Goal: Information Seeking & Learning: Learn about a topic

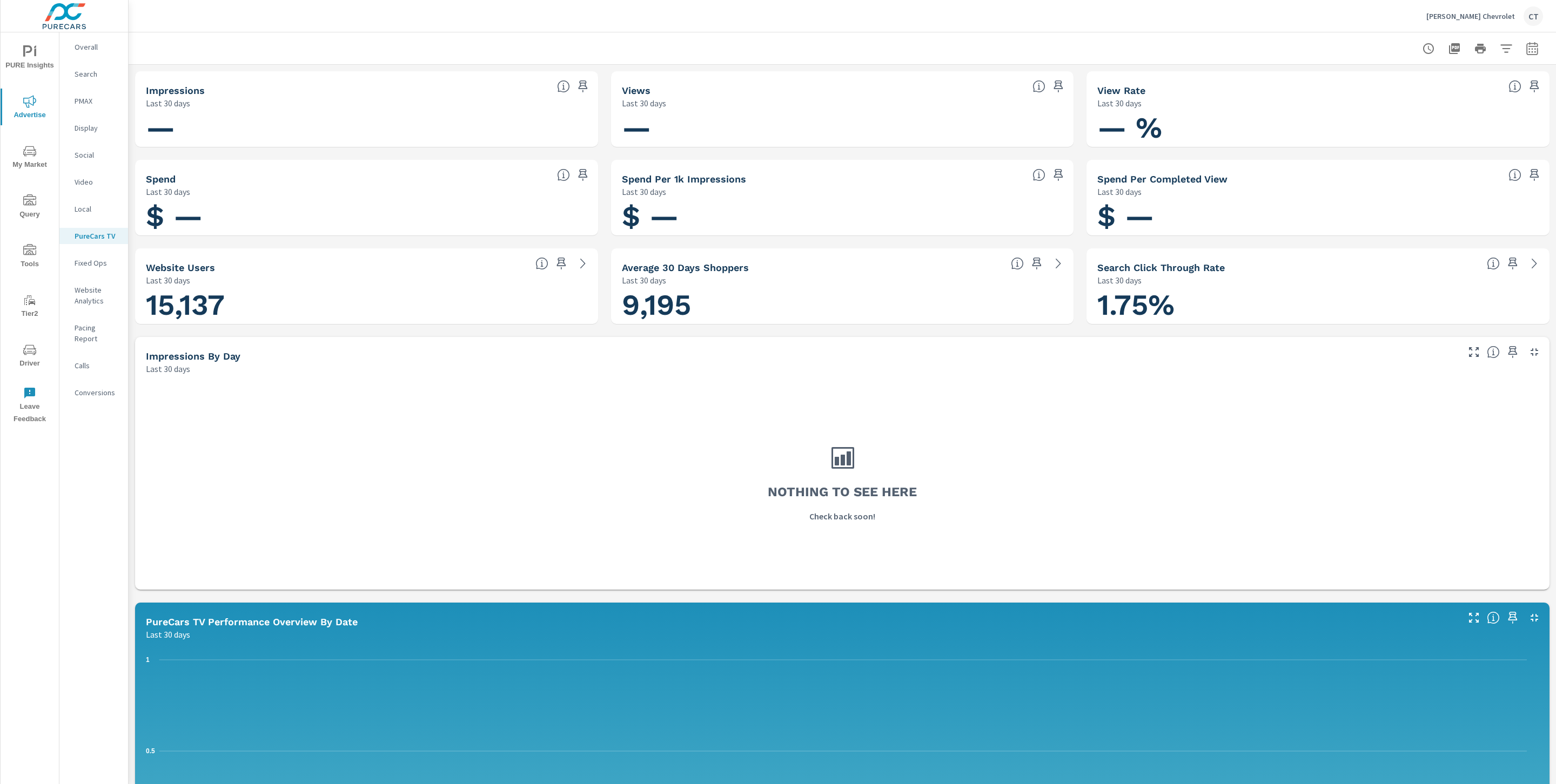
click at [94, 42] on p "Overall" at bounding box center [97, 46] width 45 height 11
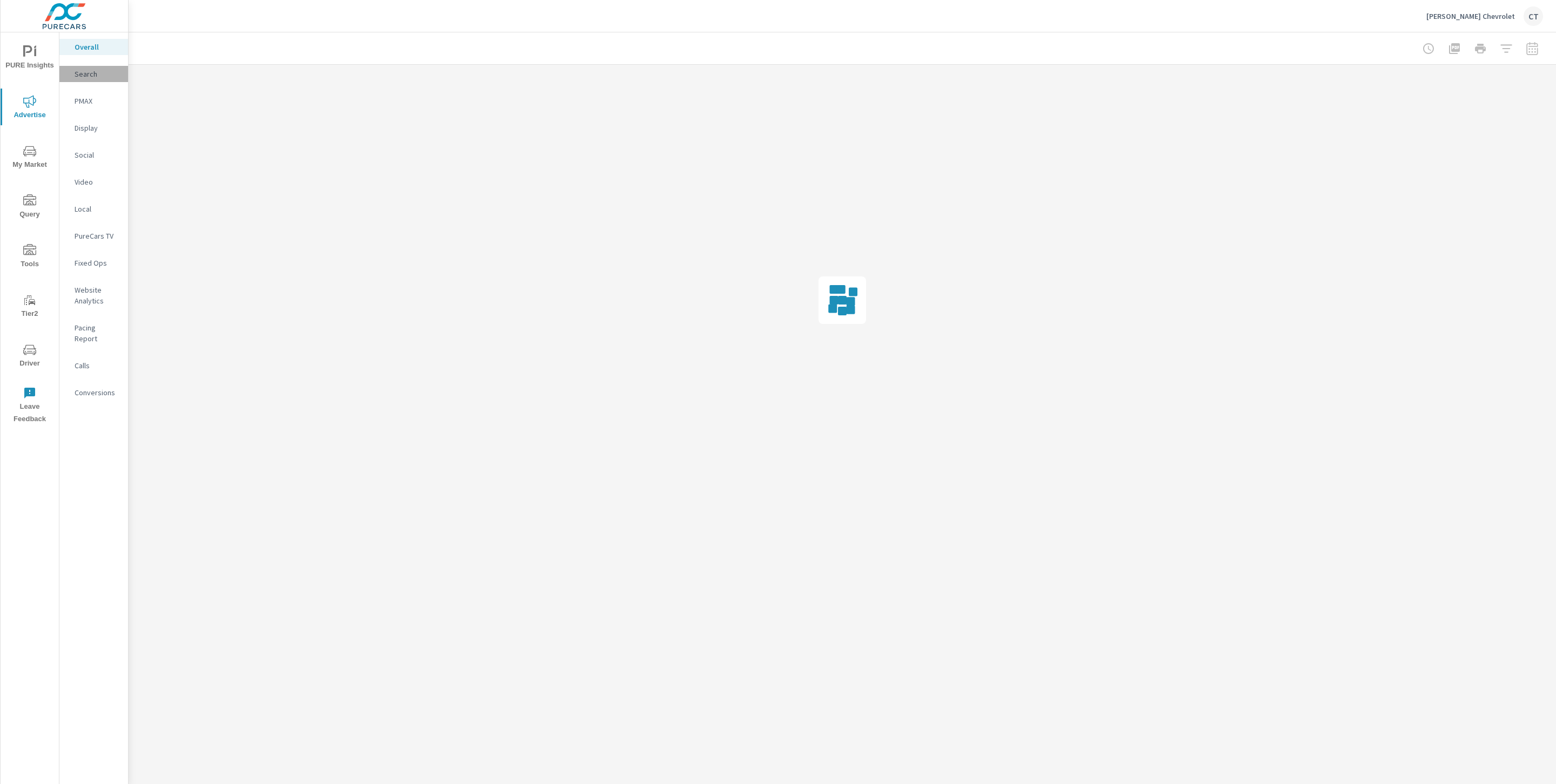
click at [93, 70] on p "Search" at bounding box center [97, 73] width 45 height 11
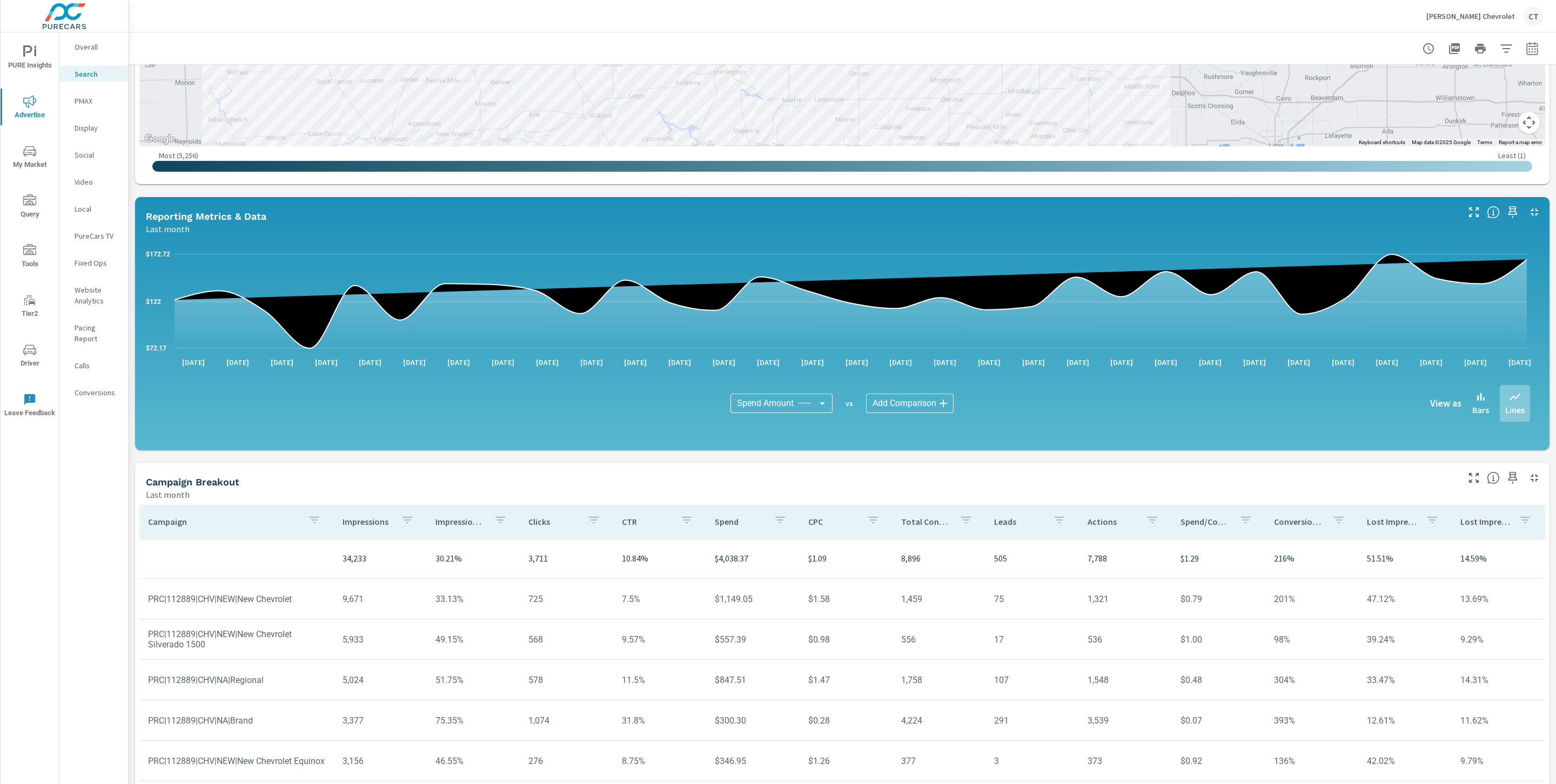
scroll to position [431, 0]
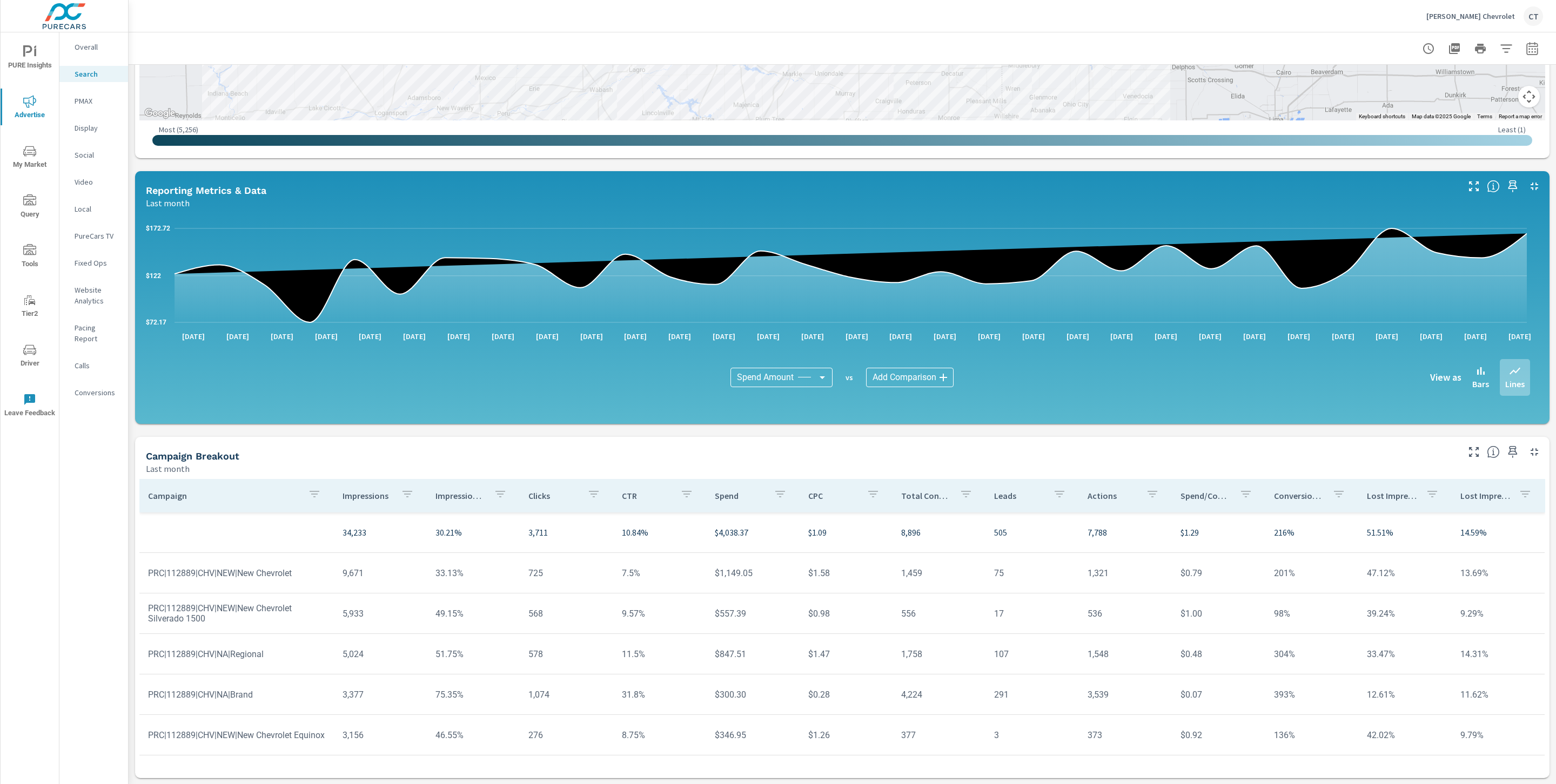
click at [314, 496] on icon "button" at bounding box center [314, 494] width 12 height 12
click at [310, 562] on input "Search" at bounding box center [312, 569] width 124 height 21
type input "new"
click at [355, 396] on div at bounding box center [778, 392] width 1556 height 784
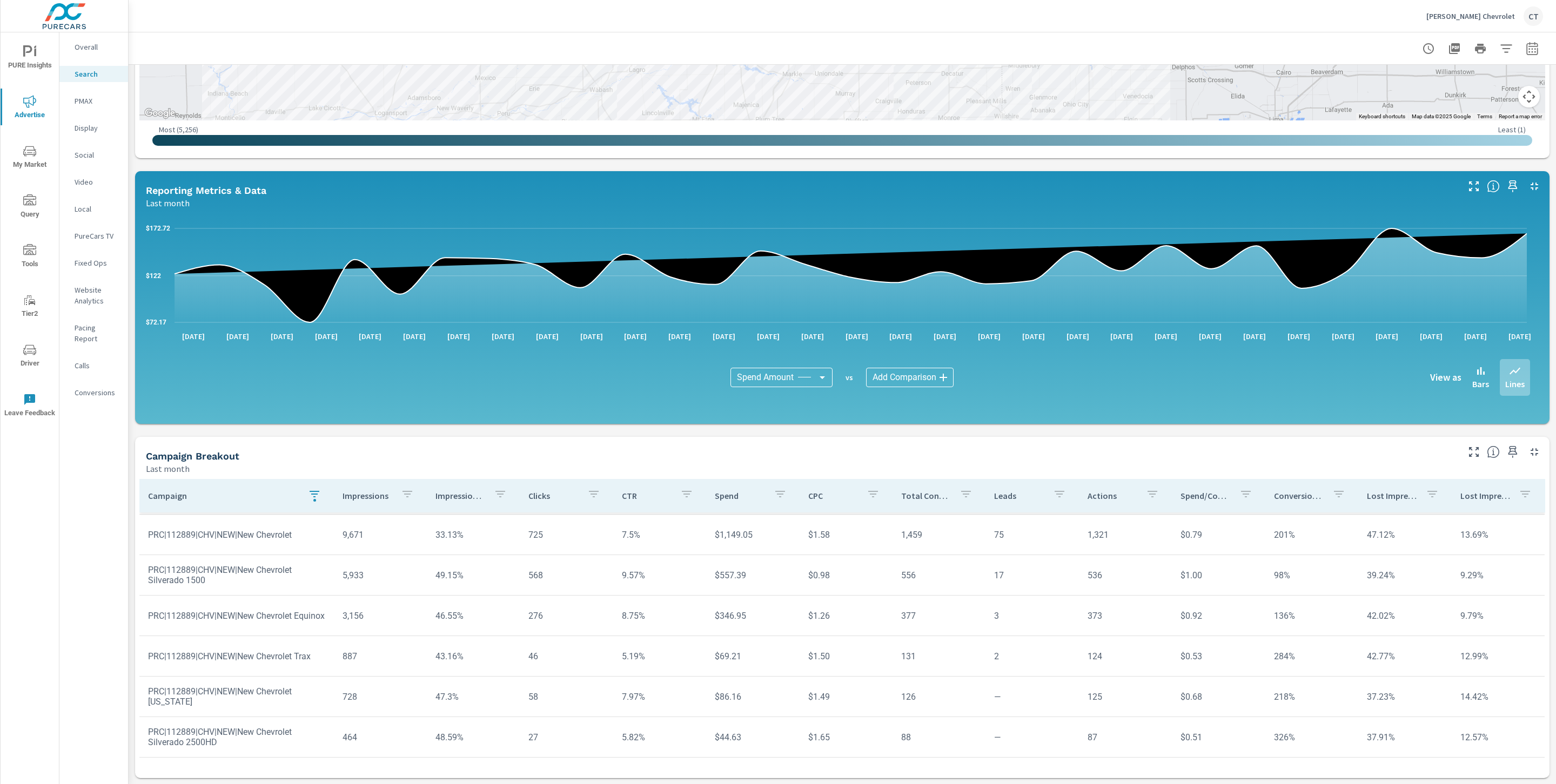
scroll to position [50, 0]
click at [774, 497] on icon "button" at bounding box center [779, 494] width 12 height 12
click at [799, 570] on input "Search" at bounding box center [772, 569] width 124 height 21
click at [769, 439] on div at bounding box center [778, 392] width 1556 height 784
click at [309, 493] on icon "button" at bounding box center [314, 494] width 12 height 12
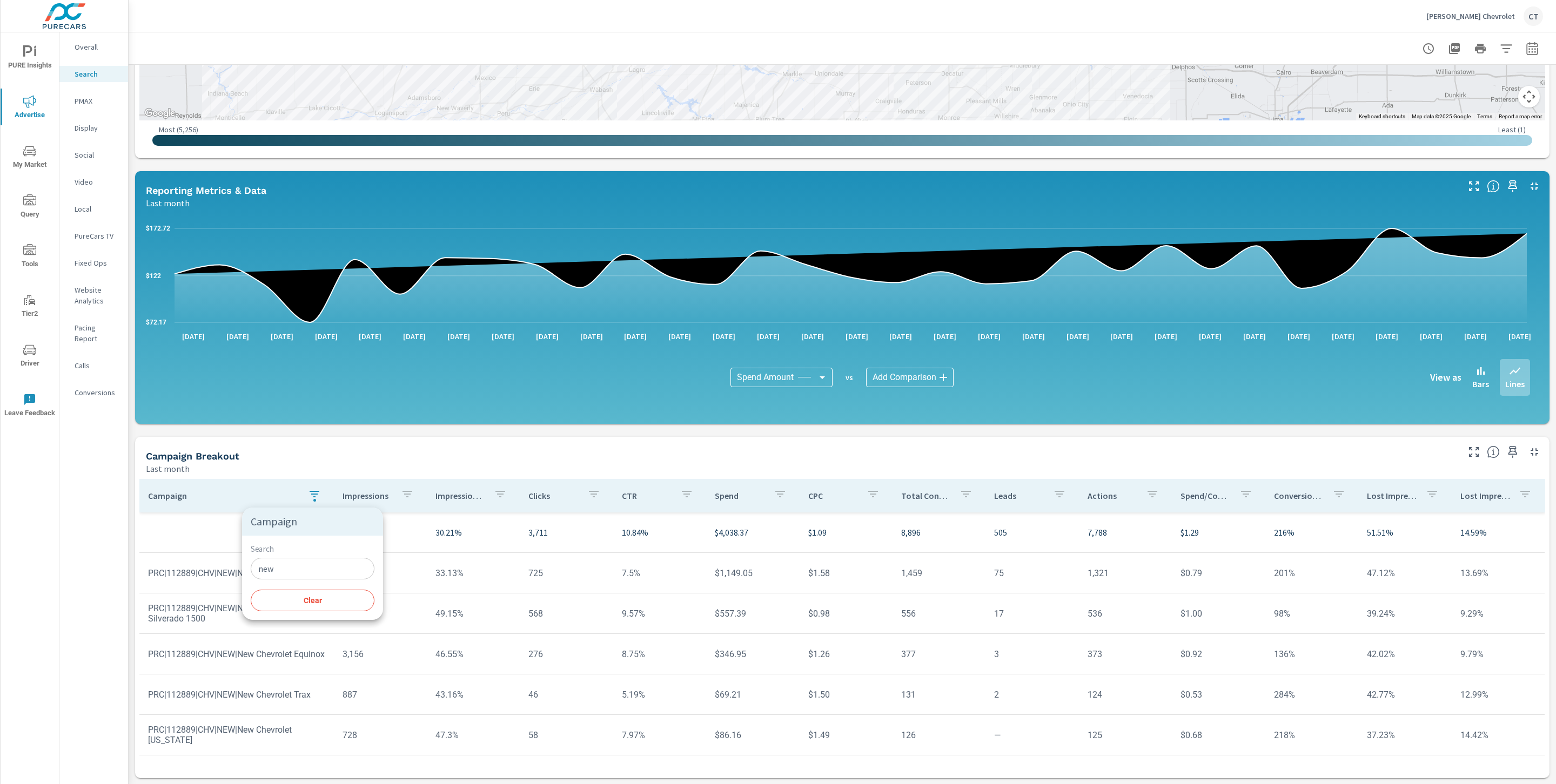
click at [328, 597] on span "Clear" at bounding box center [312, 600] width 111 height 10
click at [340, 413] on div "$72.17 $122 $172.72 Jul 1st Jul 2nd Jul 3rd Jul 4th Jul 5th Jul 6th Jul 7th Jul…" at bounding box center [842, 316] width 1406 height 207
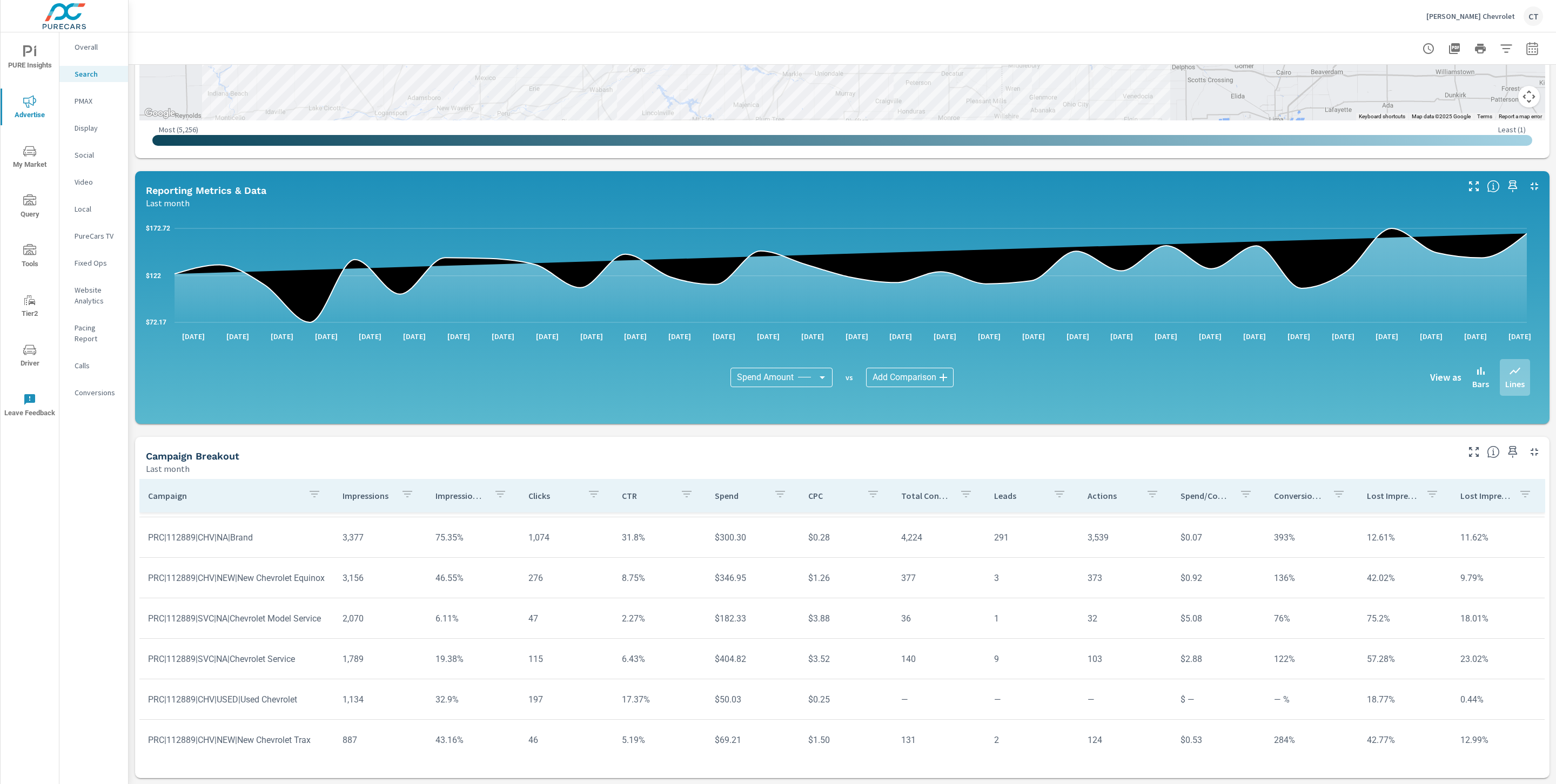
scroll to position [253, 0]
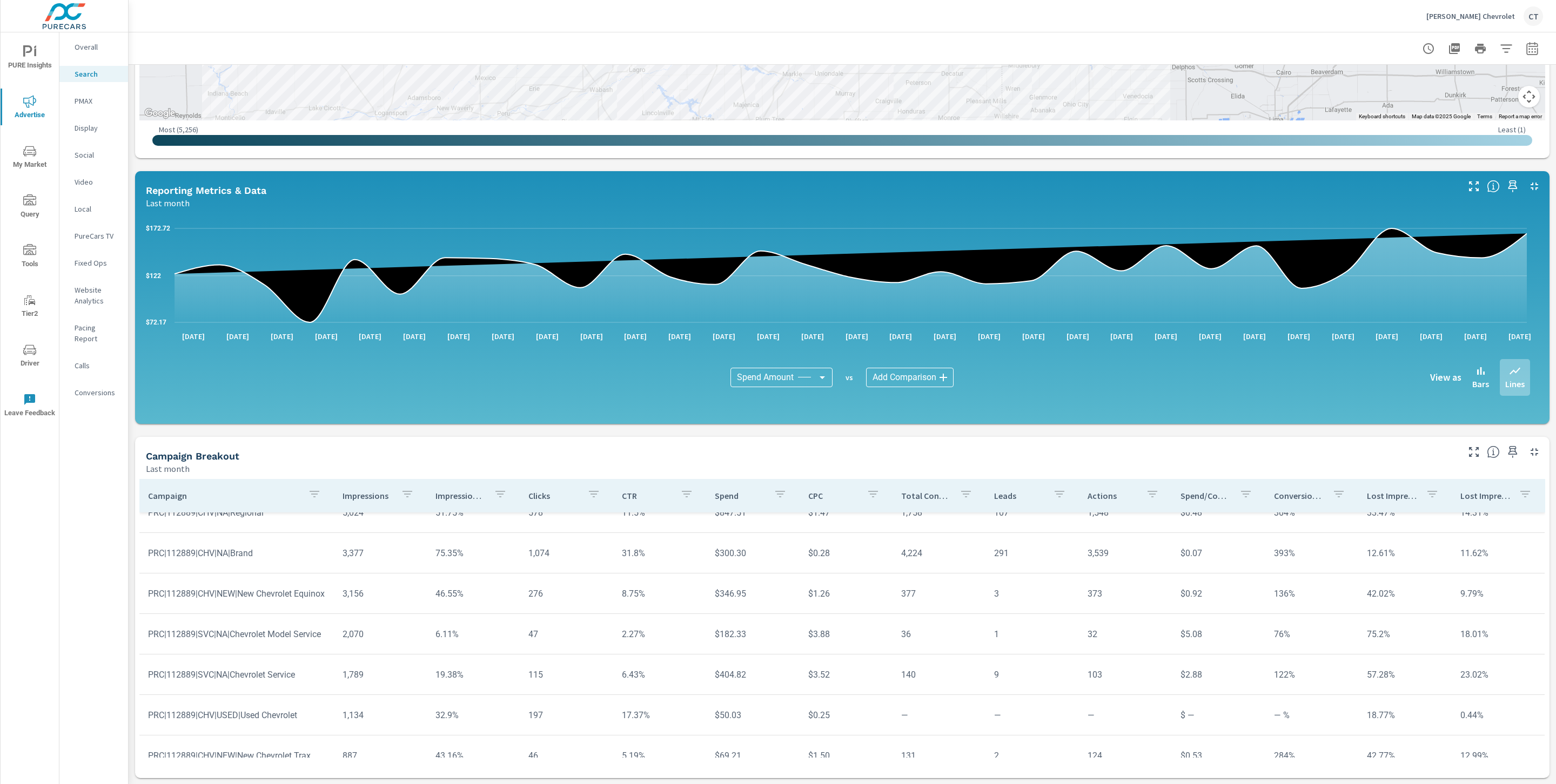
scroll to position [141, 4]
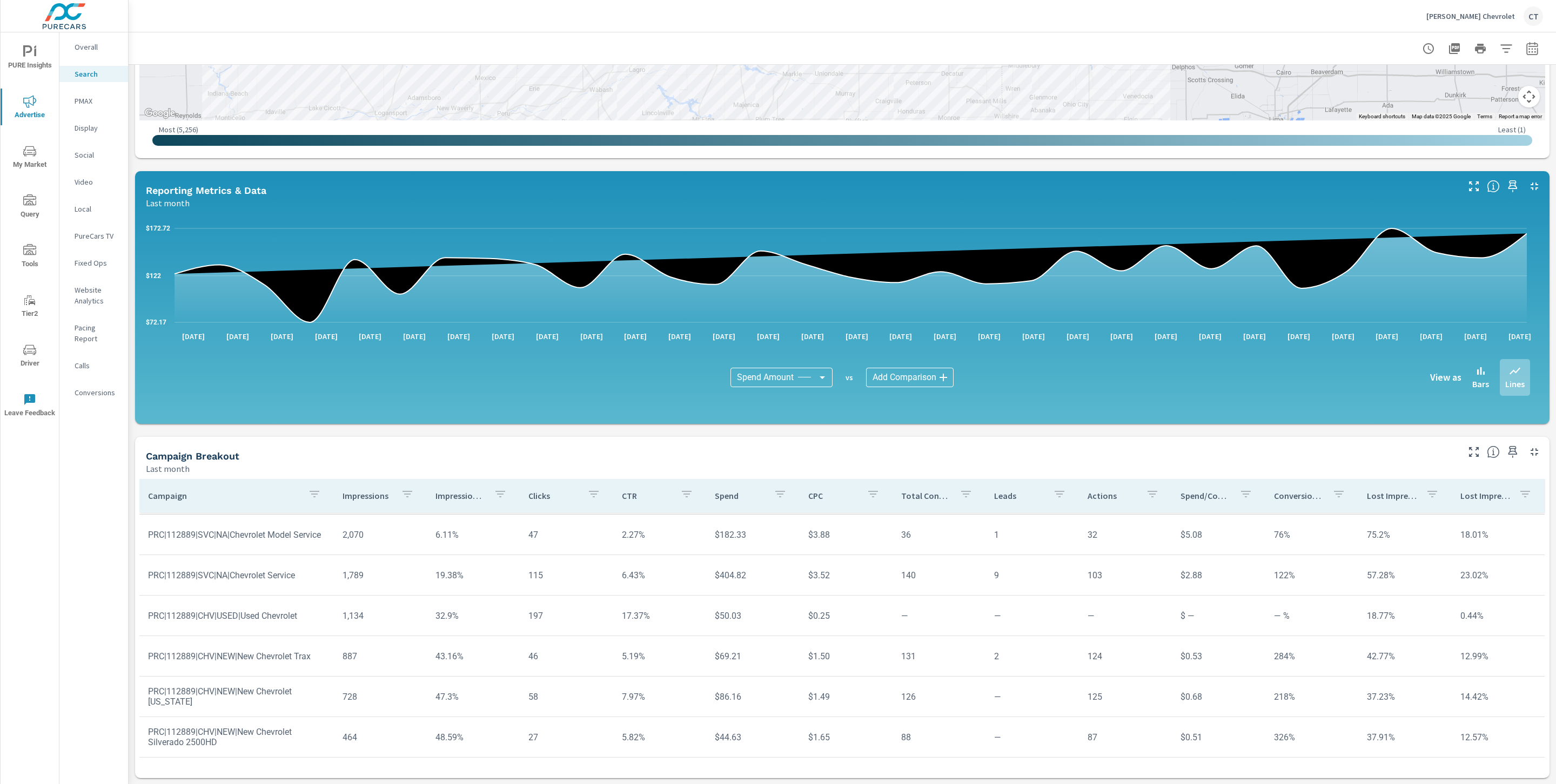
scroll to position [253, 4]
click at [100, 99] on p "PMAX" at bounding box center [97, 101] width 45 height 11
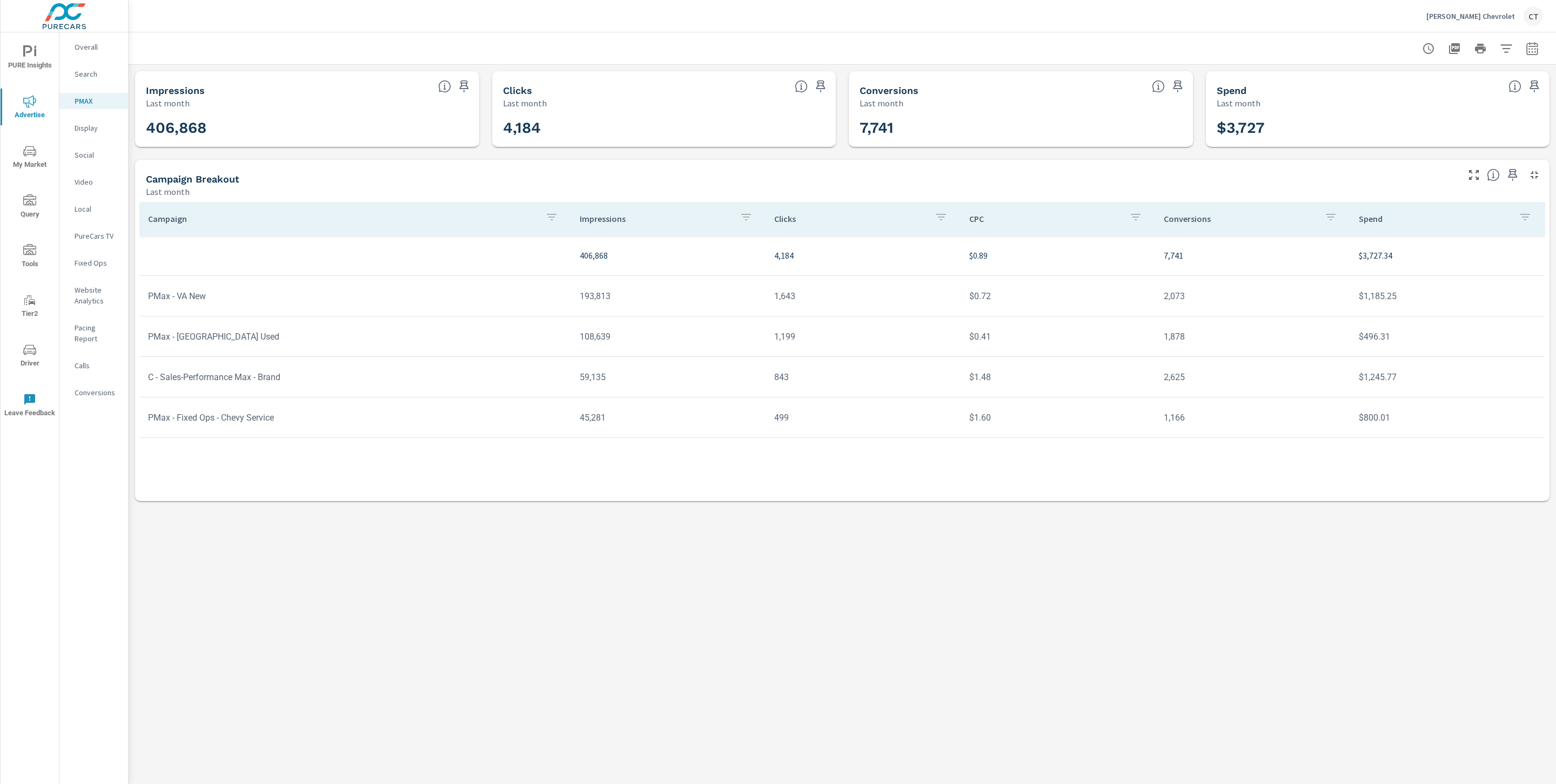
click at [93, 155] on p "Social" at bounding box center [97, 155] width 45 height 11
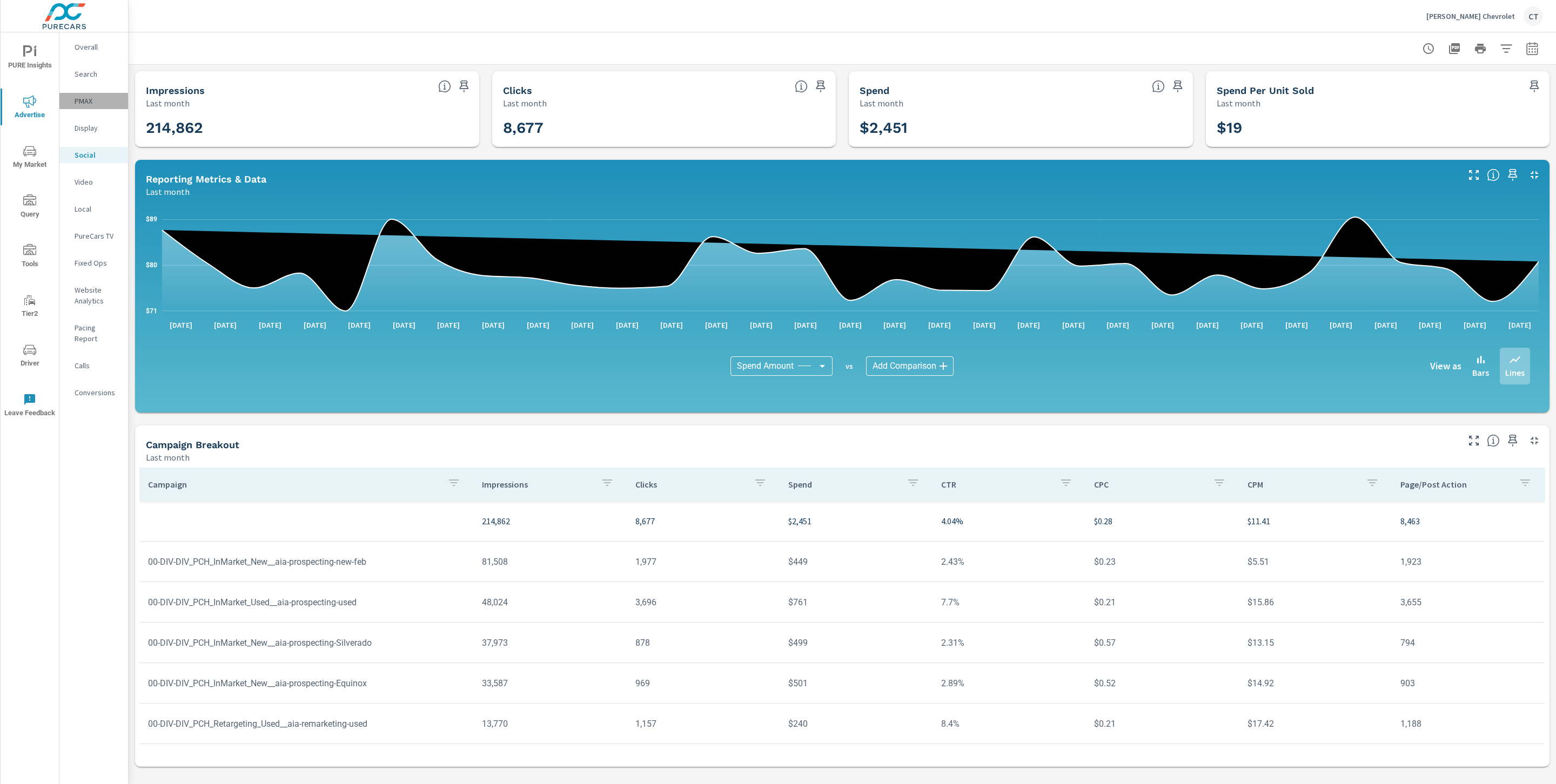
click at [108, 101] on p "PMAX" at bounding box center [97, 101] width 45 height 11
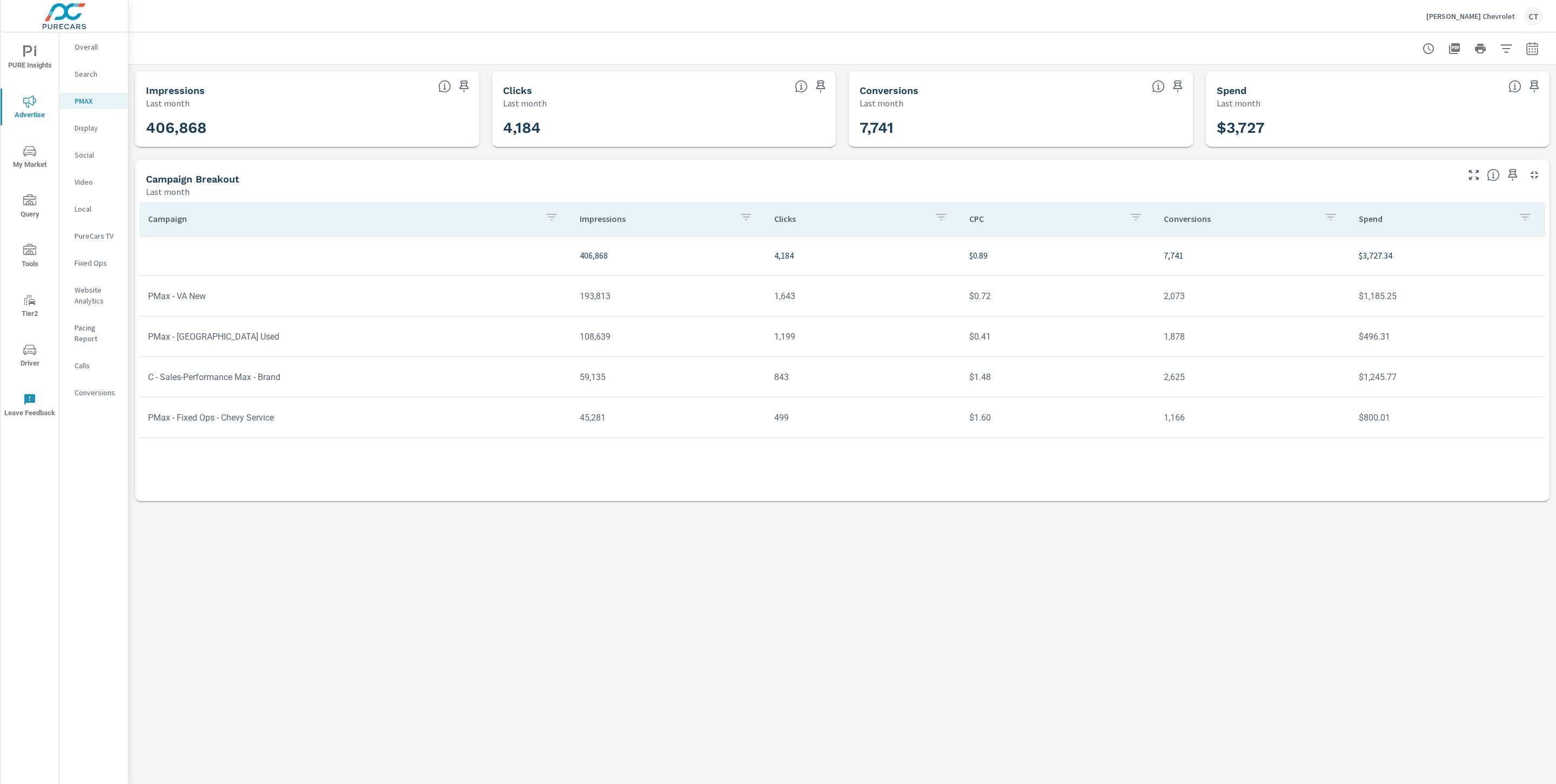
click at [74, 60] on nav "Overall Search PMAX Display Social Video Local PureCars TV Fixed Ops Website An…" at bounding box center [93, 224] width 68 height 383
click at [75, 71] on p "Search" at bounding box center [97, 73] width 45 height 11
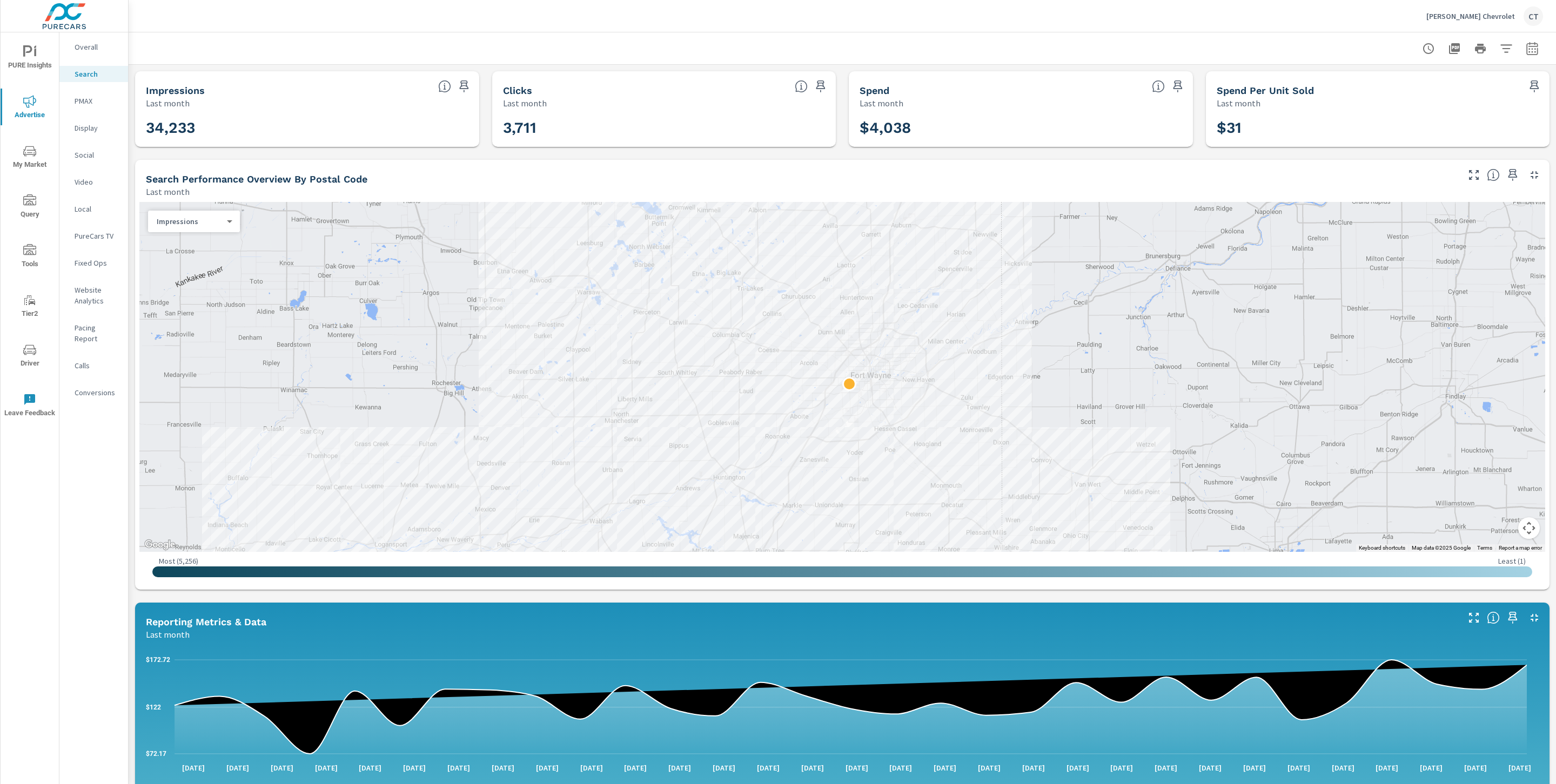
scroll to position [431, 0]
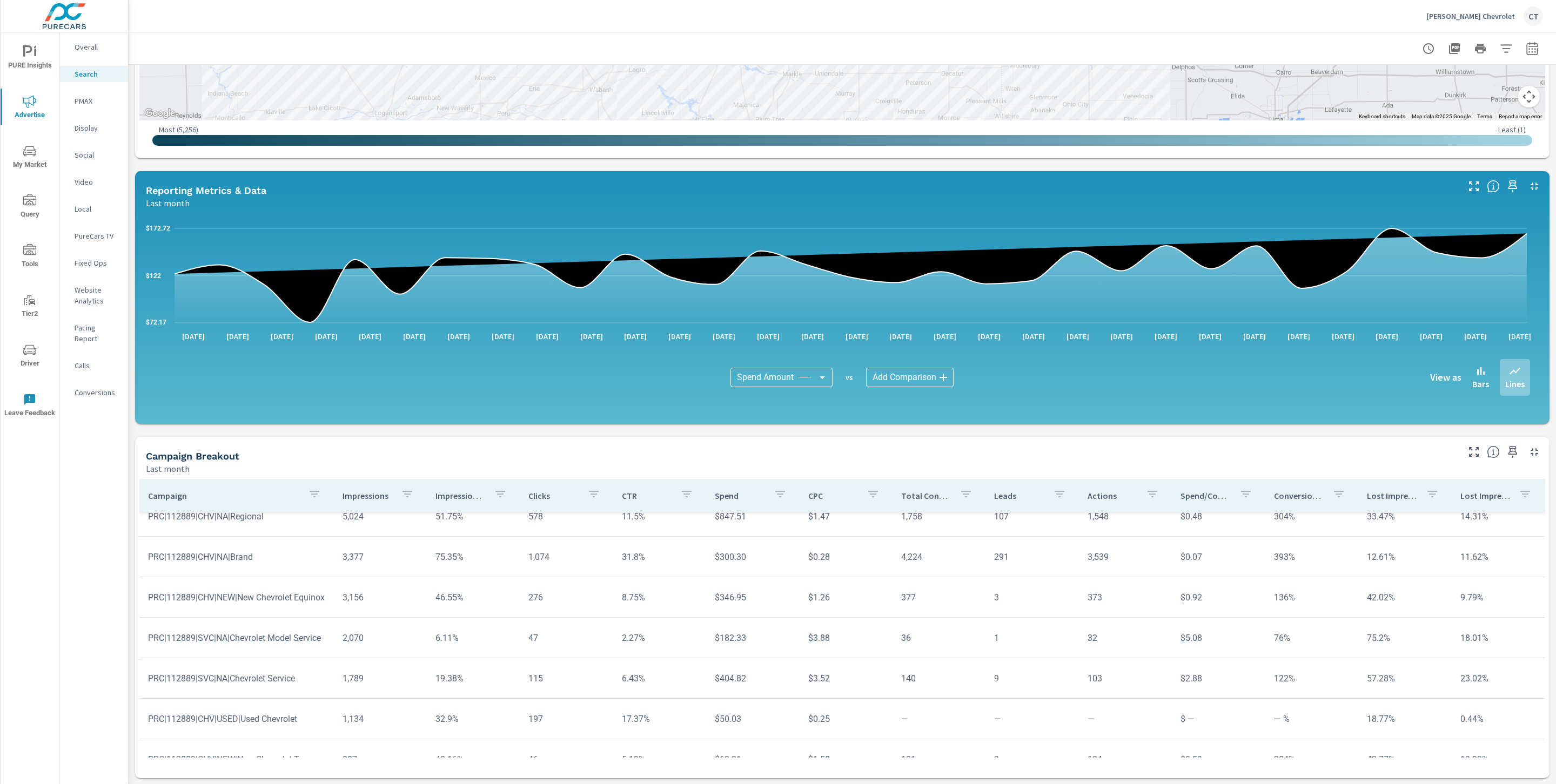
scroll to position [144, 0]
click at [314, 497] on icon "button" at bounding box center [314, 494] width 12 height 12
click at [317, 565] on input "Search" at bounding box center [312, 569] width 124 height 21
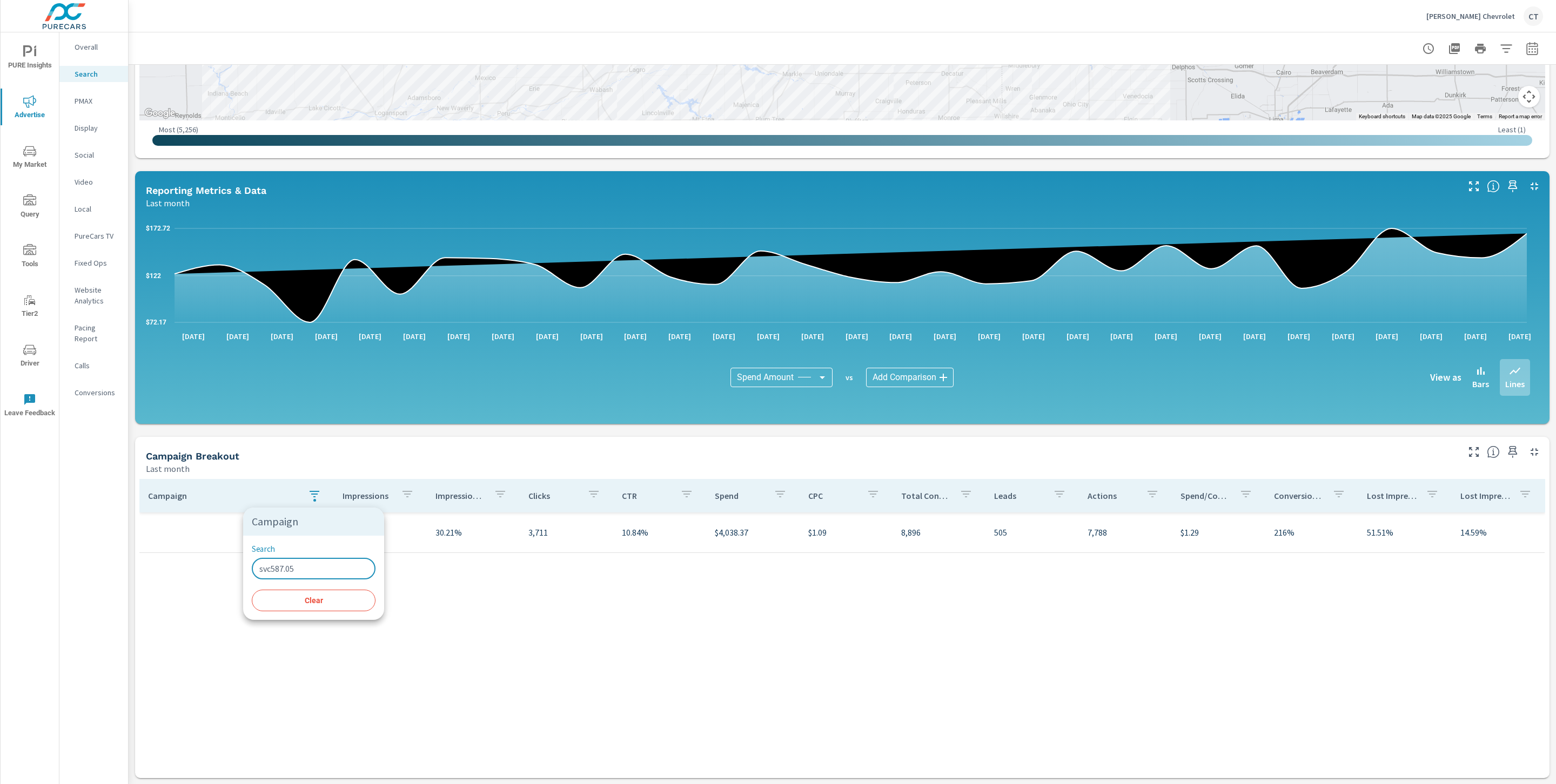
type input "svc587.05"
drag, startPoint x: 34, startPoint y: 354, endPoint x: 29, endPoint y: 358, distance: 6.4
click at [34, 354] on div at bounding box center [778, 392] width 1556 height 784
click at [24, 361] on div "Campaign Search svc587.05 ​ Clear" at bounding box center [778, 392] width 1556 height 784
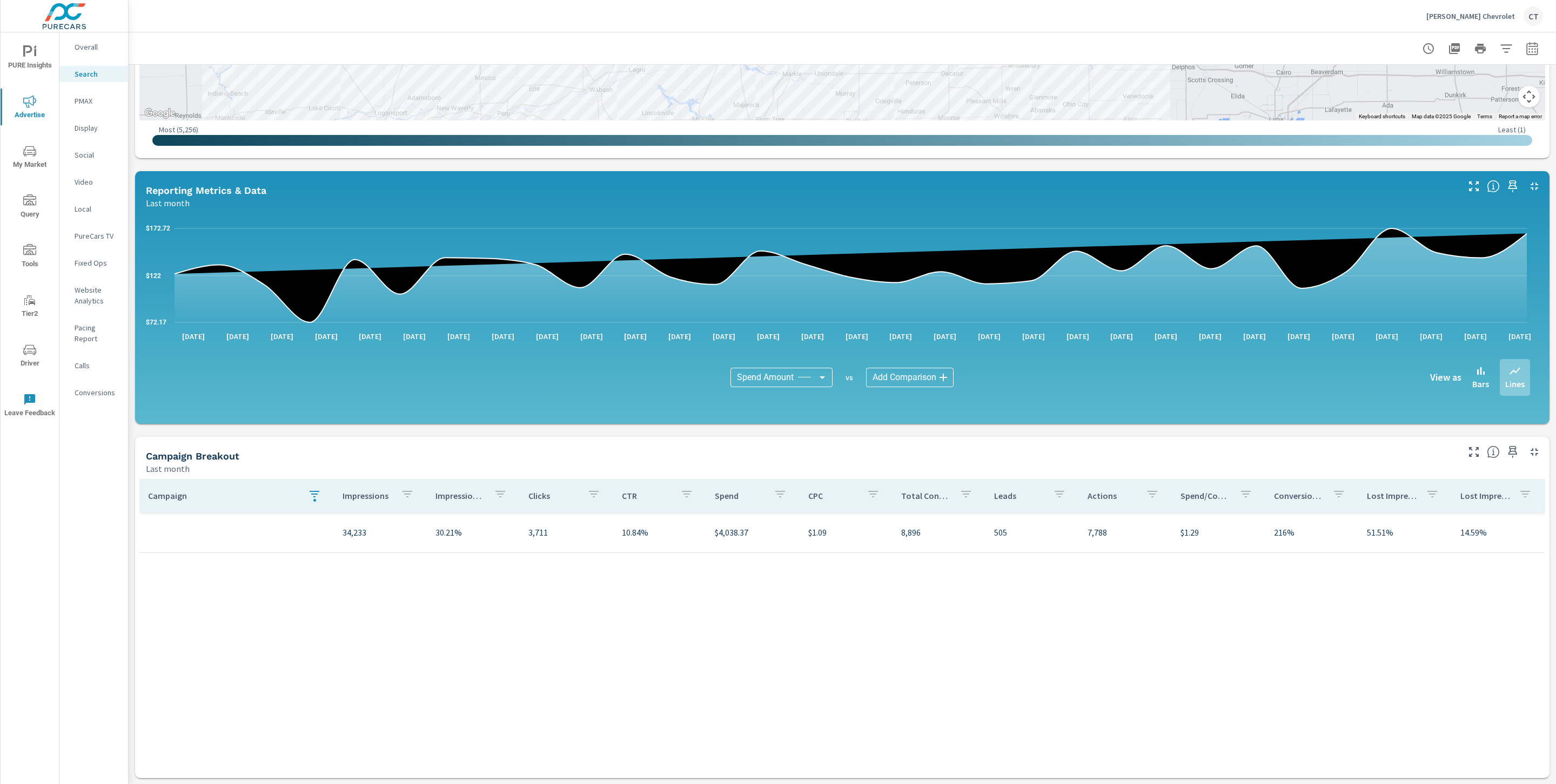
click at [33, 355] on icon "nav menu" at bounding box center [29, 350] width 12 height 12
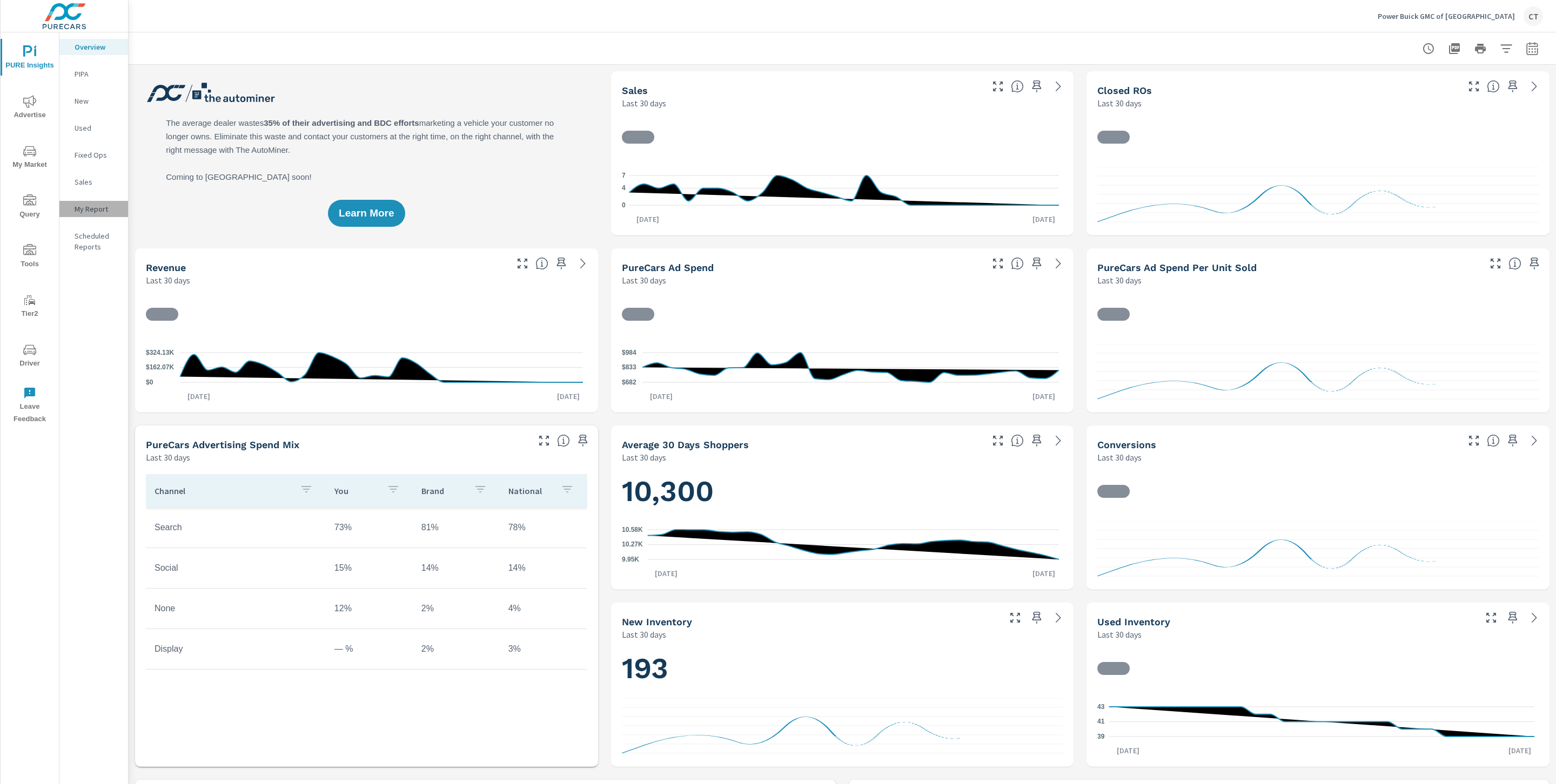
click at [97, 216] on div "My Report" at bounding box center [93, 208] width 68 height 16
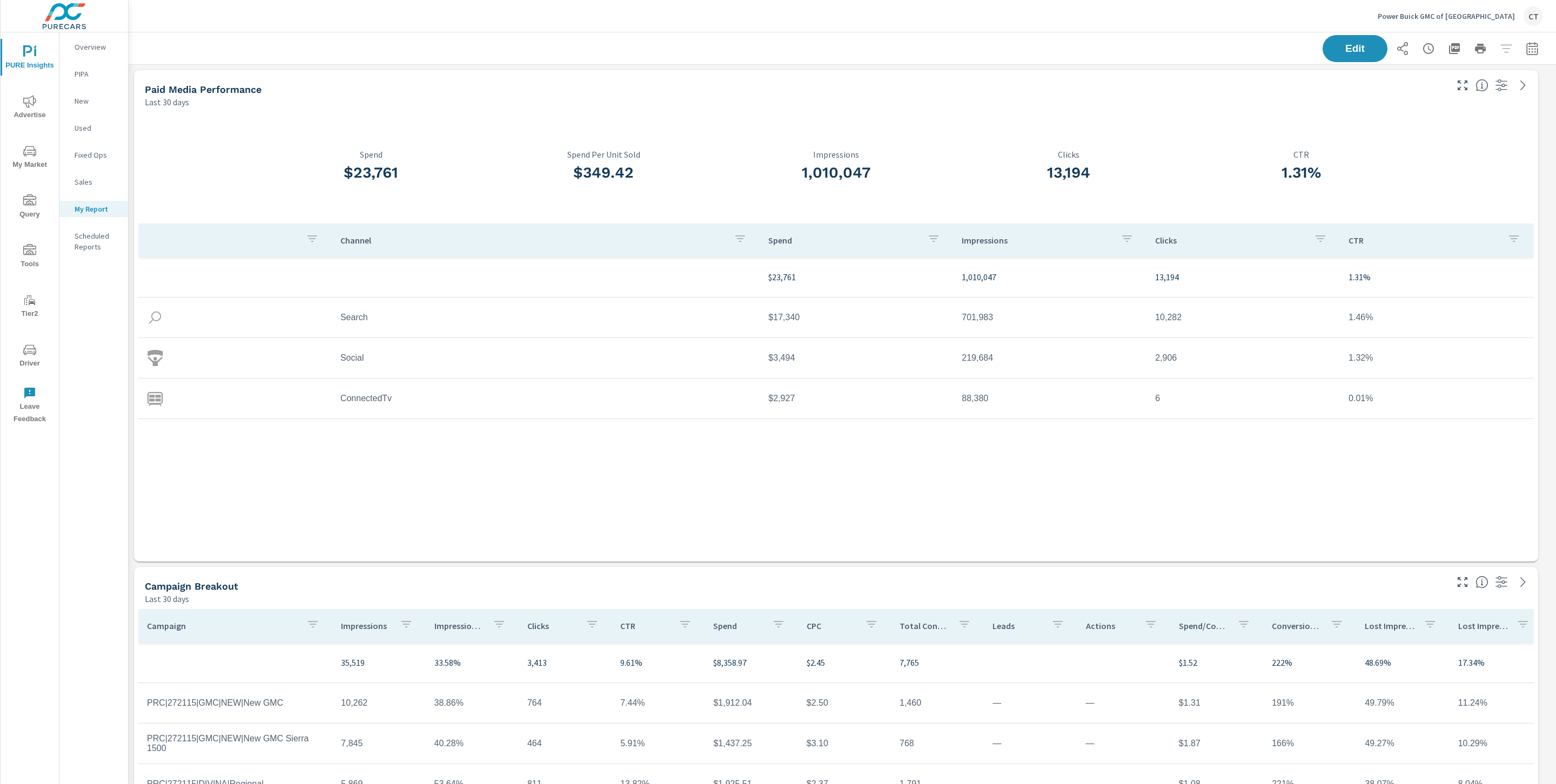
scroll to position [1, 0]
click at [1532, 52] on div "Edit" at bounding box center [843, 48] width 1428 height 32
click at [1526, 51] on icon "button" at bounding box center [1532, 48] width 12 height 12
click at [1444, 92] on select "Custom Yesterday Last week Last 7 days Last 14 days Last 30 days Last 45 days L…" at bounding box center [1434, 93] width 108 height 21
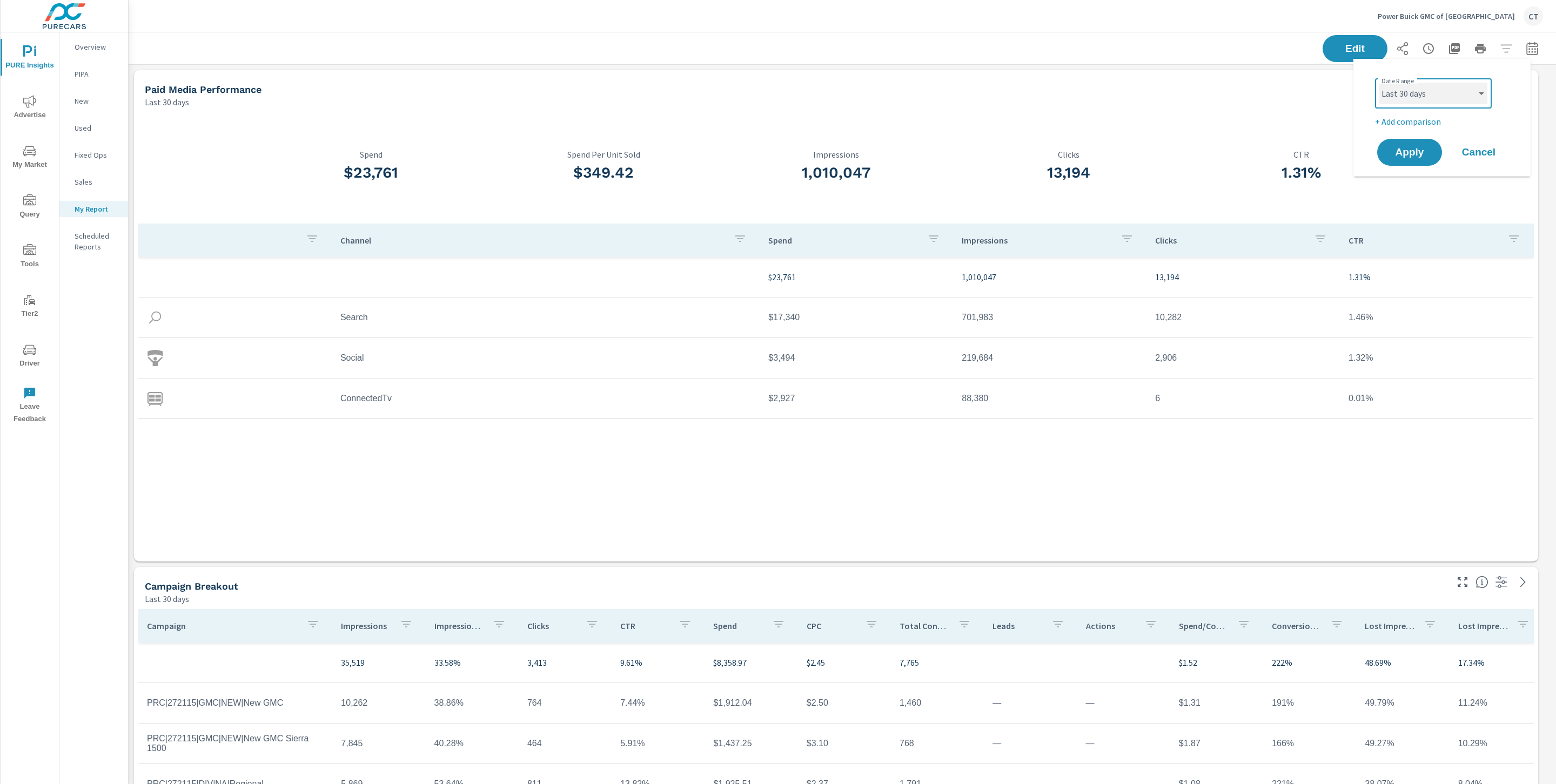
select select "Month to date"
click at [1430, 116] on p "+ Add comparison" at bounding box center [1445, 121] width 138 height 12
select select "Previous period"
click at [1411, 178] on span "Apply" at bounding box center [1410, 183] width 44 height 11
click at [758, 48] on div "Edit" at bounding box center [842, 48] width 1402 height 32
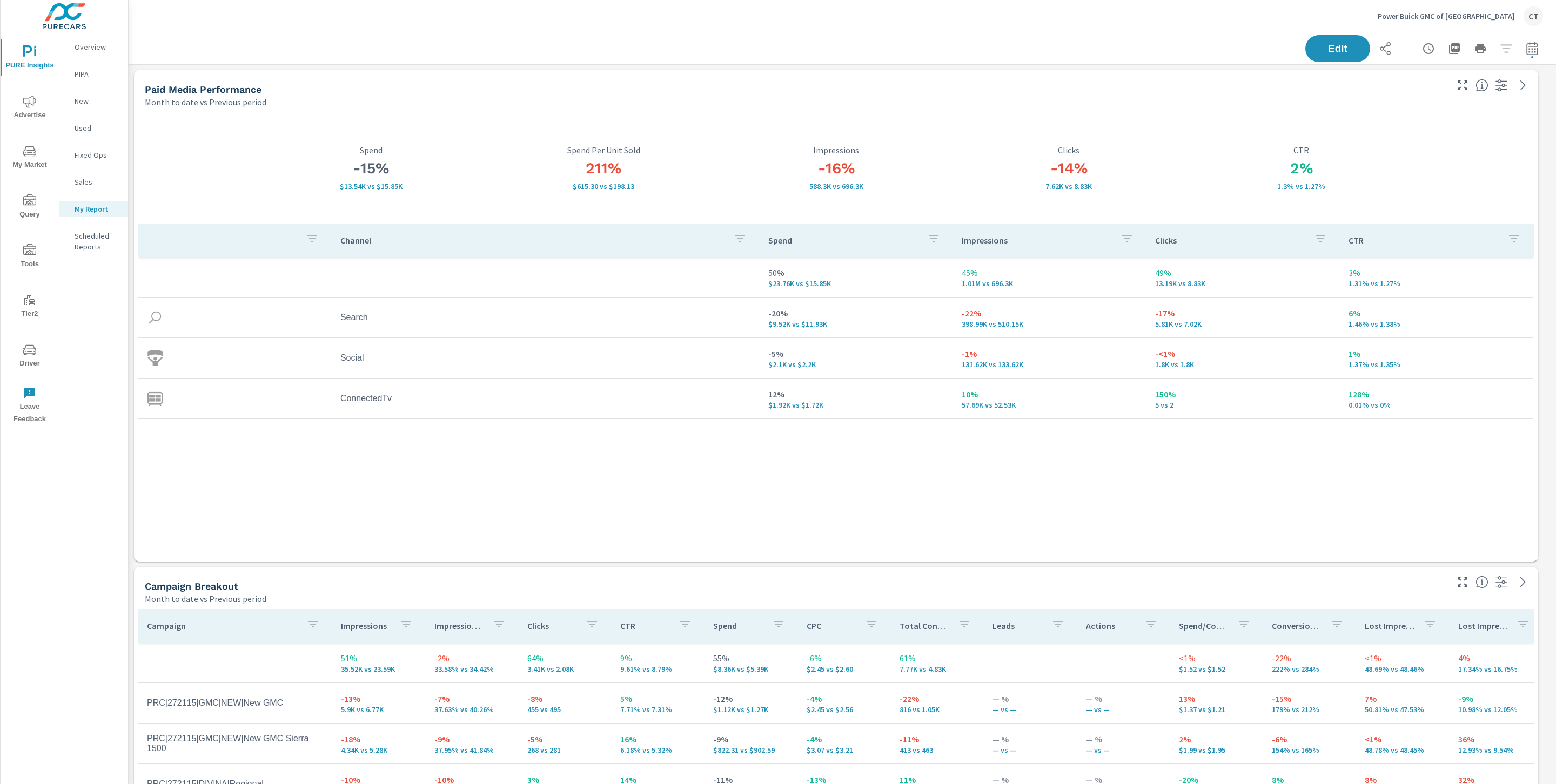
scroll to position [3634, 1441]
click at [1527, 48] on icon "button" at bounding box center [1533, 47] width 12 height 12
select select "Last 30 days"
click at [1458, 145] on select "Custom Previous period Previous month Previous year" at bounding box center [1434, 141] width 108 height 21
select select "Previous month"
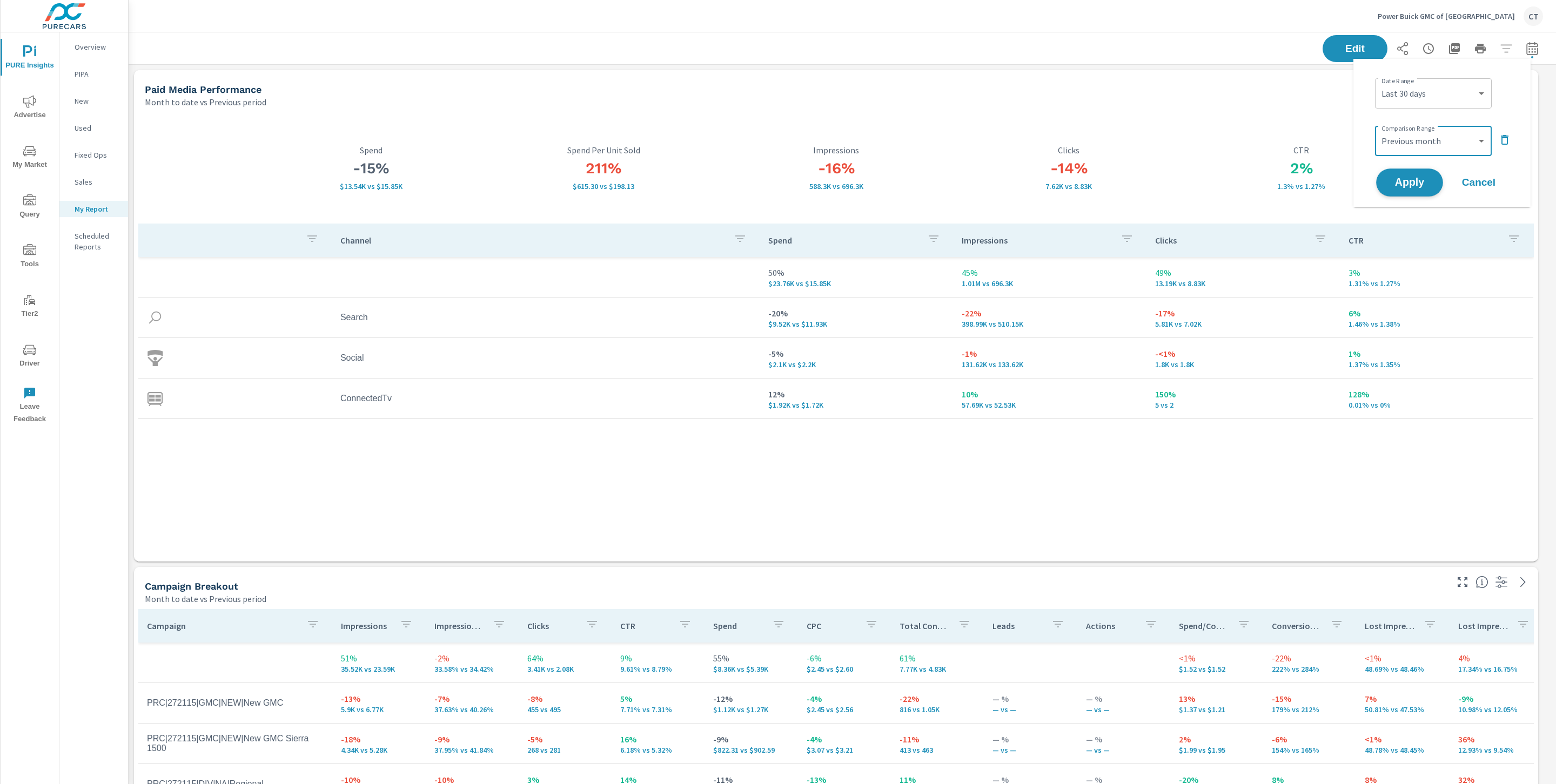
click at [1420, 178] on span "Apply" at bounding box center [1410, 183] width 44 height 11
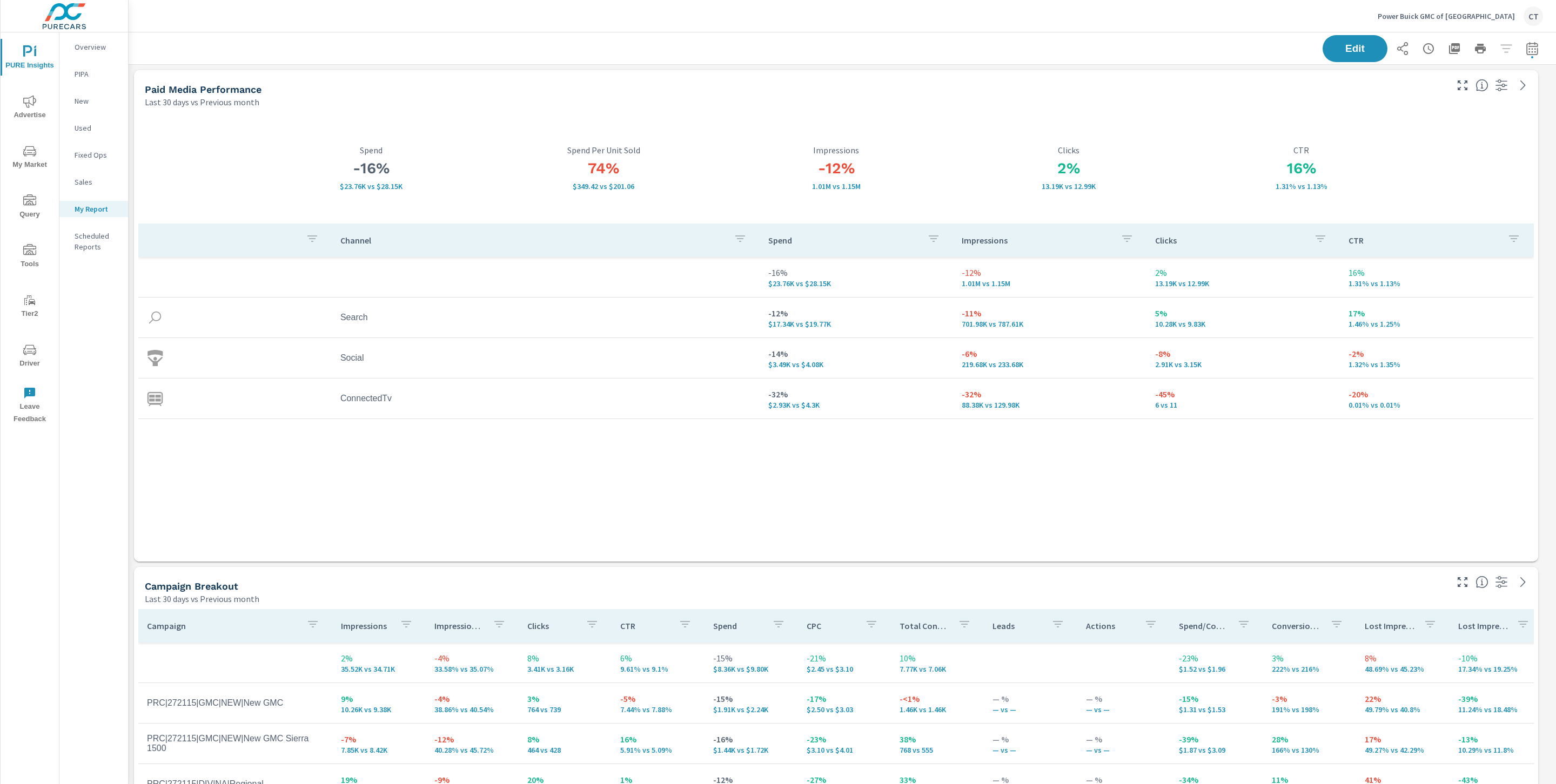
scroll to position [3634, 1441]
click at [1526, 42] on icon "button" at bounding box center [1532, 48] width 12 height 12
select select "Last 30 days"
select select "Previous month"
click at [1434, 96] on select "Custom Yesterday Last week Last 7 days Last 14 days Last 30 days Last 45 days L…" at bounding box center [1434, 93] width 108 height 21
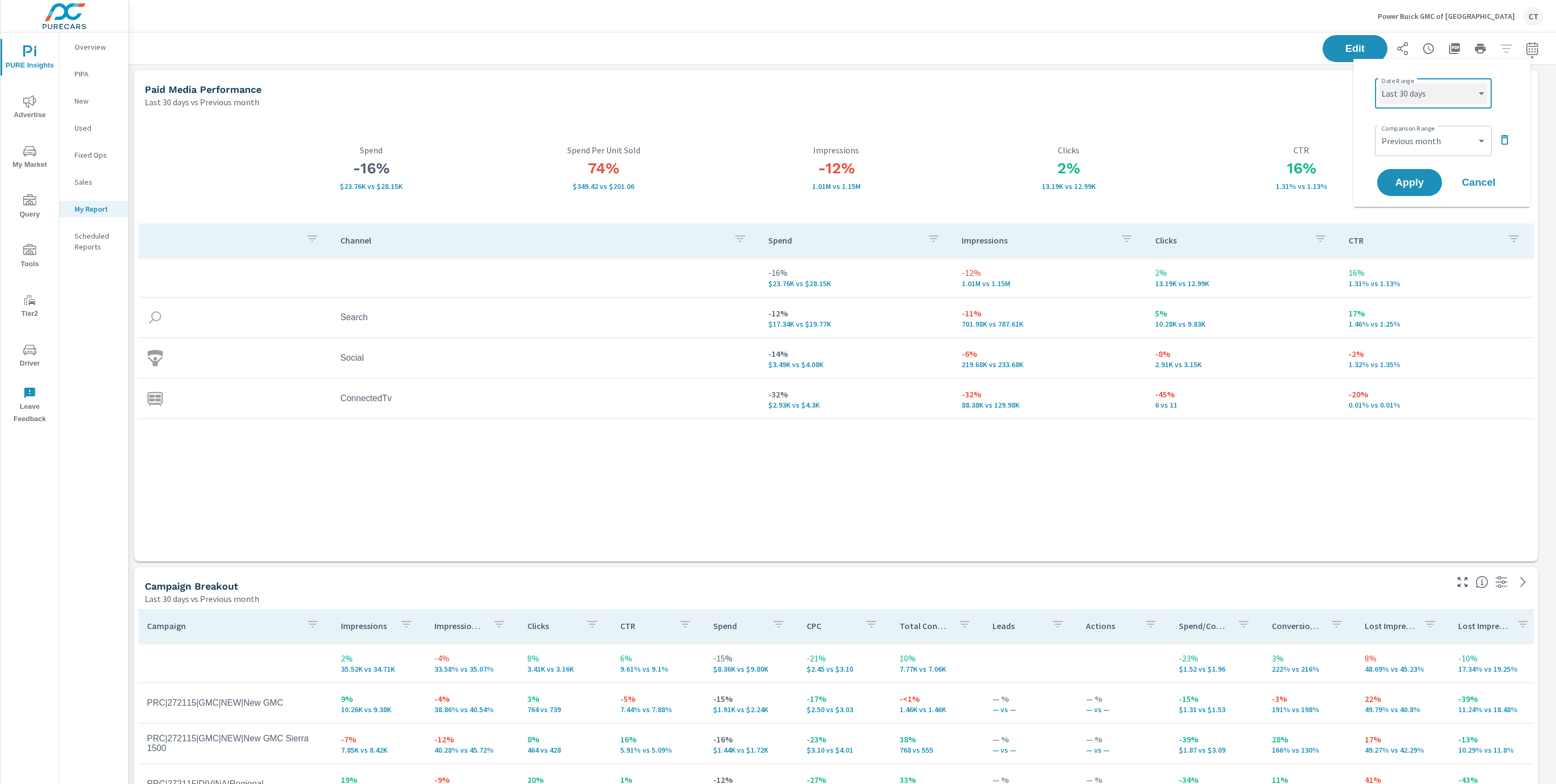
select select "Month to date"
click at [1416, 179] on span "Apply" at bounding box center [1410, 183] width 44 height 11
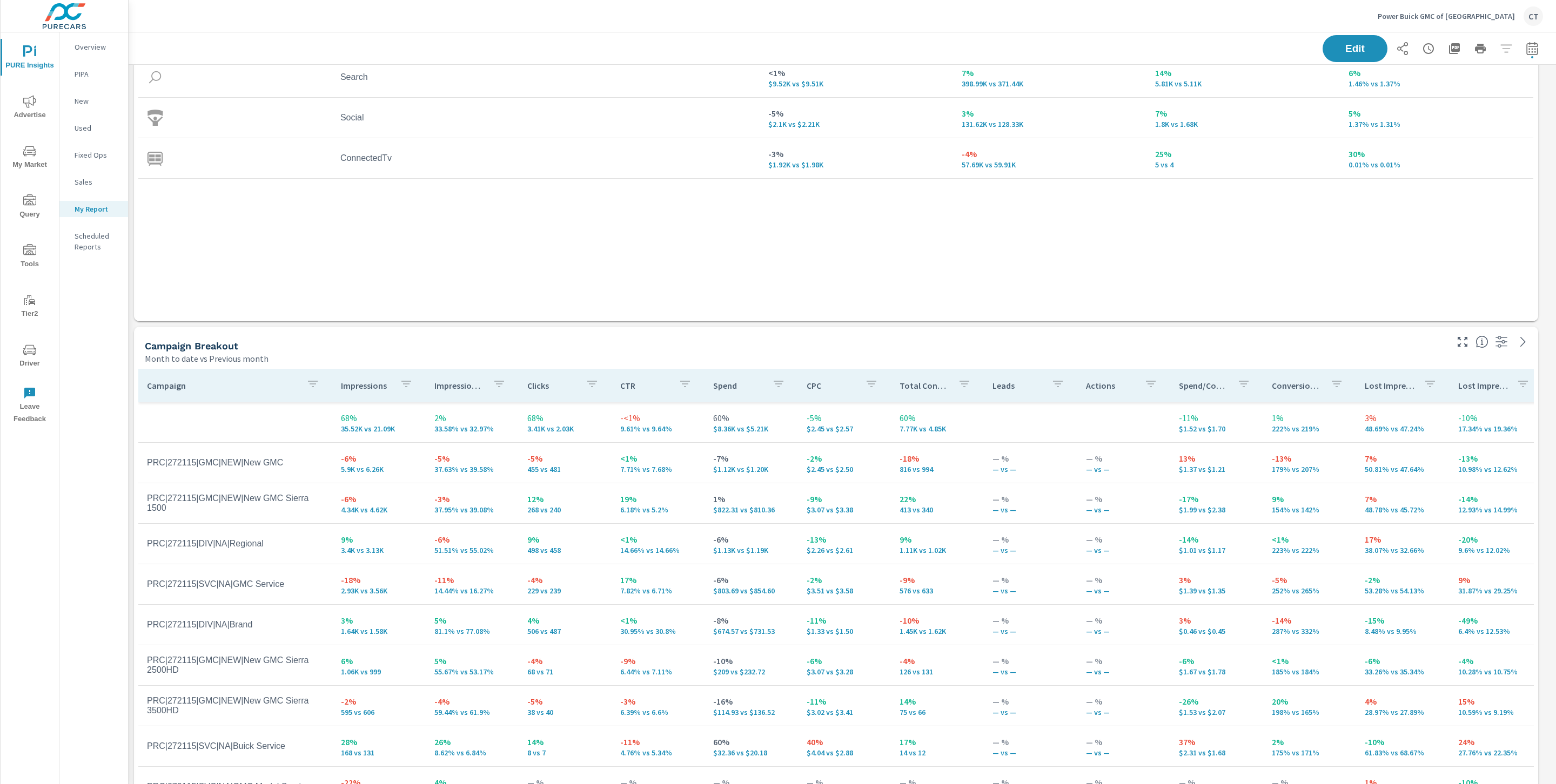
scroll to position [464, 0]
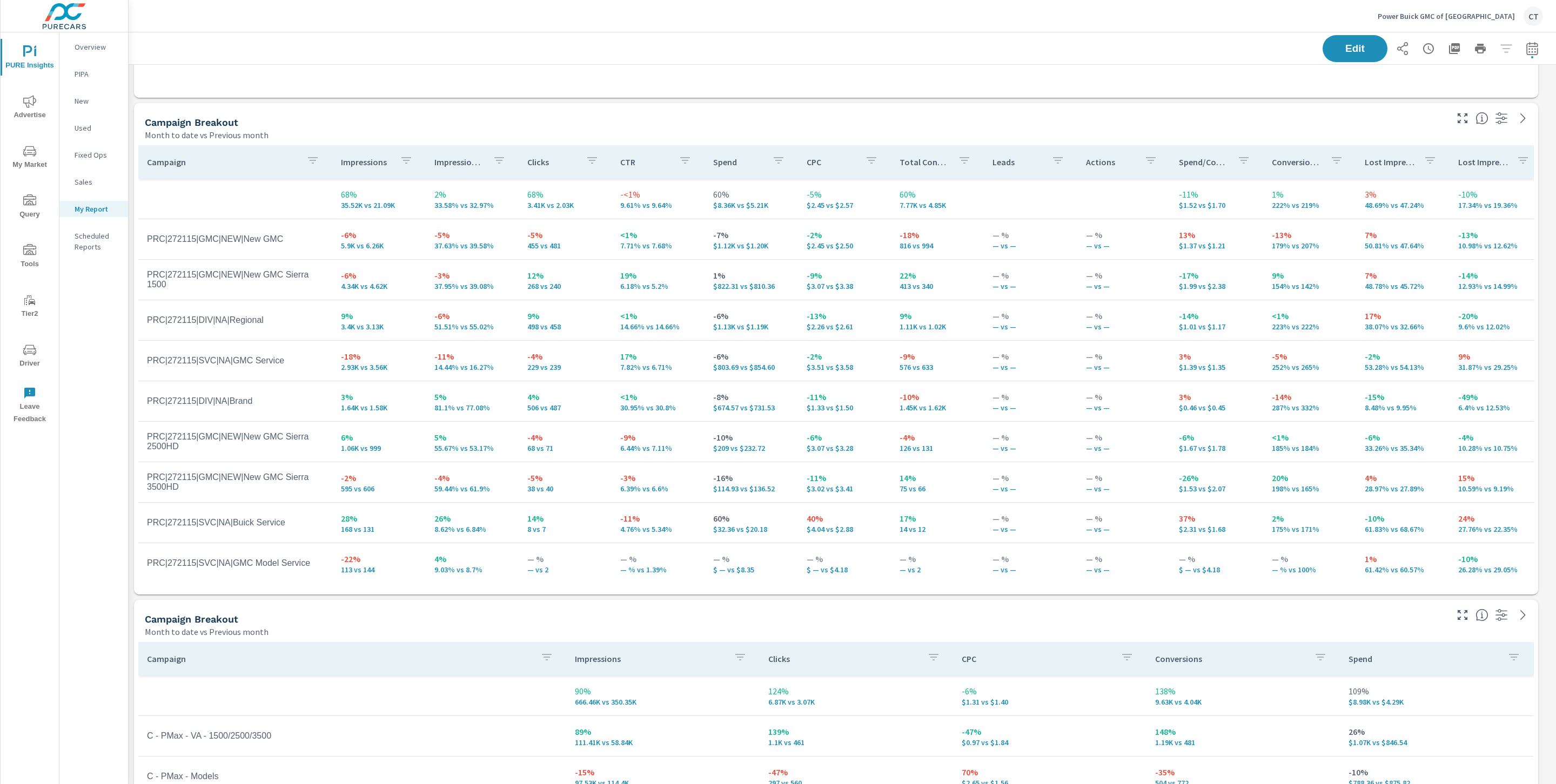
click at [498, 159] on icon "button" at bounding box center [499, 159] width 12 height 12
click at [480, 159] on div at bounding box center [778, 392] width 1556 height 784
click at [454, 162] on p "Impression Share" at bounding box center [459, 161] width 50 height 11
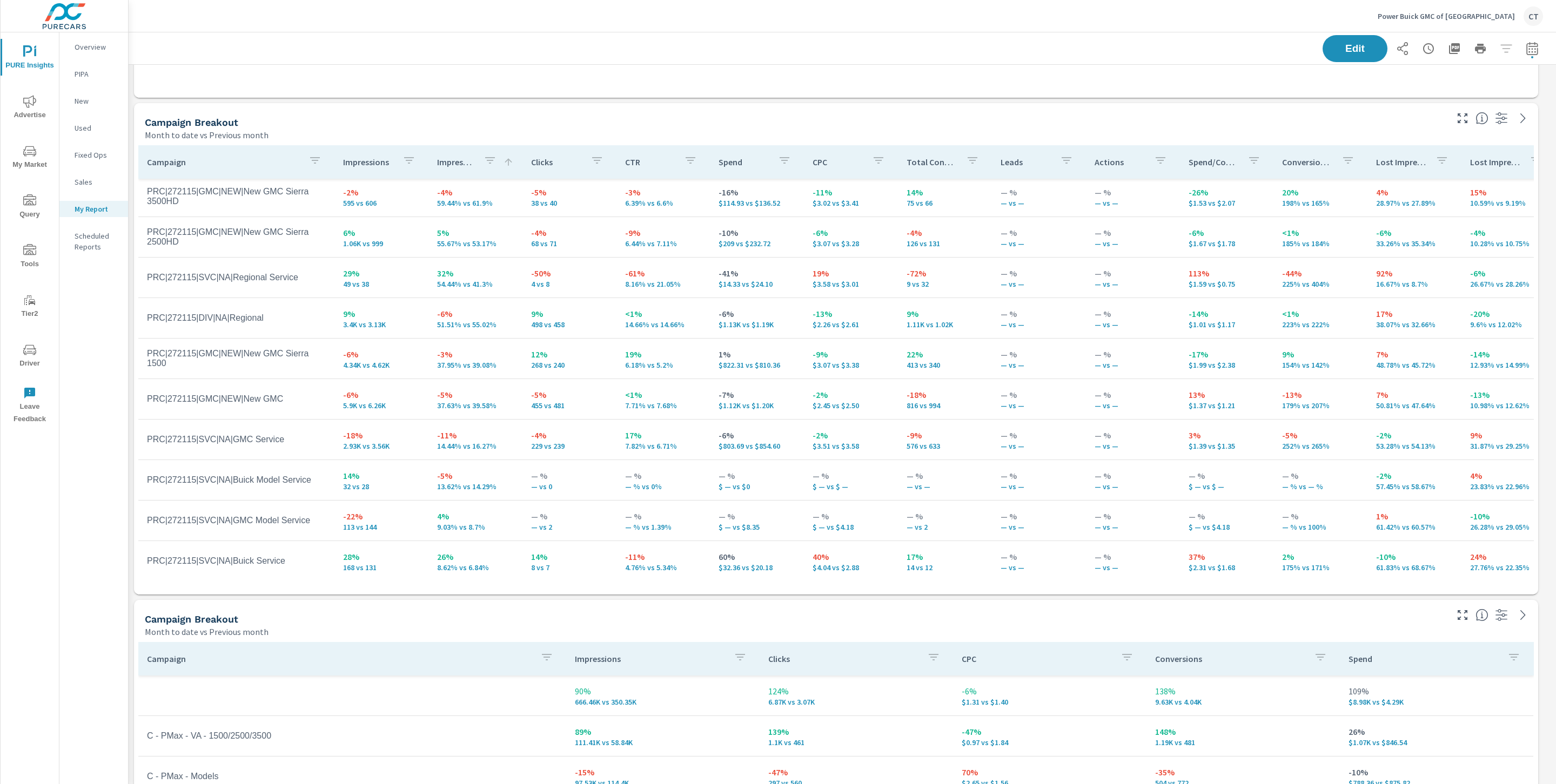
scroll to position [83, 0]
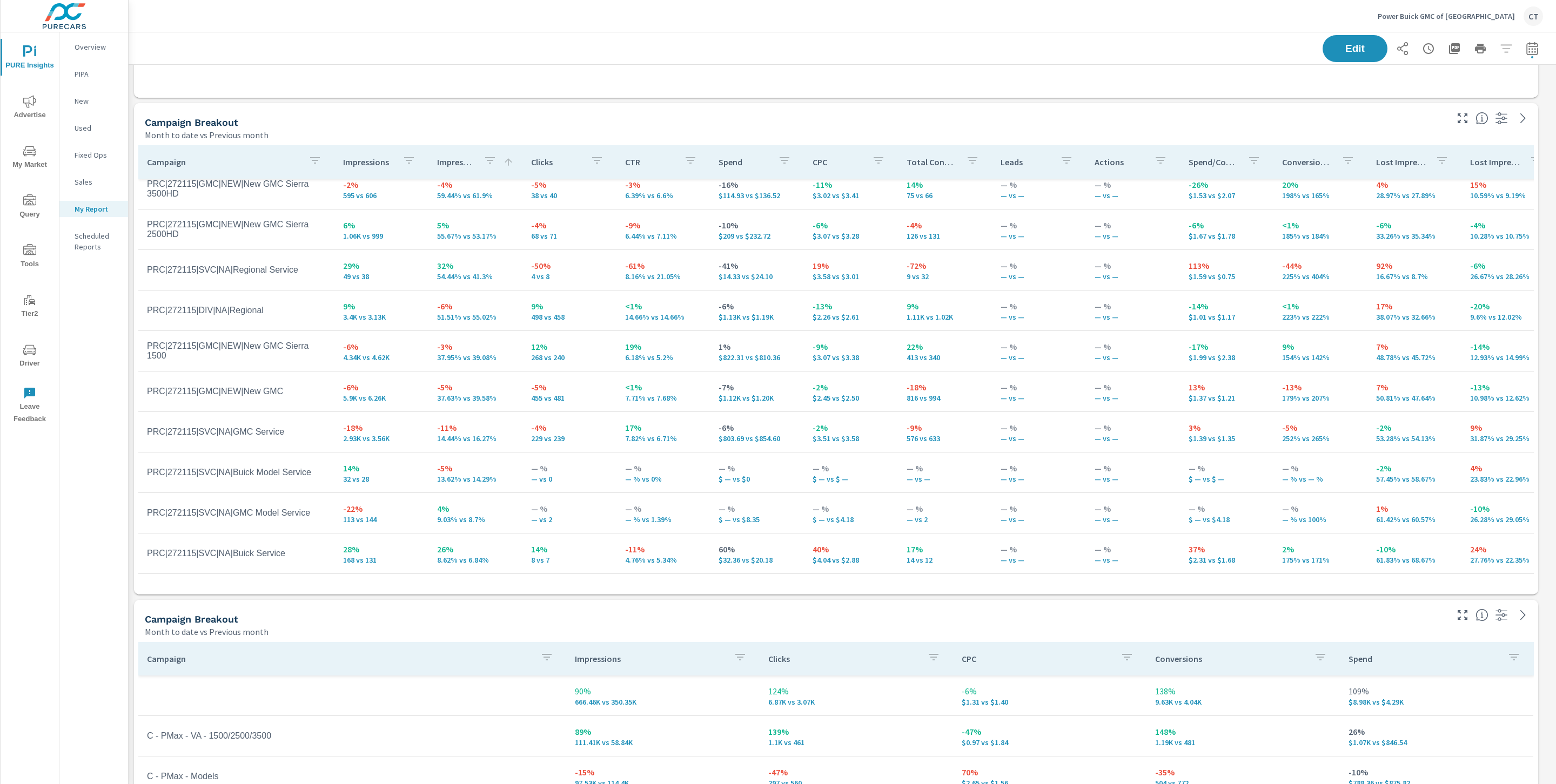
scroll to position [103, 0]
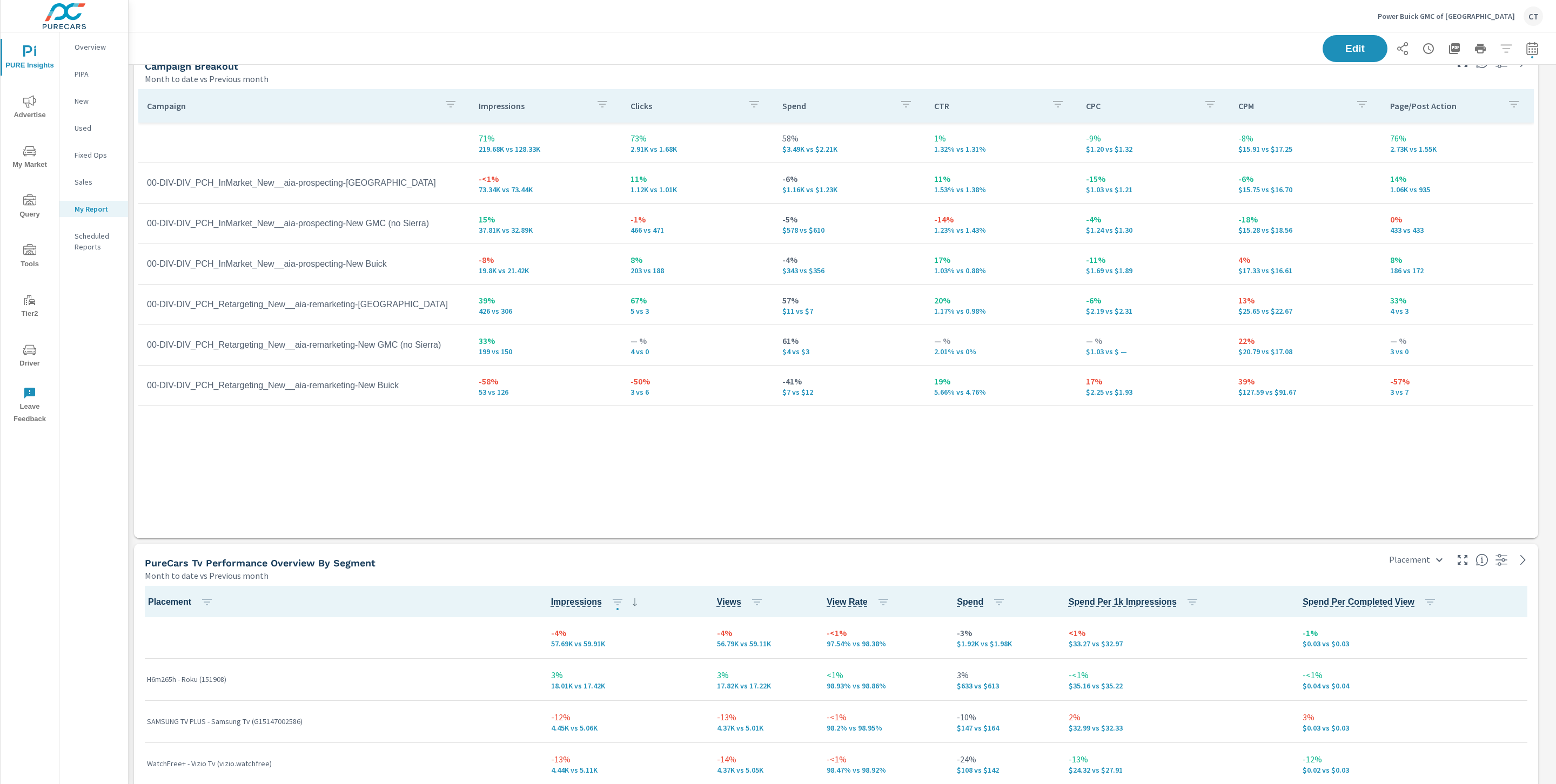
scroll to position [1424, 0]
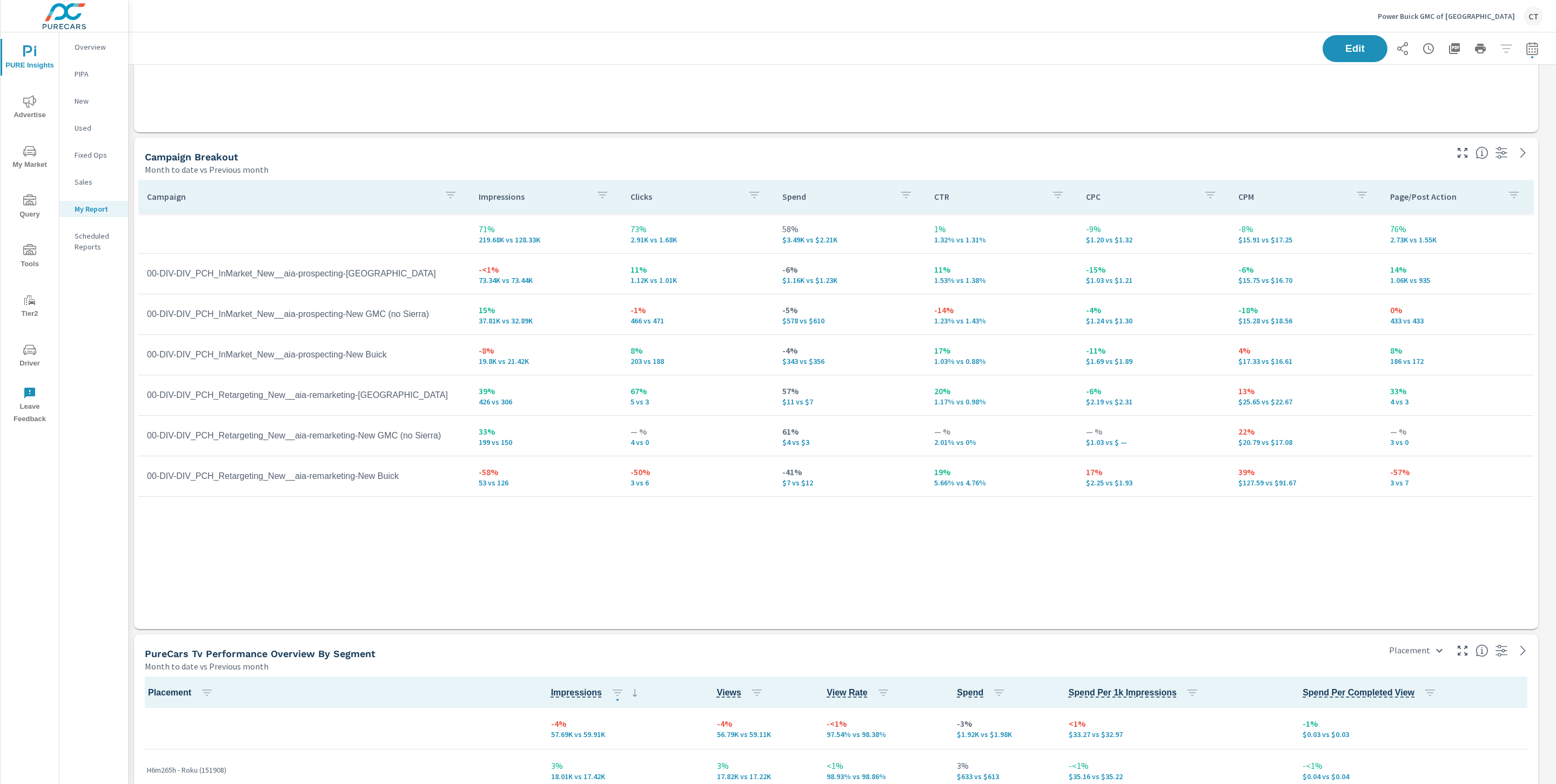
click at [555, 603] on div "Campaign Impressions Clicks Spend CTR CPC CPM Page/Post Action 71% 219.68K vs 1…" at bounding box center [836, 394] width 1395 height 429
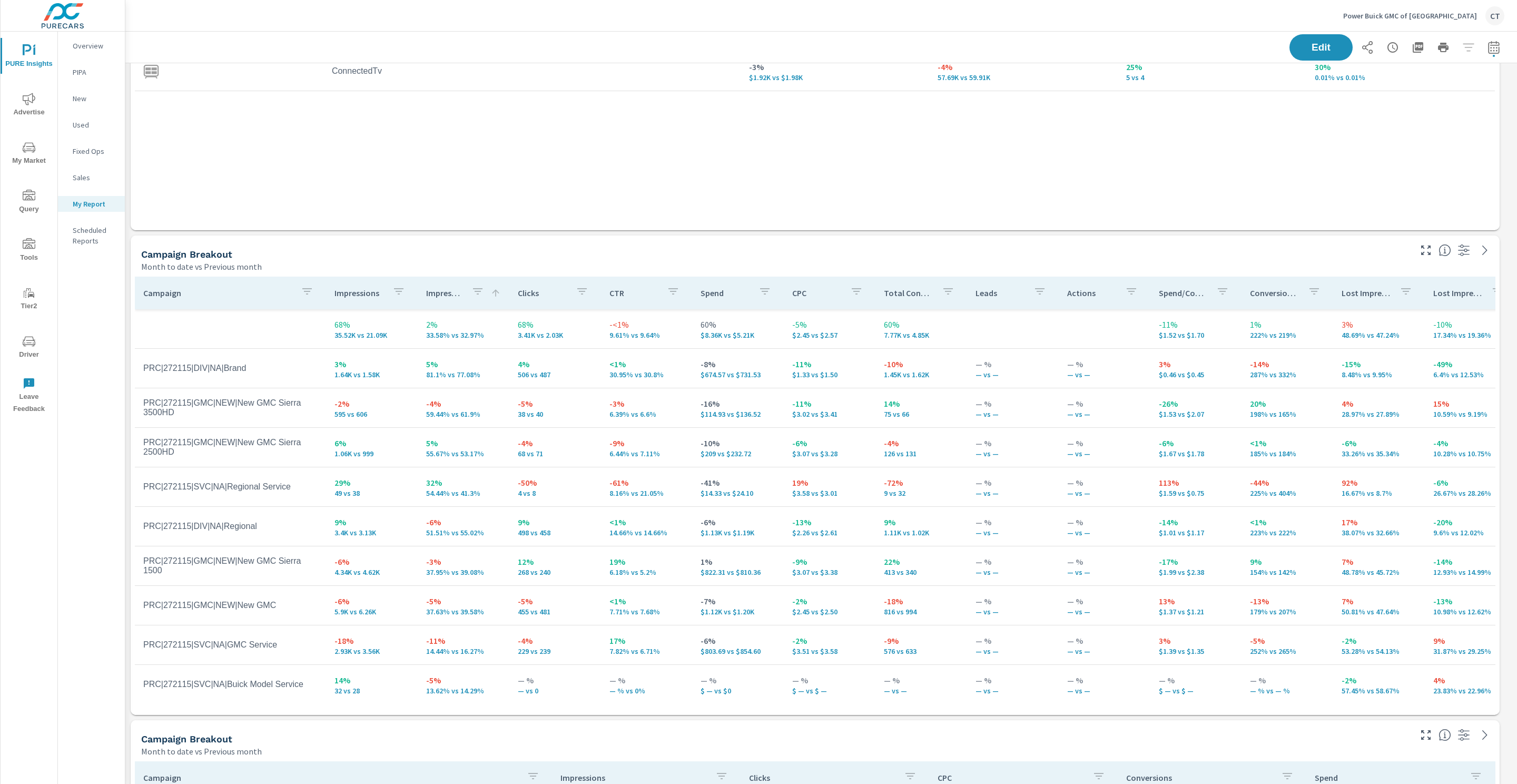
scroll to position [3543, 1405]
click at [1420, 246] on icon "button" at bounding box center [1425, 249] width 12 height 12
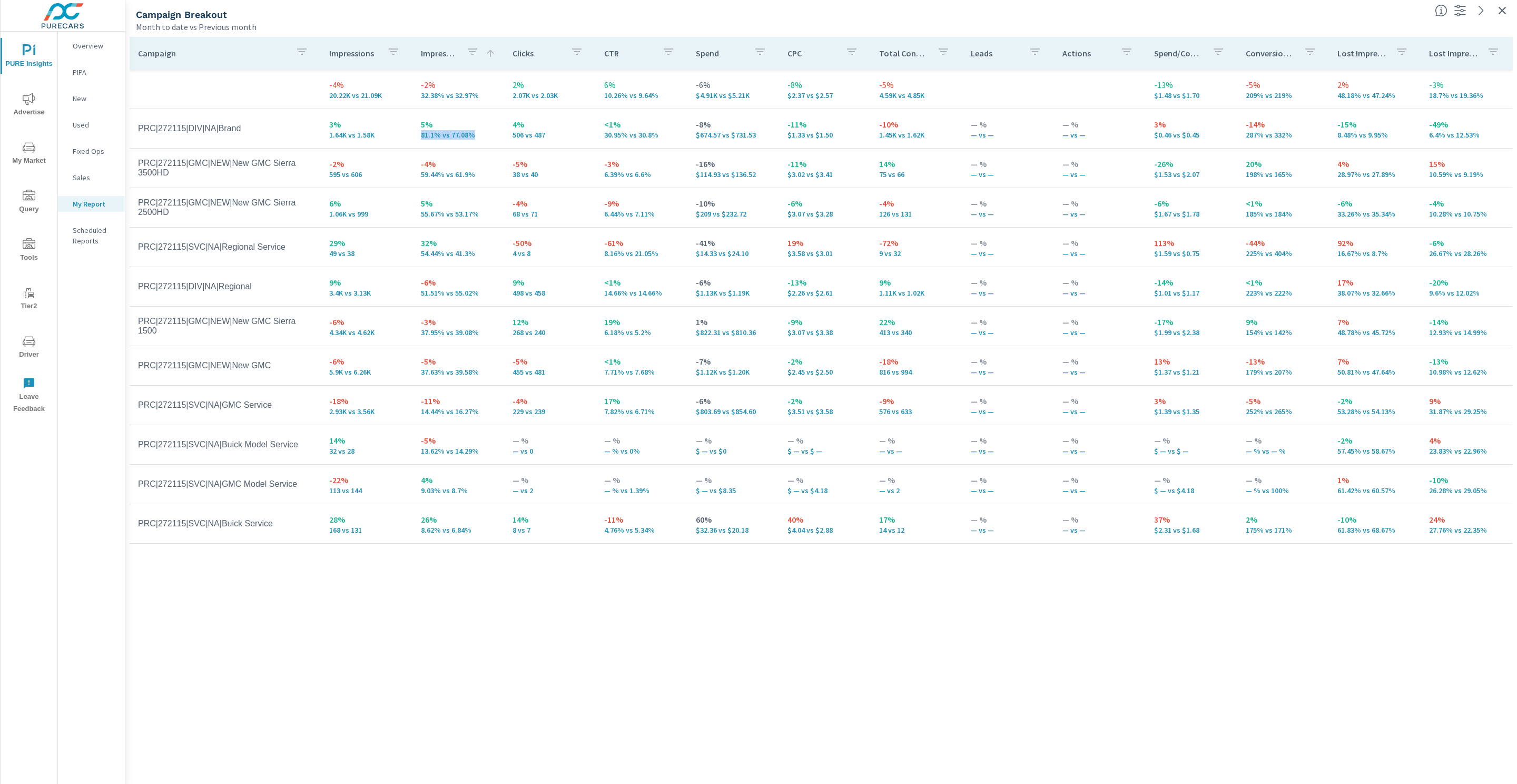
drag, startPoint x: 473, startPoint y: 137, endPoint x: 421, endPoint y: 131, distance: 52.3
click at [421, 131] on p "81.1% vs 77.08%" at bounding box center [458, 134] width 75 height 8
click at [486, 136] on p "81.1% vs 77.08%" at bounding box center [458, 134] width 75 height 8
drag, startPoint x: 479, startPoint y: 133, endPoint x: 413, endPoint y: 122, distance: 66.9
click at [413, 122] on td "5% 81.1% vs 77.08%" at bounding box center [458, 128] width 92 height 37
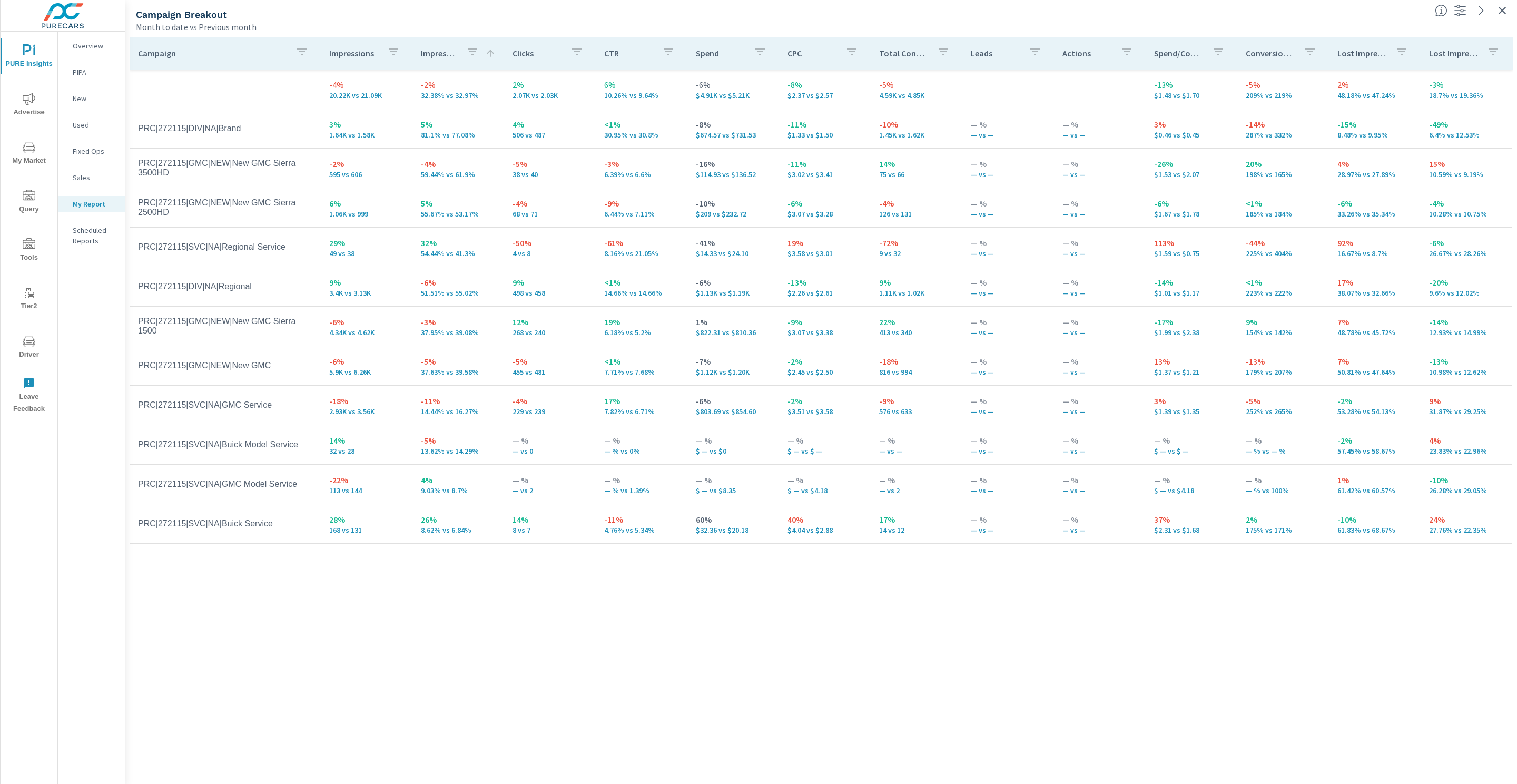
click at [509, 139] on td "4% 506 vs 487" at bounding box center [550, 128] width 92 height 37
drag, startPoint x: 480, startPoint y: 139, endPoint x: 409, endPoint y: 131, distance: 71.4
click at [409, 131] on tr "PRC|272115|DIV|NA|Brand 3% 1.64K vs 1.58K 5% 81.1% vs 77.08% 4% 506 vs 487 <1% …" at bounding box center [821, 128] width 1383 height 39
click at [477, 134] on p "81.1% vs 77.08%" at bounding box center [458, 134] width 75 height 8
drag, startPoint x: 475, startPoint y: 137, endPoint x: 413, endPoint y: 132, distance: 62.2
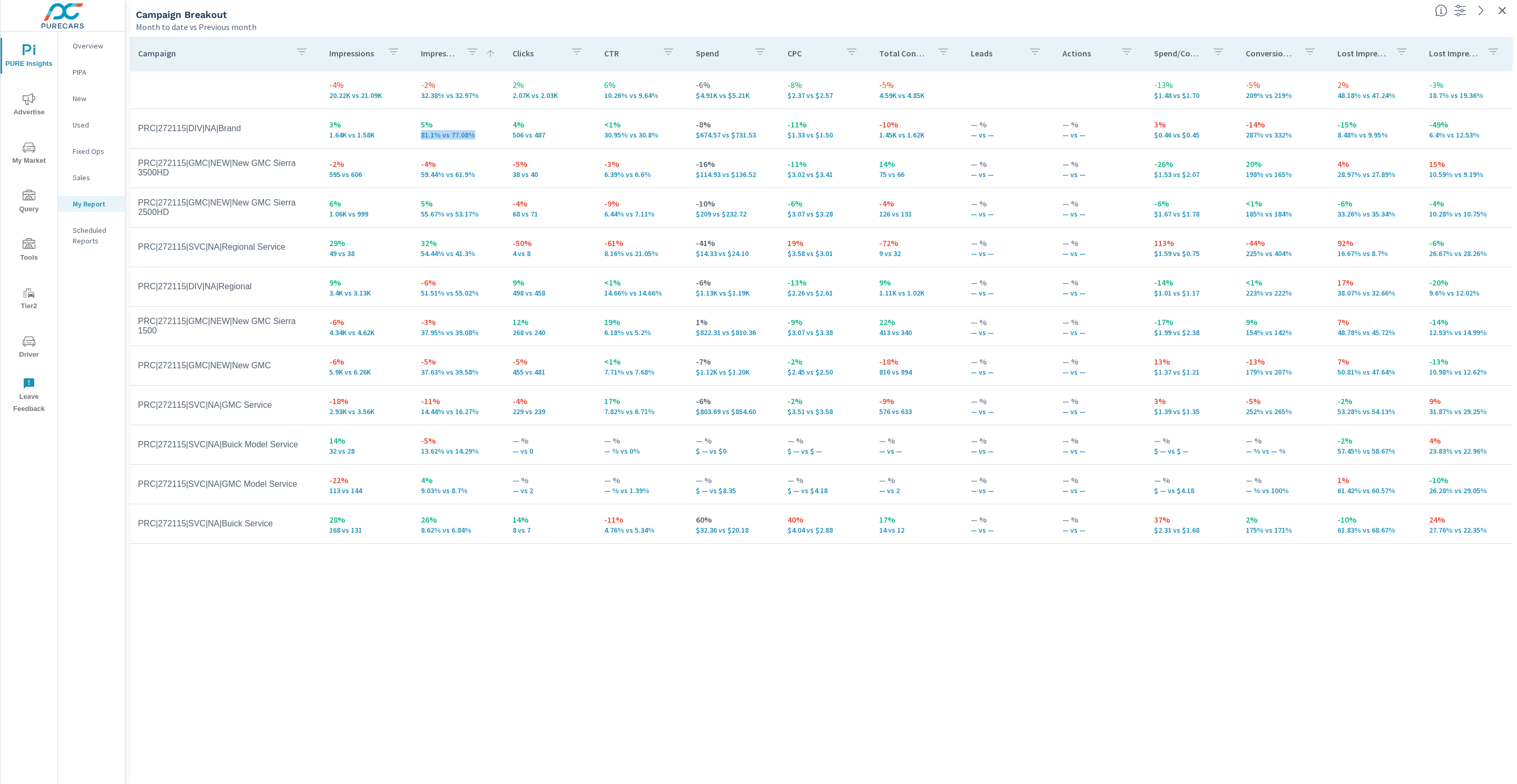
click at [413, 132] on td "5% 81.1% vs 77.08%" at bounding box center [458, 128] width 92 height 37
drag, startPoint x: 483, startPoint y: 292, endPoint x: 422, endPoint y: 276, distance: 63.1
click at [422, 276] on div "-6% 51.51% vs 55.02%" at bounding box center [458, 287] width 75 height 21
click at [474, 294] on p "51.51% vs 55.02%" at bounding box center [458, 292] width 75 height 8
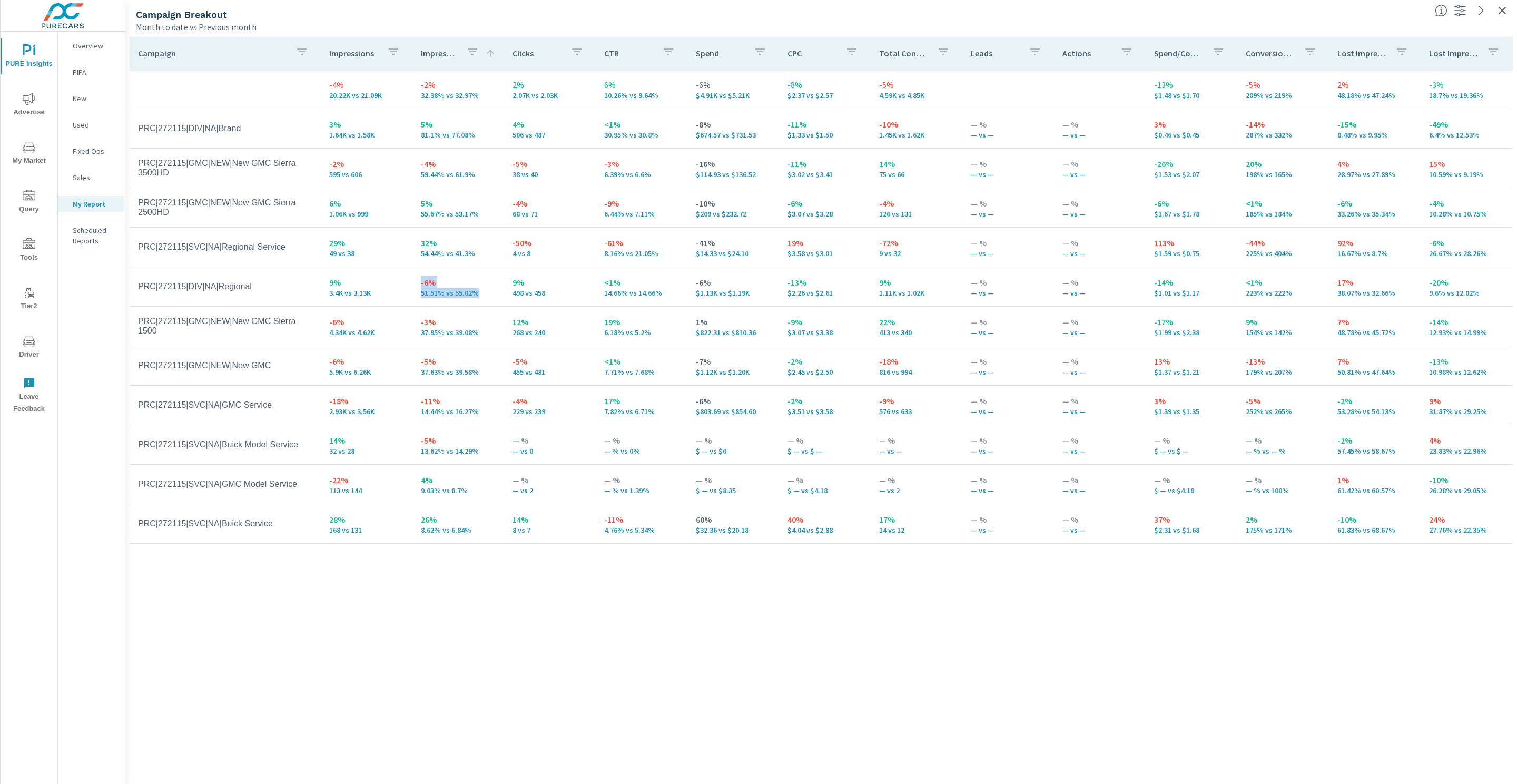
drag, startPoint x: 483, startPoint y: 293, endPoint x: 412, endPoint y: 280, distance: 72.2
click at [412, 280] on td "-6% 51.51% vs 55.02%" at bounding box center [458, 287] width 92 height 37
drag, startPoint x: 378, startPoint y: 293, endPoint x: 326, endPoint y: 284, distance: 52.8
click at [327, 283] on td "9% 3.4K vs 3.13K" at bounding box center [366, 287] width 92 height 37
click at [472, 297] on td "-6% 51.51% vs 55.02%" at bounding box center [458, 287] width 92 height 37
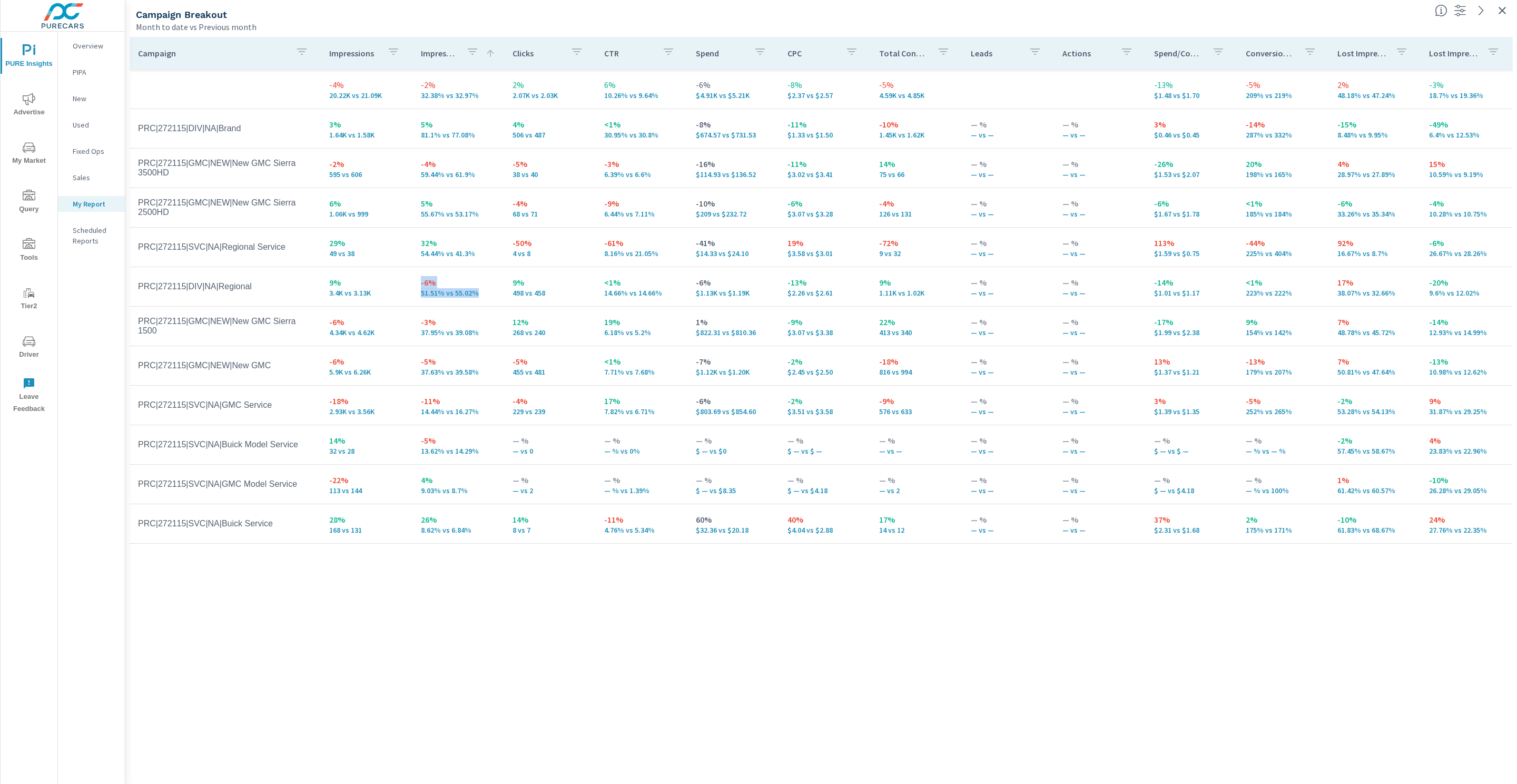
drag, startPoint x: 479, startPoint y: 294, endPoint x: 413, endPoint y: 282, distance: 67.1
click at [413, 282] on td "-6% 51.51% vs 55.02%" at bounding box center [458, 287] width 92 height 37
click at [768, 712] on div "Campaign Impressions Impression Share Clicks CTR Spend CPC Total Conversions Le…" at bounding box center [821, 400] width 1384 height 727
click at [492, 637] on div "Campaign Impressions Impression Share Clicks CTR Spend CPC Total Conversions Le…" at bounding box center [821, 400] width 1384 height 727
drag, startPoint x: 252, startPoint y: 288, endPoint x: 214, endPoint y: 281, distance: 38.6
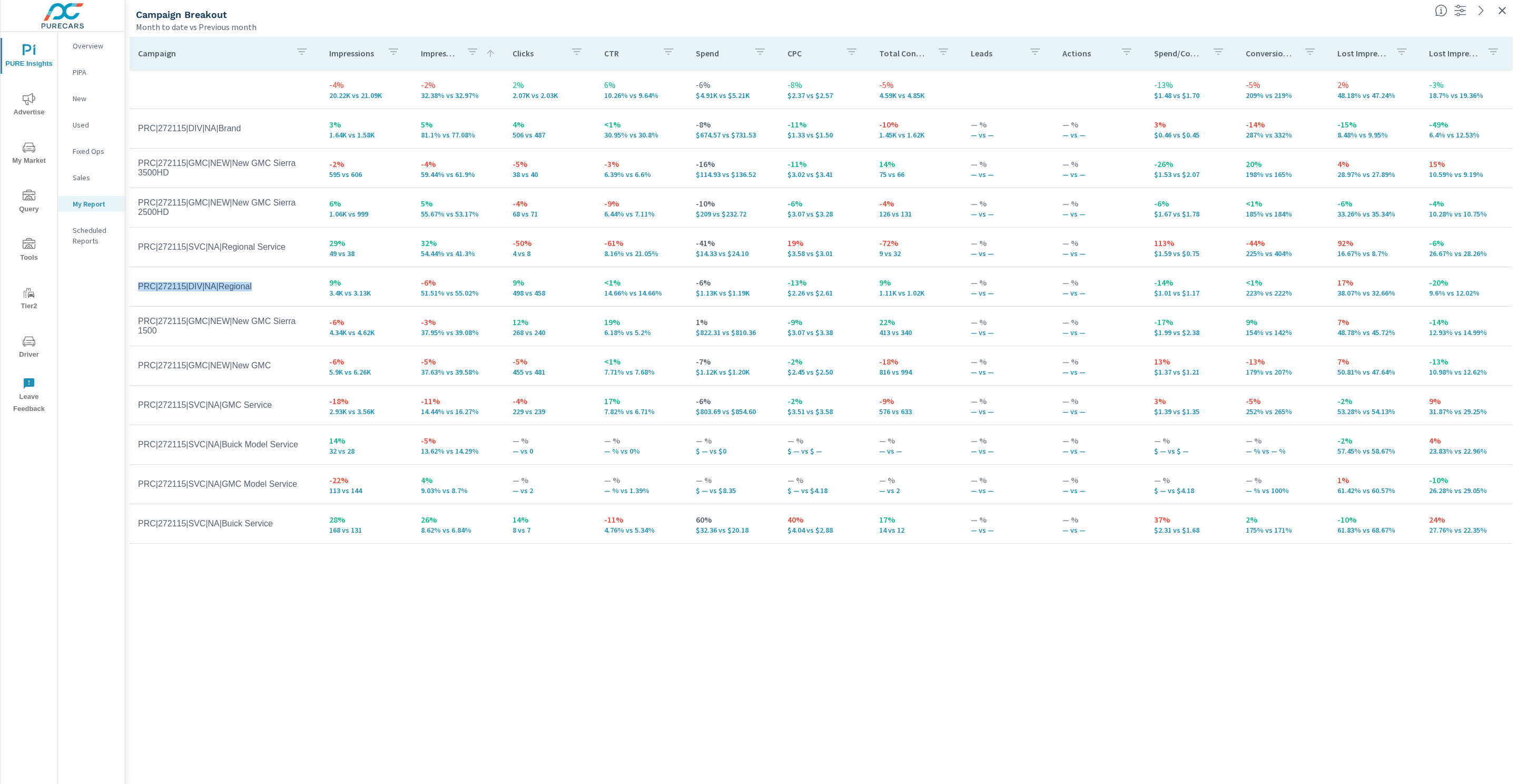
click at [214, 281] on td "PRC|272115|DIV|NA|Regional" at bounding box center [225, 287] width 191 height 26
click at [254, 300] on tr "PRC|272115|DIV|NA|Regional 9% 3.4K vs 3.13K -6% 51.51% vs 55.02% 9% 498 vs 458 …" at bounding box center [821, 287] width 1383 height 39
drag, startPoint x: 231, startPoint y: 128, endPoint x: 201, endPoint y: 126, distance: 30.1
click at [201, 126] on td "PRC|272115|DIV|NA|Brand" at bounding box center [225, 128] width 191 height 26
drag, startPoint x: 297, startPoint y: 313, endPoint x: 256, endPoint y: 298, distance: 43.7
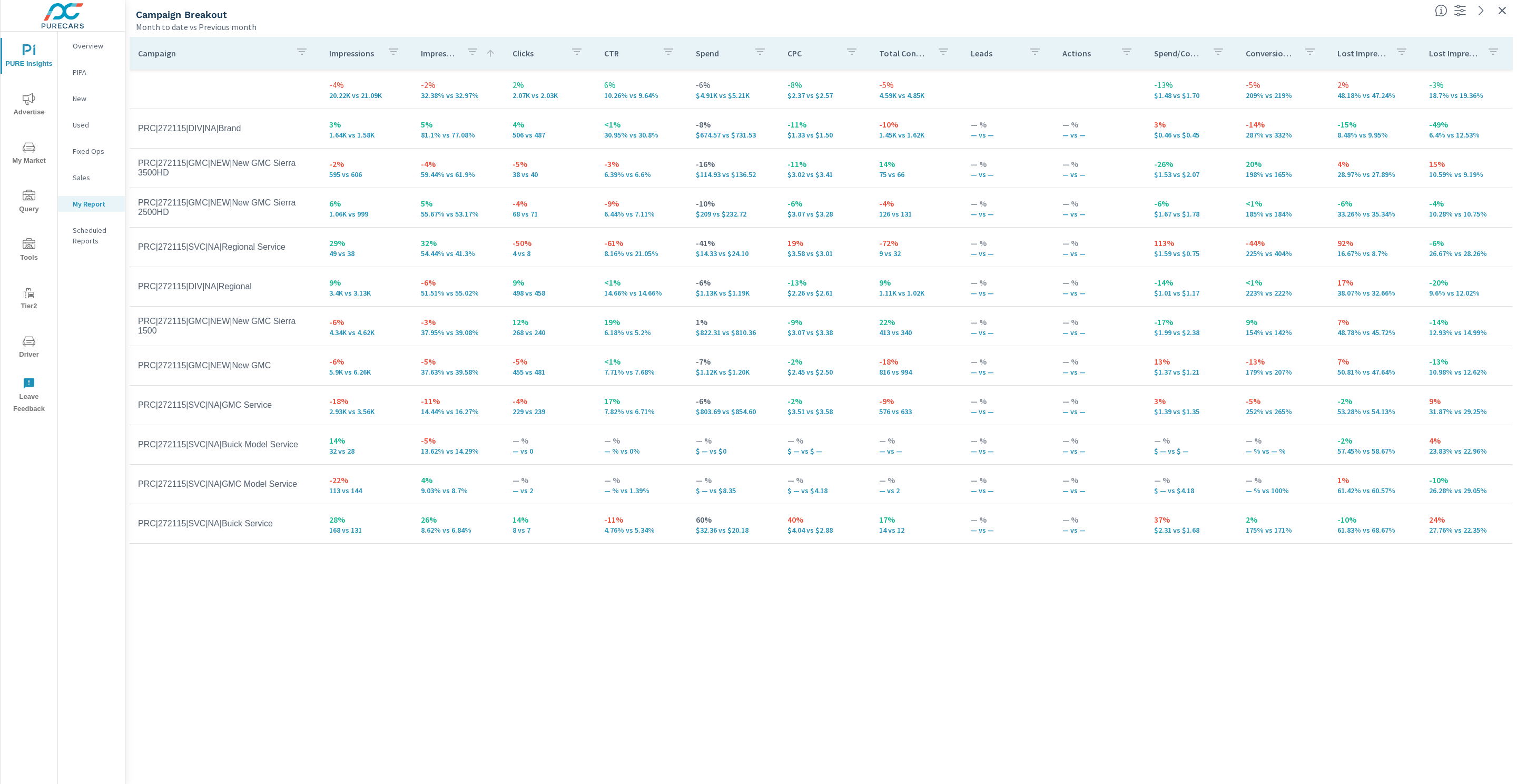
click at [298, 312] on td "PRC|272115|GMC|NEW|New GMC Sierra 1500" at bounding box center [225, 326] width 191 height 36
drag, startPoint x: 258, startPoint y: 288, endPoint x: 216, endPoint y: 290, distance: 42.0
click at [216, 290] on td "PRC|272115|DIV|NA|Regional" at bounding box center [225, 287] width 191 height 26
drag, startPoint x: 743, startPoint y: 130, endPoint x: 694, endPoint y: 129, distance: 49.0
click at [694, 129] on td "-8% $674.57 vs $731.53" at bounding box center [734, 128] width 92 height 37
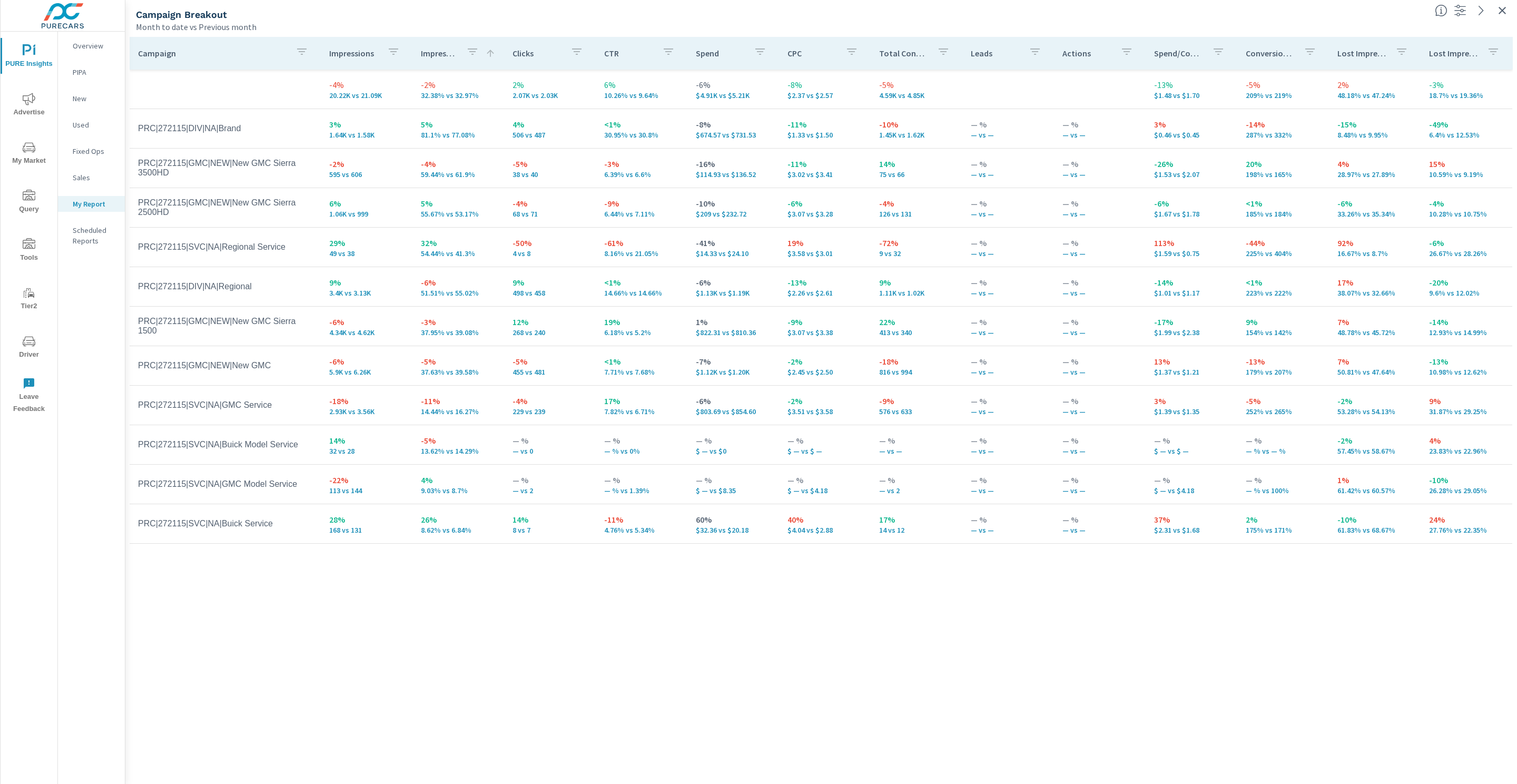
click at [424, 137] on p "81.1% vs 77.08%" at bounding box center [458, 134] width 75 height 8
click at [705, 132] on p "$674.57 vs $731.53" at bounding box center [734, 134] width 75 height 8
drag, startPoint x: 480, startPoint y: 293, endPoint x: 422, endPoint y: 281, distance: 59.2
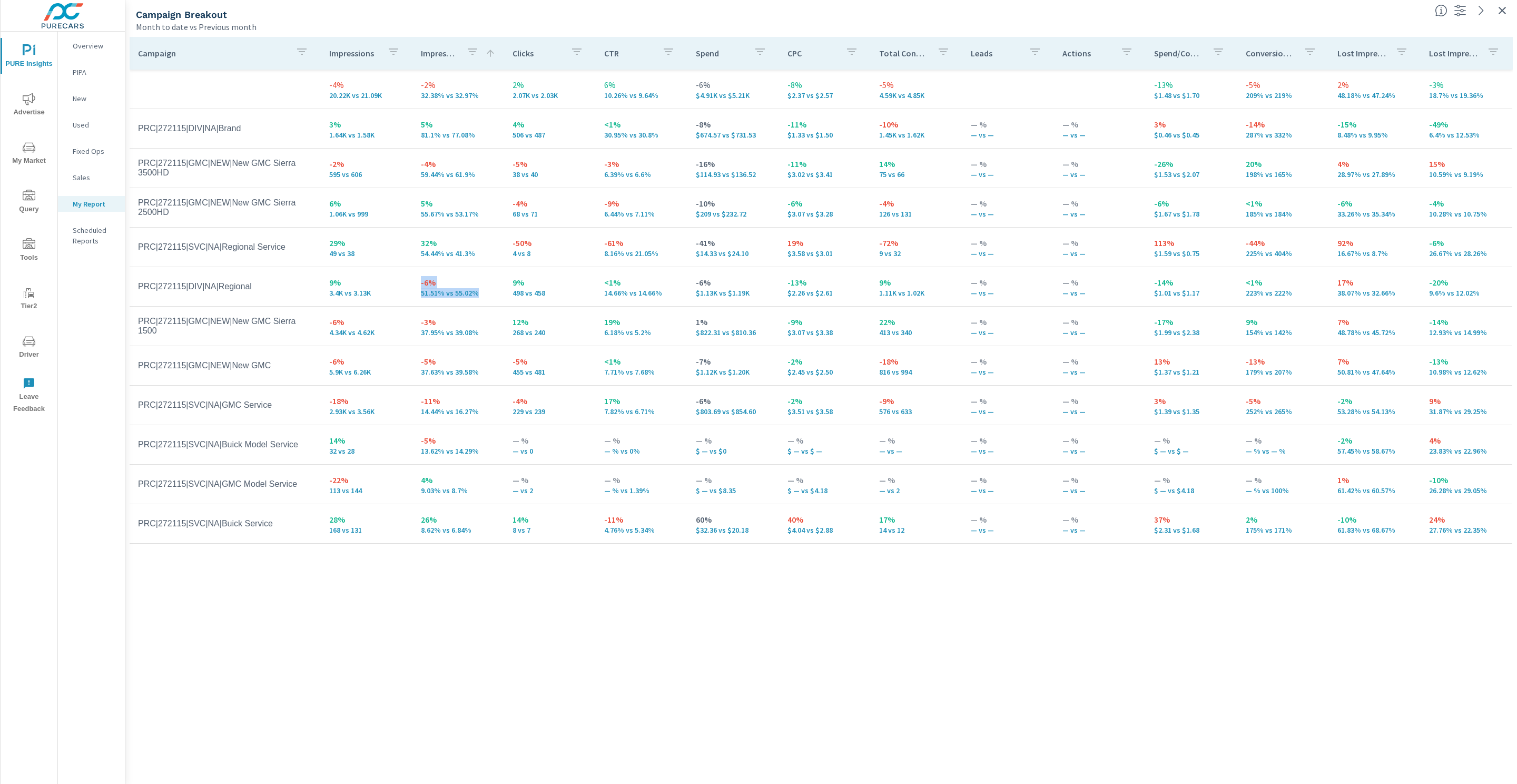
click at [422, 281] on div "-6% 51.51% vs 55.02%" at bounding box center [458, 287] width 75 height 21
drag, startPoint x: 472, startPoint y: 136, endPoint x: 417, endPoint y: 117, distance: 58.2
click at [417, 117] on td "5% 81.1% vs 77.08%" at bounding box center [458, 128] width 92 height 37
drag, startPoint x: 488, startPoint y: 291, endPoint x: 418, endPoint y: 293, distance: 70.0
click at [418, 293] on td "-6% 51.51% vs 55.02%" at bounding box center [458, 287] width 92 height 37
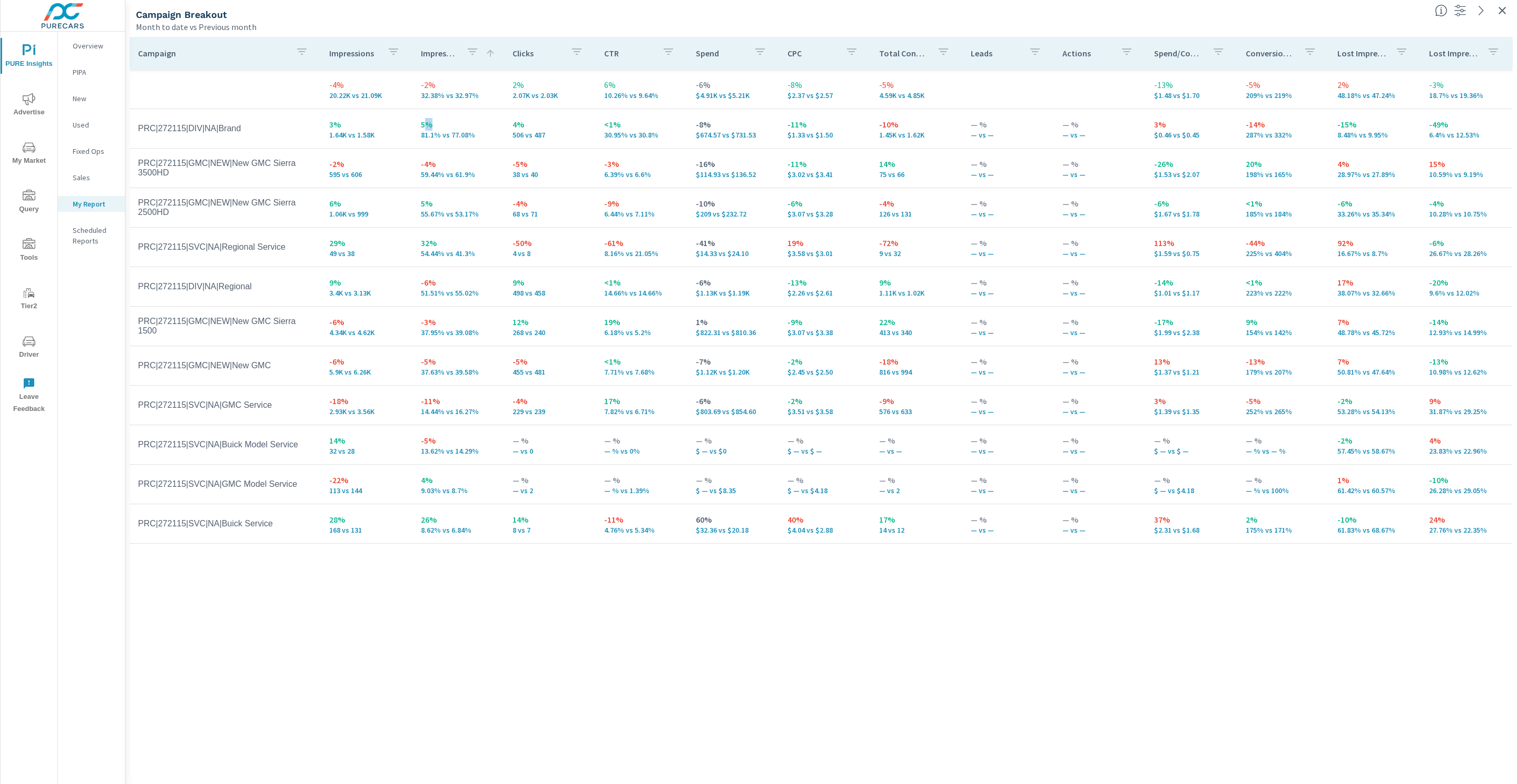
drag, startPoint x: 492, startPoint y: 125, endPoint x: 426, endPoint y: 126, distance: 66.0
click at [426, 126] on p "5%" at bounding box center [458, 124] width 75 height 12
drag, startPoint x: 304, startPoint y: 134, endPoint x: 847, endPoint y: 141, distance: 543.0
click at [847, 141] on tr "PRC|272115|DIV|NA|Brand 3% 1.64K vs 1.58K 5% 81.1% vs 77.08% 4% 506 vs 487 <1% …" at bounding box center [821, 128] width 1383 height 39
click at [531, 134] on p "506 vs 487" at bounding box center [550, 134] width 75 height 8
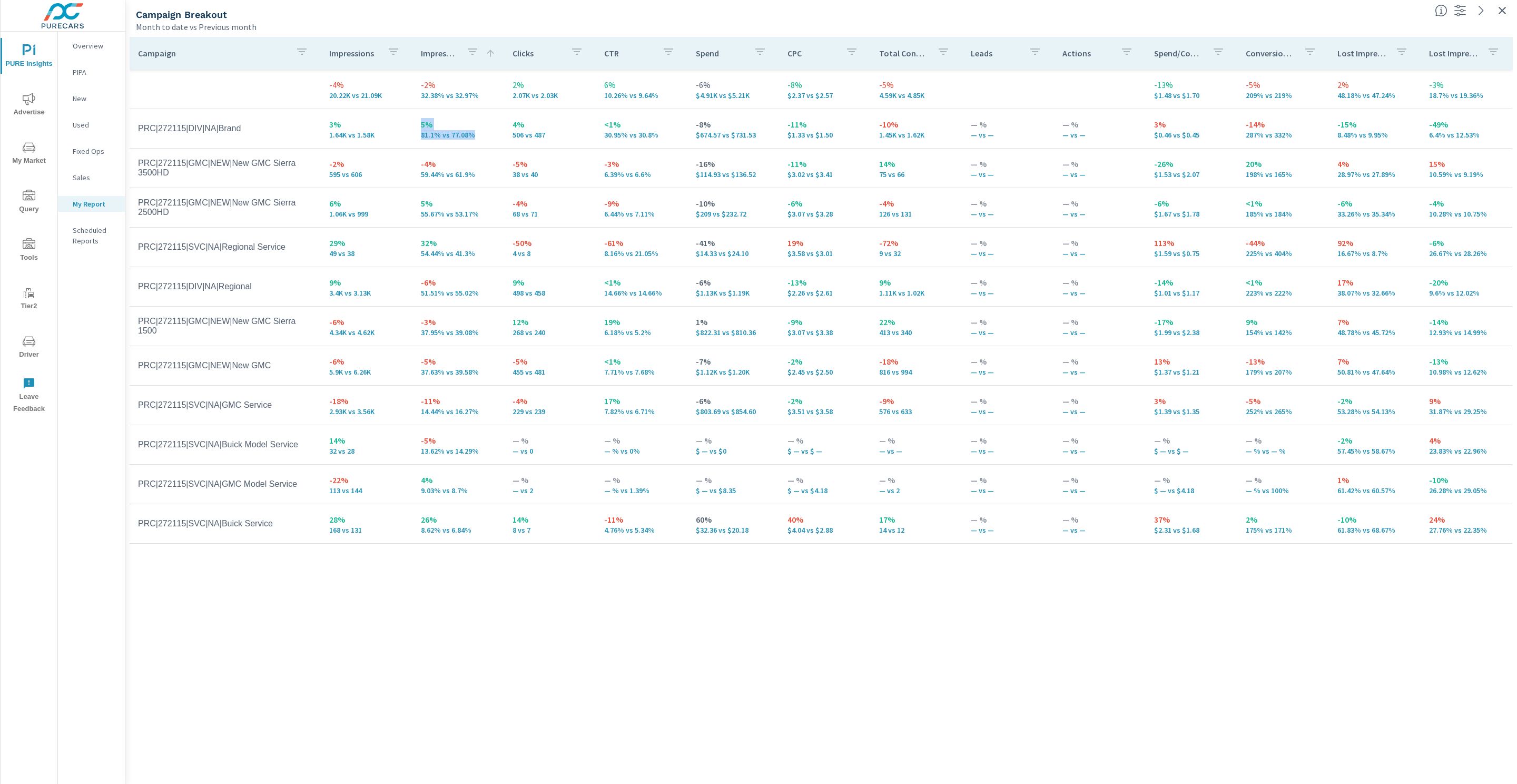
drag, startPoint x: 471, startPoint y: 136, endPoint x: 409, endPoint y: 133, distance: 62.1
click at [409, 133] on tr "PRC|272115|DIV|NA|Brand 3% 1.64K vs 1.58K 5% 81.1% vs 77.08% 4% 506 vs 487 <1% …" at bounding box center [821, 128] width 1383 height 39
drag, startPoint x: 481, startPoint y: 293, endPoint x: 421, endPoint y: 289, distance: 60.1
click at [421, 289] on p "51.51% vs 55.02%" at bounding box center [458, 292] width 75 height 8
drag, startPoint x: 491, startPoint y: 138, endPoint x: 238, endPoint y: 137, distance: 253.0
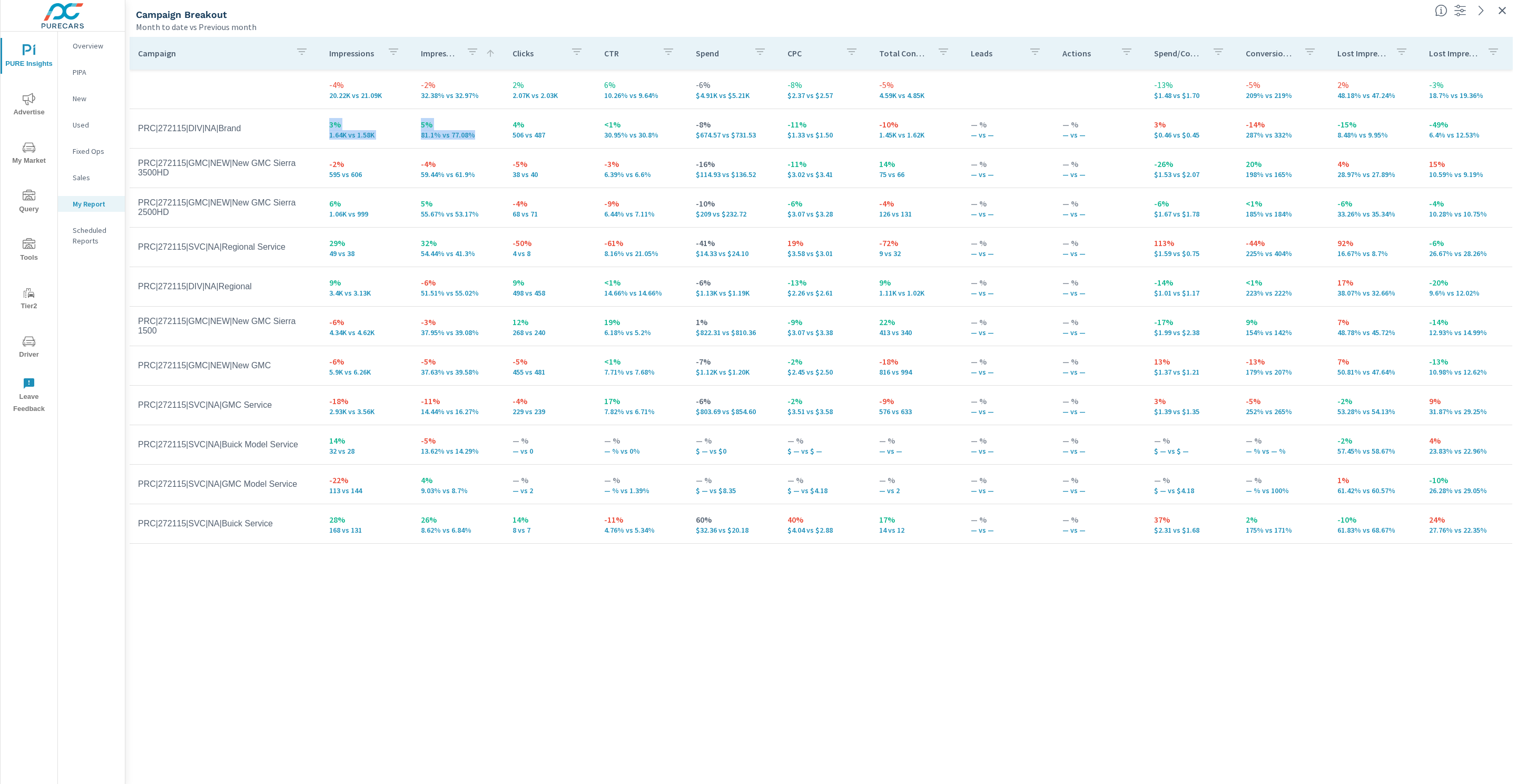
click at [238, 137] on tr "PRC|272115|DIV|NA|Brand 3% 1.64K vs 1.58K 5% 81.1% vs 77.08% 4% 506 vs 487 <1% …" at bounding box center [821, 128] width 1383 height 39
click at [254, 134] on td "PRC|272115|DIV|NA|Brand" at bounding box center [225, 128] width 191 height 26
drag, startPoint x: 479, startPoint y: 531, endPoint x: 419, endPoint y: 529, distance: 60.0
click at [419, 529] on td "26% 8.62% vs 6.84%" at bounding box center [458, 524] width 92 height 37
drag, startPoint x: 468, startPoint y: 490, endPoint x: 418, endPoint y: 490, distance: 50.0
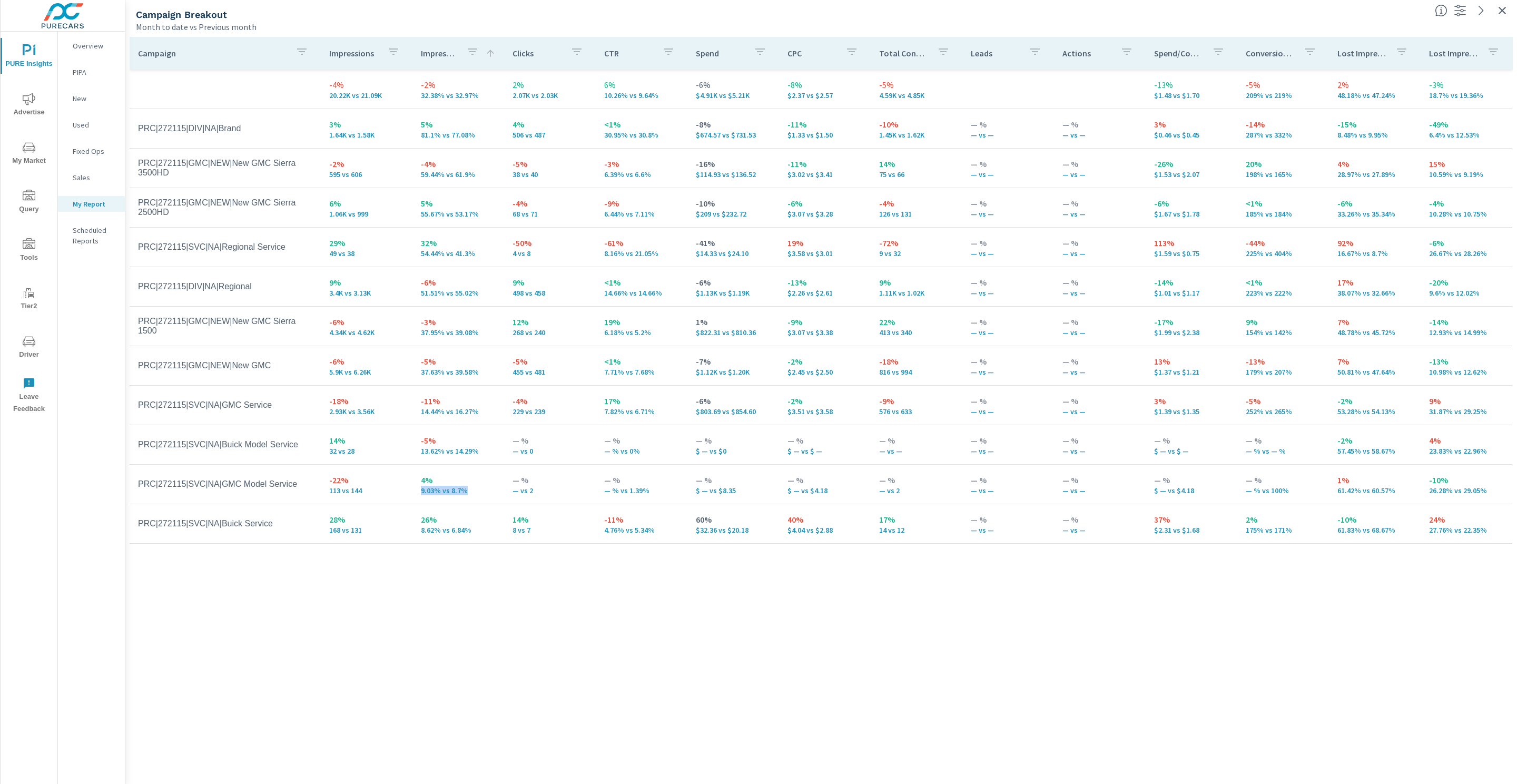
click at [418, 490] on td "4% 9.03% vs 8.7%" at bounding box center [458, 484] width 92 height 37
drag, startPoint x: 483, startPoint y: 455, endPoint x: 418, endPoint y: 453, distance: 65.0
click at [418, 453] on td "-5% 13.62% vs 14.29%" at bounding box center [458, 444] width 92 height 37
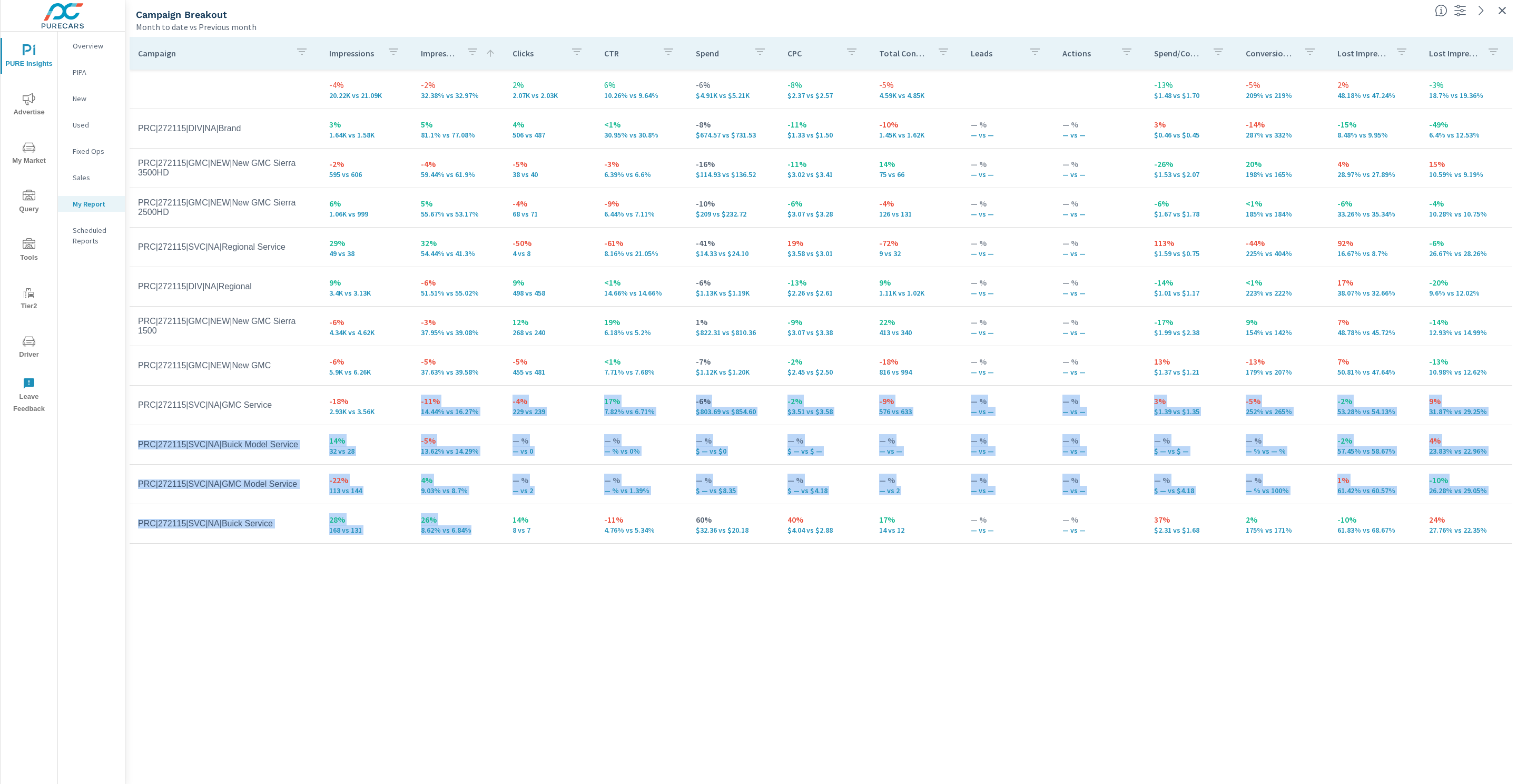
drag, startPoint x: 409, startPoint y: 407, endPoint x: 476, endPoint y: 537, distance: 146.2
click at [475, 527] on tbody "-4% 20.22K vs 21.09K -2% 32.38% vs 32.97% 2% 2.07K vs 2.03K 6% 10.26% vs 9.64% …" at bounding box center [821, 306] width 1384 height 474
click at [476, 538] on td "26% 8.62% vs 6.84%" at bounding box center [458, 524] width 92 height 37
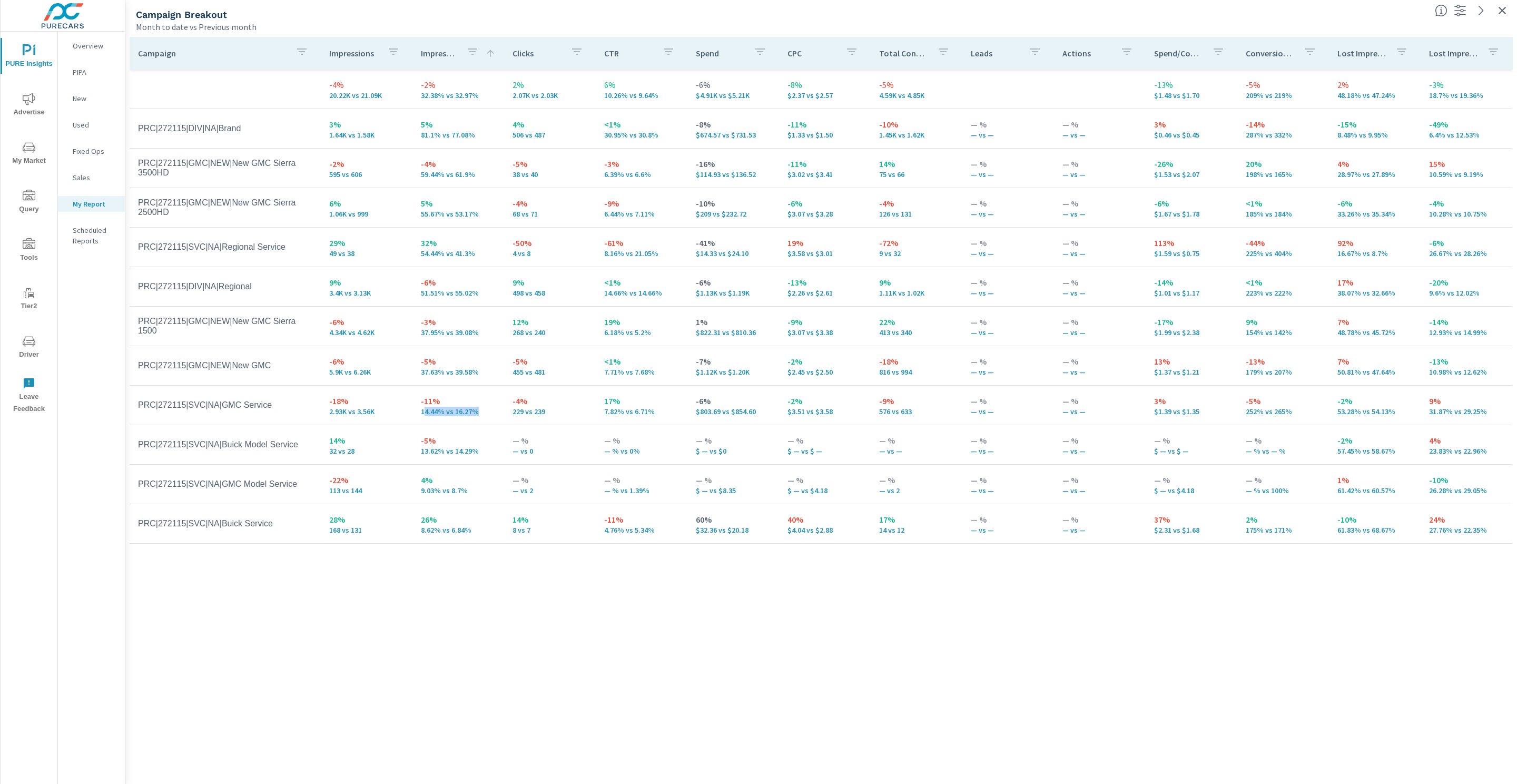
drag, startPoint x: 480, startPoint y: 409, endPoint x: 424, endPoint y: 407, distance: 56.0
click at [424, 407] on p "14.44% vs 16.27%" at bounding box center [458, 411] width 75 height 8
click at [454, 412] on p "14.44% vs 16.27%" at bounding box center [458, 411] width 75 height 8
drag, startPoint x: 454, startPoint y: 412, endPoint x: 427, endPoint y: 409, distance: 27.2
click at [454, 411] on p "14.44% vs 16.27%" at bounding box center [458, 411] width 75 height 8
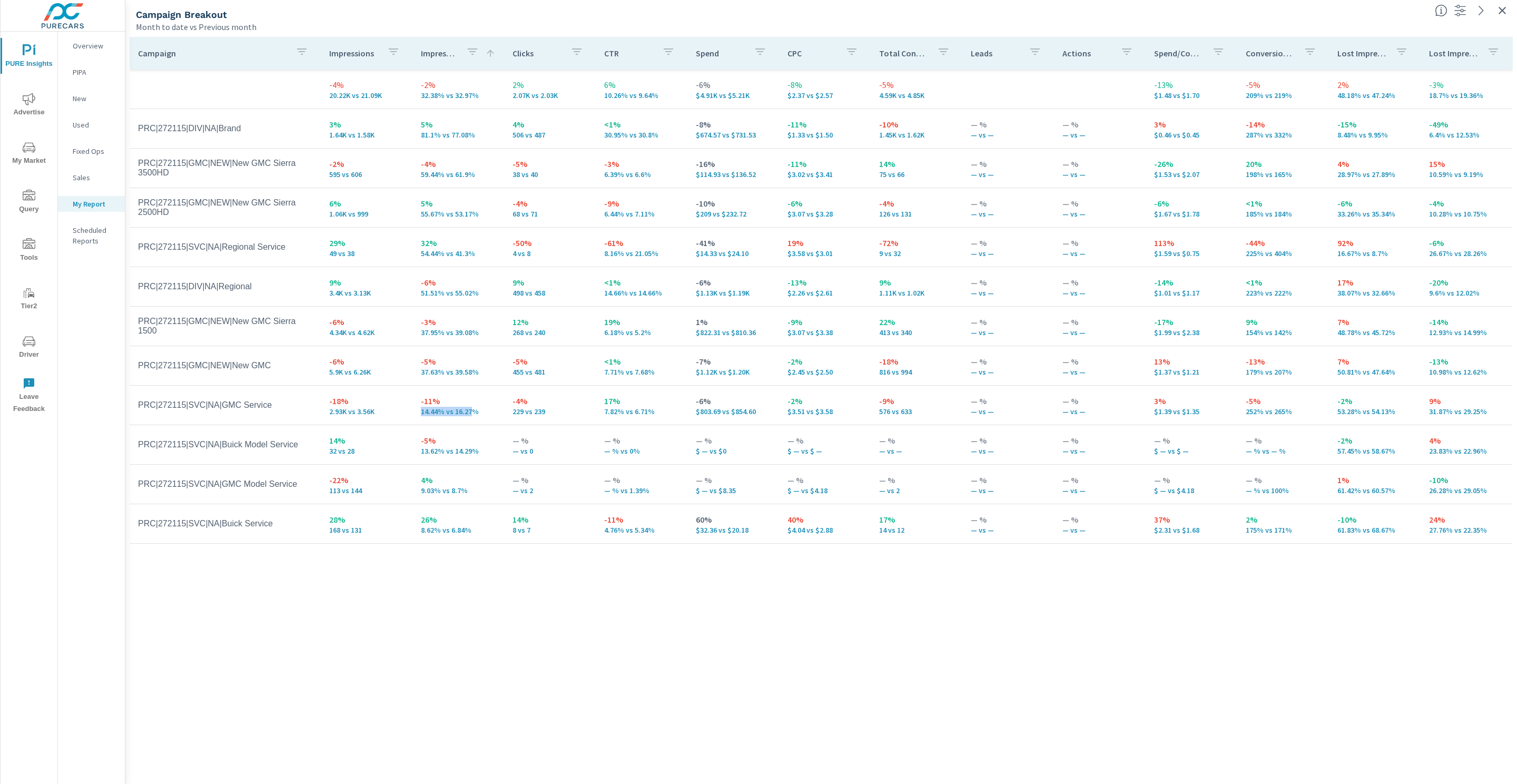
drag, startPoint x: 416, startPoint y: 408, endPoint x: 473, endPoint y: 407, distance: 57.0
click at [473, 407] on td "-11% 14.44% vs 16.27%" at bounding box center [458, 405] width 92 height 37
drag, startPoint x: 695, startPoint y: 411, endPoint x: 757, endPoint y: 413, distance: 62.0
click at [757, 413] on p "$803.69 vs $854.60" at bounding box center [734, 411] width 75 height 8
click at [1503, 6] on icon "button" at bounding box center [1502, 9] width 12 height 12
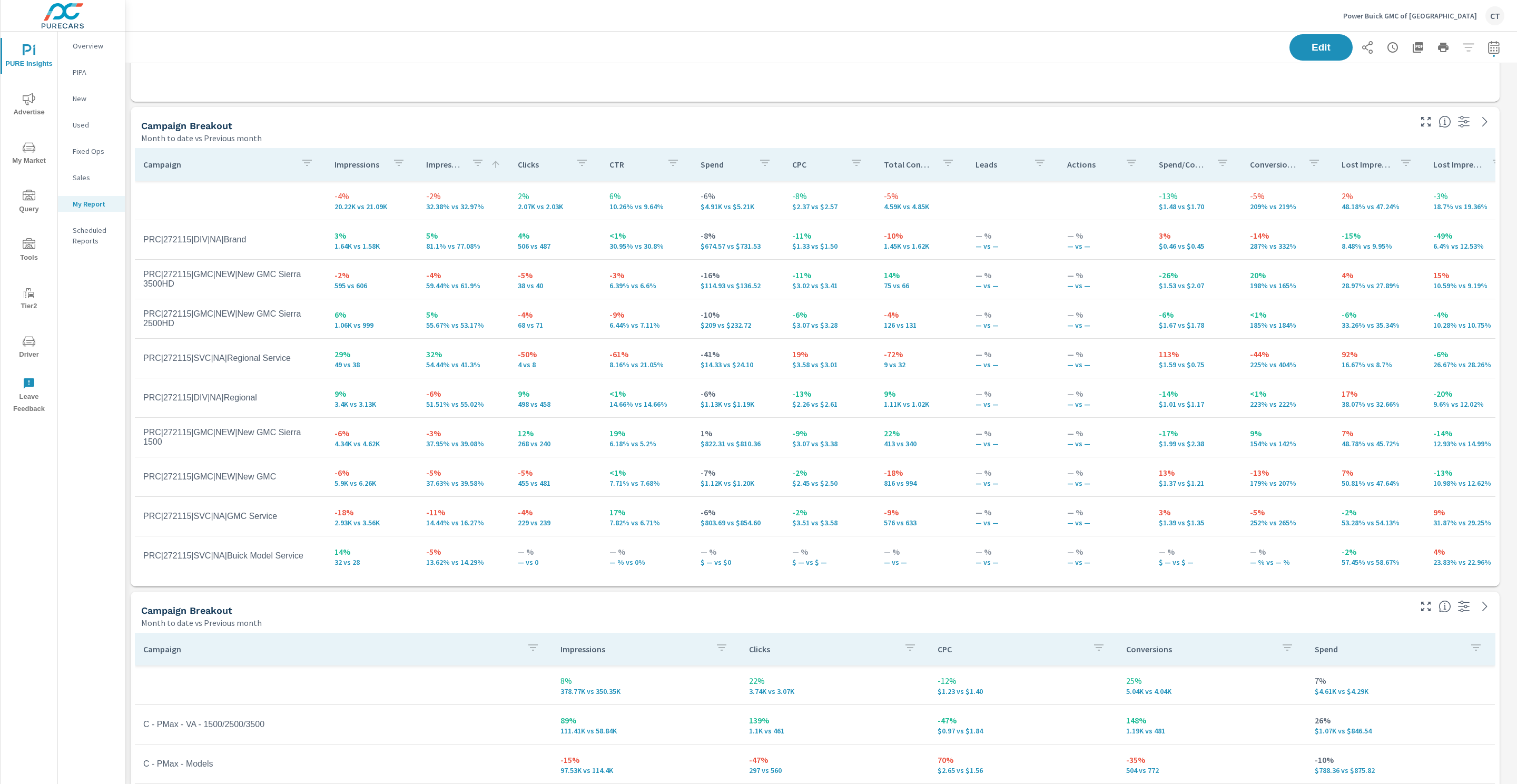
scroll to position [462, 0]
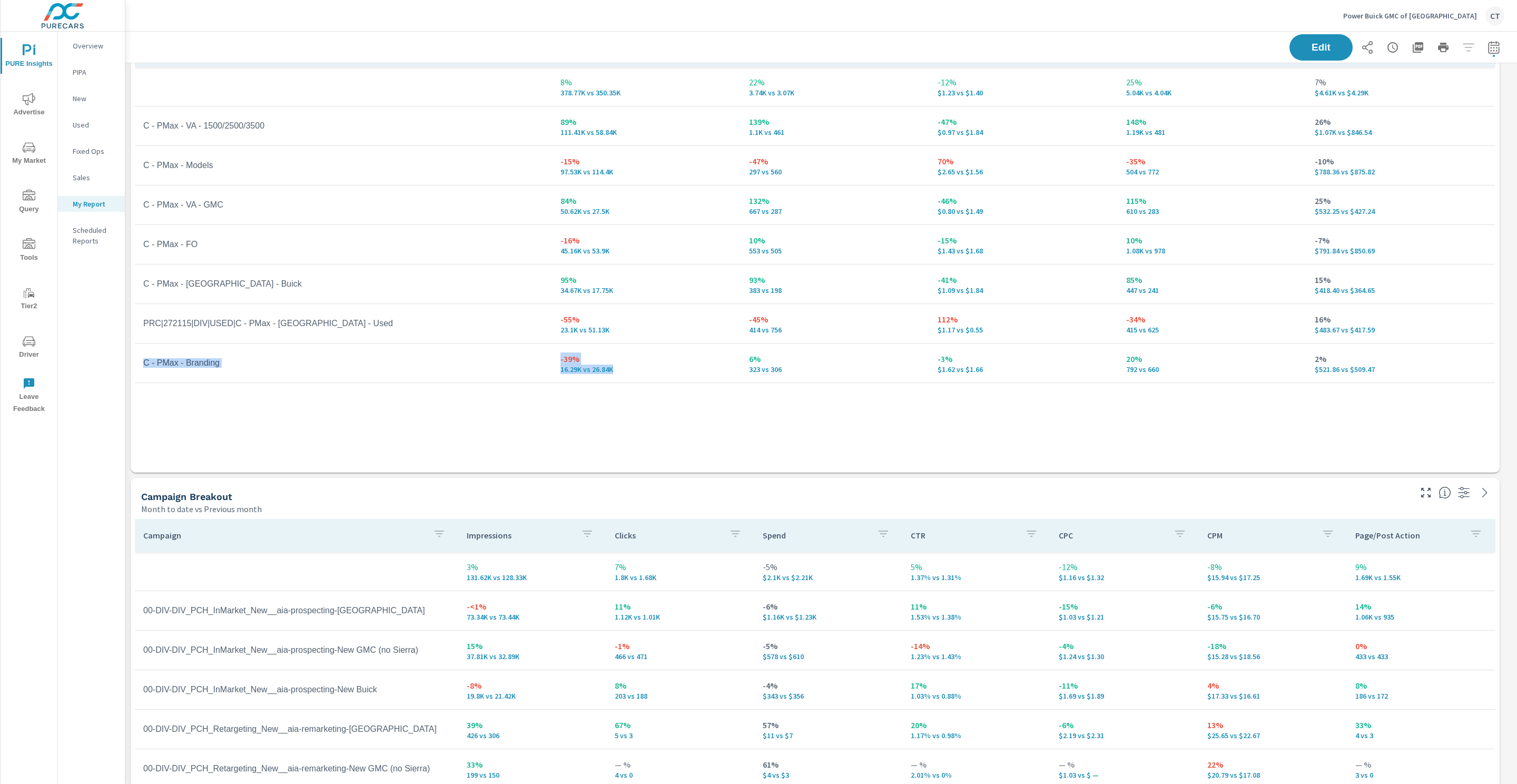
scroll to position [3543, 1405]
drag, startPoint x: 140, startPoint y: 362, endPoint x: 692, endPoint y: 365, distance: 552.0
click at [692, 365] on tr "C - PMax - Branding -39% 16.29K vs 26.84K 6% 323 vs 306 -3% $1.62 vs $1.66 20% …" at bounding box center [815, 363] width 1361 height 39
click at [517, 434] on div "Campaign Impressions Clicks CPC Conversions Spend 8% 378.77K vs 350.35K 22% 3.7…" at bounding box center [815, 244] width 1361 height 418
click at [684, 421] on div "Campaign Impressions Clicks CPC Conversions Spend 8% 378.77K vs 350.35K 22% 3.7…" at bounding box center [815, 244] width 1361 height 418
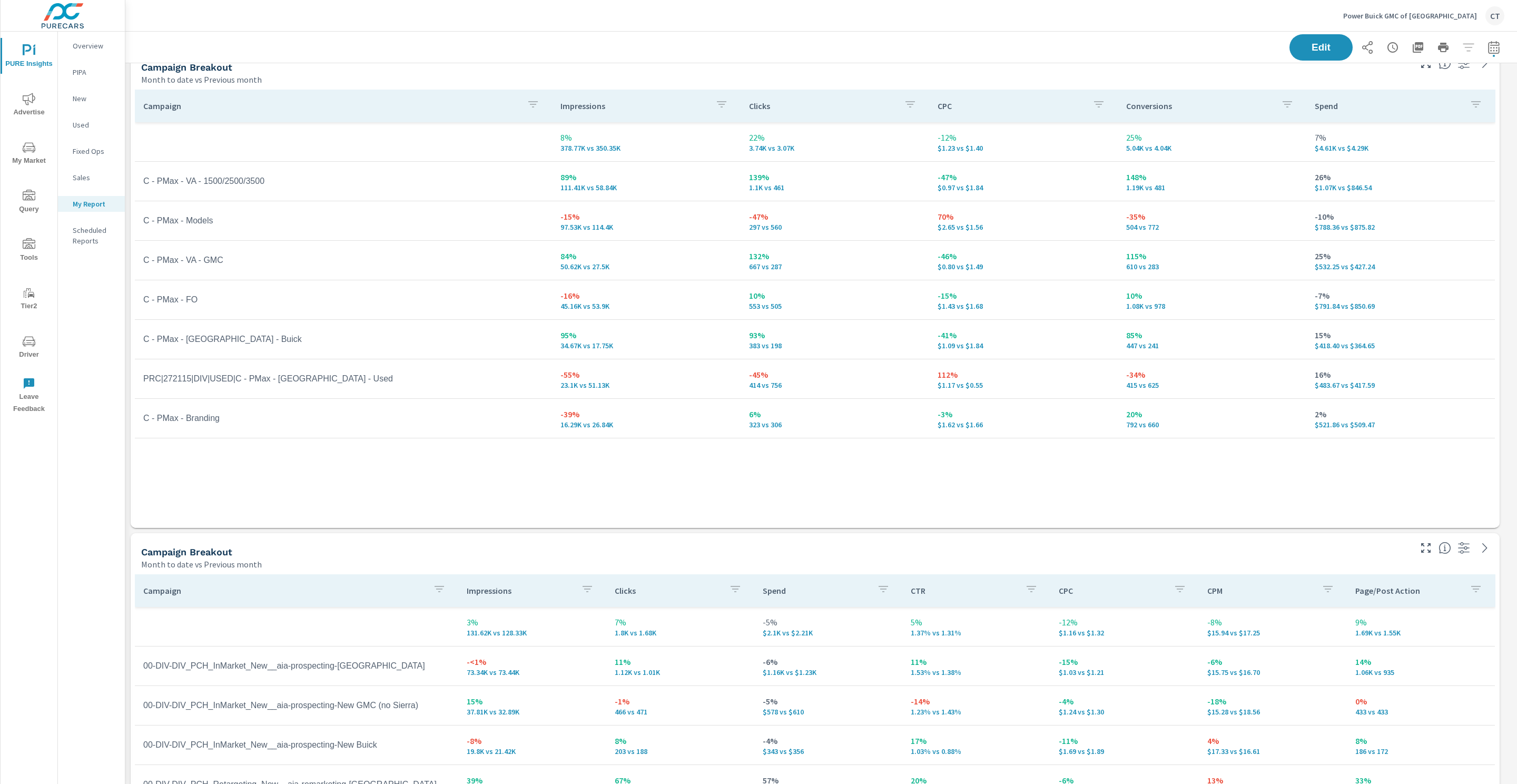
scroll to position [966, 0]
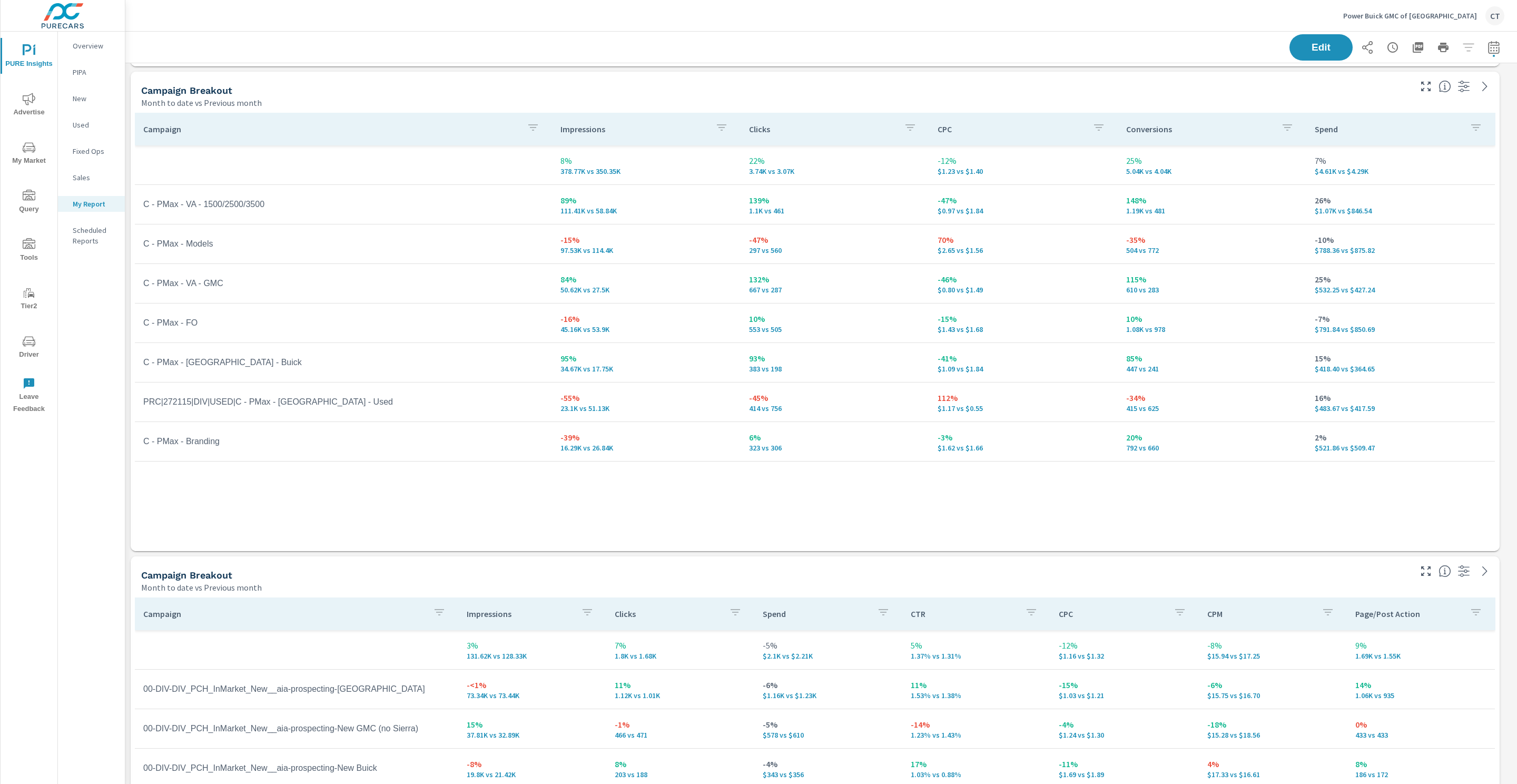
drag, startPoint x: 940, startPoint y: 250, endPoint x: 997, endPoint y: 249, distance: 57.0
click at [994, 249] on p "$2.65 vs $1.56" at bounding box center [1023, 250] width 171 height 8
drag, startPoint x: 997, startPoint y: 249, endPoint x: 923, endPoint y: 244, distance: 74.2
click at [923, 244] on tr "C - PMax - Models -15% 97.53K vs 114.4K -47% 297 vs 560 70% $2.65 vs $1.56 -35%…" at bounding box center [815, 244] width 1361 height 39
click at [990, 253] on p "$2.65 vs $1.56" at bounding box center [1023, 250] width 171 height 8
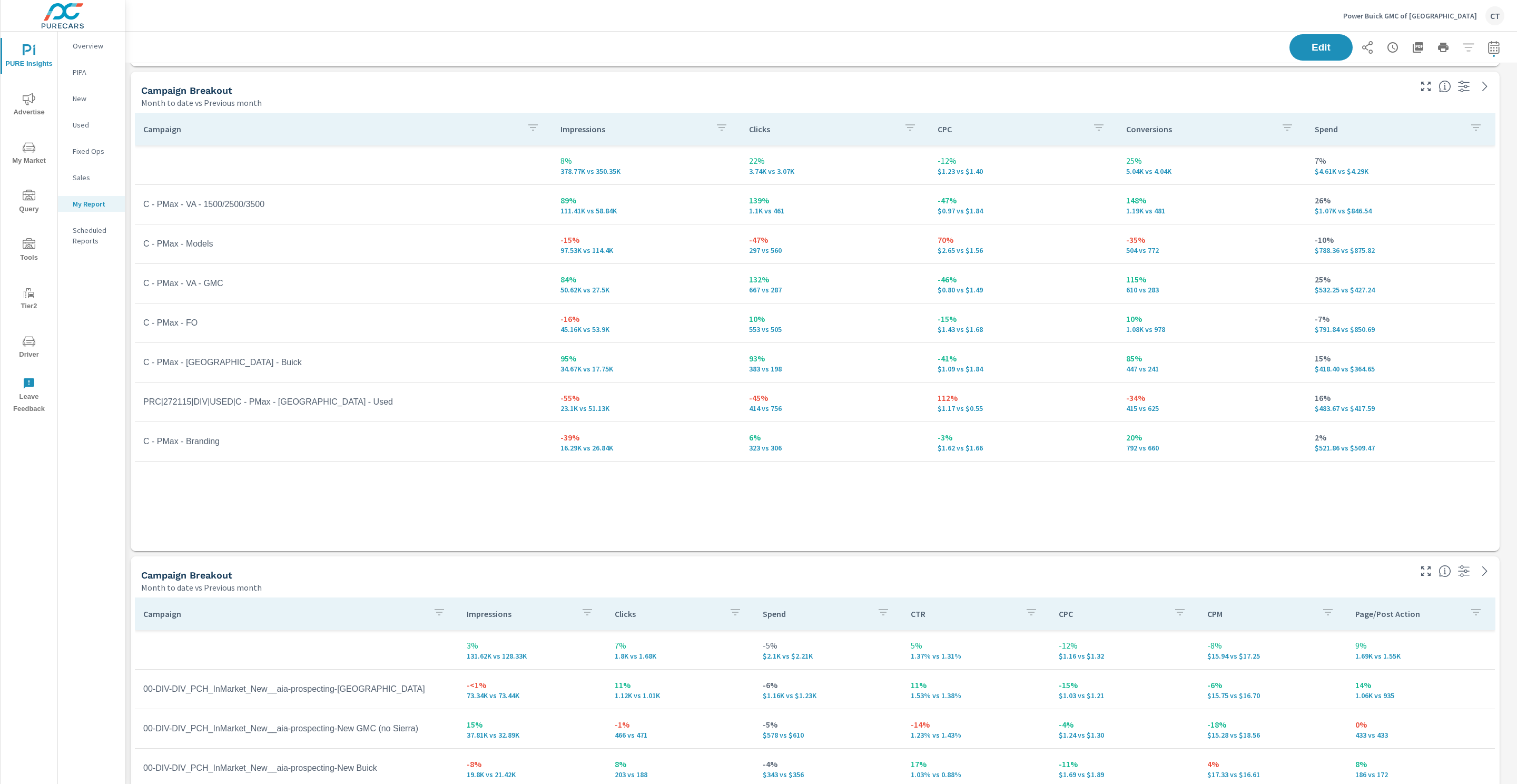
click at [215, 286] on td "C - PMax - VA - GMC" at bounding box center [343, 283] width 417 height 26
click at [219, 359] on td "C - PMax - VA - Buick" at bounding box center [343, 362] width 417 height 26
drag, startPoint x: 202, startPoint y: 197, endPoint x: 306, endPoint y: 201, distance: 104.1
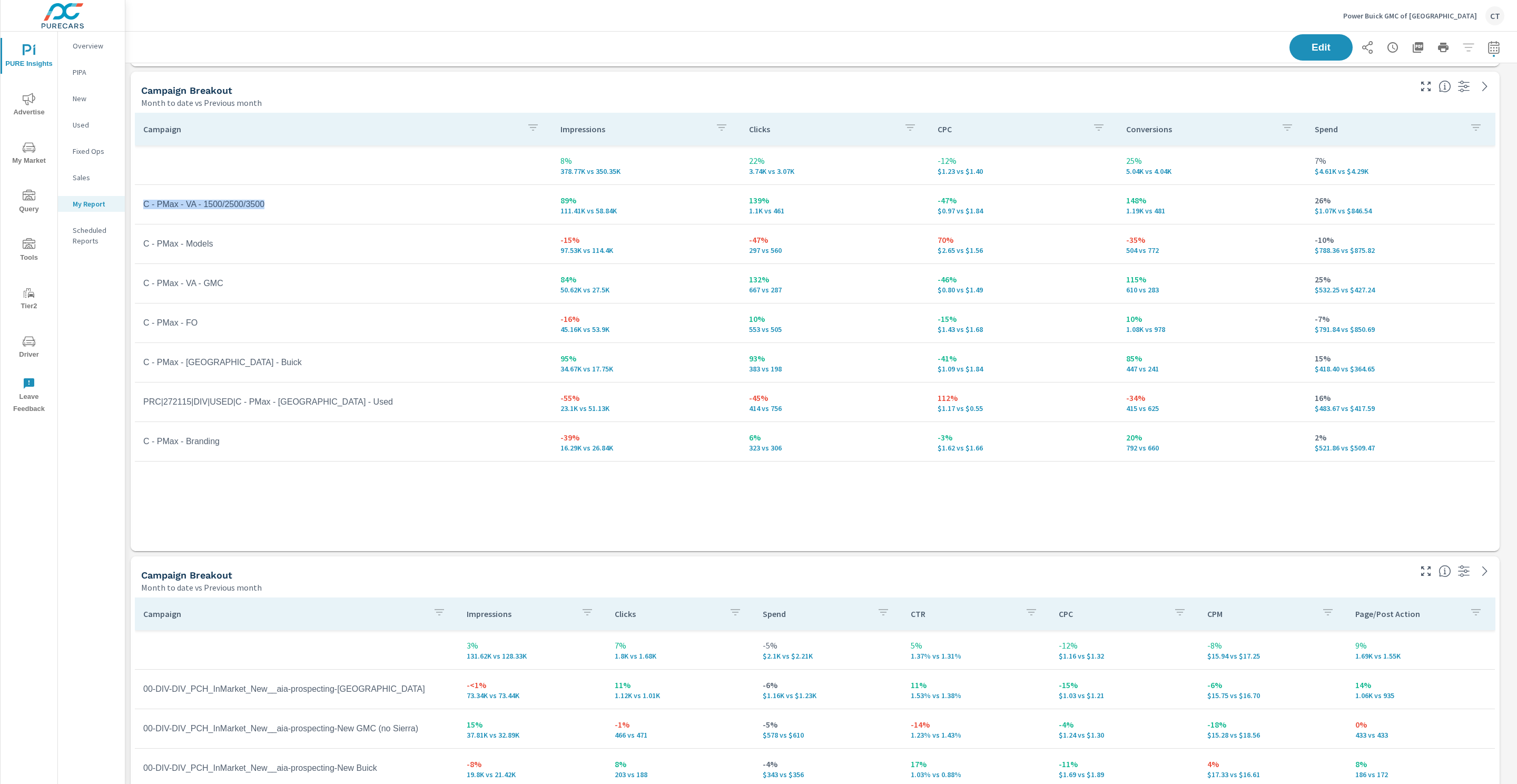
click at [306, 201] on td "C - PMax - VA - 1500/2500/3500" at bounding box center [343, 204] width 417 height 26
drag, startPoint x: 980, startPoint y: 171, endPoint x: 931, endPoint y: 168, distance: 49.1
click at [931, 168] on td "-12% $1.23 vs $1.40" at bounding box center [1023, 165] width 188 height 37
drag, startPoint x: 1003, startPoint y: 251, endPoint x: 935, endPoint y: 240, distance: 68.9
click at [935, 240] on td "70% $2.65 vs $1.56" at bounding box center [1023, 244] width 188 height 37
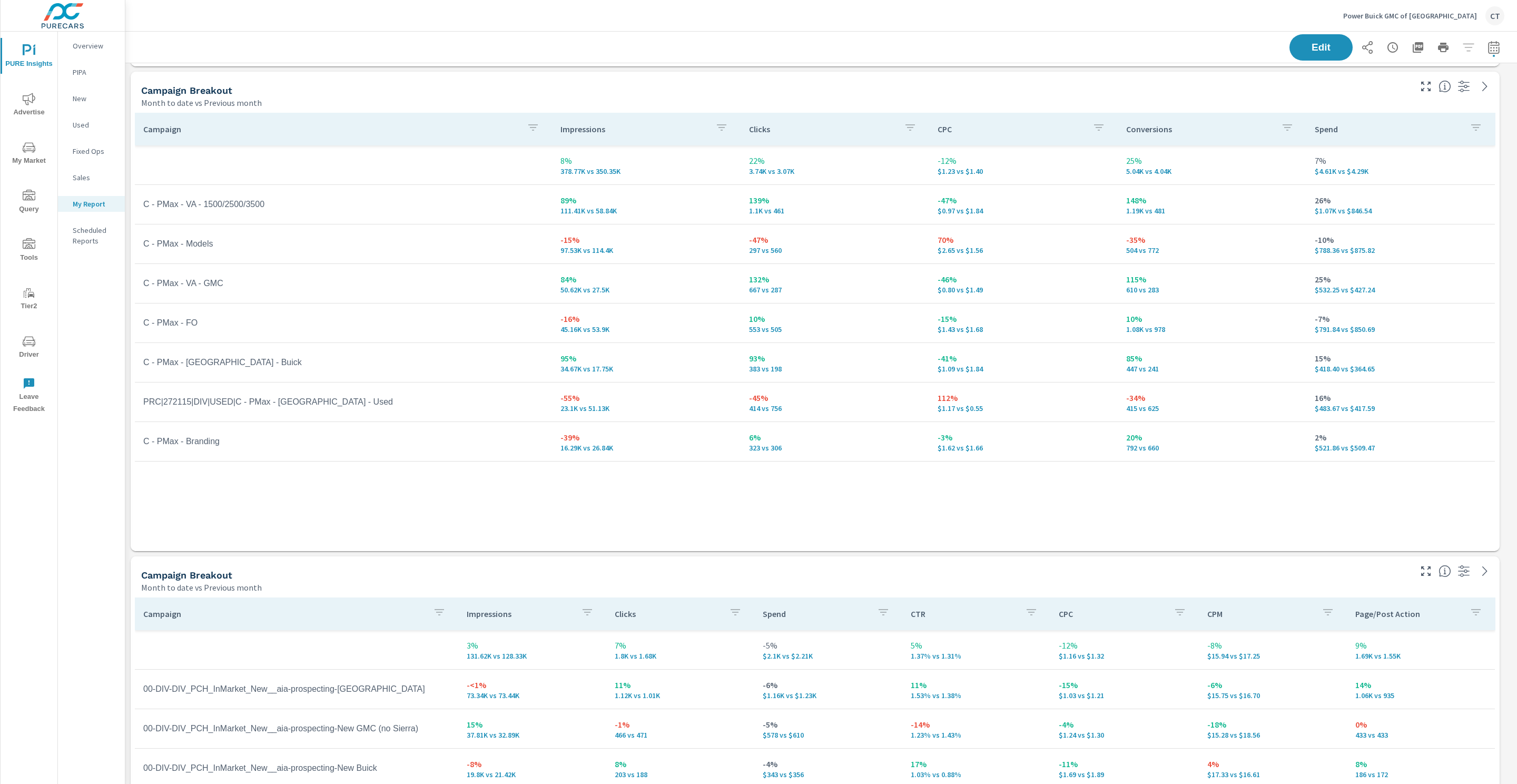
click at [349, 250] on td "C - PMax - Models" at bounding box center [343, 244] width 417 height 26
drag, startPoint x: 1389, startPoint y: 253, endPoint x: 1309, endPoint y: 239, distance: 81.2
click at [1309, 239] on td "-10% $788.36 vs $875.82" at bounding box center [1401, 244] width 188 height 37
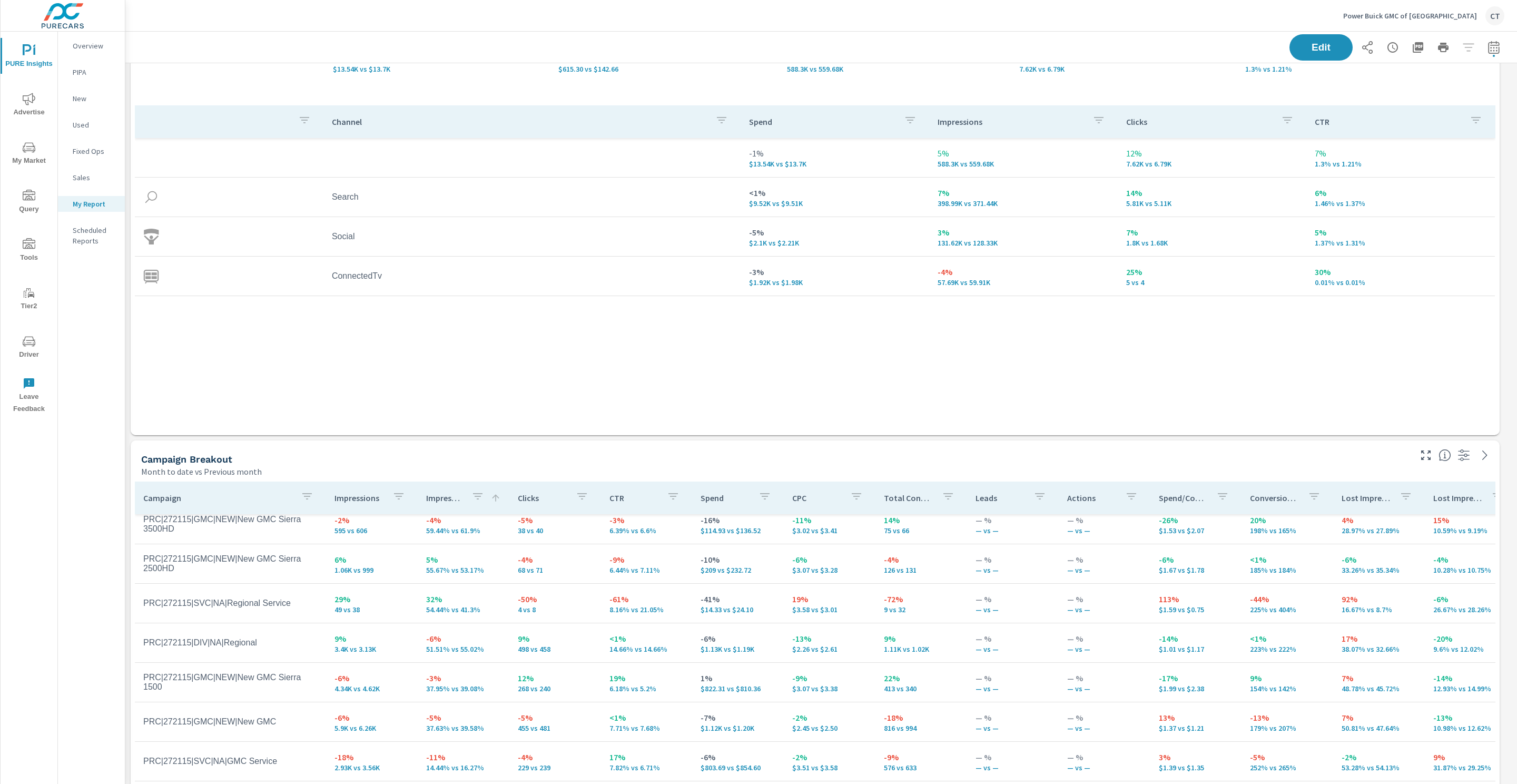
scroll to position [396, 0]
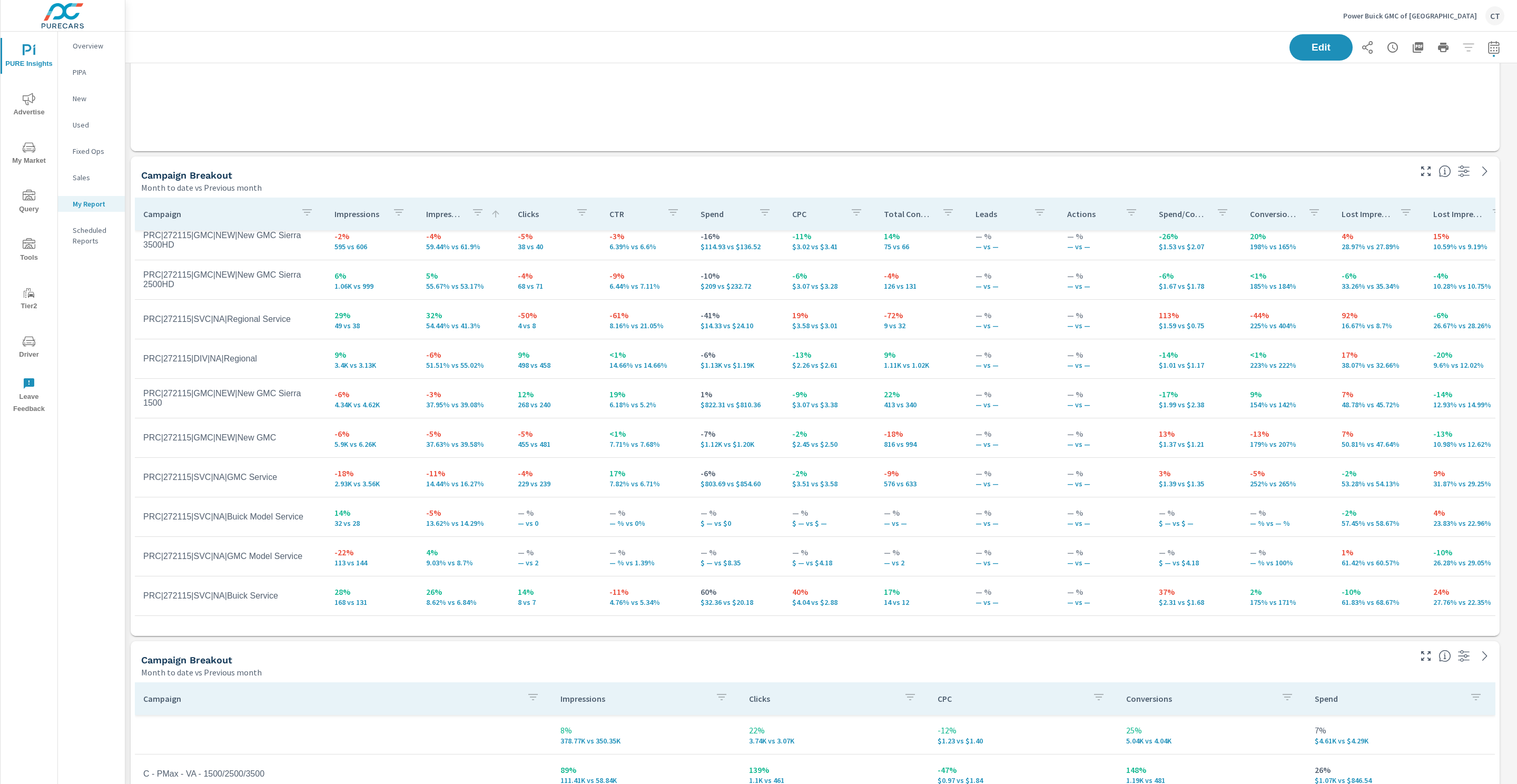
click at [234, 349] on td "PRC|272115|DIV|NA|Regional" at bounding box center [231, 359] width 191 height 26
click at [235, 349] on td "PRC|272115|DIV|NA|Regional" at bounding box center [231, 359] width 191 height 26
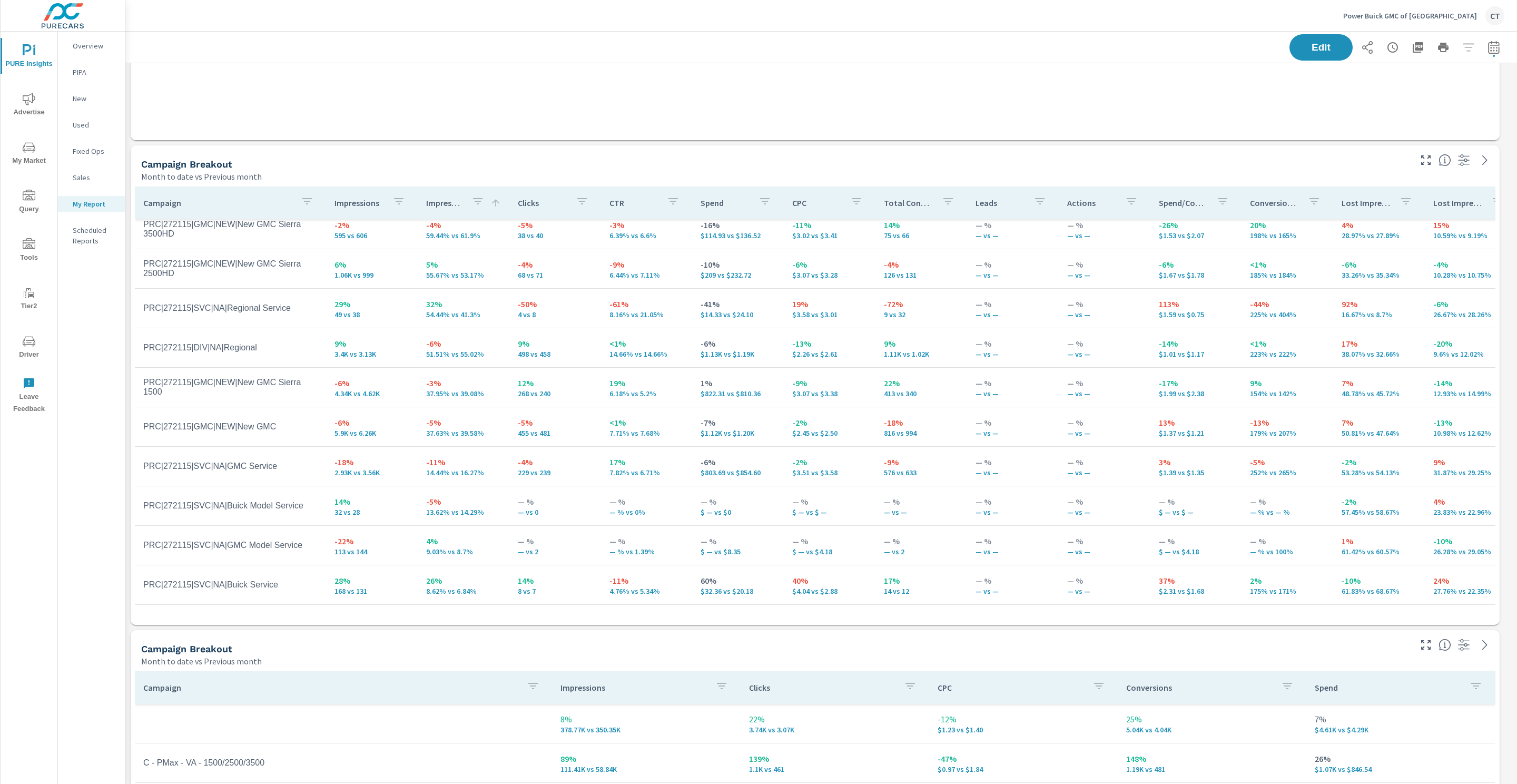
click at [442, 658] on div "Month to date vs Previous month" at bounding box center [775, 660] width 1268 height 12
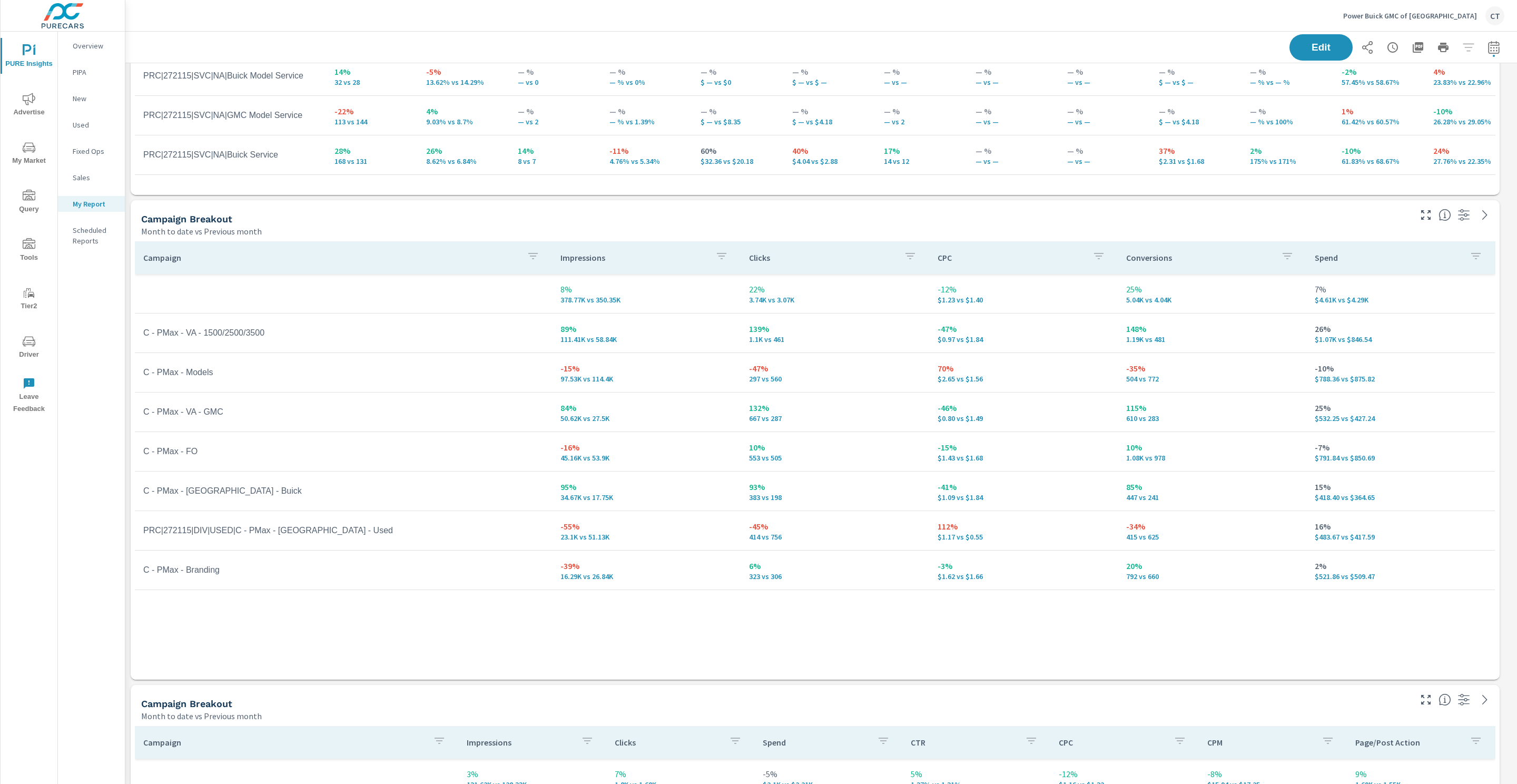
scroll to position [854, 0]
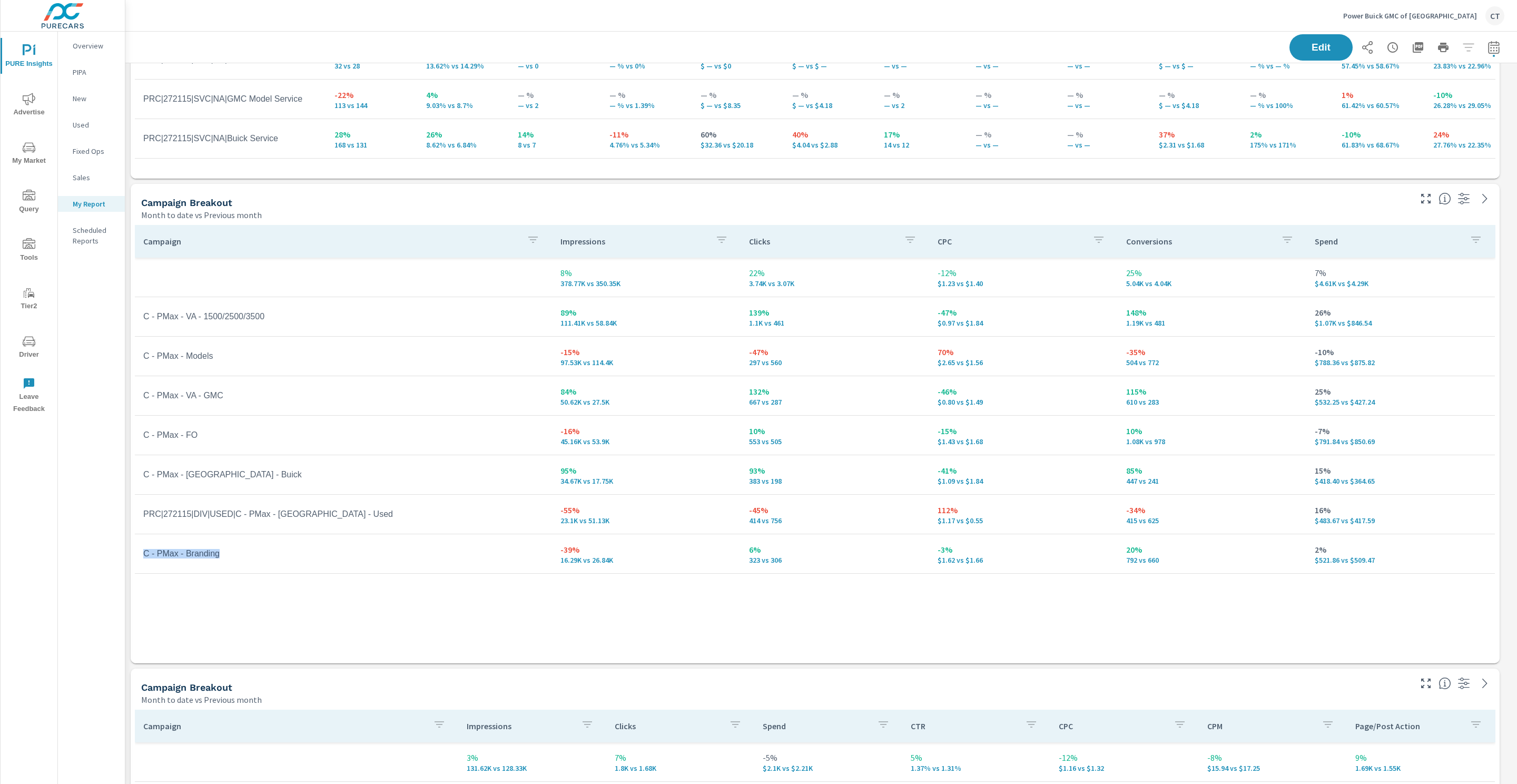
drag, startPoint x: 213, startPoint y: 550, endPoint x: 142, endPoint y: 548, distance: 71.0
click at [144, 548] on td "C - PMax - Branding" at bounding box center [343, 554] width 417 height 26
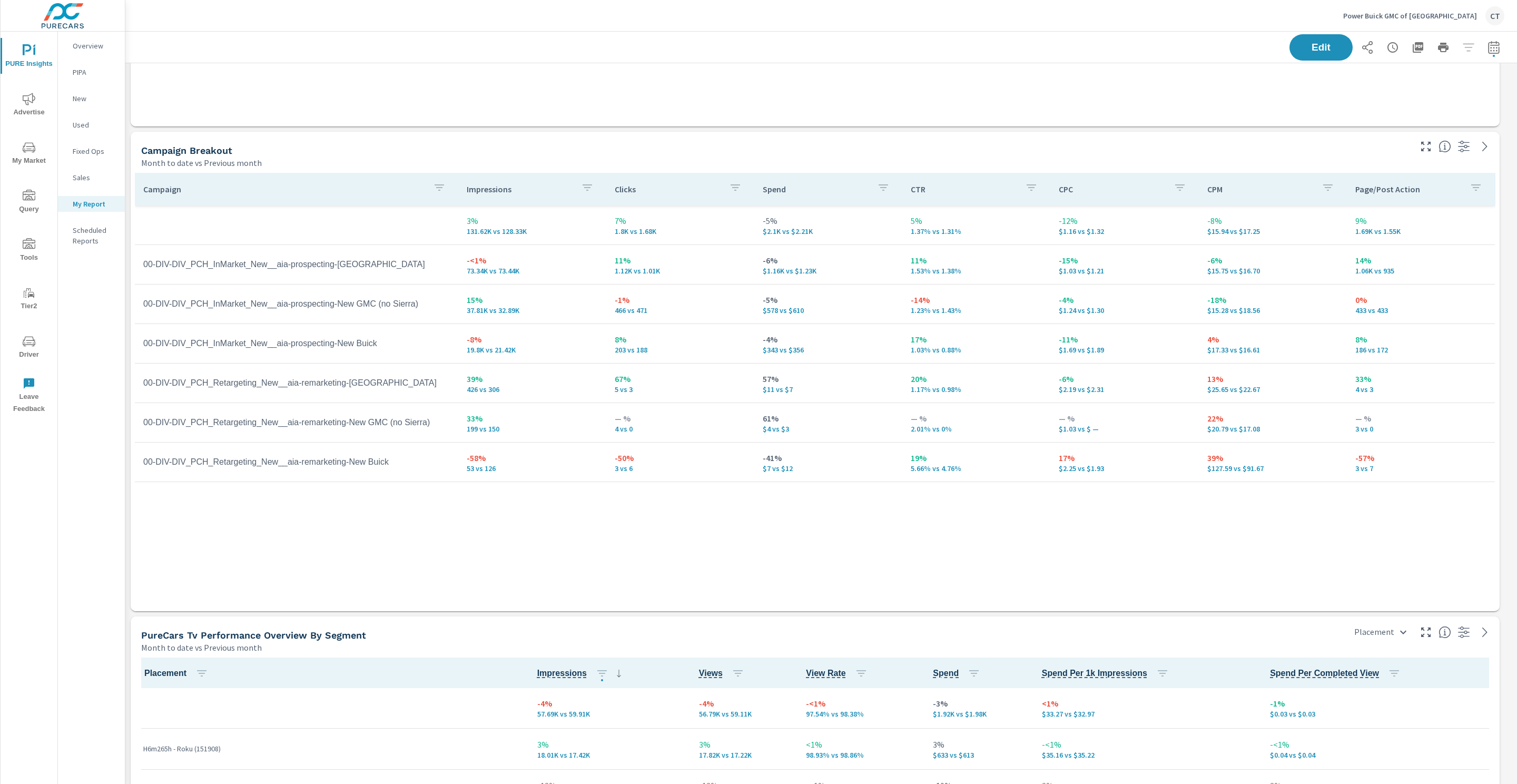
scroll to position [1379, 0]
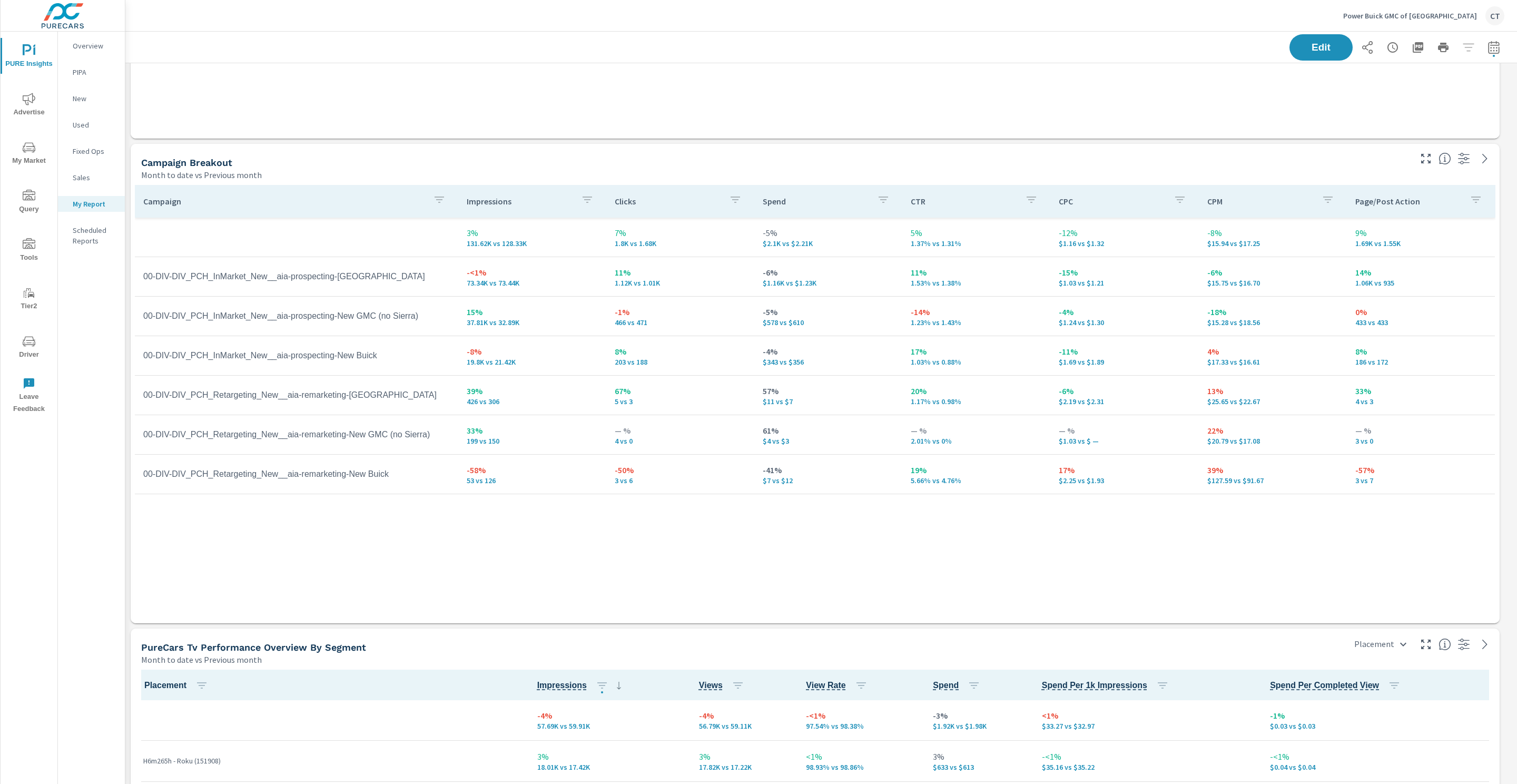
click at [322, 470] on td "00-DIV-DIV_PCH_Retargeting_New__aia-remarketing-New Buick" at bounding box center [296, 474] width 323 height 26
drag, startPoint x: 322, startPoint y: 470, endPoint x: 320, endPoint y: 539, distance: 69.0
click at [322, 470] on td "00-DIV-DIV_PCH_Retargeting_New__aia-remarketing-New Buick" at bounding box center [296, 474] width 323 height 26
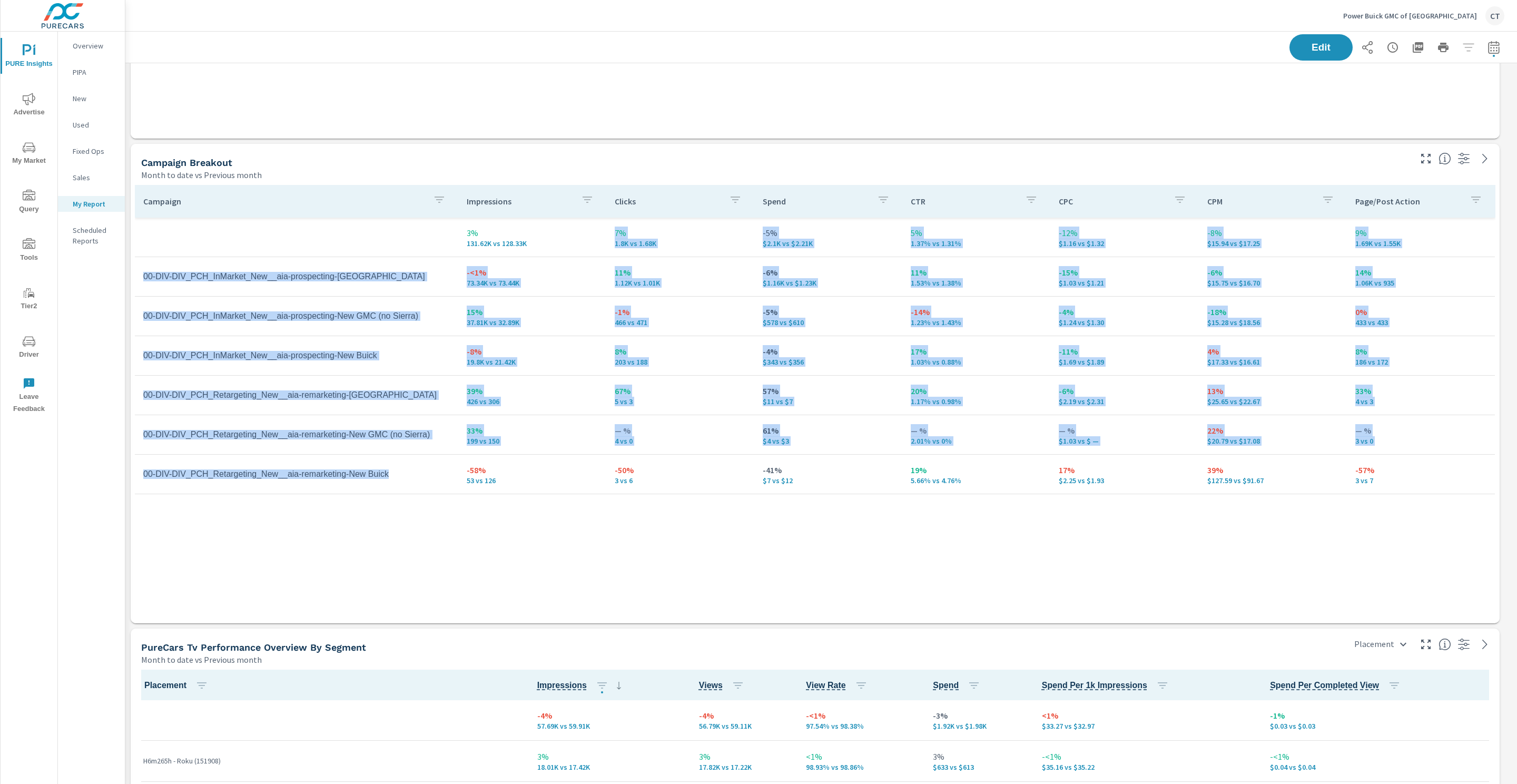
drag, startPoint x: 432, startPoint y: 494, endPoint x: 424, endPoint y: 496, distance: 8.2
click at [434, 493] on div "Campaign Impressions Clicks Spend CTR CPC CPM Page/Post Action 3% 131.62K vs 12…" at bounding box center [815, 393] width 1361 height 418
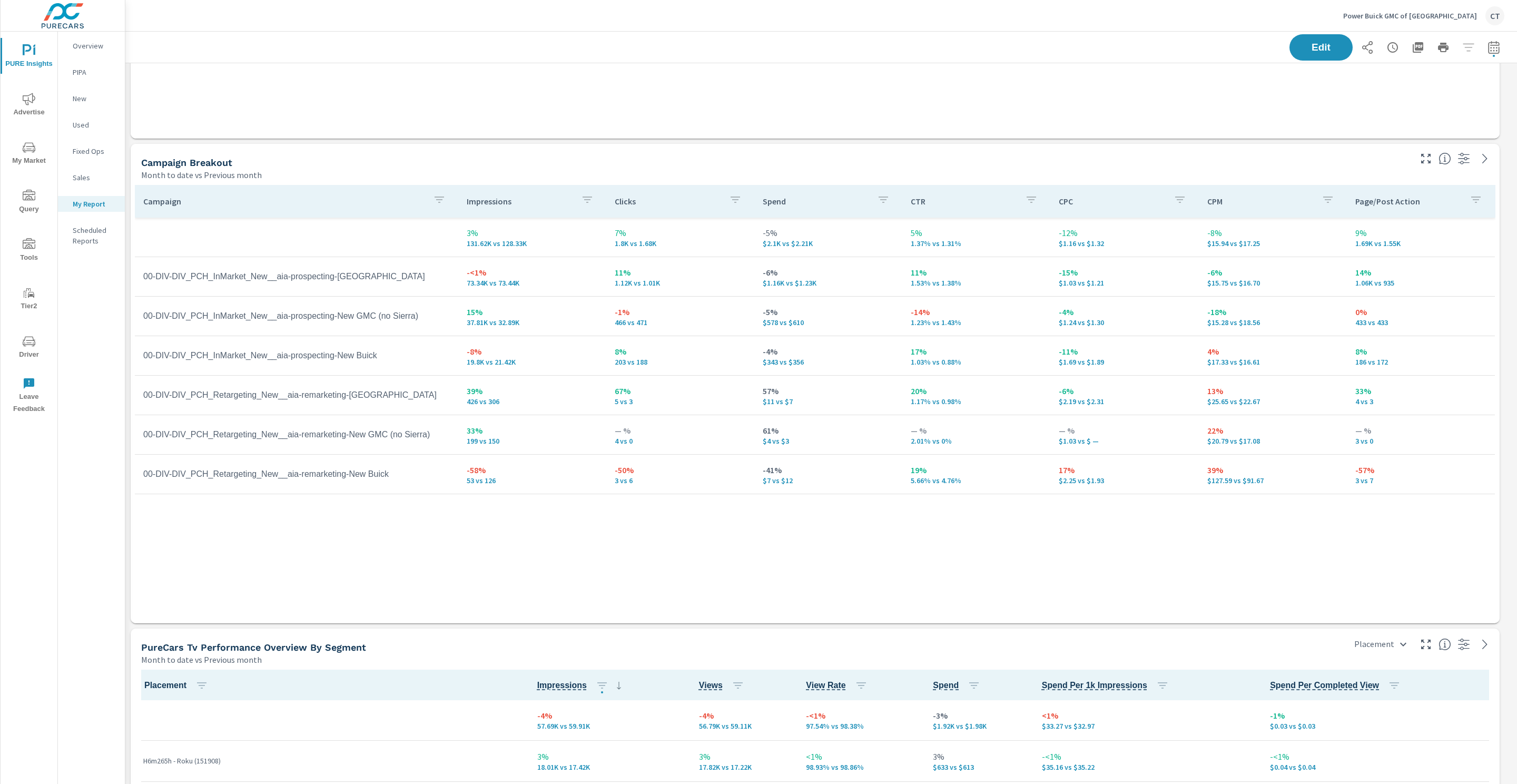
click at [437, 535] on div "Campaign Impressions Clicks Spend CTR CPC CPM Page/Post Action 3% 131.62K vs 12…" at bounding box center [815, 393] width 1361 height 418
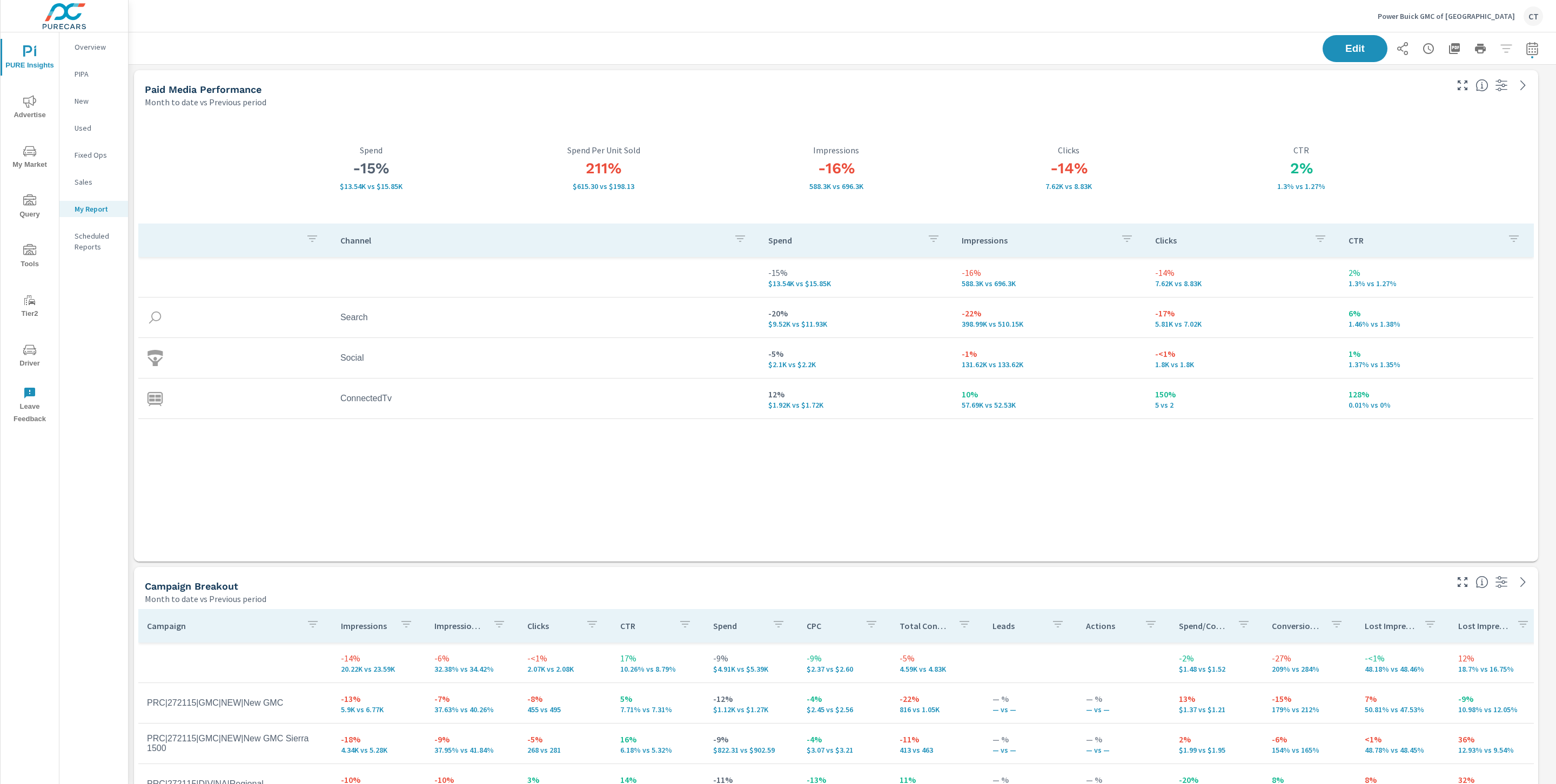
scroll to position [1, 0]
click at [29, 111] on span "Advertise" at bounding box center [30, 109] width 52 height 27
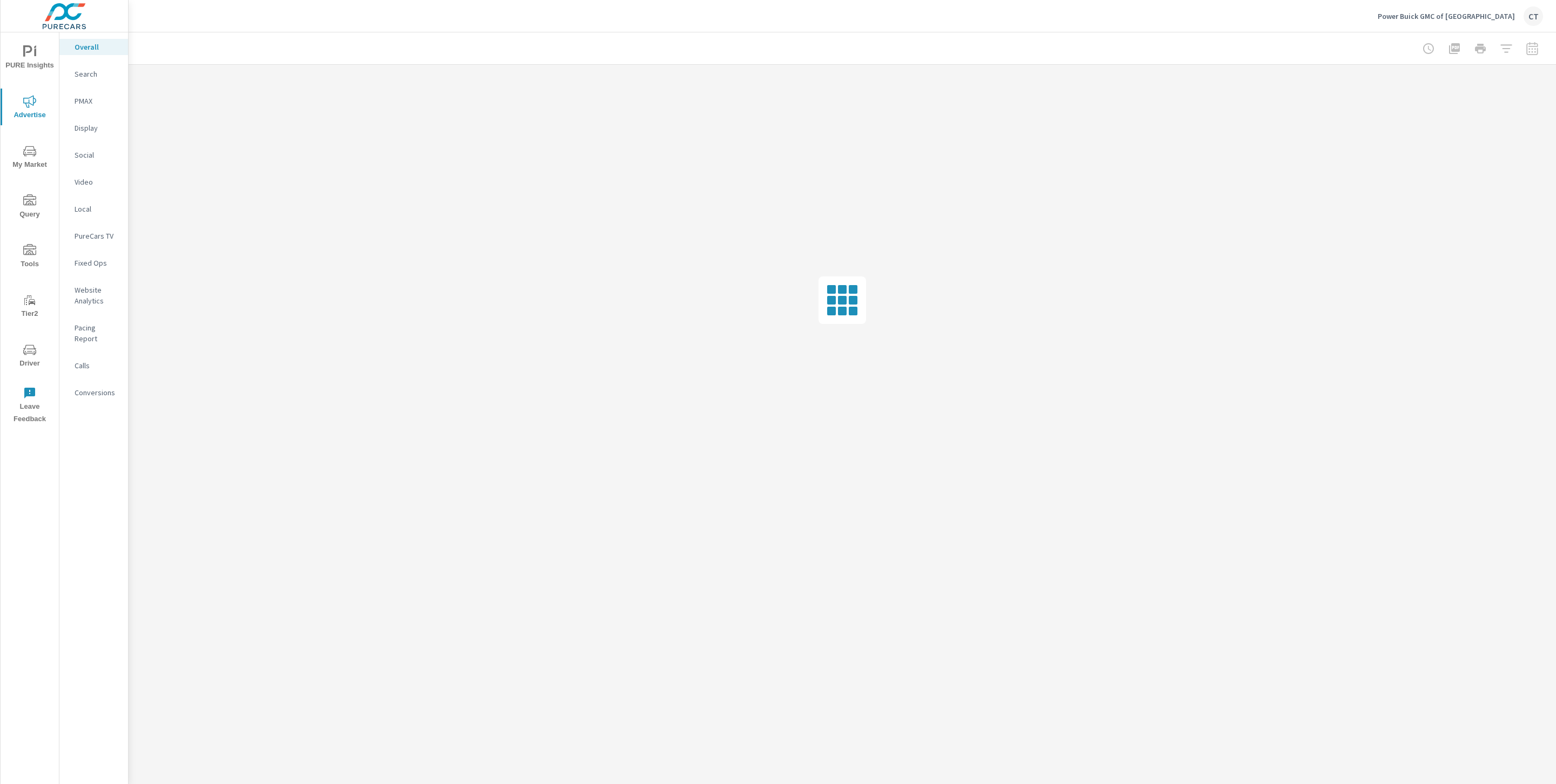
click at [88, 360] on p "Calls" at bounding box center [97, 365] width 45 height 11
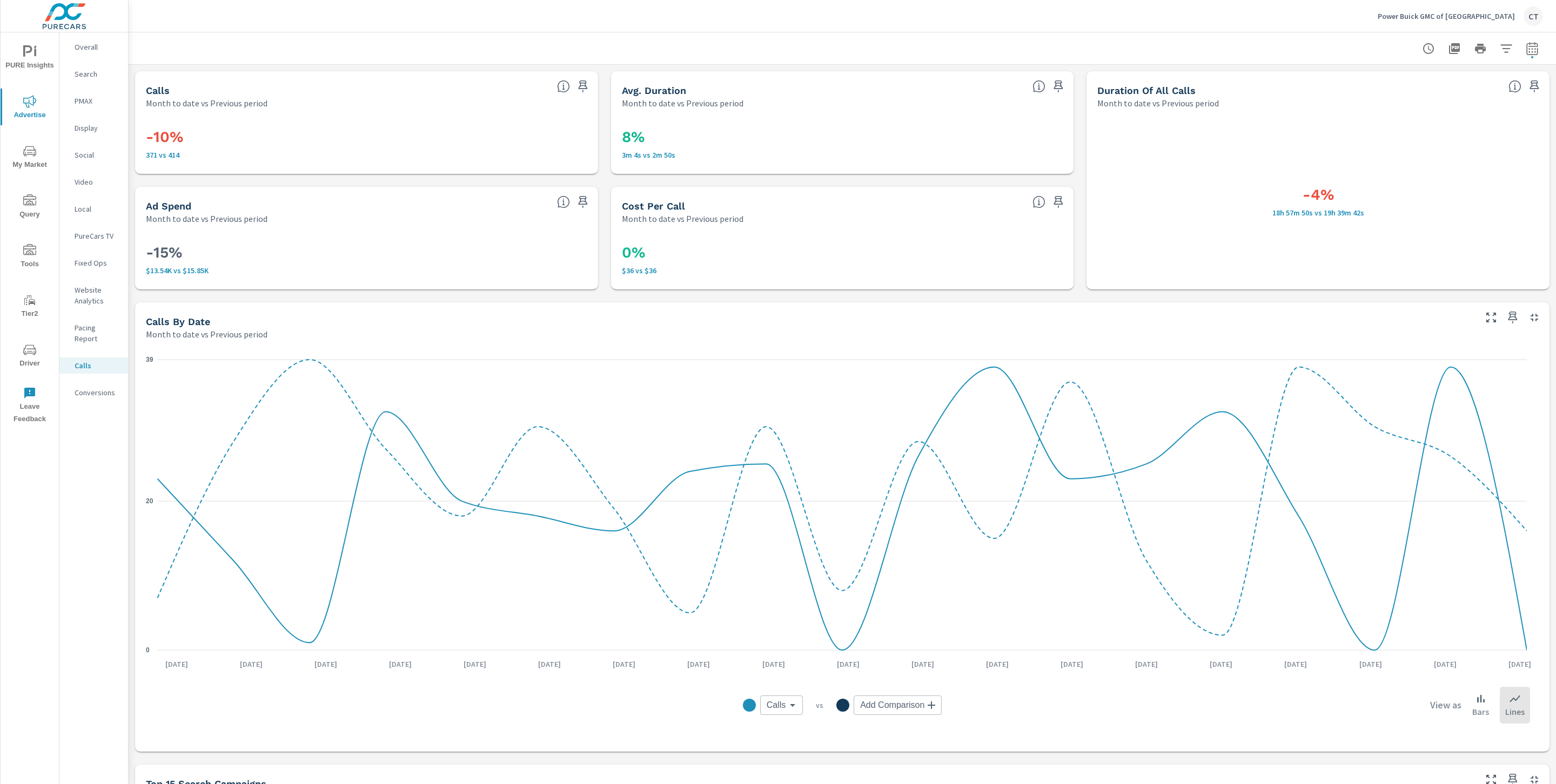
click at [647, 201] on h5 "Cost Per Call" at bounding box center [654, 207] width 63 height 12
click at [1521, 55] on button "button" at bounding box center [1532, 48] width 21 height 21
select select "Month to date"
click at [1425, 143] on select "Custom Previous period Previous month Previous year" at bounding box center [1434, 141] width 108 height 21
select select "Previous month"
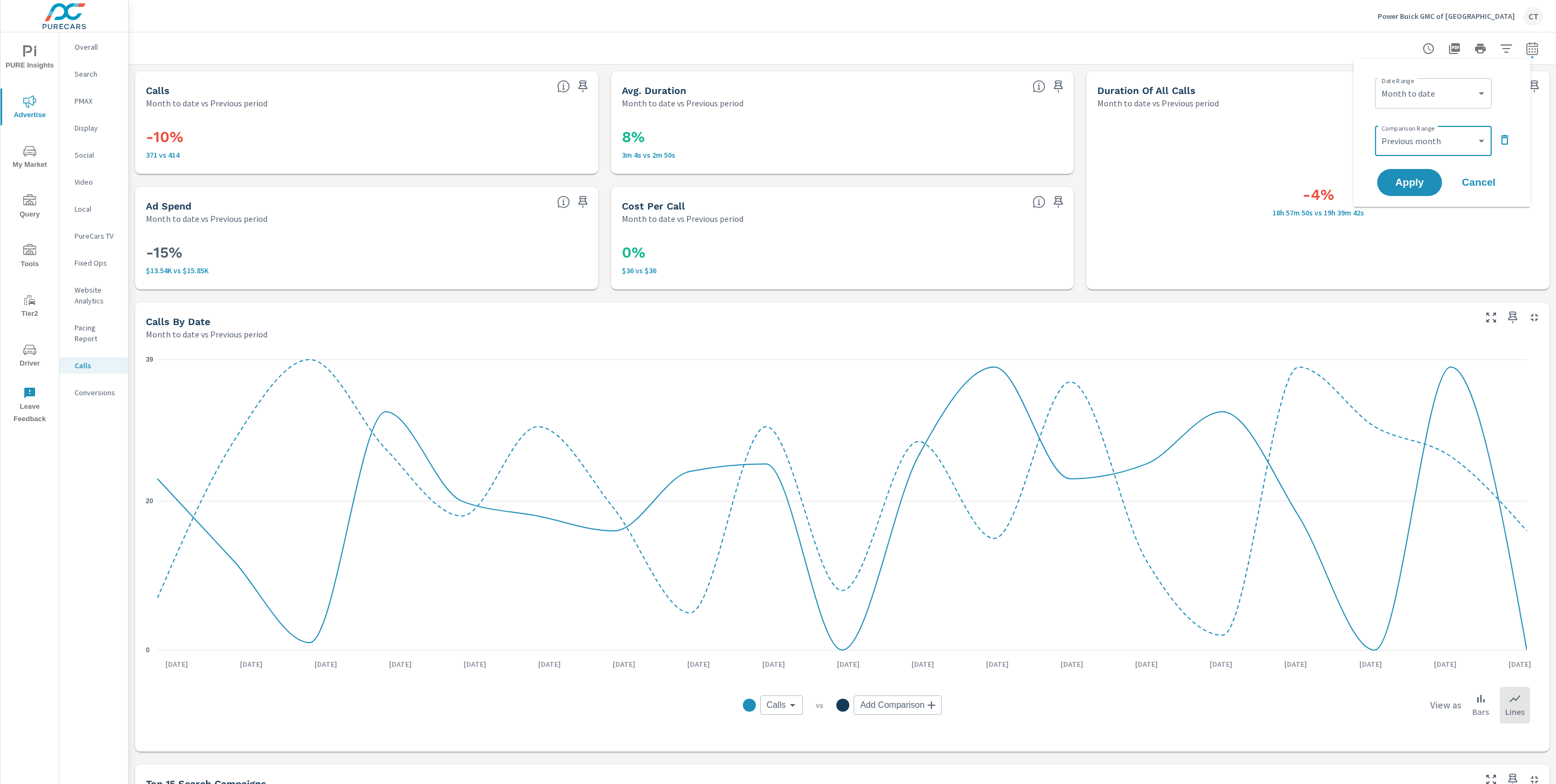
click at [1424, 167] on div "Apply Cancel" at bounding box center [1445, 183] width 138 height 32
click at [1422, 181] on span "Apply" at bounding box center [1410, 183] width 44 height 11
click at [831, 64] on header at bounding box center [843, 49] width 1428 height 33
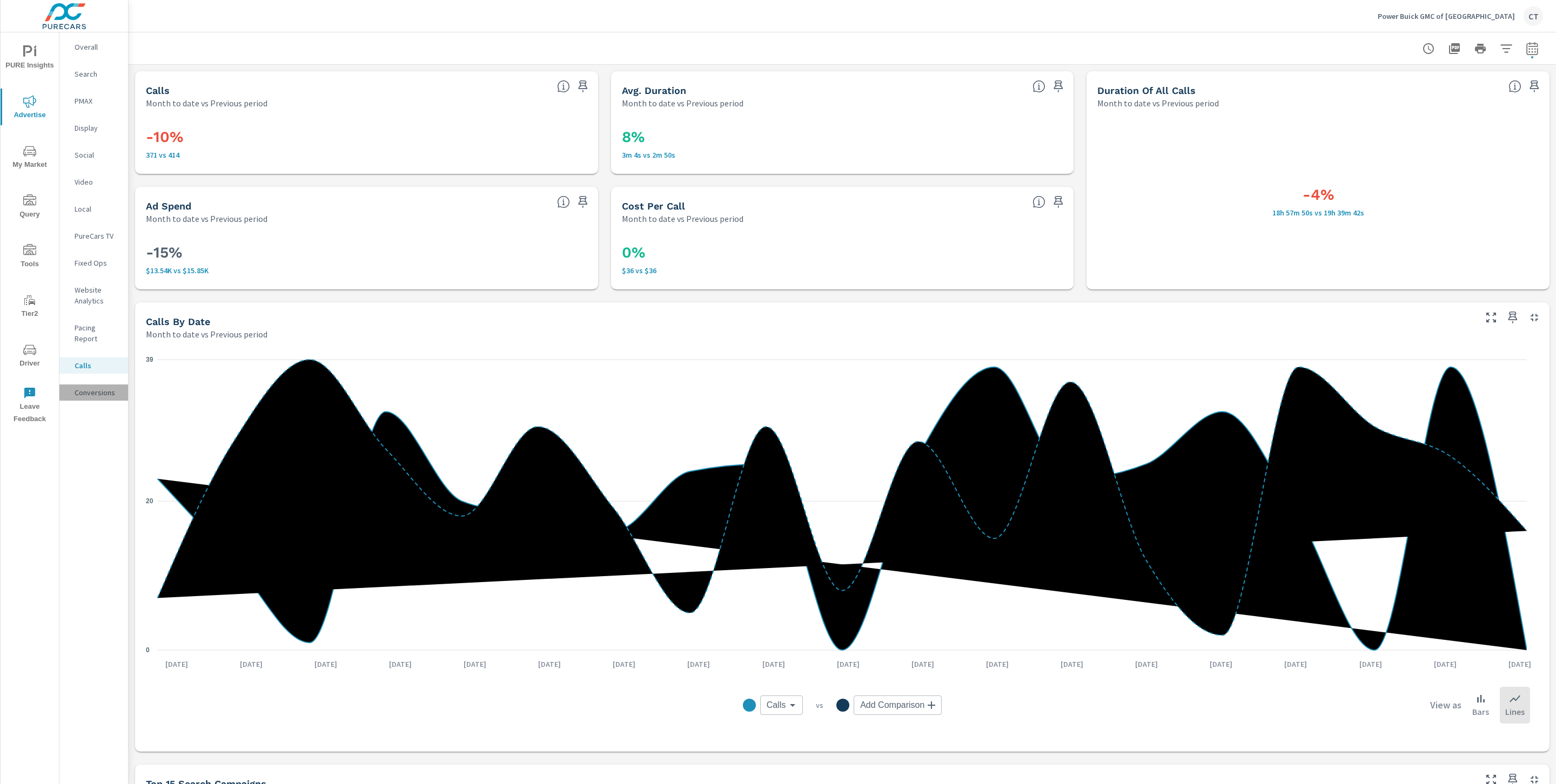
click at [102, 387] on p "Conversions" at bounding box center [97, 392] width 45 height 11
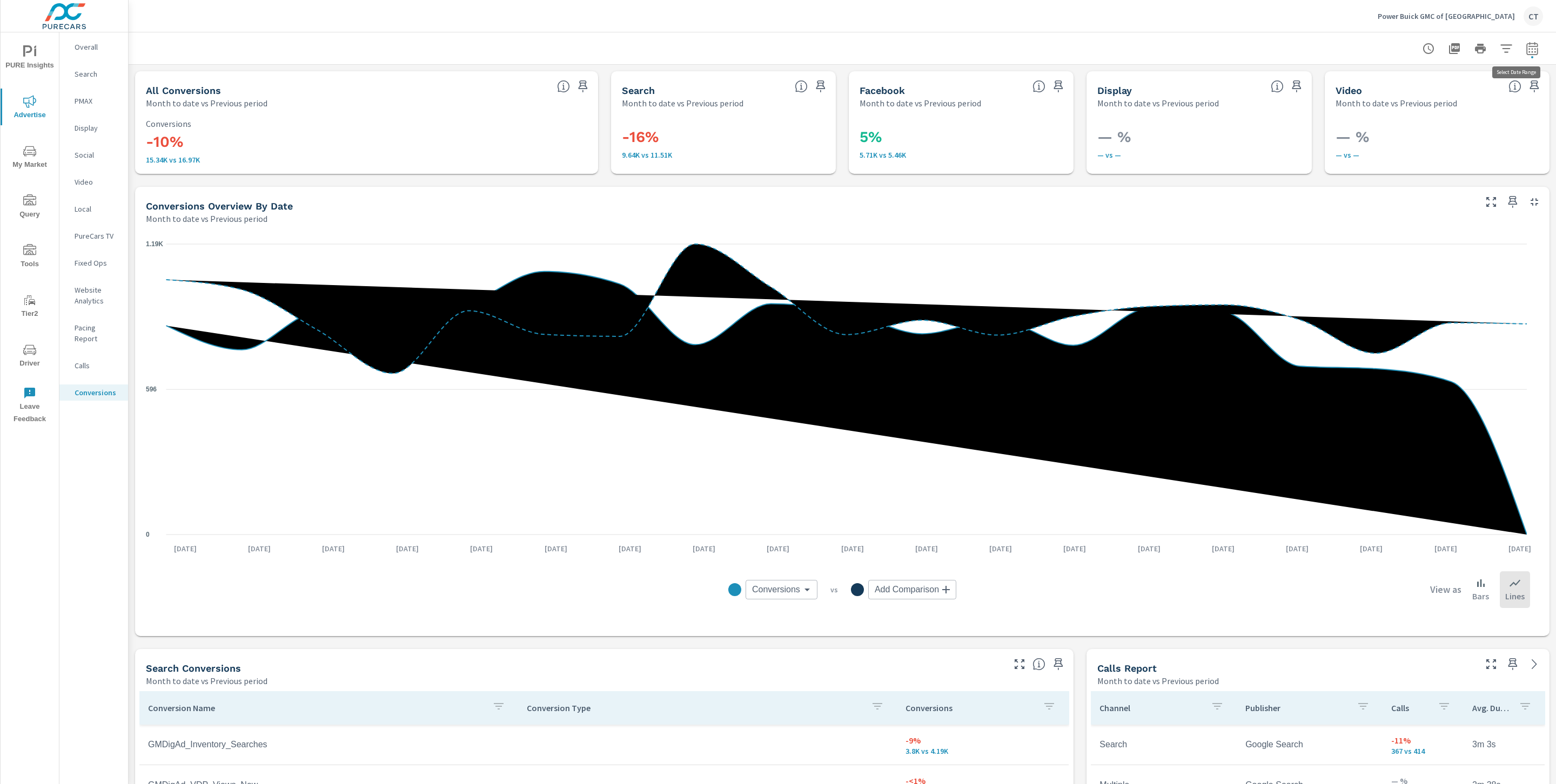
click at [1529, 51] on icon "button" at bounding box center [1532, 50] width 7 height 4
select select "Month to date"
click at [1444, 140] on select "Custom Previous period Previous month Previous year" at bounding box center [1434, 141] width 108 height 21
select select "Previous month"
click at [1419, 178] on span "Apply" at bounding box center [1410, 183] width 44 height 11
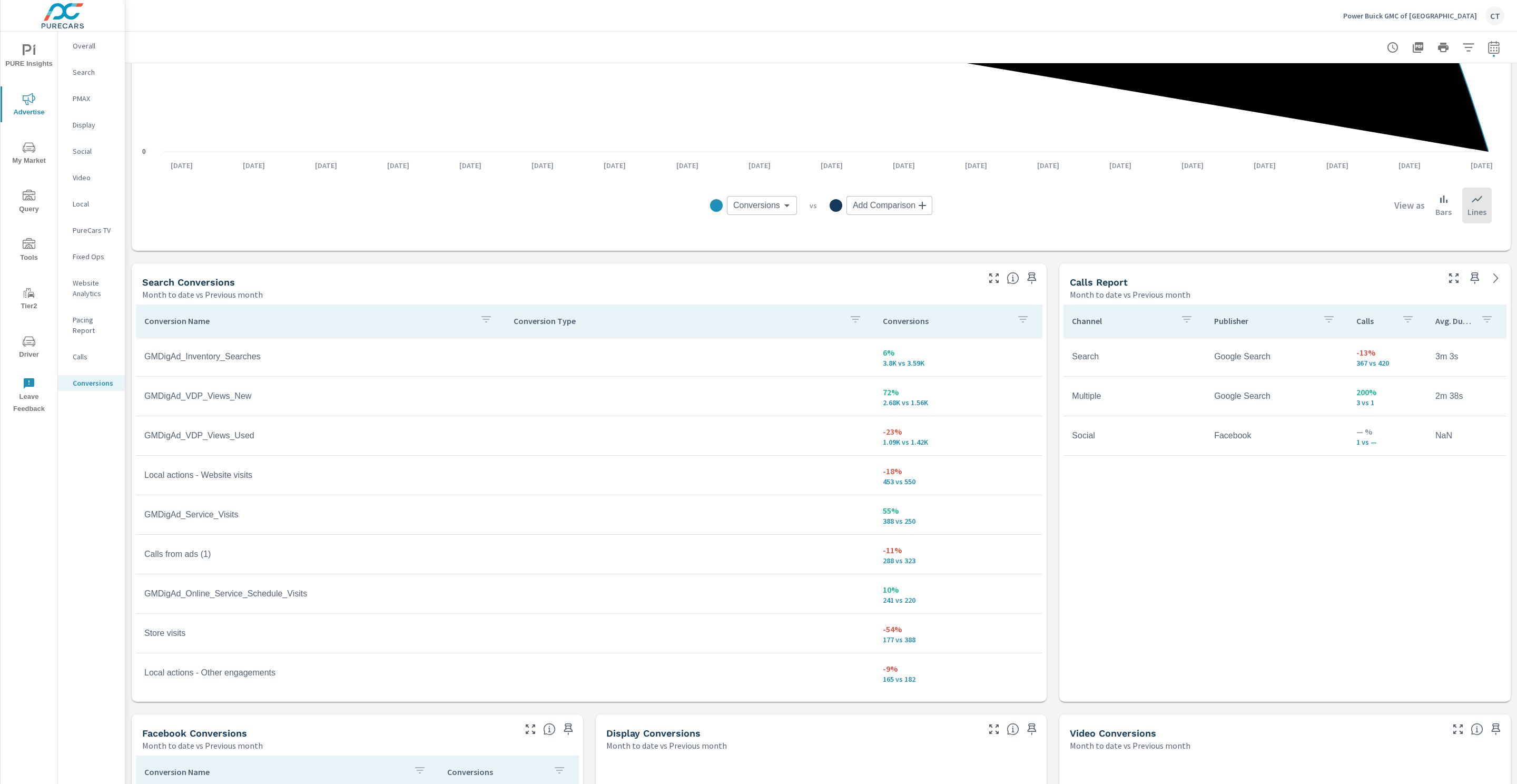
scroll to position [370, 0]
drag, startPoint x: 924, startPoint y: 407, endPoint x: 861, endPoint y: 392, distance: 64.8
click at [874, 392] on td "72% 2.68K vs 1.56K" at bounding box center [958, 396] width 168 height 37
click at [930, 402] on p "2.68K vs 1.56K" at bounding box center [958, 402] width 151 height 8
drag, startPoint x: 924, startPoint y: 445, endPoint x: 853, endPoint y: 436, distance: 71.6
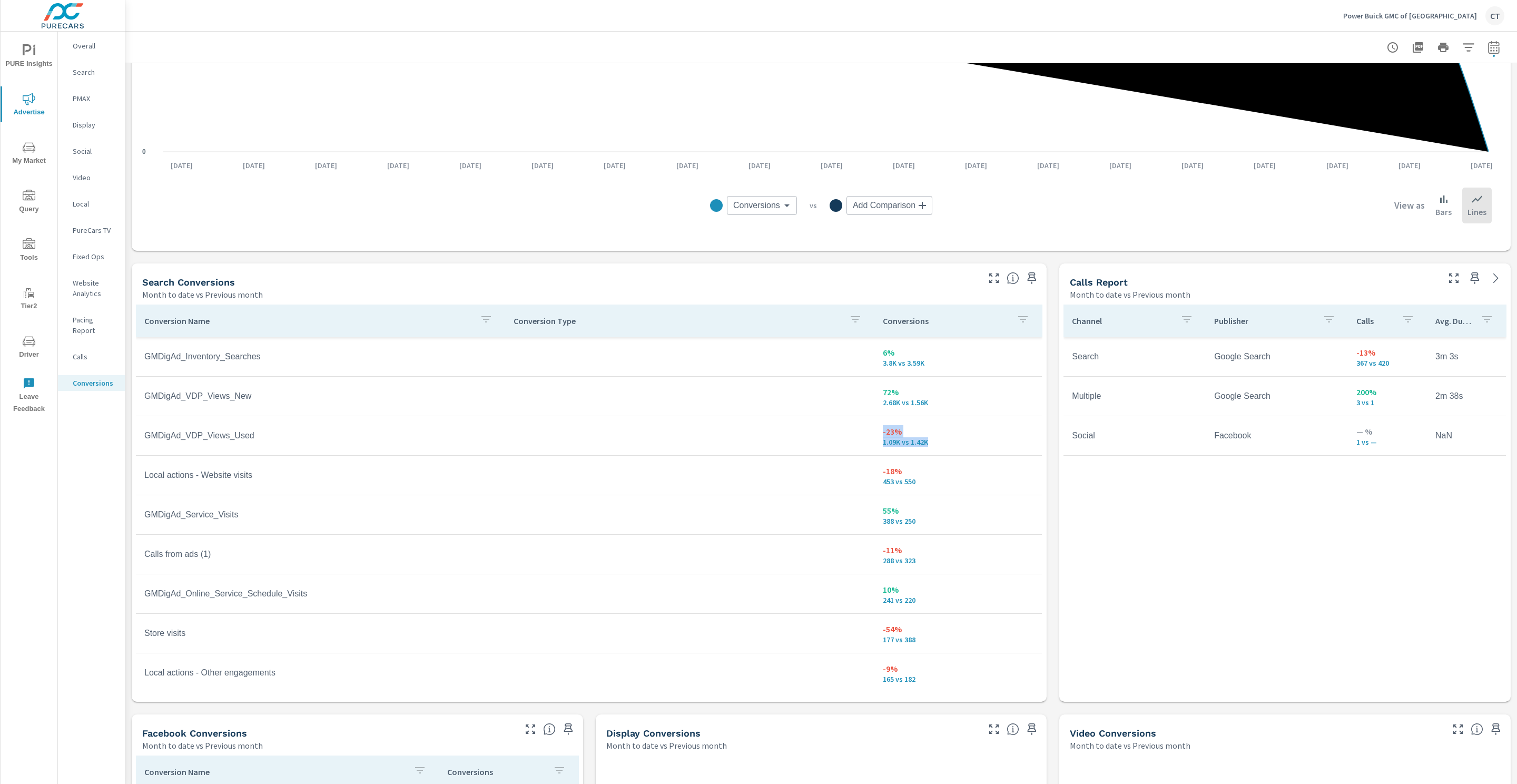
click at [853, 436] on tr "GMDigAd_VDP_Views_Used -23% 1.09K vs 1.42K" at bounding box center [588, 436] width 906 height 39
drag, startPoint x: 945, startPoint y: 496, endPoint x: 940, endPoint y: 510, distance: 14.9
click at [945, 496] on td "55% 388 vs 250" at bounding box center [958, 514] width 168 height 37
drag, startPoint x: 896, startPoint y: 514, endPoint x: 858, endPoint y: 508, distance: 38.5
click at [874, 508] on td "55% 388 vs 250" at bounding box center [958, 514] width 168 height 37
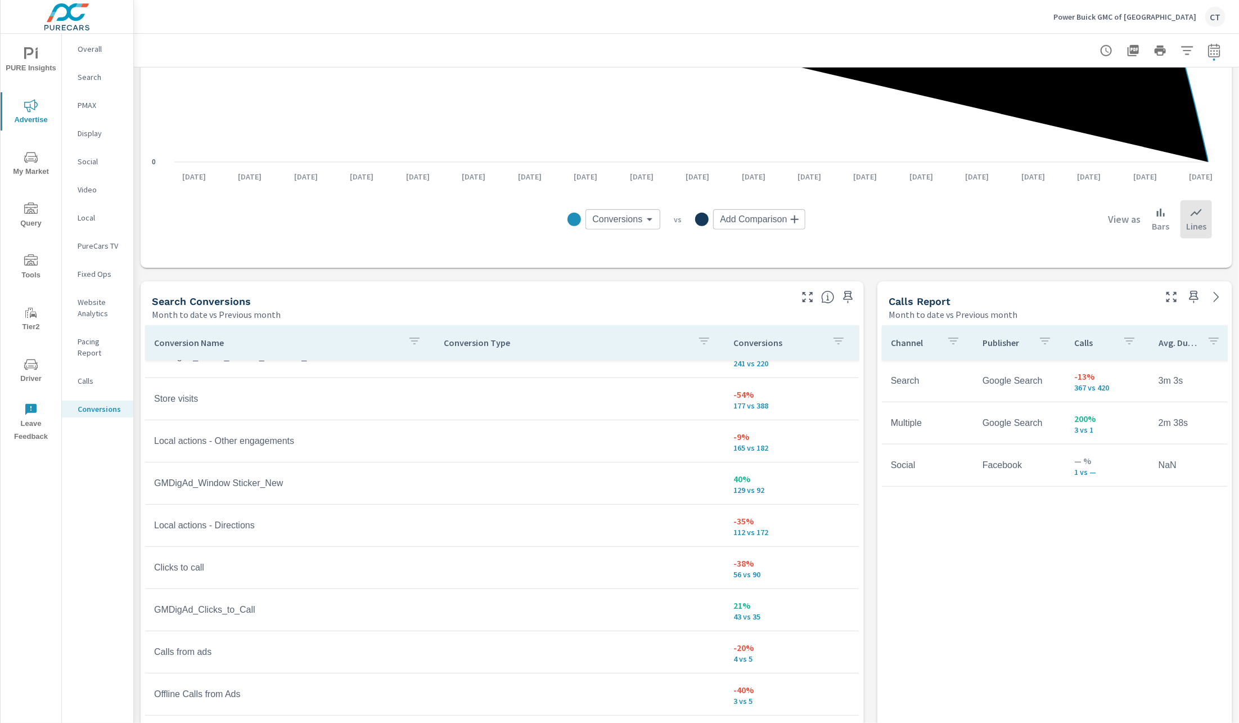
scroll to position [277, 0]
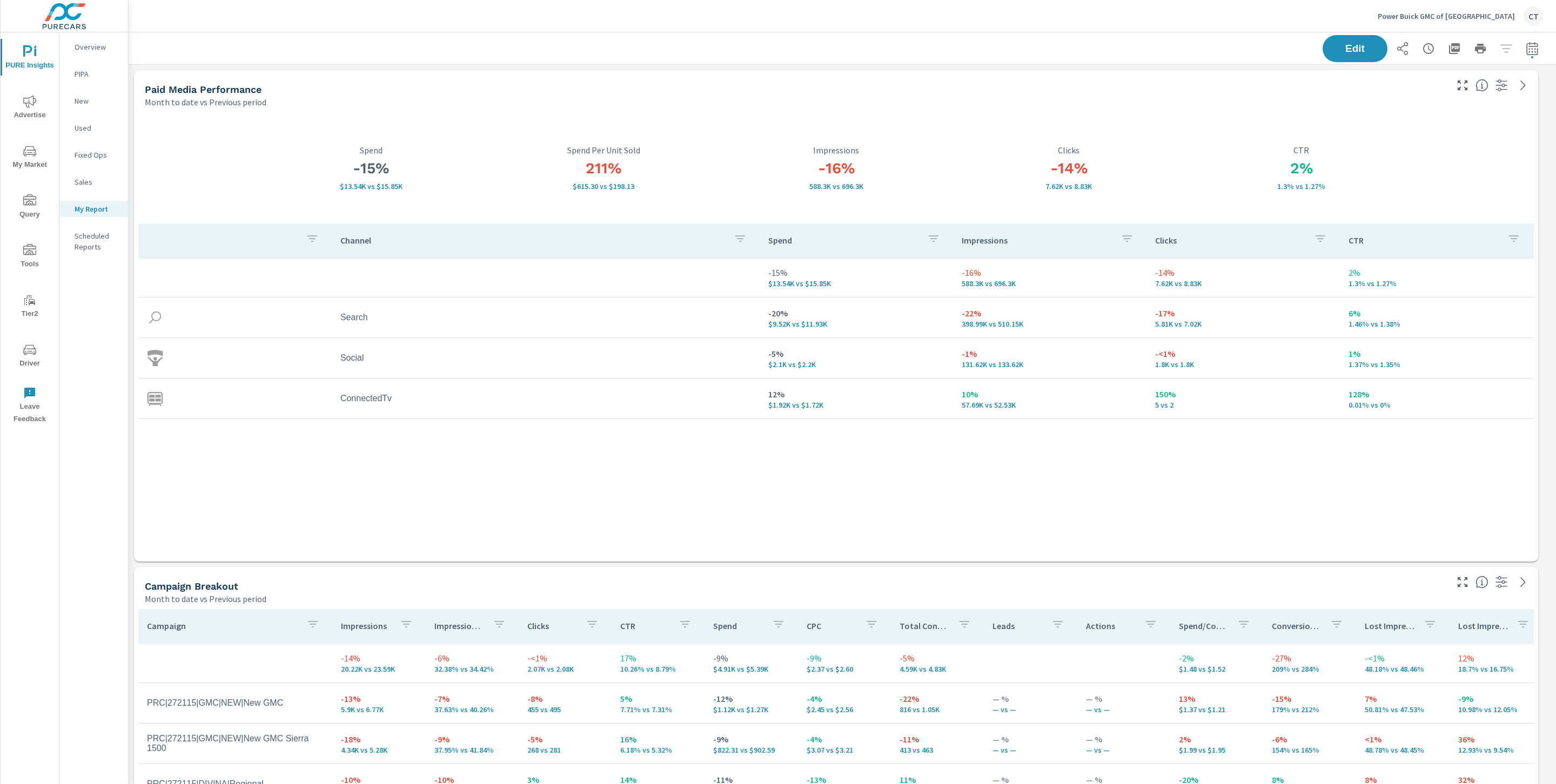
scroll to position [1, 0]
click at [508, 493] on div "Channel Spend Impressions Clicks CTR -15% $13.54K vs $15.85K -16% 588.3K vs 696…" at bounding box center [836, 382] width 1395 height 318
click at [1526, 45] on icon "button" at bounding box center [1532, 48] width 12 height 12
select select "Month to date"
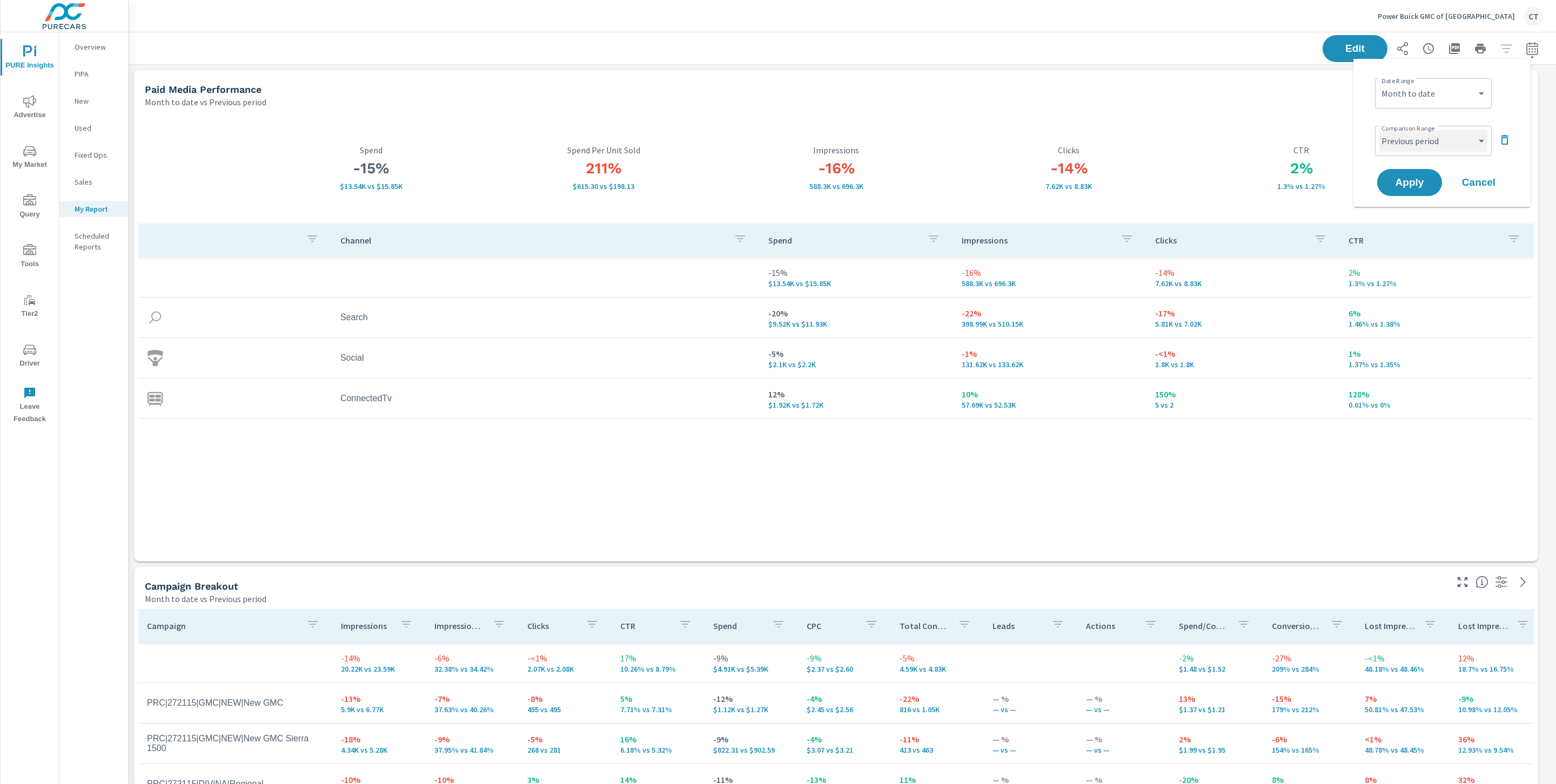
click at [1445, 135] on select "Custom Previous period Previous month Previous year" at bounding box center [1434, 141] width 108 height 21
select select "Previous month"
click at [1406, 179] on span "Apply" at bounding box center [1410, 183] width 44 height 11
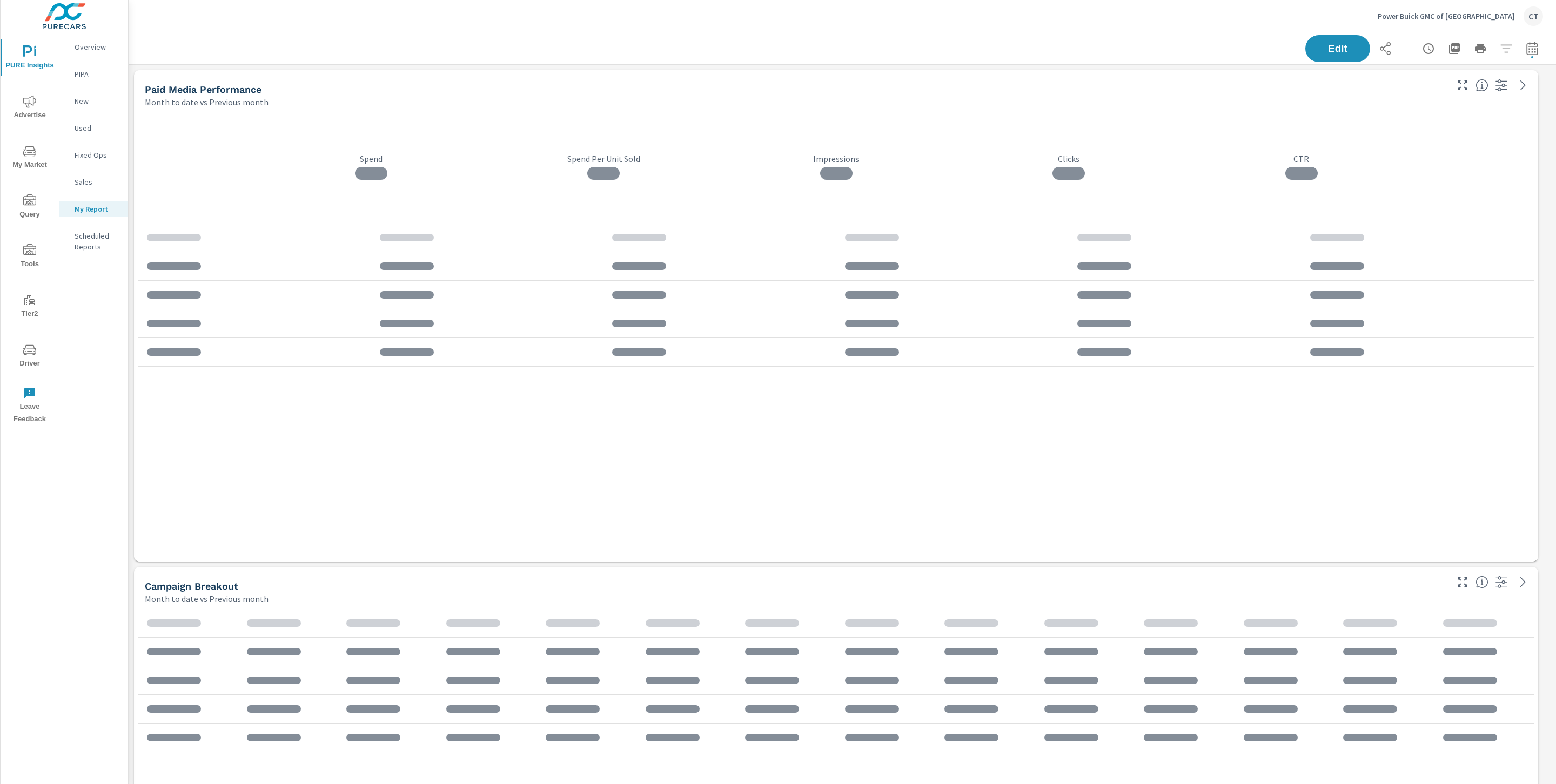
scroll to position [3634, 1441]
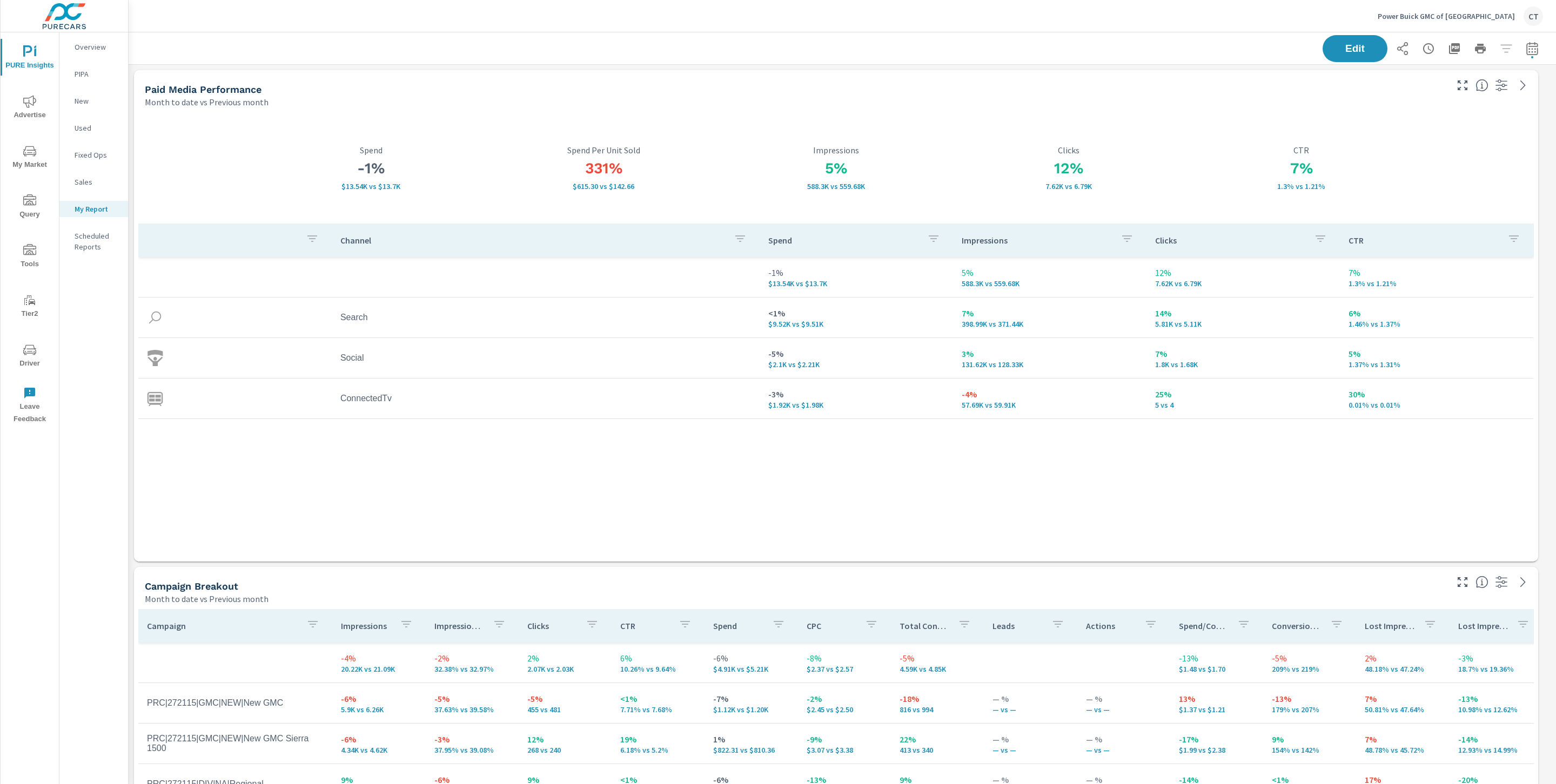
click at [901, 549] on div "Channel Spend Impressions Clicks CTR -1% $13.54K vs $13.7K 5% 588.3K vs 559.68K…" at bounding box center [836, 391] width 1395 height 334
click at [928, 119] on div "5% 588.3K vs 559.68K Impressions" at bounding box center [836, 168] width 233 height 111
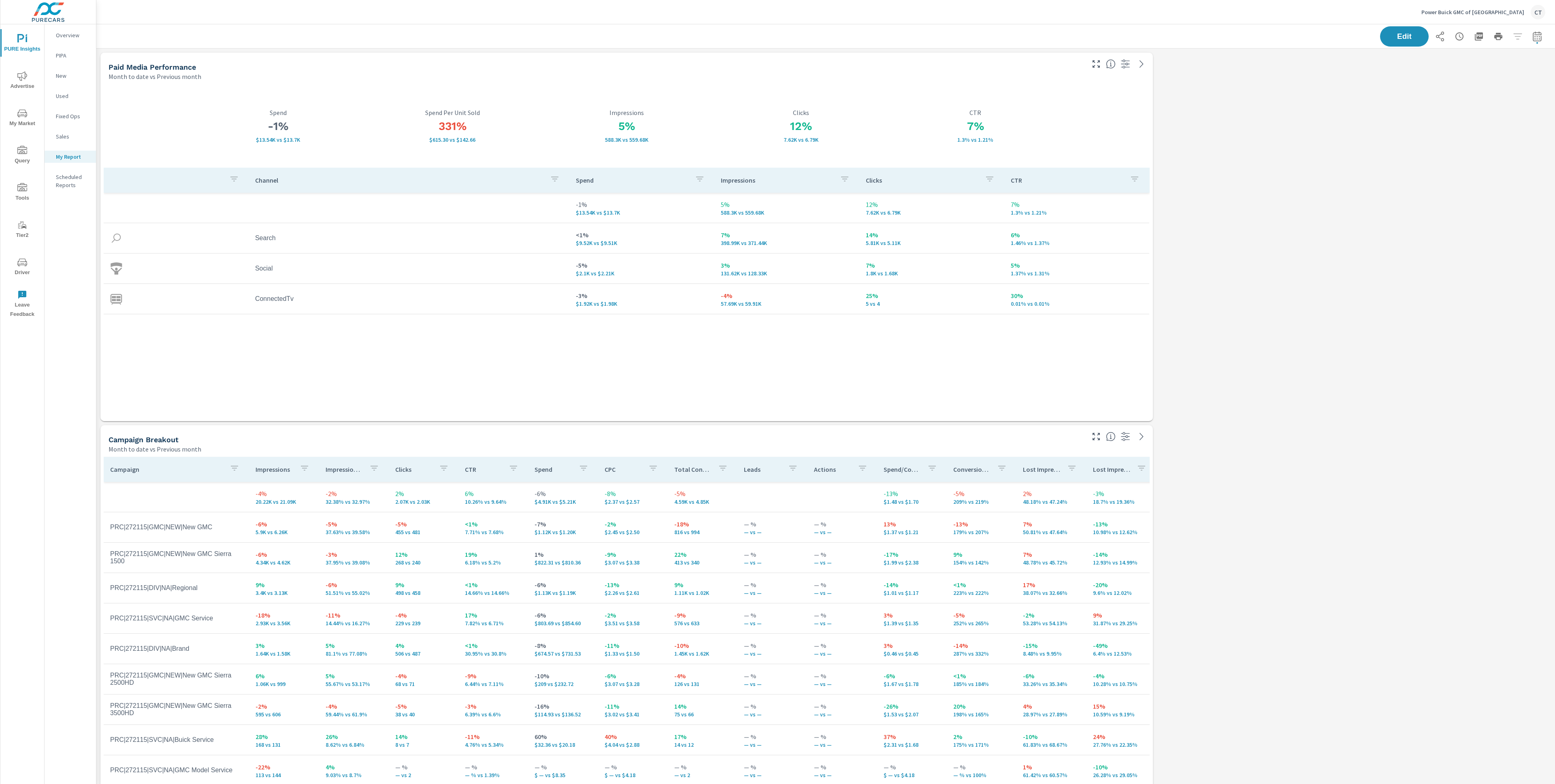
scroll to position [2723, 1465]
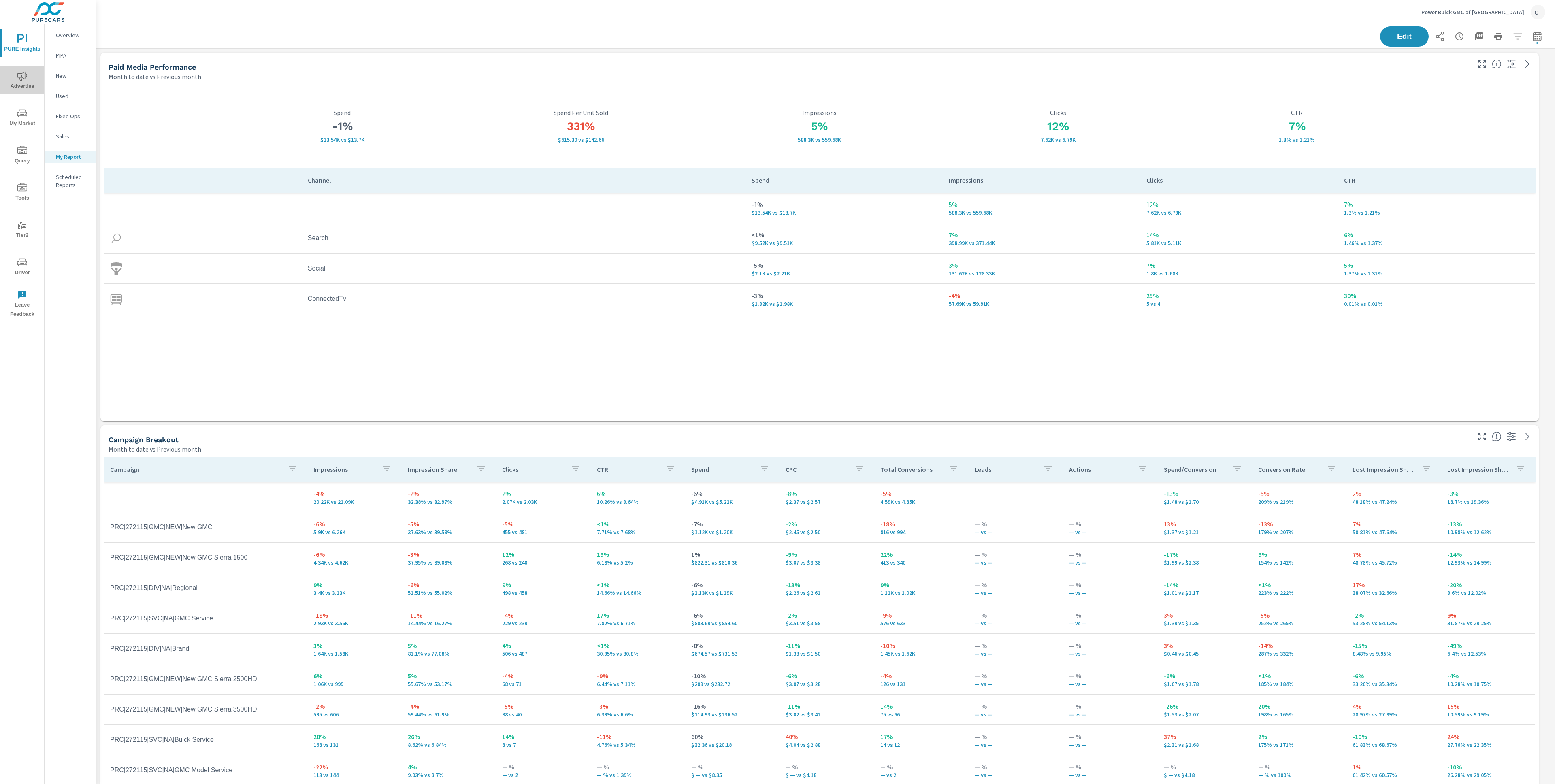
click at [25, 80] on icon "nav menu" at bounding box center [22, 76] width 9 height 9
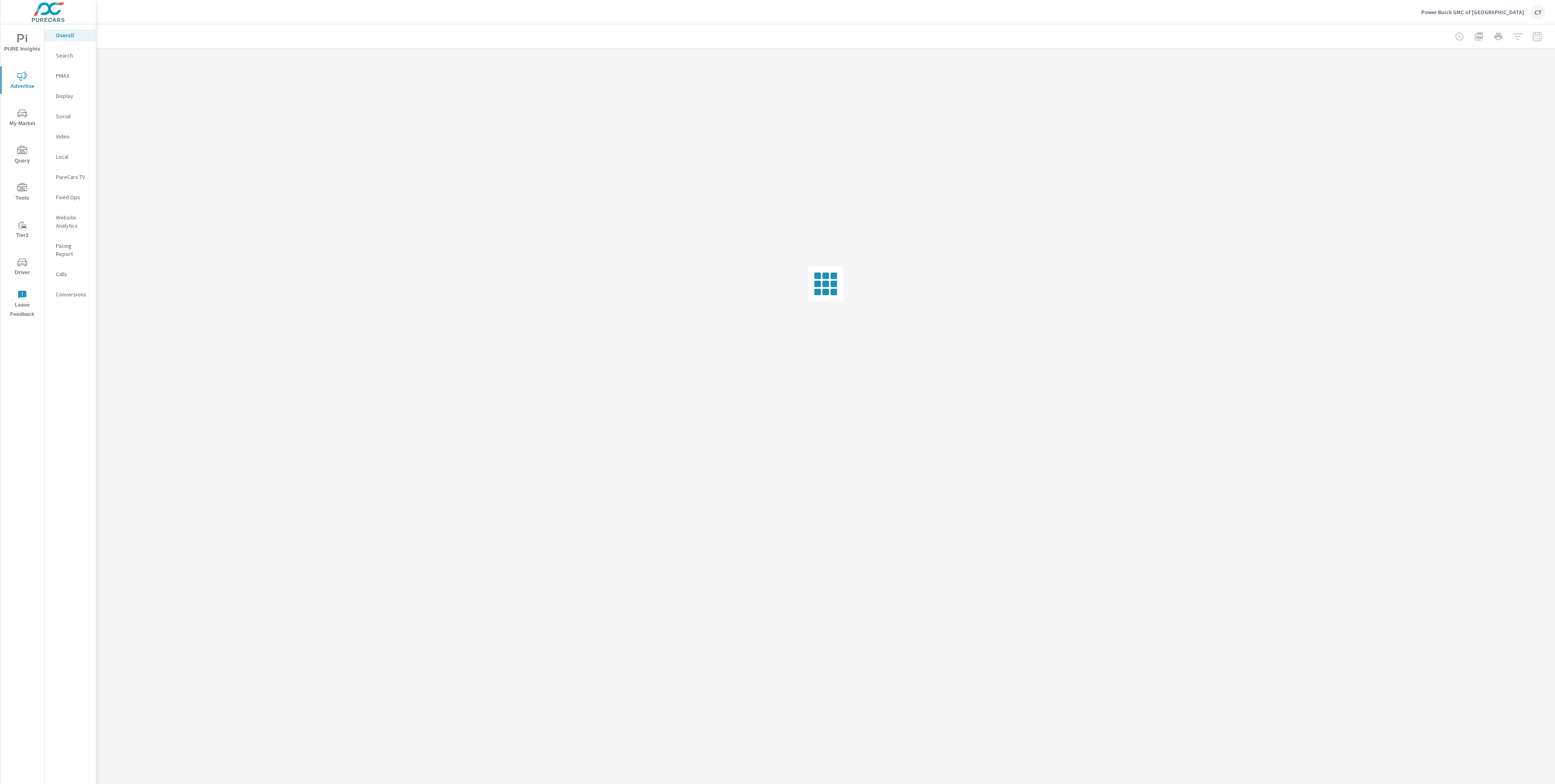
click at [66, 215] on p "Website Analytics" at bounding box center [73, 221] width 34 height 16
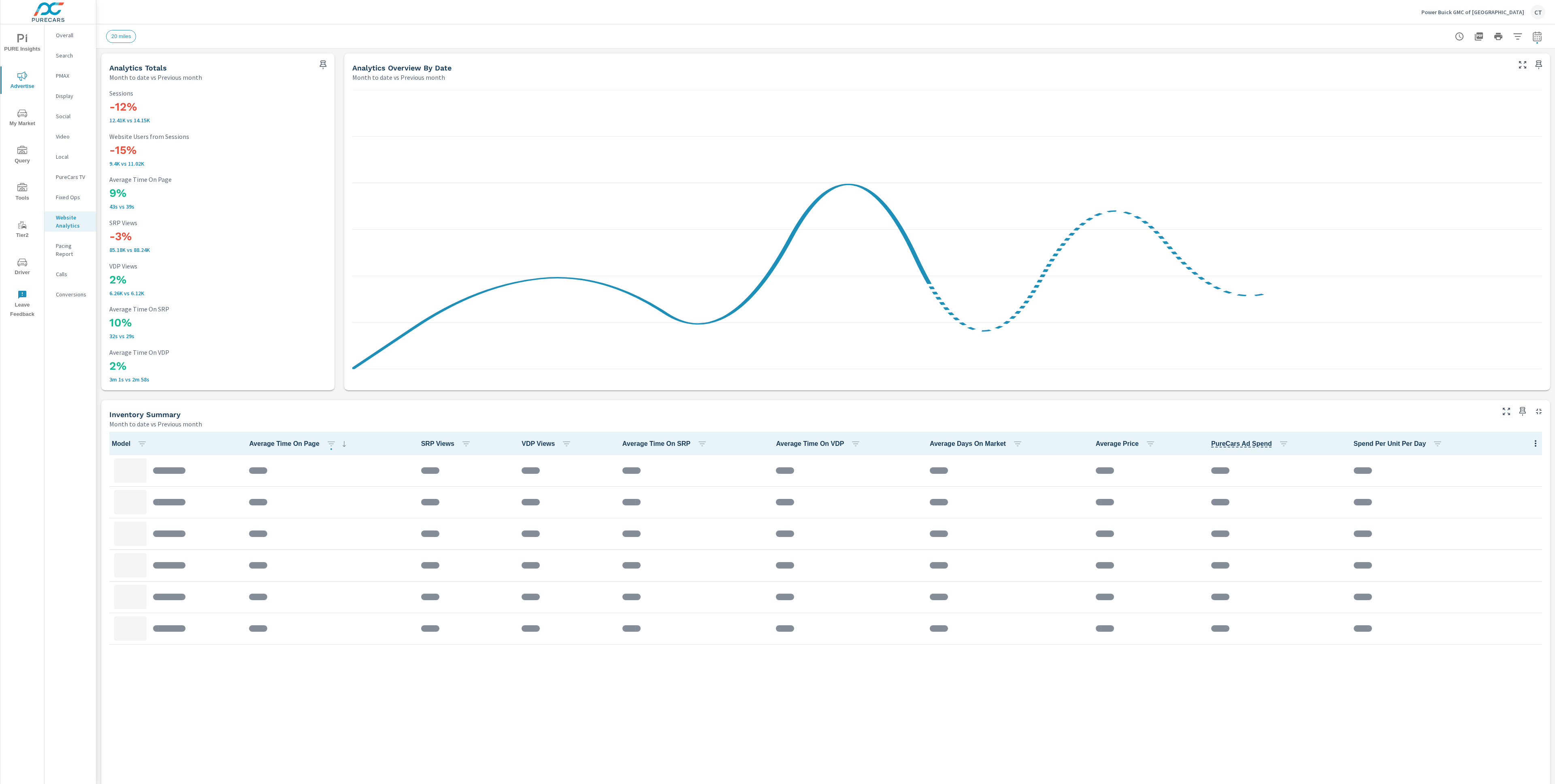
click at [1166, 35] on icon "button" at bounding box center [1518, 36] width 9 height 6
click at [1166, 78] on div "Market Distance 20 miles 20 ​" at bounding box center [1452, 66] width 123 height 45
click at [1166, 68] on body "PURE Insights Advertise My Market Query Tools Tier2 Driver Leave Feedback Overa…" at bounding box center [777, 392] width 1555 height 784
click at [1166, 89] on li "40 miles" at bounding box center [1452, 94] width 99 height 13
type Distance "40"
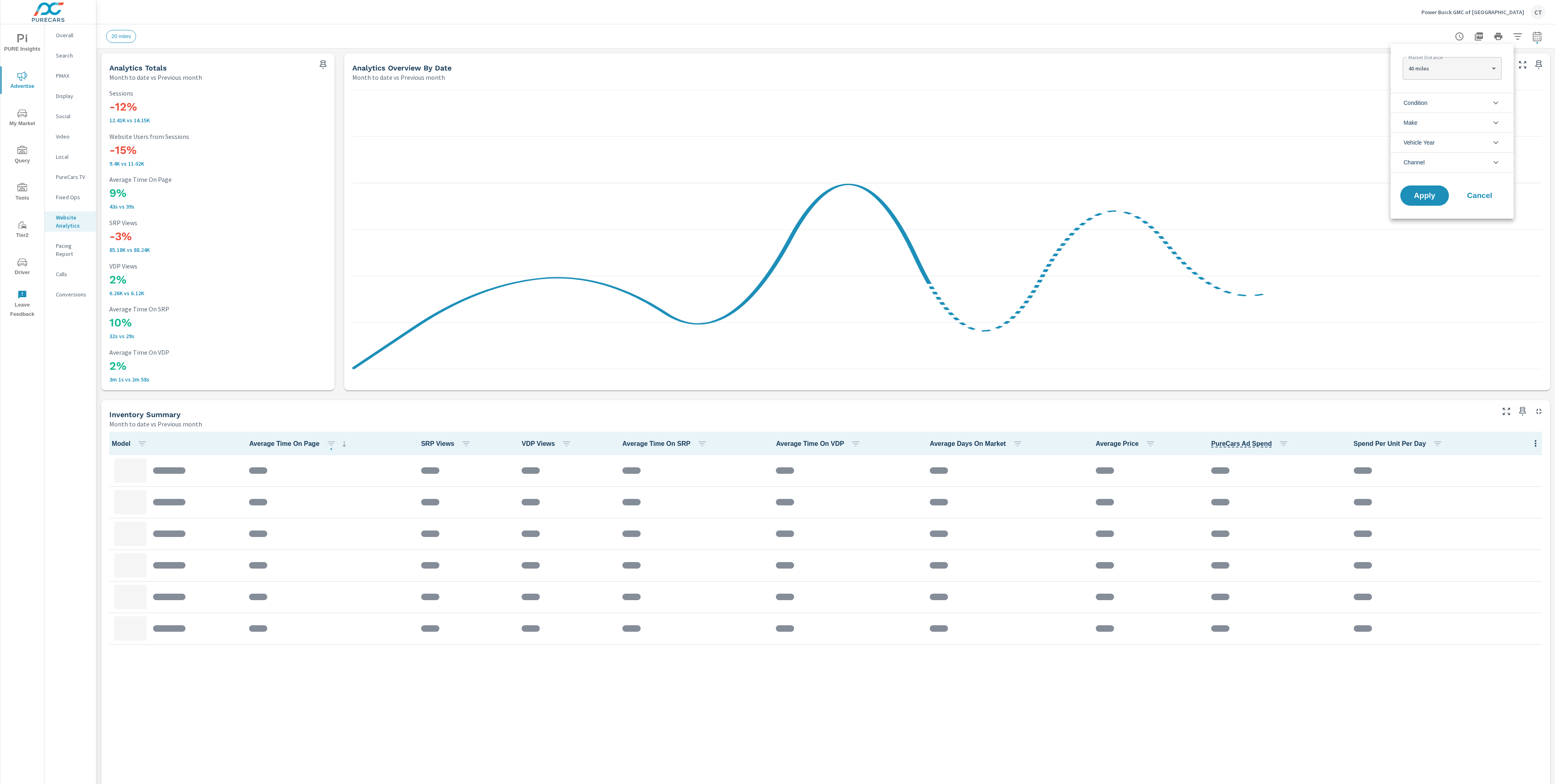
click at [1166, 102] on li "Condition" at bounding box center [1452, 103] width 123 height 20
click at [1166, 122] on span "New" at bounding box center [1461, 122] width 89 height 9
click at [1166, 252] on span "Apply" at bounding box center [1425, 250] width 33 height 8
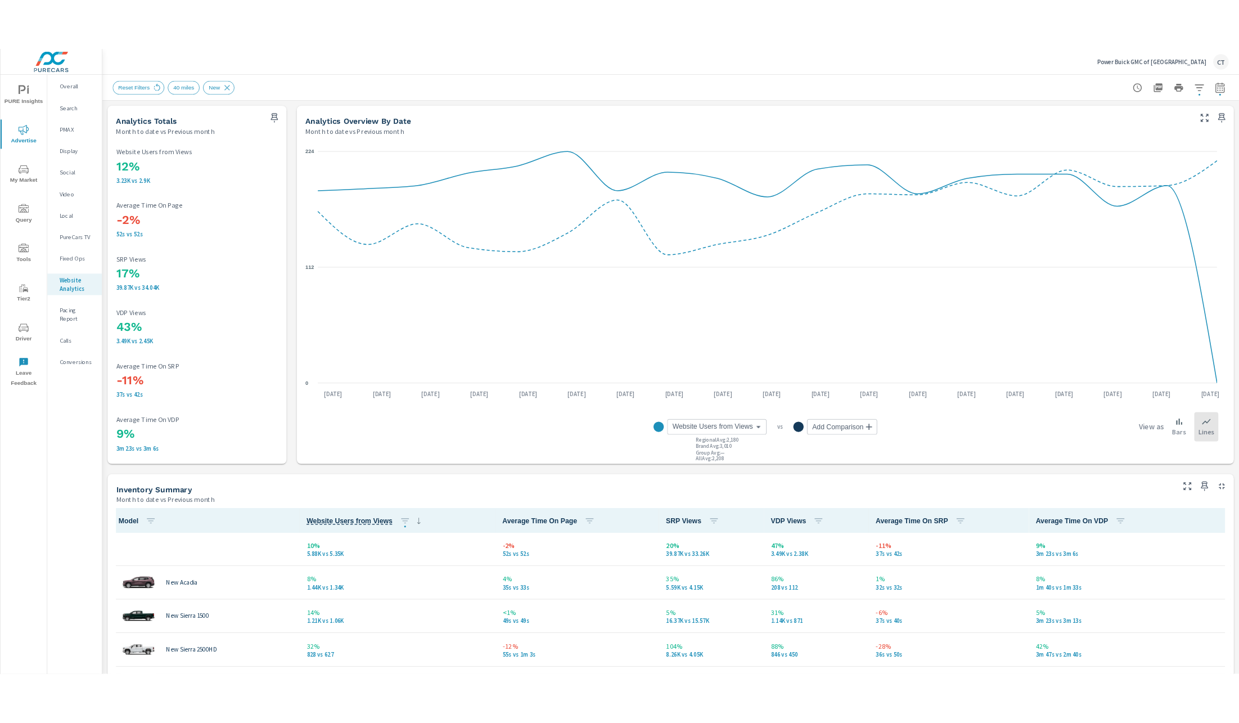
scroll to position [1, 0]
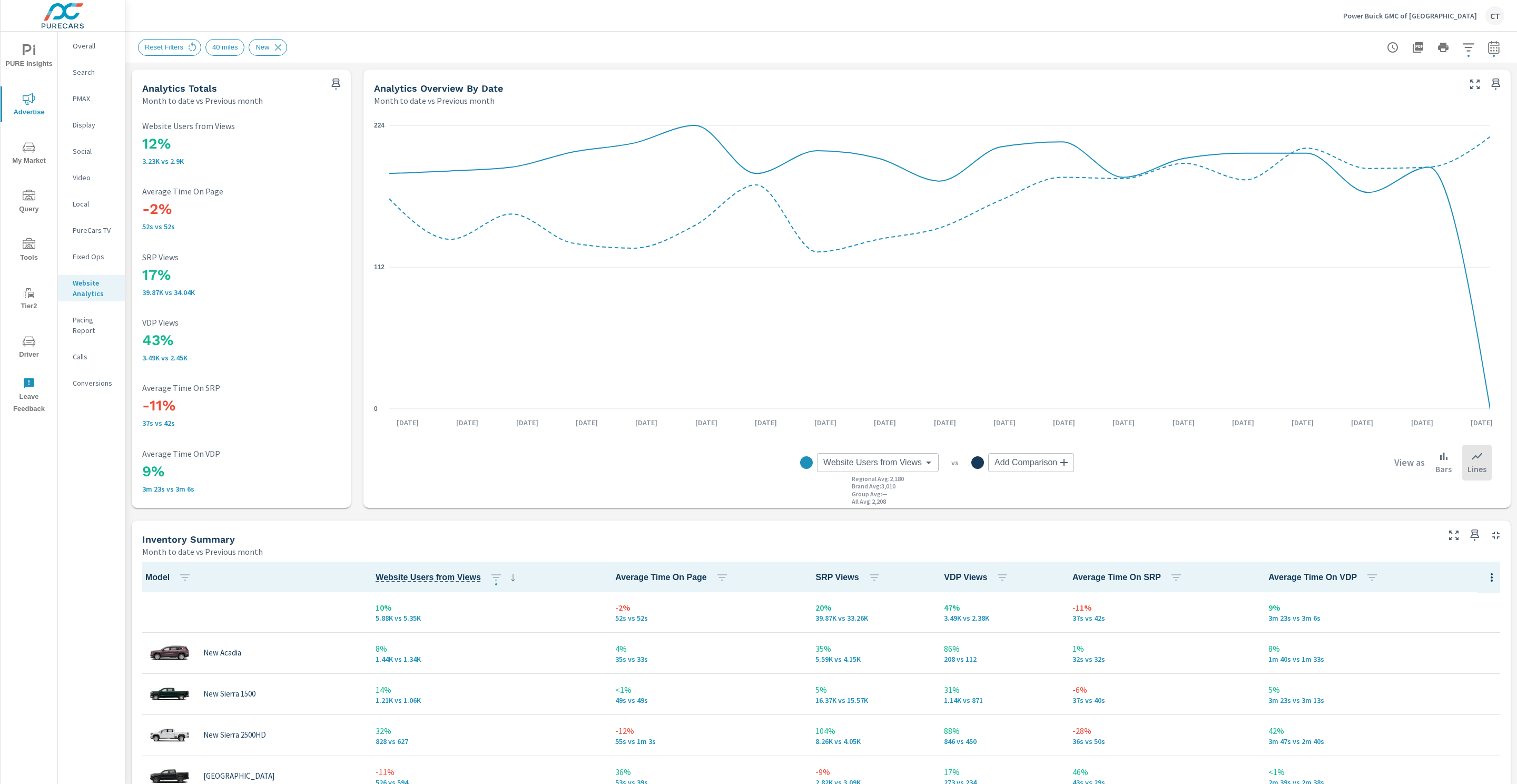
click at [205, 472] on h3 "9%" at bounding box center [241, 471] width 198 height 18
drag, startPoint x: 187, startPoint y: 157, endPoint x: 134, endPoint y: 144, distance: 54.6
click at [134, 144] on div "12% 3.23K vs 2.9K Website Users from Views -2% 52s vs 52s Average Time On Page …" at bounding box center [242, 307] width 219 height 401
click at [227, 157] on p "3.23K vs 2.9K" at bounding box center [241, 161] width 198 height 8
drag, startPoint x: 207, startPoint y: 364, endPoint x: 145, endPoint y: 342, distance: 65.8
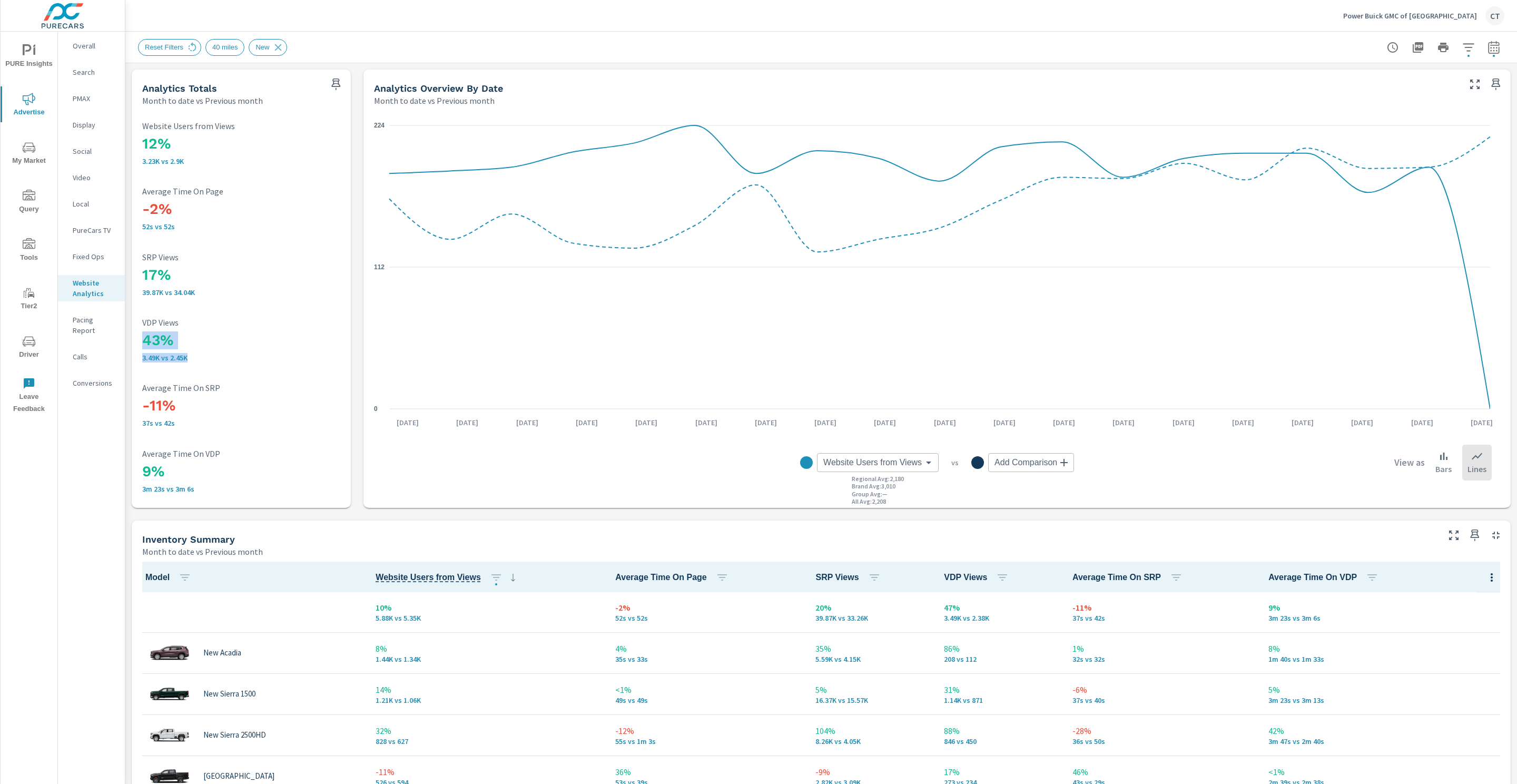
click at [145, 342] on div "12% 3.23K vs 2.9K Website Users from Views -2% 52s vs 52s Average Time On Page …" at bounding box center [241, 306] width 211 height 392
drag, startPoint x: 249, startPoint y: 349, endPoint x: 248, endPoint y: 397, distance: 48.0
click at [249, 349] on div "43% 3.49K vs 2.45K VDP Views" at bounding box center [241, 339] width 198 height 44
click at [894, 457] on body "PURE Insights Advertise My Market Query Tools Tier2 Driver Leave Feedback Overa…" at bounding box center [758, 392] width 1517 height 784
click at [845, 534] on span "VDP Views" at bounding box center [837, 533] width 38 height 15
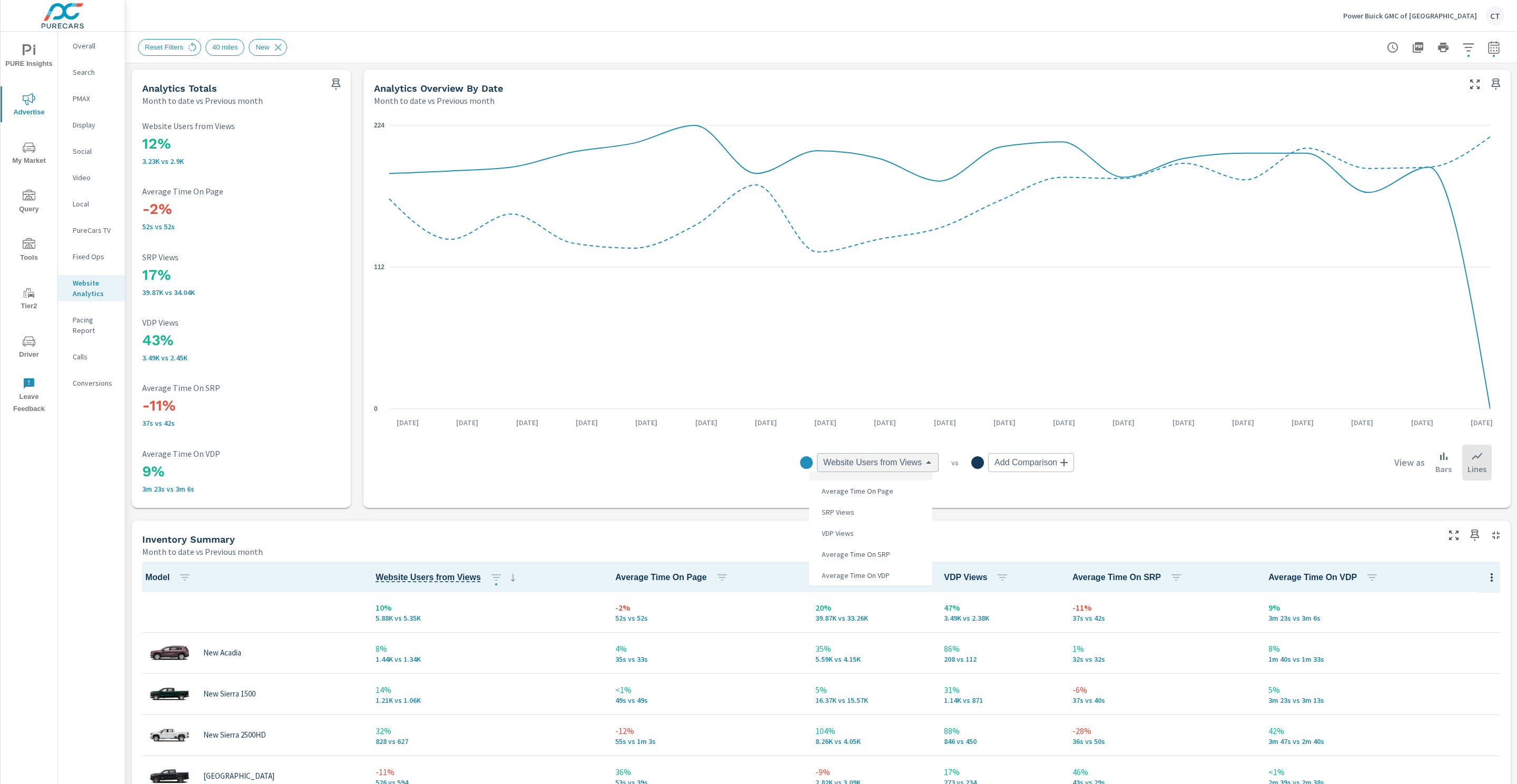
type input "VDP Views"
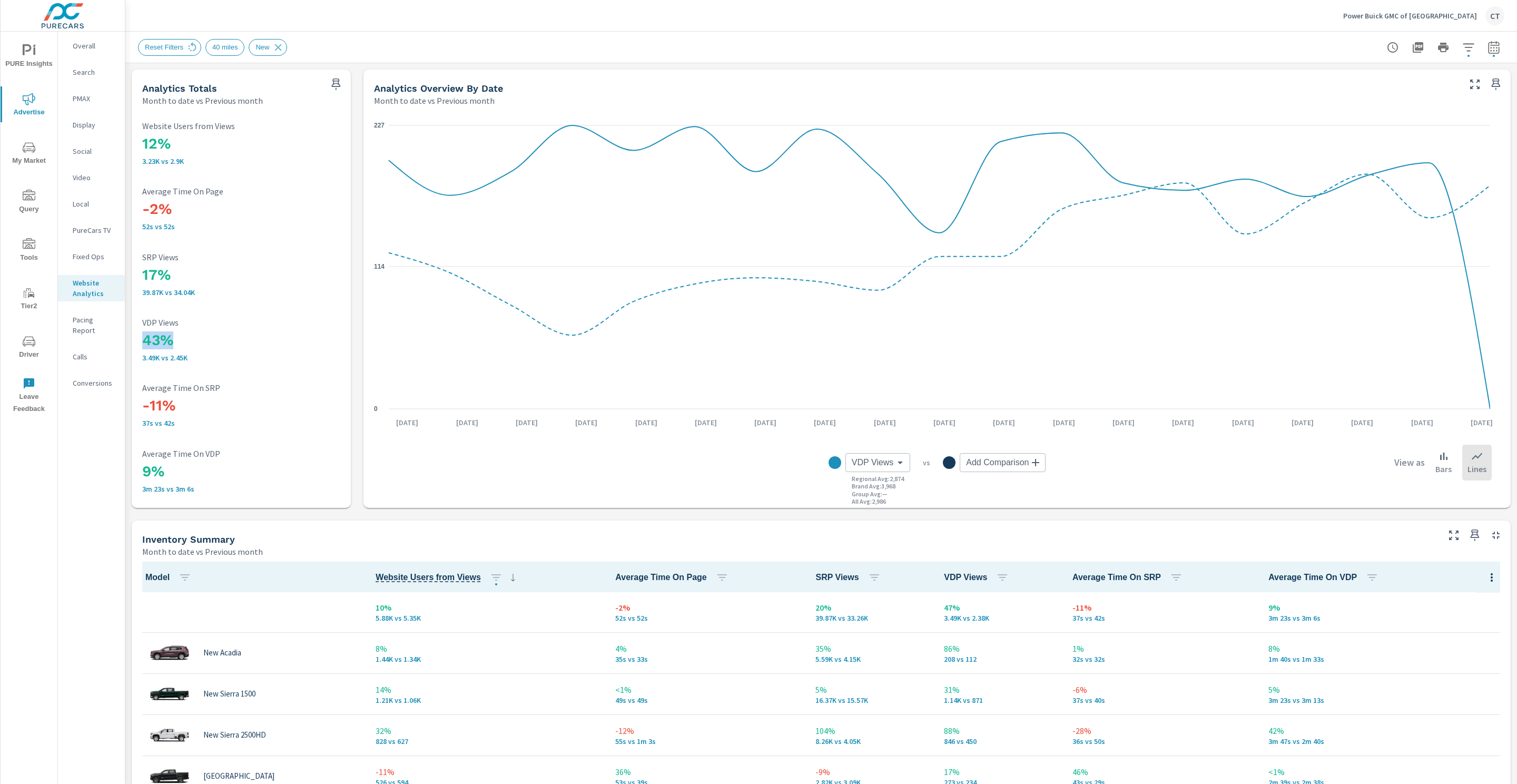
drag, startPoint x: 143, startPoint y: 345, endPoint x: 206, endPoint y: 344, distance: 63.0
click at [206, 344] on h3 "43%" at bounding box center [241, 340] width 198 height 18
click at [902, 72] on div "Analytics Overview By Date Month to date vs Previous month" at bounding box center [913, 88] width 1099 height 37
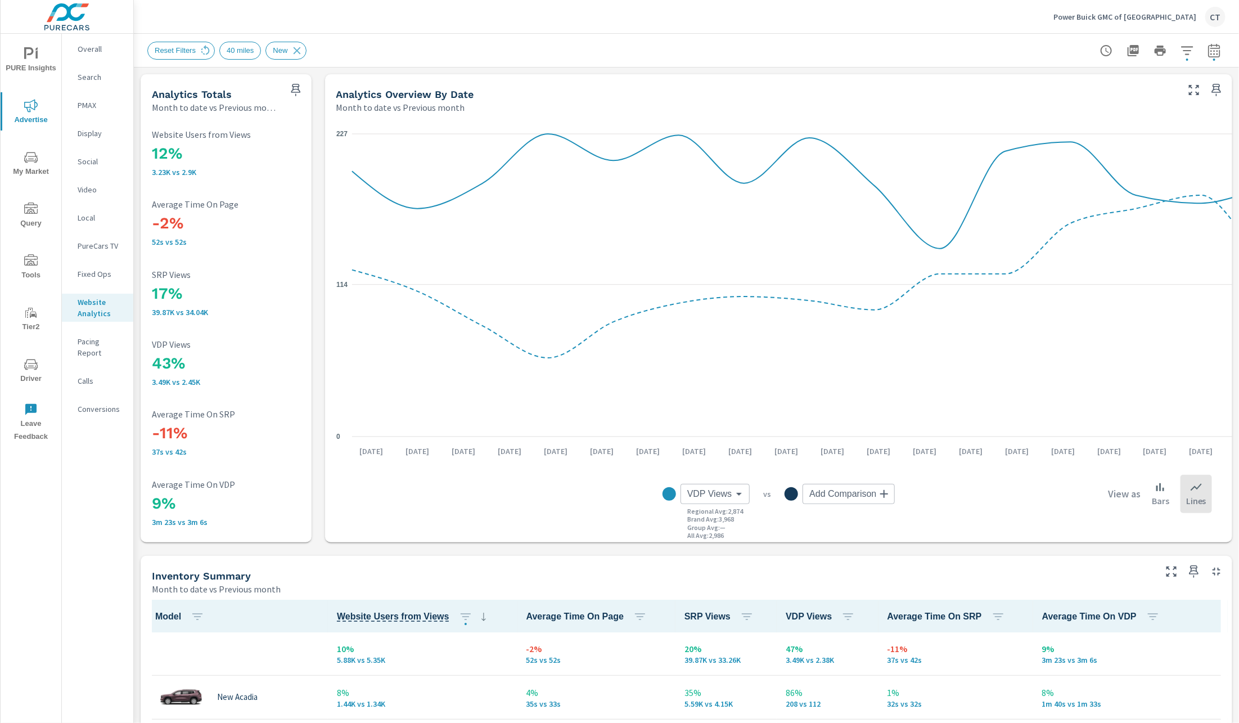
scroll to position [1, 0]
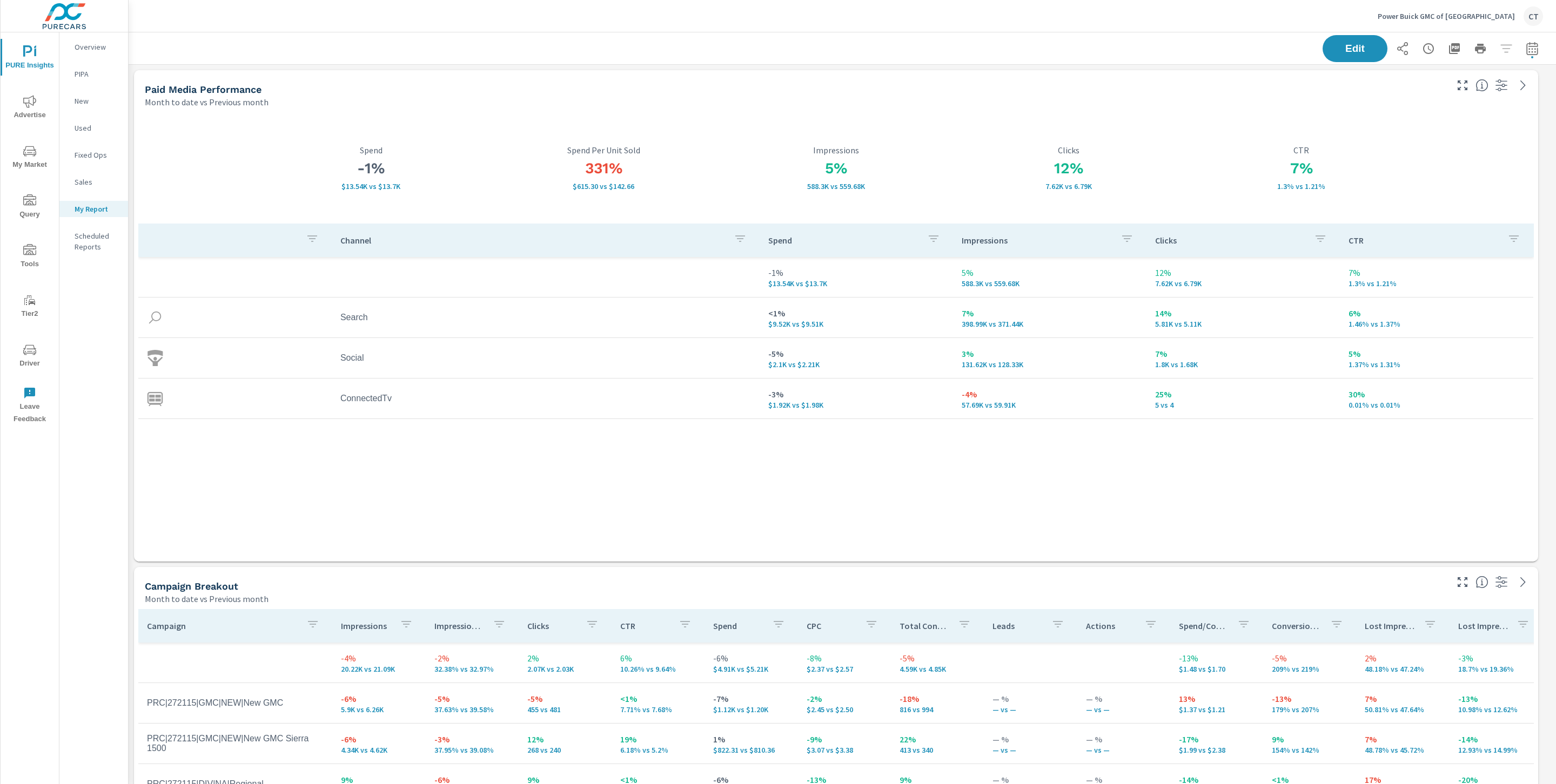
scroll to position [1, 0]
click at [40, 85] on div "PURE Insights Advertise My Market Query Tools Tier2 Driver Leave Feedback" at bounding box center [30, 232] width 59 height 398
click at [36, 97] on icon "nav menu" at bounding box center [29, 101] width 12 height 12
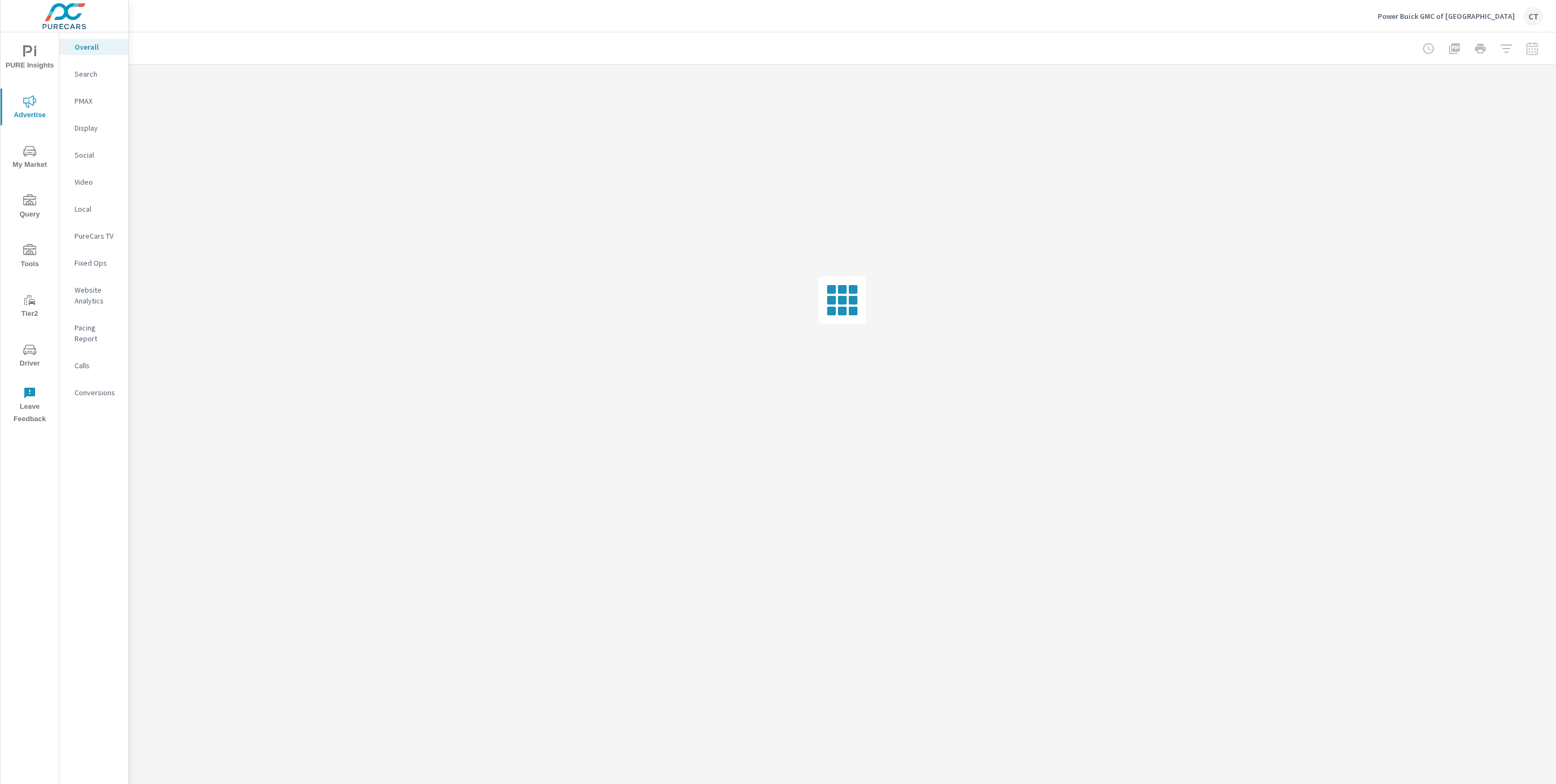
click at [39, 148] on span "My Market" at bounding box center [30, 159] width 52 height 27
click at [93, 370] on p "Industry Overview" at bounding box center [97, 365] width 45 height 21
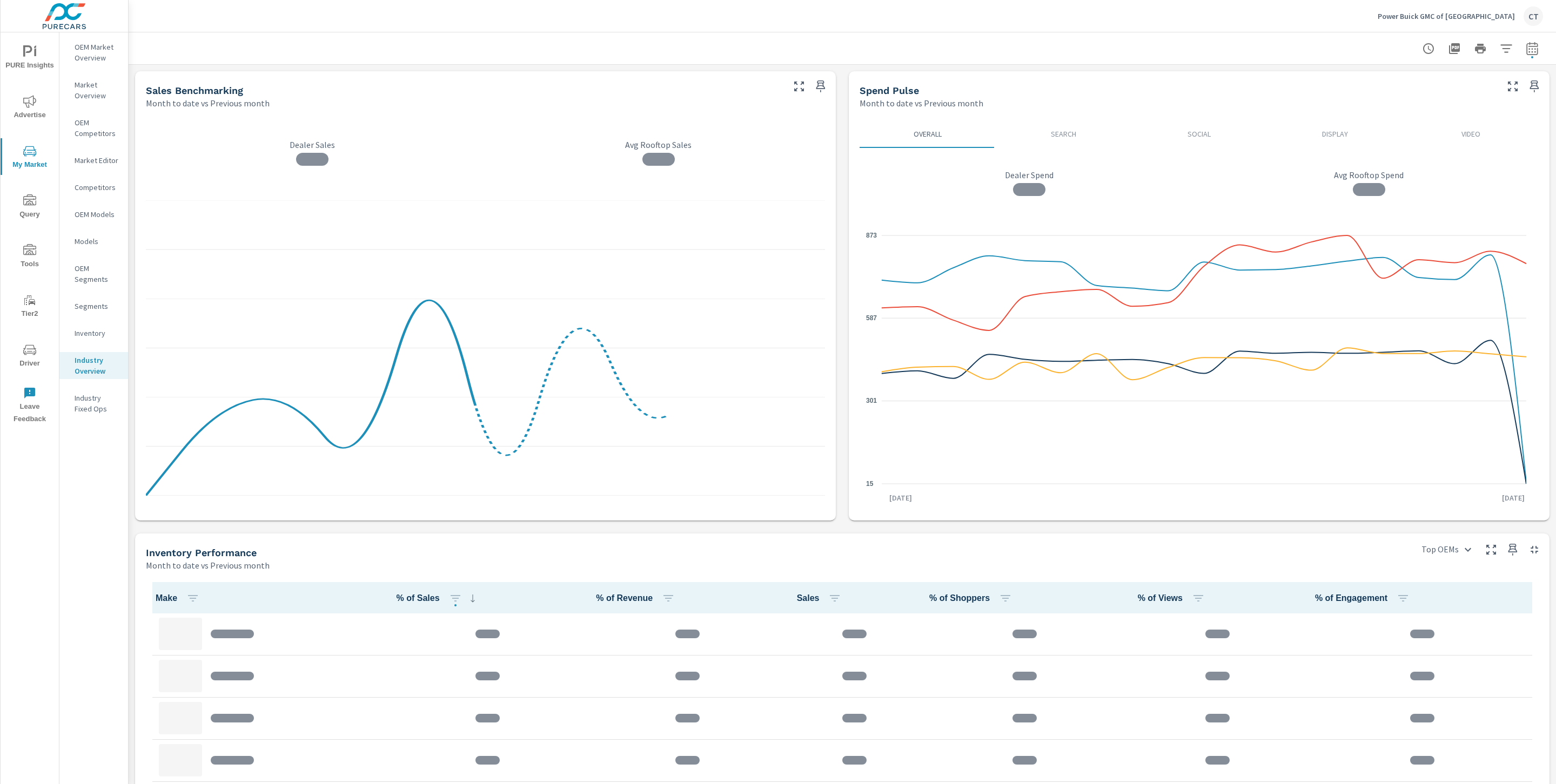
click at [1500, 50] on icon "button" at bounding box center [1506, 48] width 12 height 12
click at [1402, 95] on li "State" at bounding box center [1423, 103] width 164 height 27
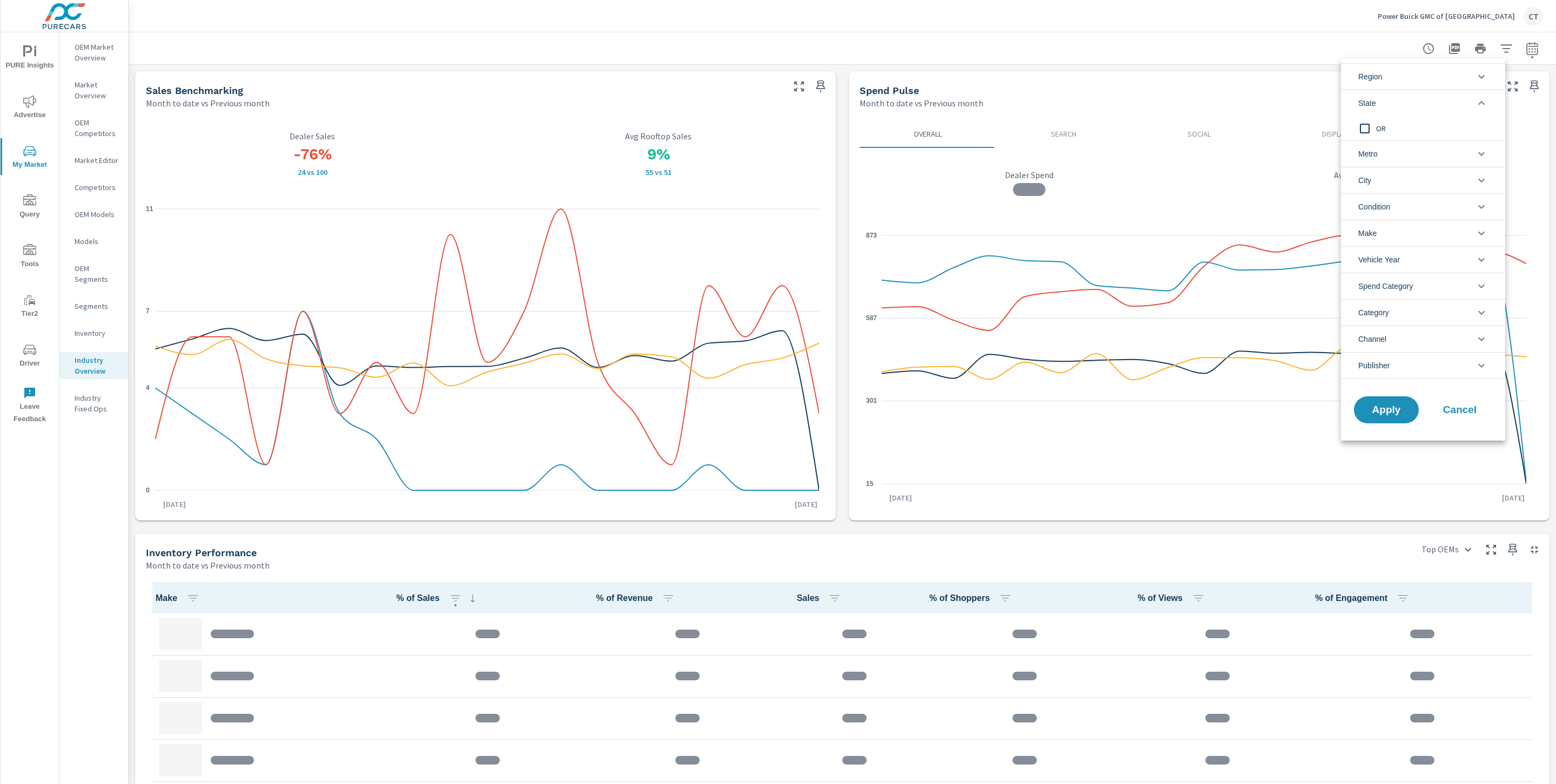
click at [1388, 134] on span "OR" at bounding box center [1435, 128] width 118 height 12
click at [1388, 413] on span "Apply" at bounding box center [1387, 410] width 44 height 11
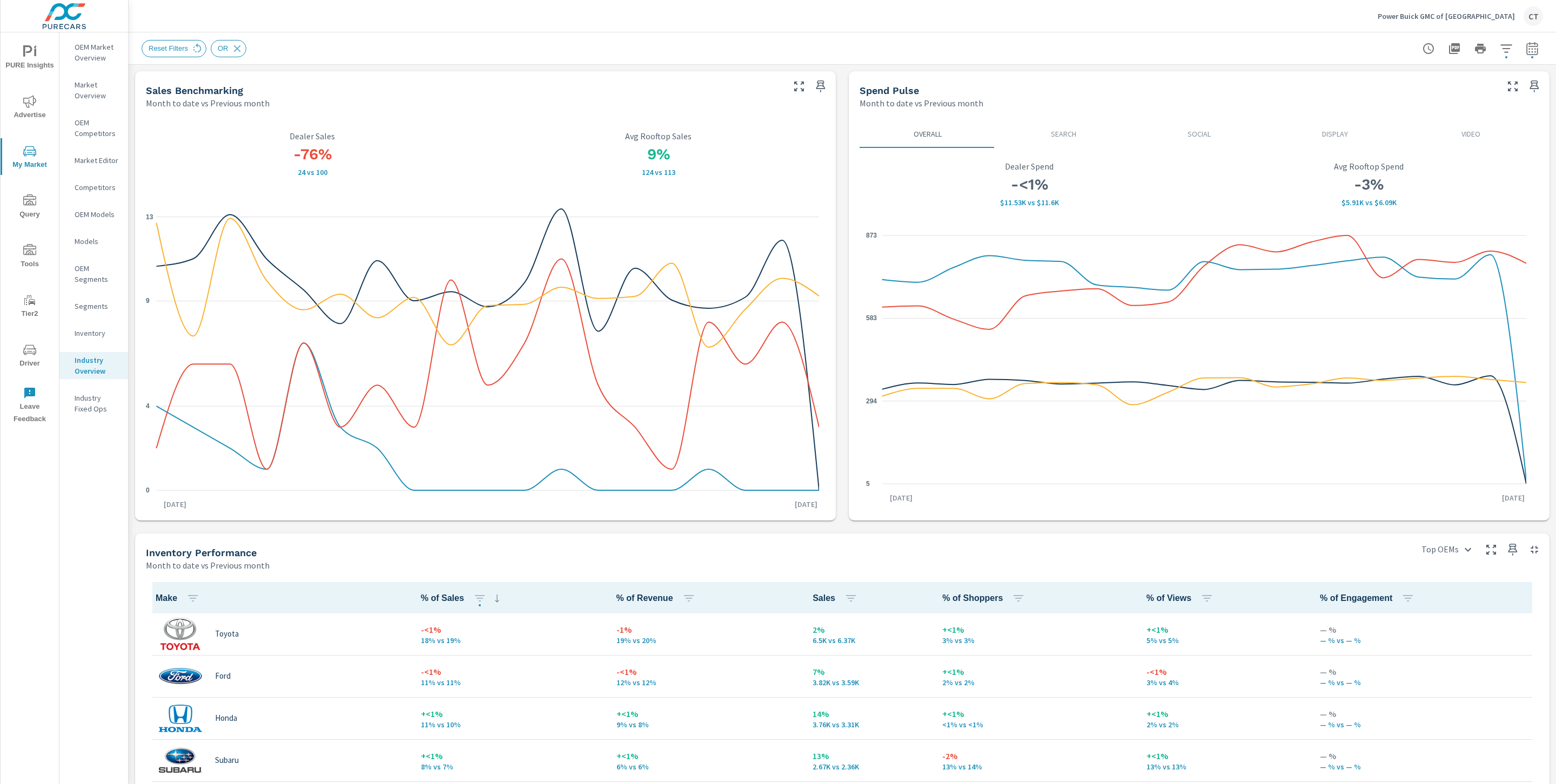
scroll to position [1, 0]
click at [19, 60] on span "PURE Insights" at bounding box center [30, 59] width 52 height 27
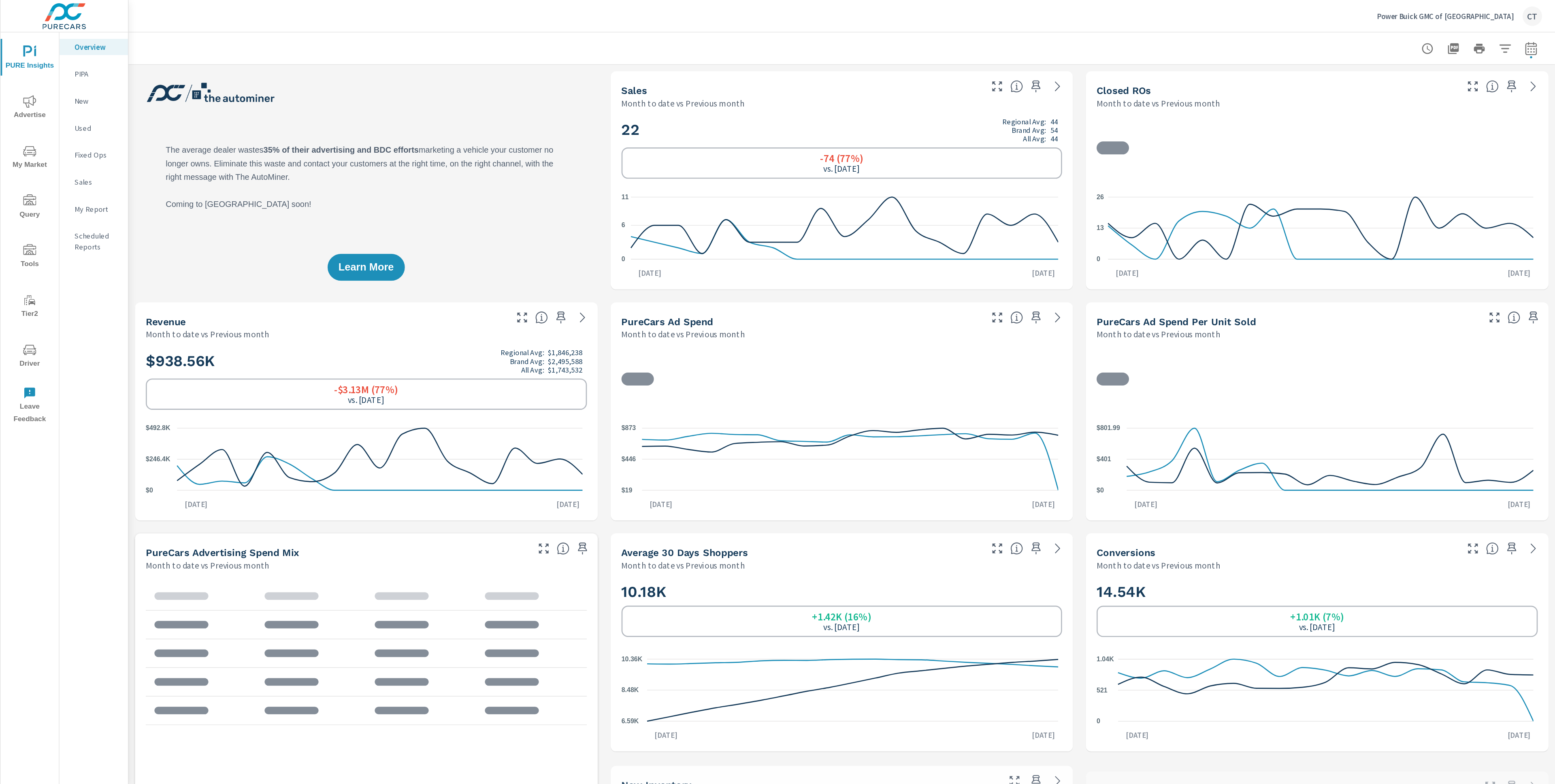
scroll to position [1, 0]
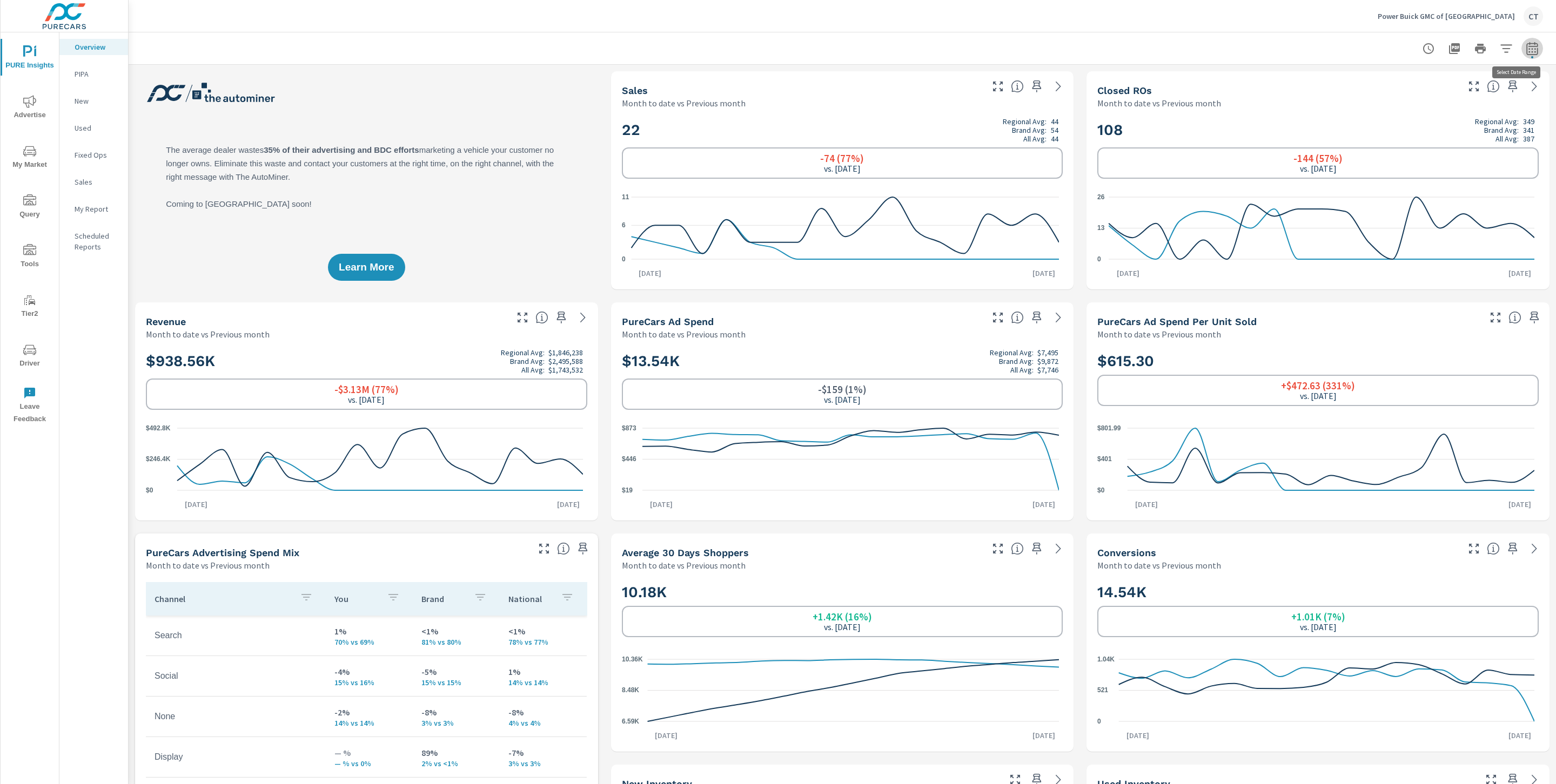
click at [1529, 51] on button "button" at bounding box center [1532, 48] width 21 height 21
select select "Month to date"
select select "Previous month"
click at [1447, 75] on div "Date Range Custom Yesterday Last week Last 7 days Last 14 days Last 30 days Las…" at bounding box center [1445, 92] width 138 height 37
click at [1445, 84] on select "Custom [DATE] Last week Last 7 days Last 14 days Last 30 days Last 45 days Last…" at bounding box center [1434, 93] width 108 height 21
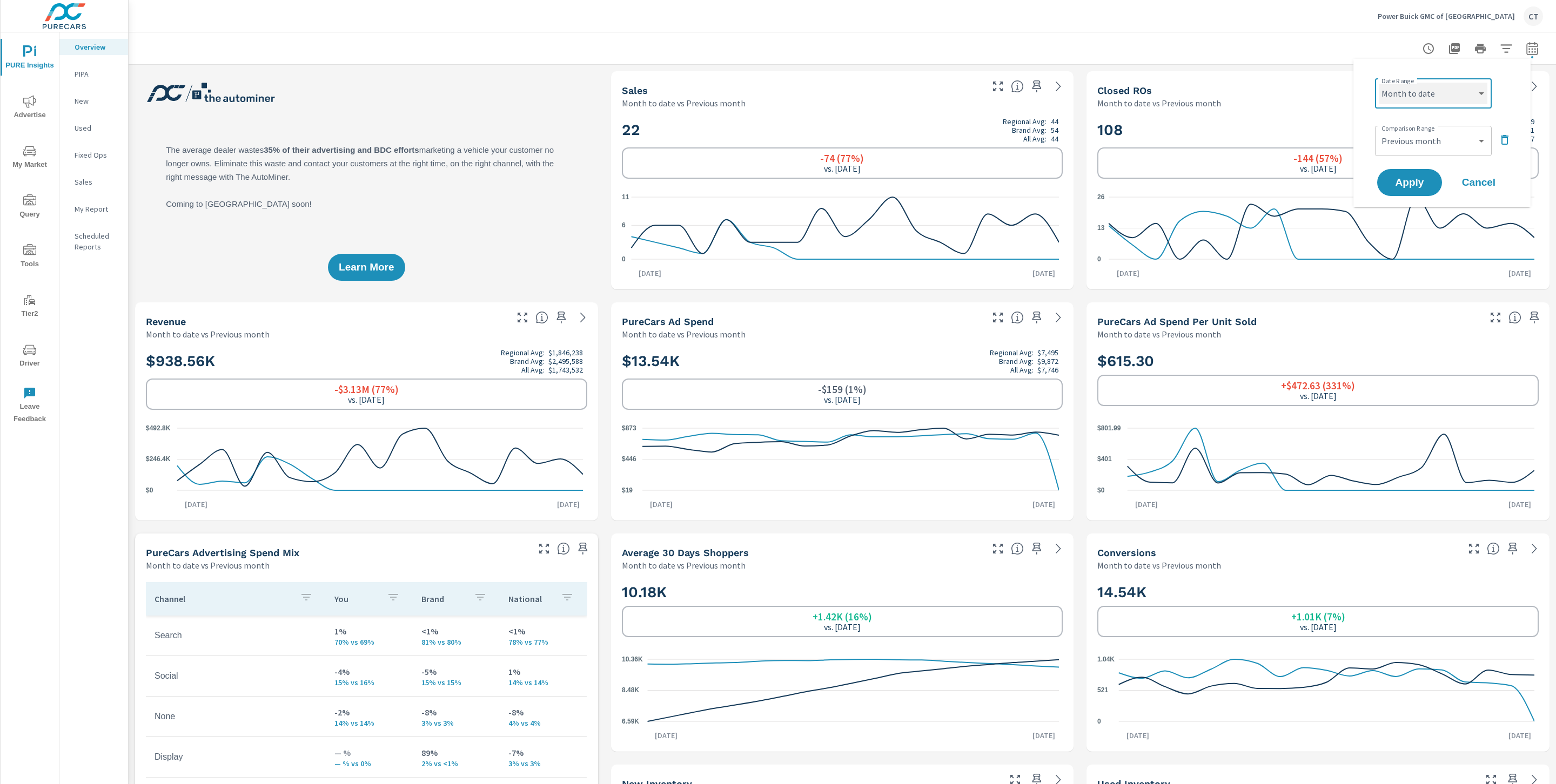
select select "Last 6 months"
click at [1456, 137] on select "Custom Previous period Previous month Previous year" at bounding box center [1434, 141] width 108 height 21
select select "Previous period"
click at [1424, 183] on span "Apply" at bounding box center [1410, 183] width 44 height 11
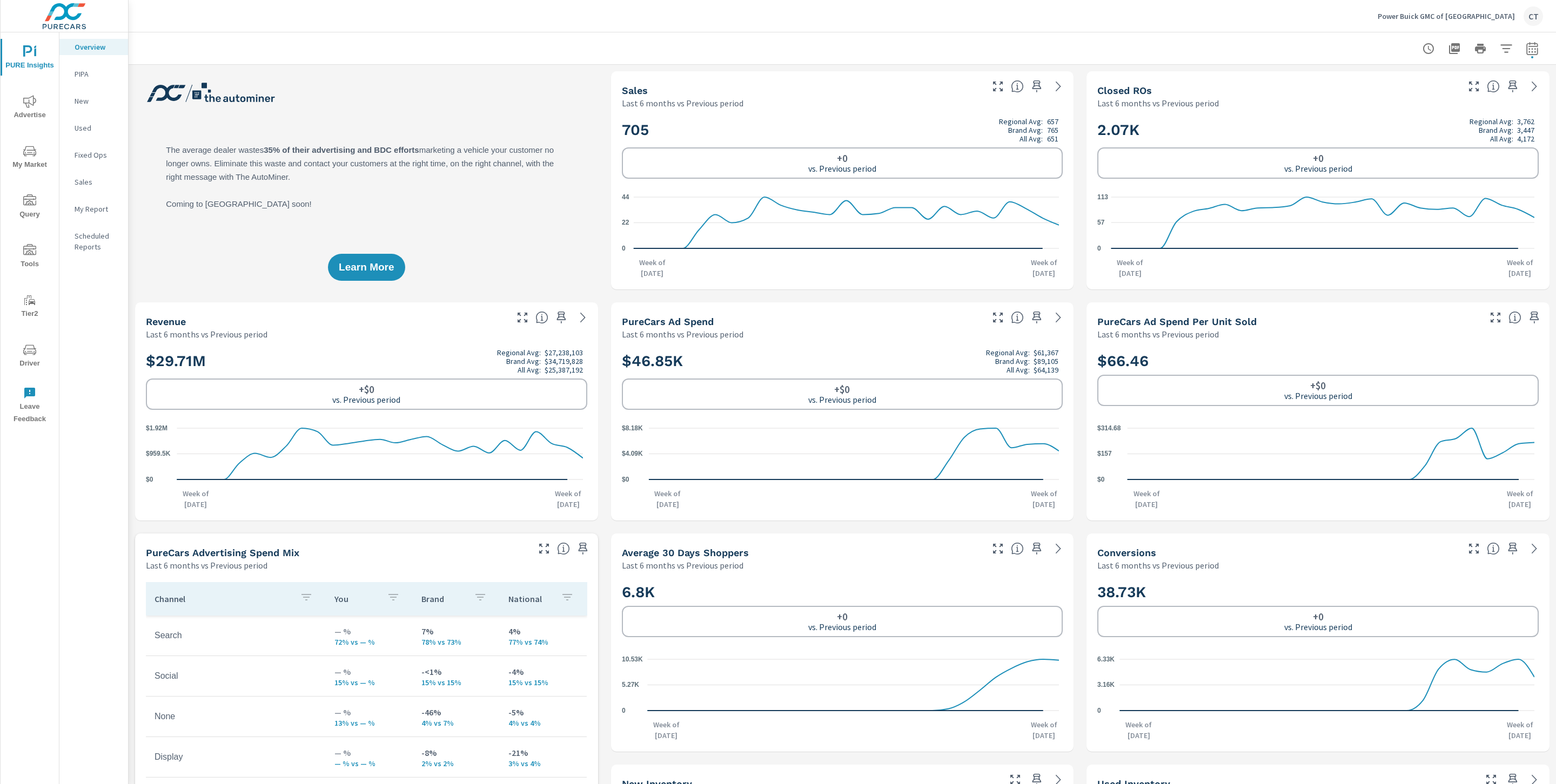
click at [23, 156] on icon "nav menu" at bounding box center [29, 151] width 12 height 12
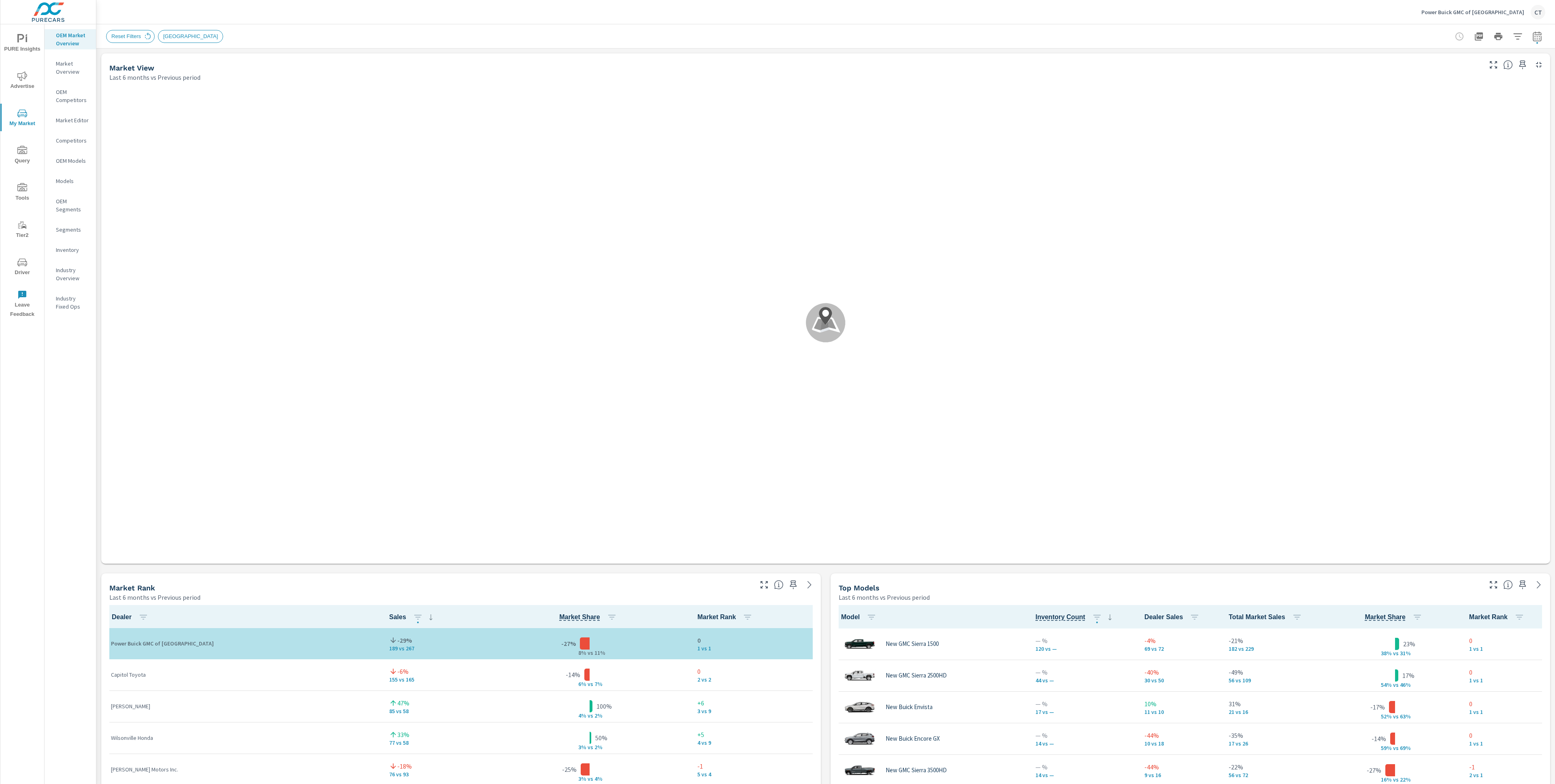
scroll to position [1, 0]
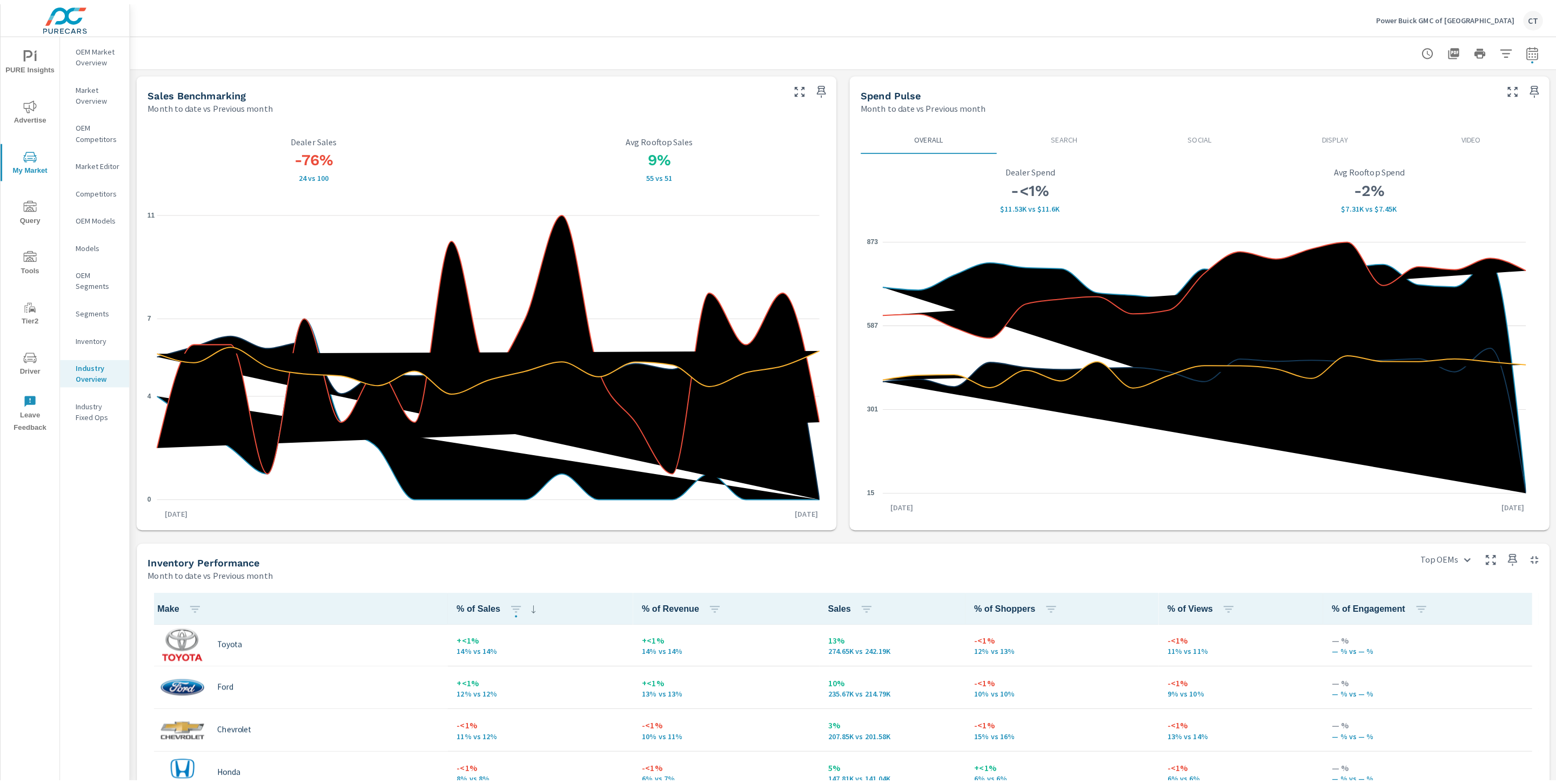
scroll to position [1, 0]
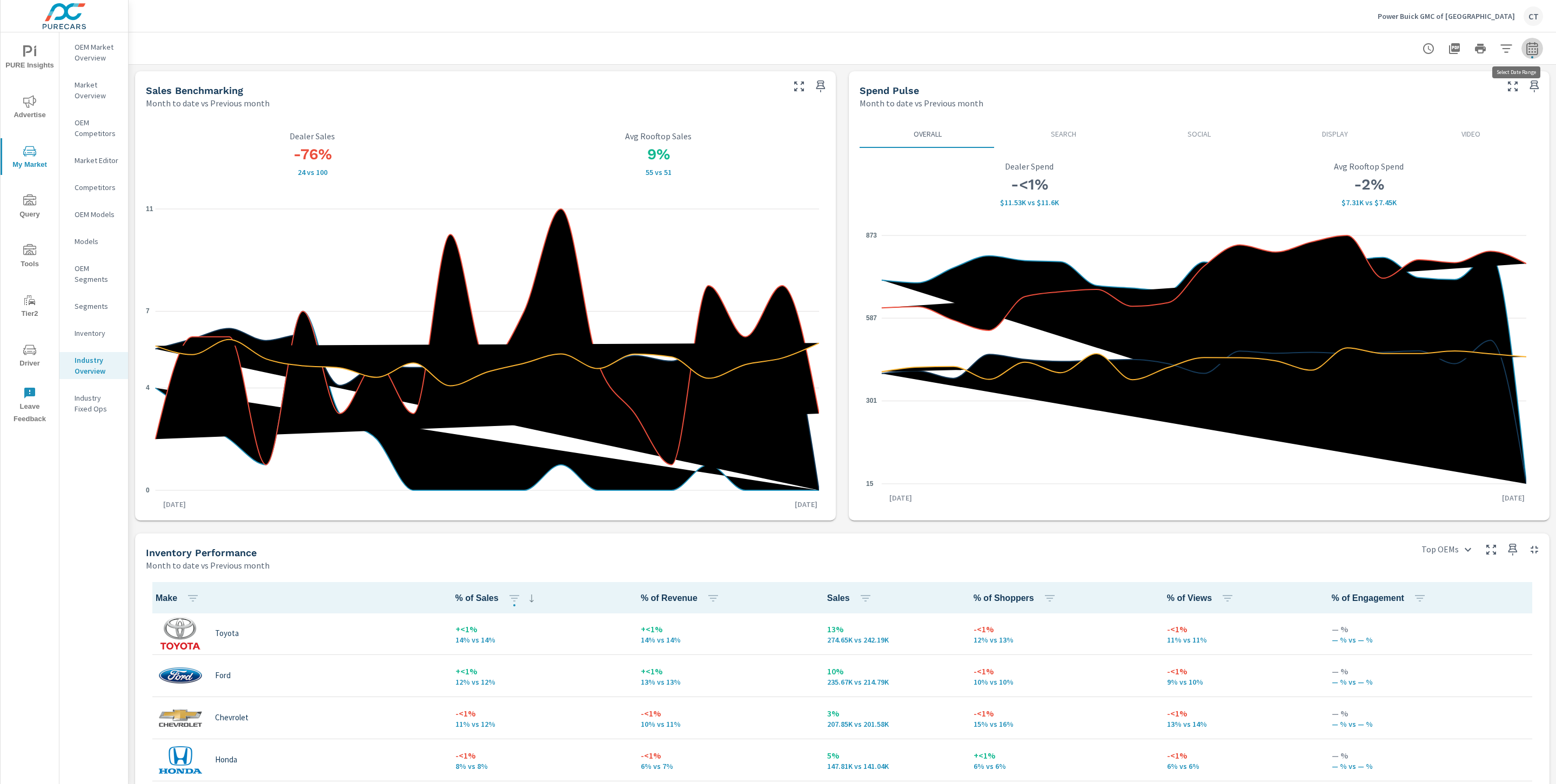
click at [1526, 42] on icon "button" at bounding box center [1532, 48] width 12 height 12
select select "Month to date"
select select "Previous month"
click at [1459, 94] on select "Custom [DATE] Last week Last 7 days Last 14 days Last 30 days Last 45 days Last…" at bounding box center [1434, 93] width 108 height 21
select select "Last 45 days"
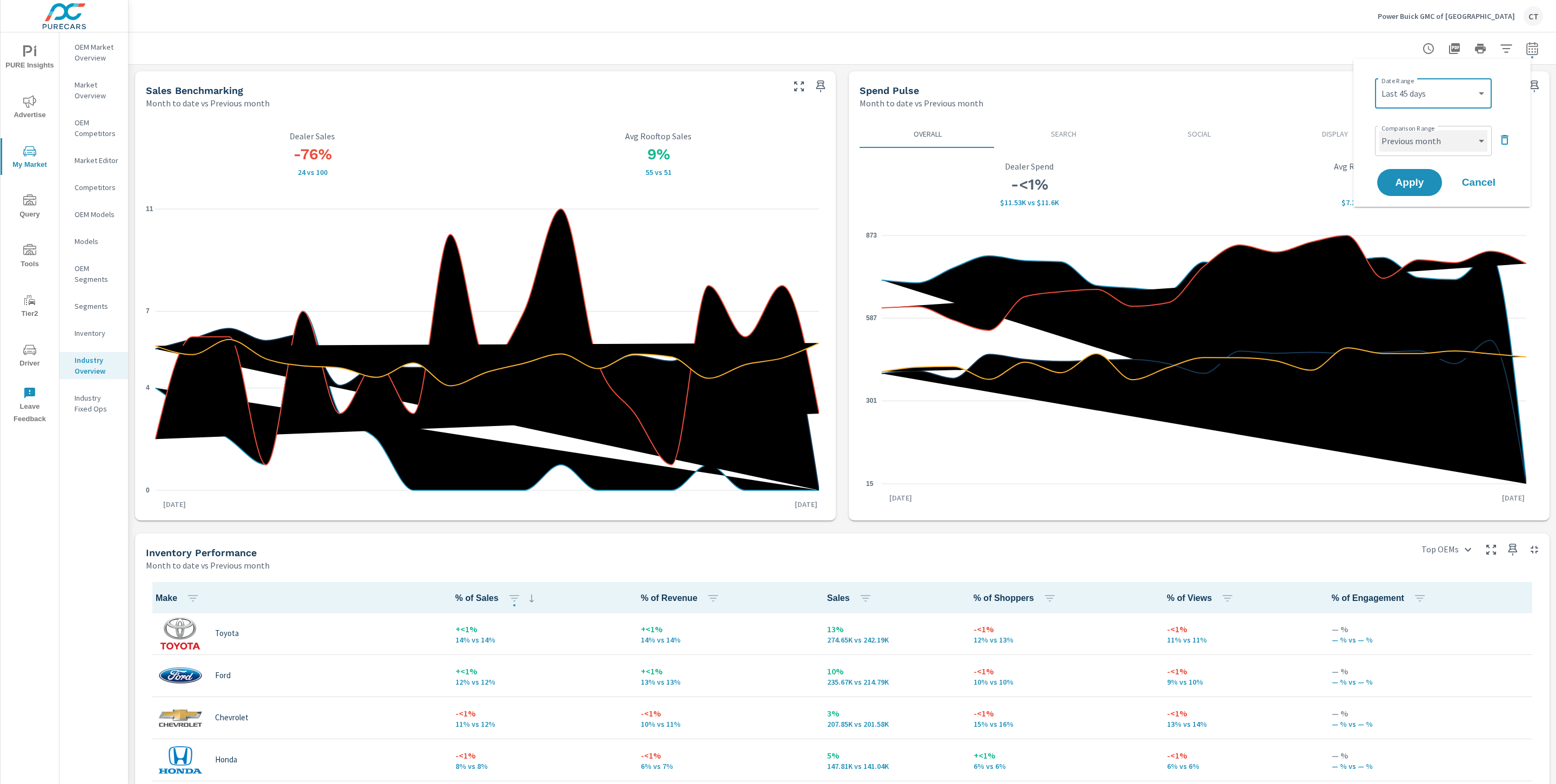
click at [1444, 138] on select "Custom Previous period Previous month Previous year" at bounding box center [1434, 141] width 108 height 21
select select "Previous period"
click at [1406, 182] on span "Apply" at bounding box center [1410, 183] width 44 height 11
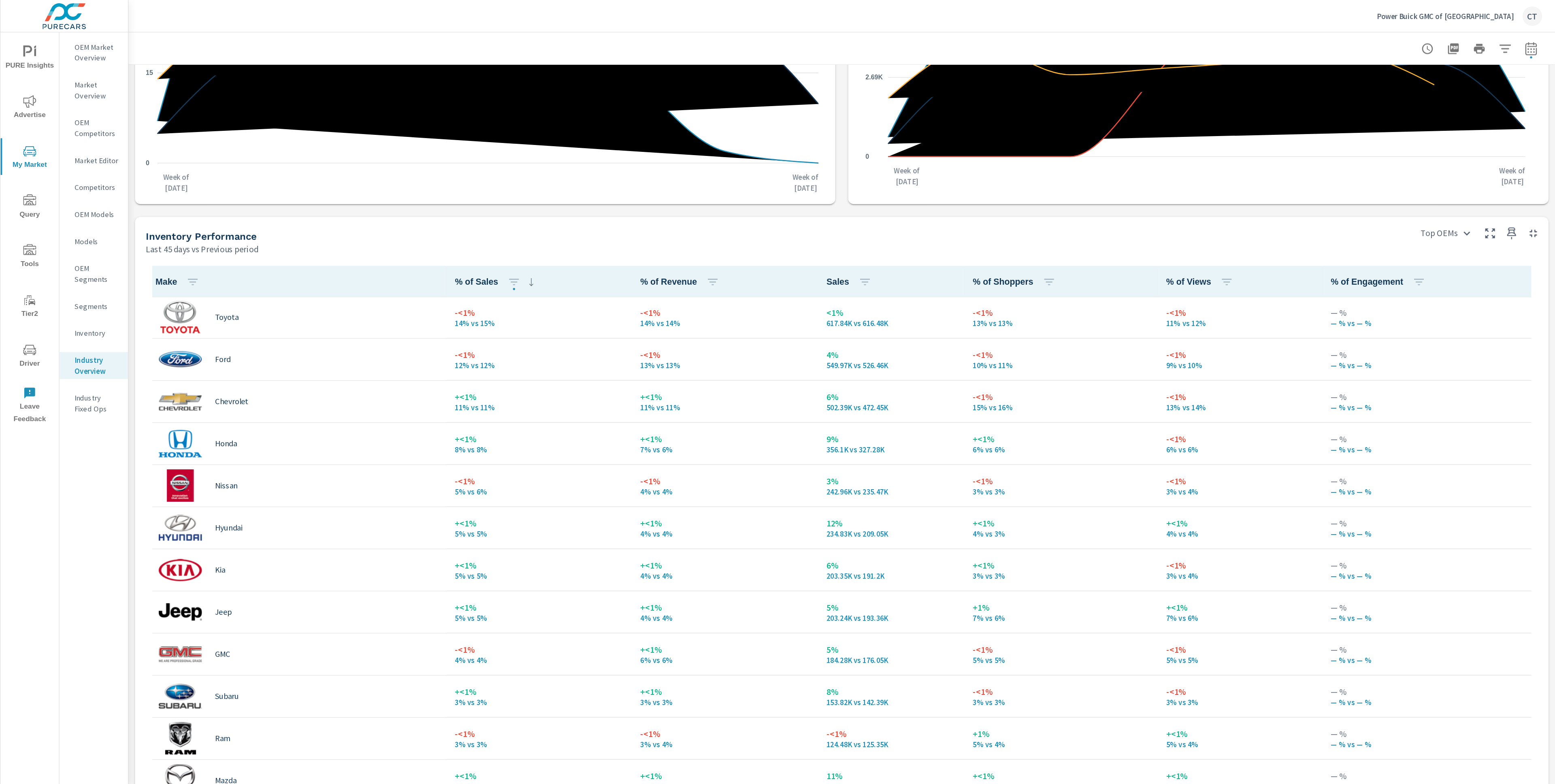
scroll to position [238, 0]
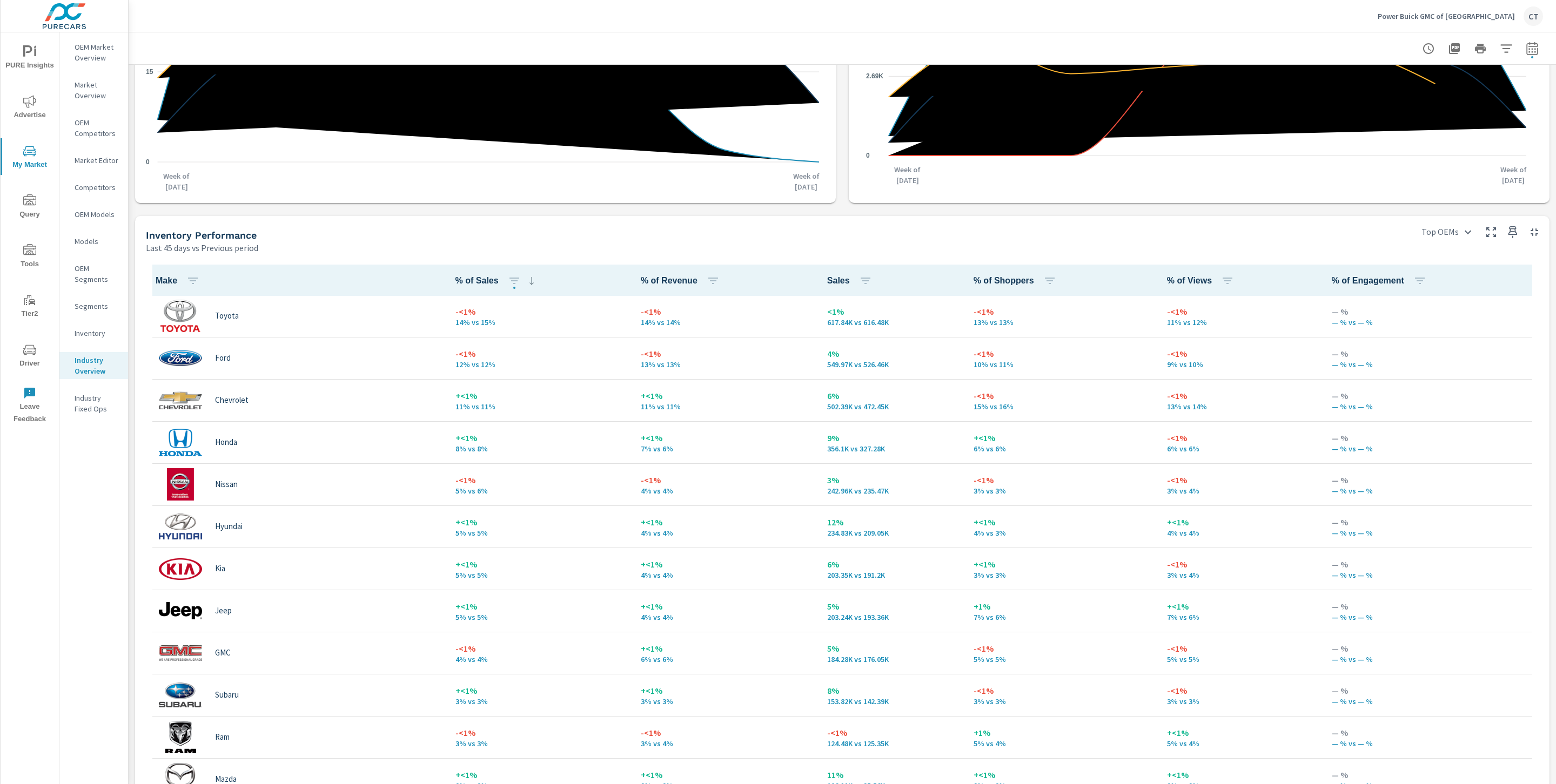
click at [583, 232] on div "Inventory Performance" at bounding box center [777, 234] width 1261 height 12
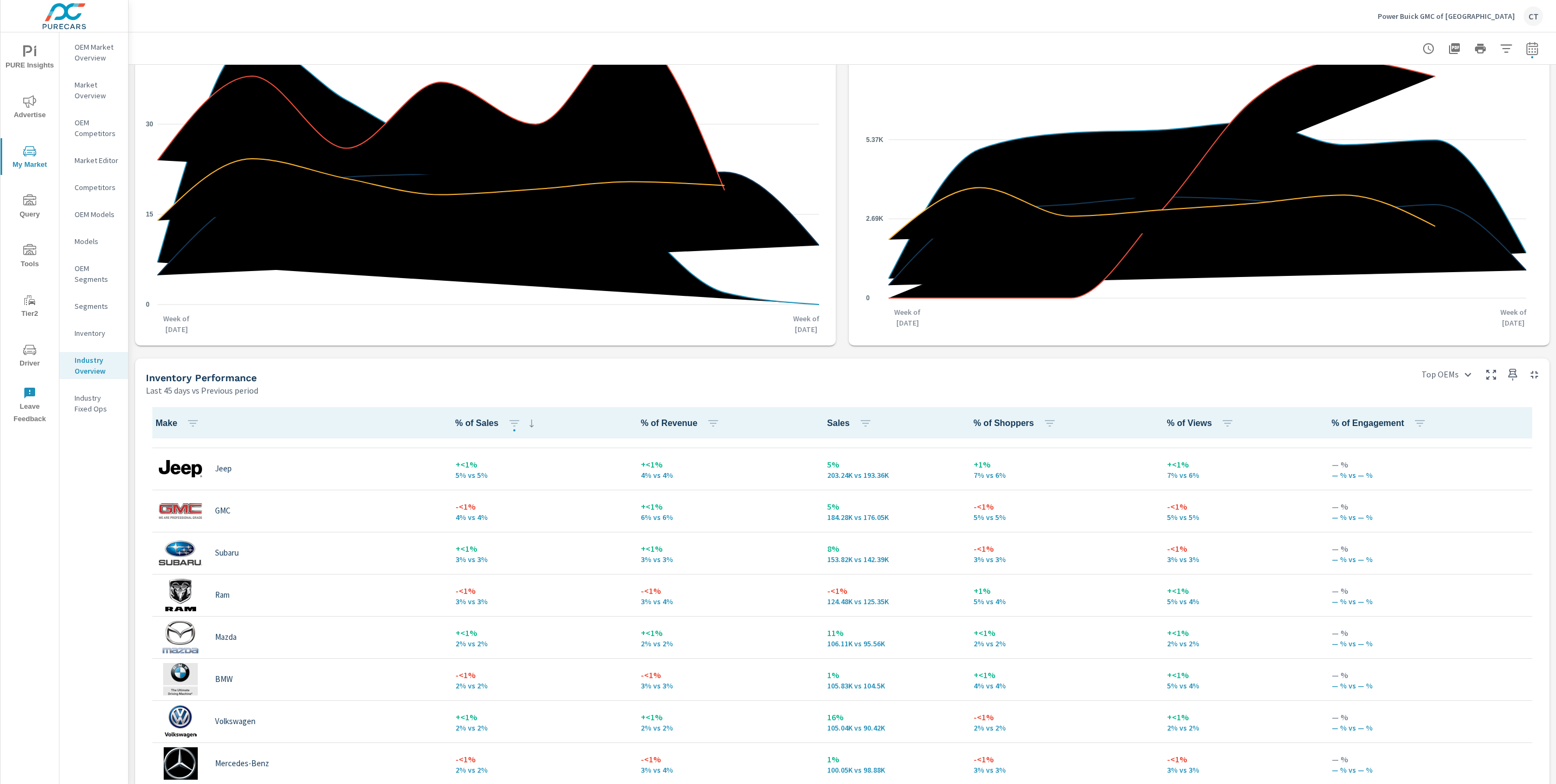
scroll to position [287, 0]
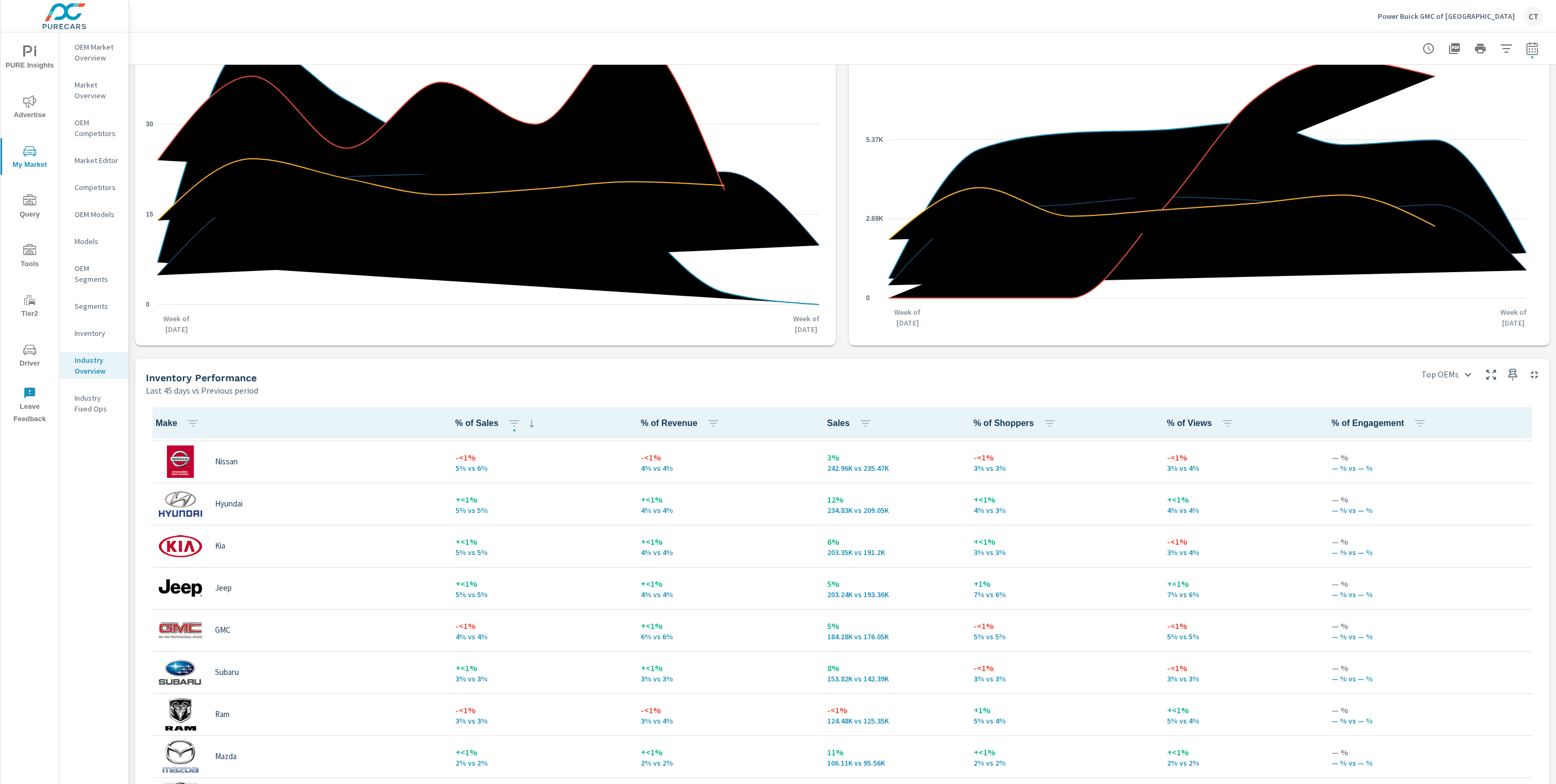
scroll to position [167, 0]
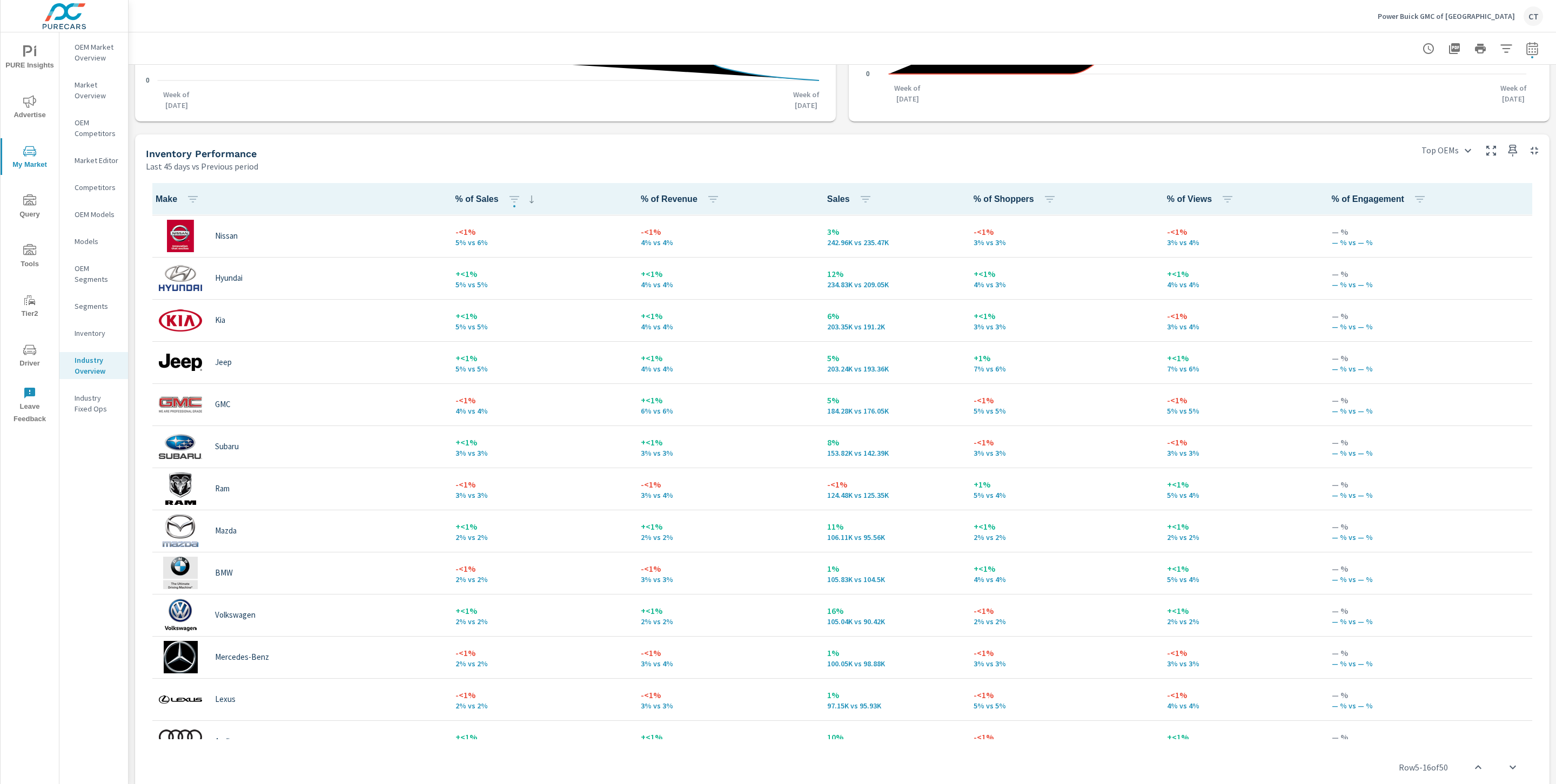
scroll to position [164, 0]
drag, startPoint x: 936, startPoint y: 413, endPoint x: 1169, endPoint y: 414, distance: 233.0
click at [1169, 414] on tr "GMC -<1% 4% vs 4% +<1% 6% vs 6% 5% 184.28K vs 176.05K -<1% 5% vs 5% -<1% 5% vs …" at bounding box center [843, 408] width 1394 height 42
click at [1177, 415] on p "5% vs 5%" at bounding box center [1242, 414] width 148 height 9
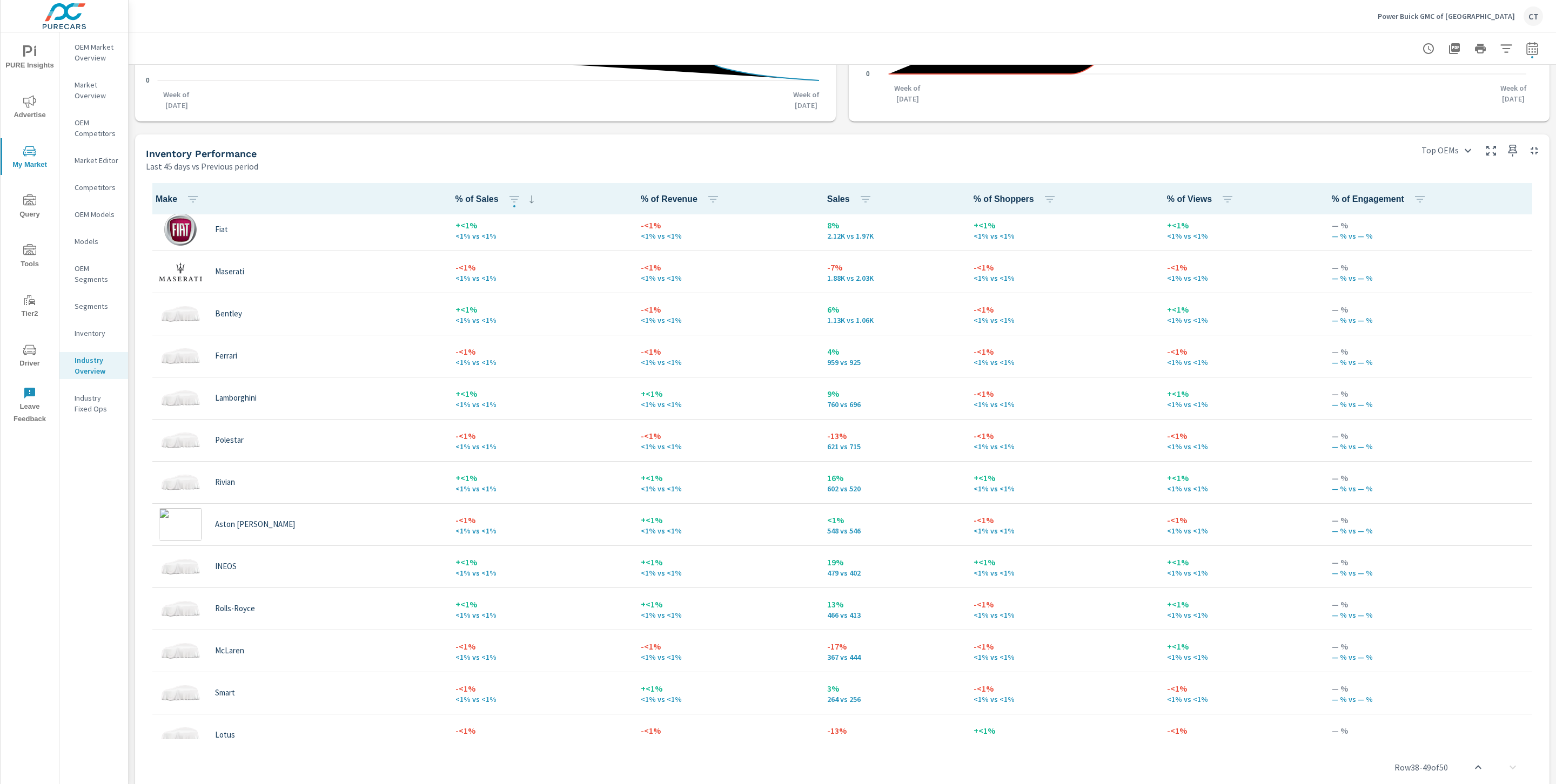
scroll to position [1434, 0]
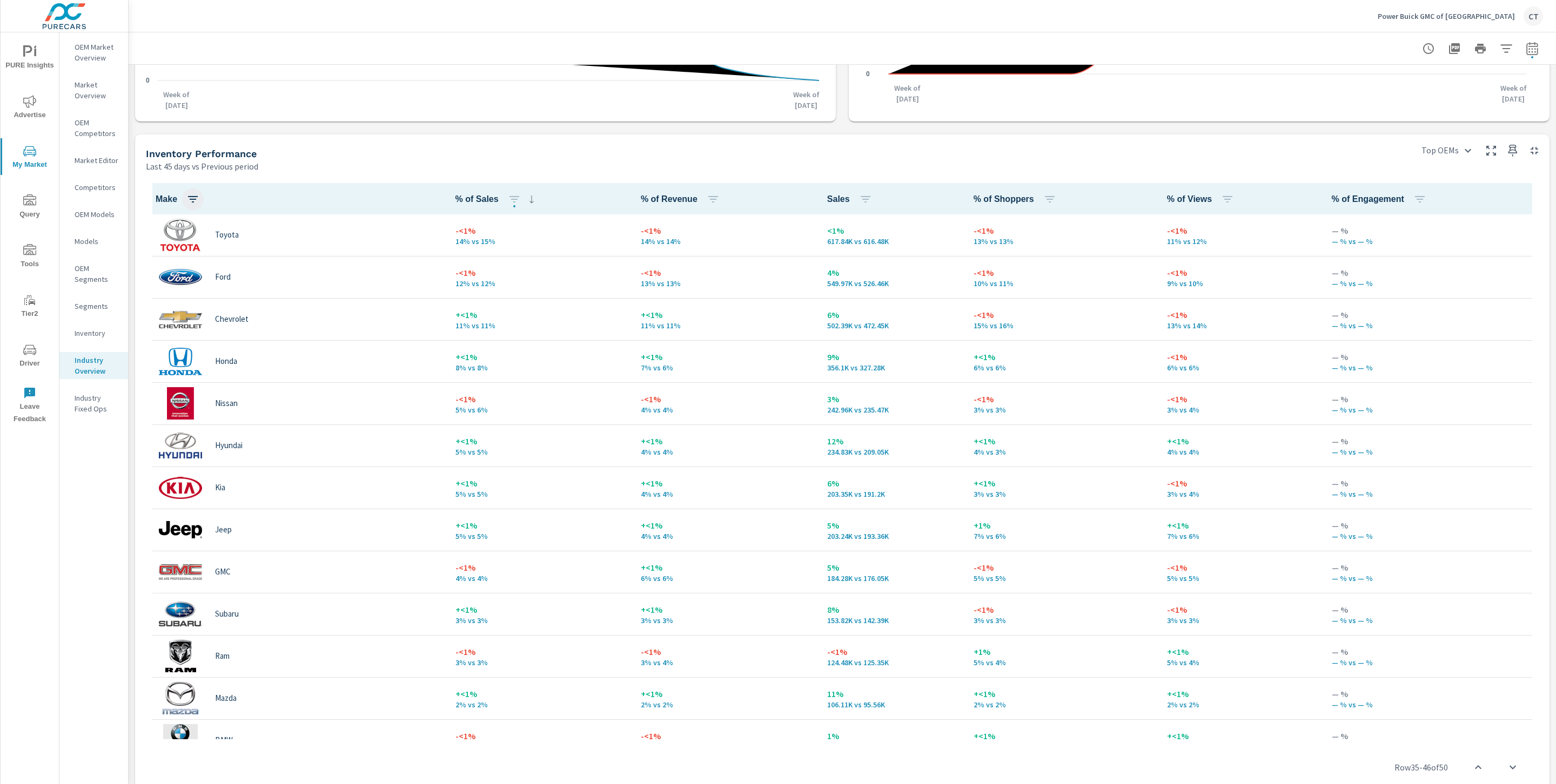
click at [199, 199] on icon "button" at bounding box center [192, 199] width 12 height 12
type input "buick"
click at [141, 323] on button "Apply" at bounding box center [146, 317] width 99 height 19
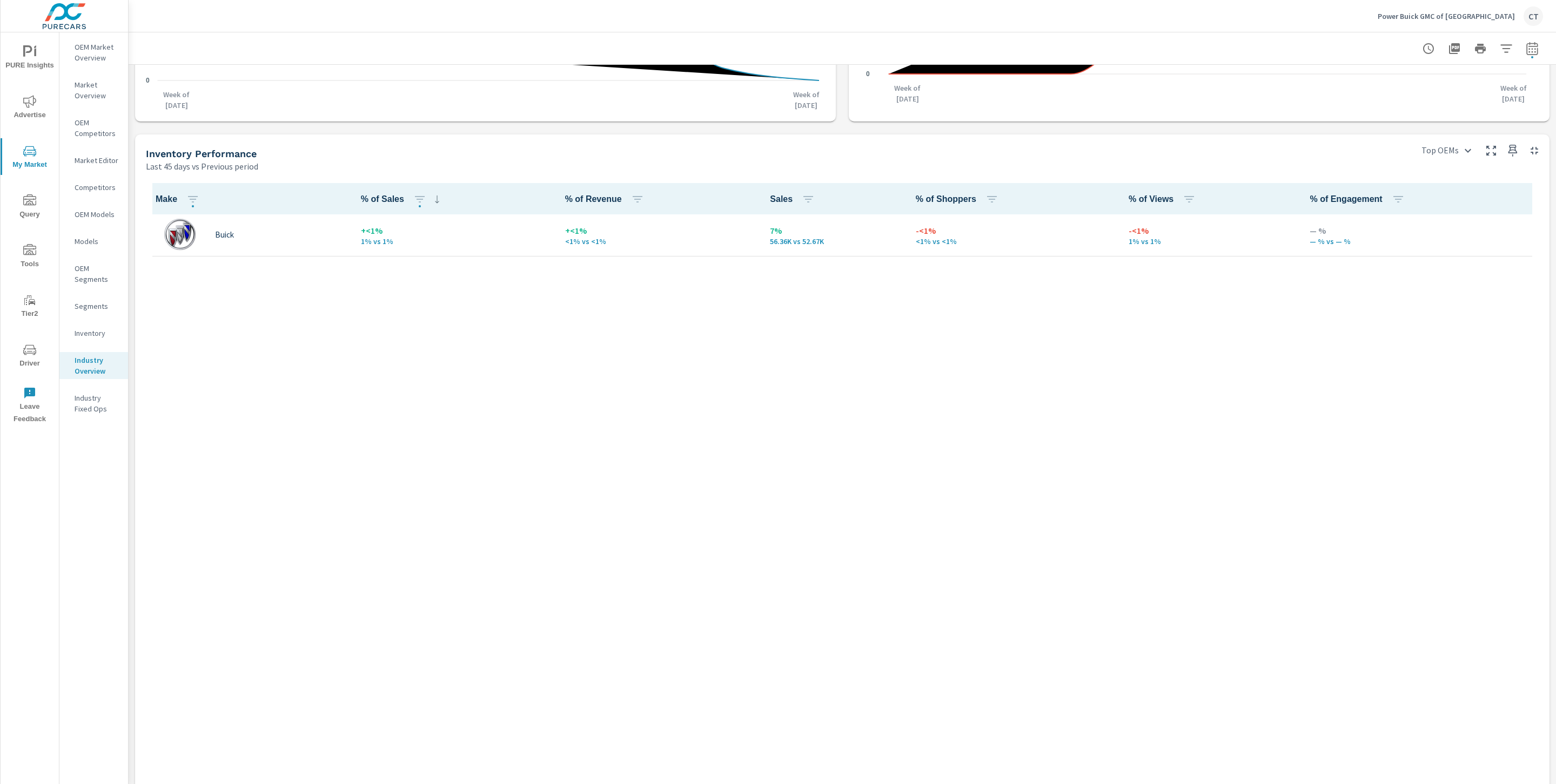
click at [690, 413] on div "Make % of Sales % of Revenue Sales % of Shoppers % of Views % of Engagement Bui…" at bounding box center [843, 494] width 1394 height 622
drag, startPoint x: 907, startPoint y: 238, endPoint x: 1174, endPoint y: 243, distance: 267.0
click at [1174, 243] on tr "Buick +<1% 1% vs 1% +<1% <1% vs <1% 7% 56.36K vs 52.67K -<1% <1% vs <1% -<1% 1%…" at bounding box center [843, 235] width 1394 height 42
click at [1147, 291] on div "Make % of Sales % of Revenue Sales % of Shoppers % of Views % of Engagement Bui…" at bounding box center [843, 494] width 1394 height 622
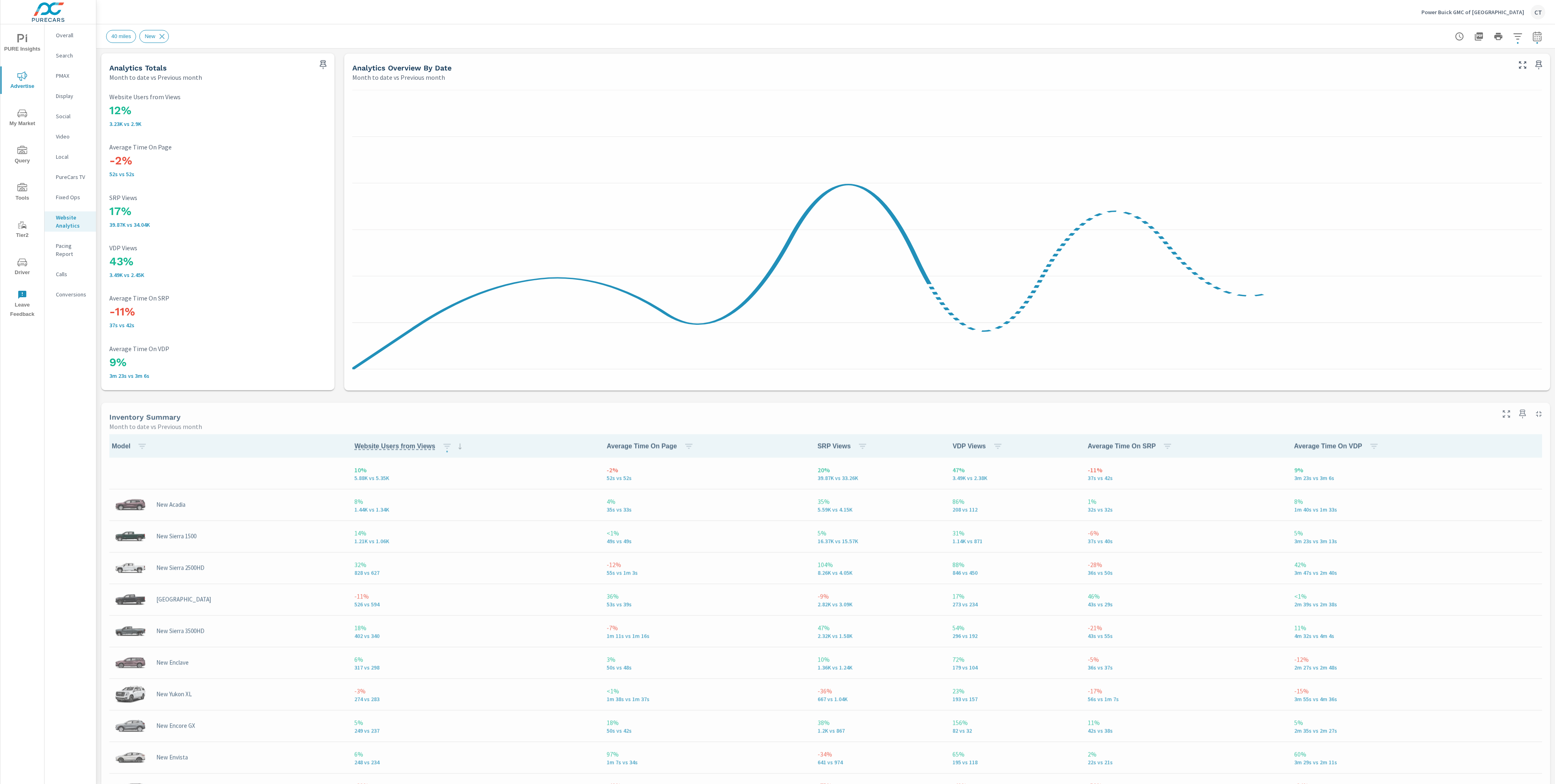
scroll to position [1, 0]
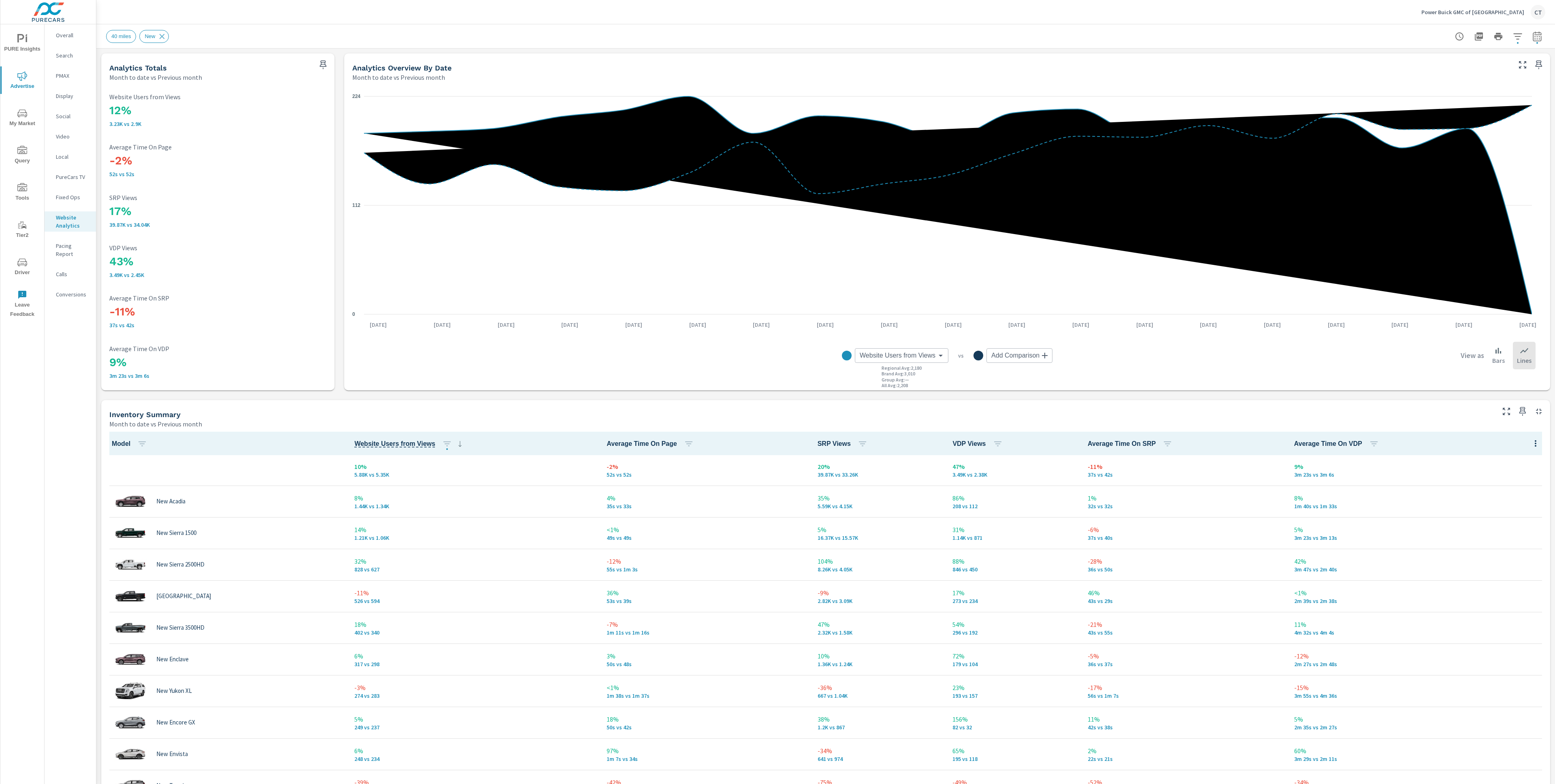
click at [1513, 36] on icon "button" at bounding box center [1518, 36] width 9 height 6
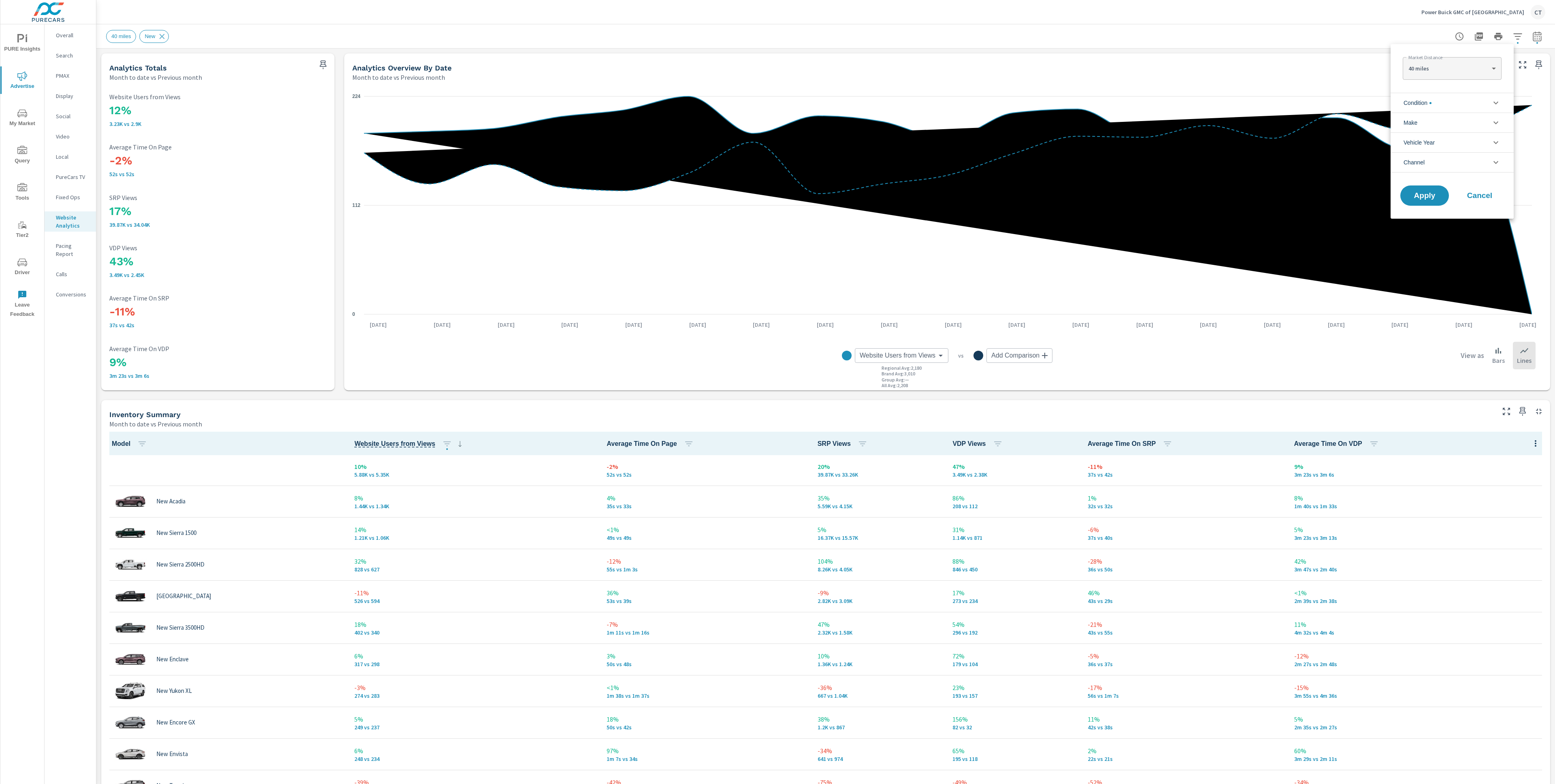
click at [1430, 124] on li "Make" at bounding box center [1452, 122] width 123 height 20
click at [1440, 122] on li "Make" at bounding box center [1452, 122] width 123 height 20
click at [1445, 99] on li "Condition" at bounding box center [1452, 103] width 123 height 20
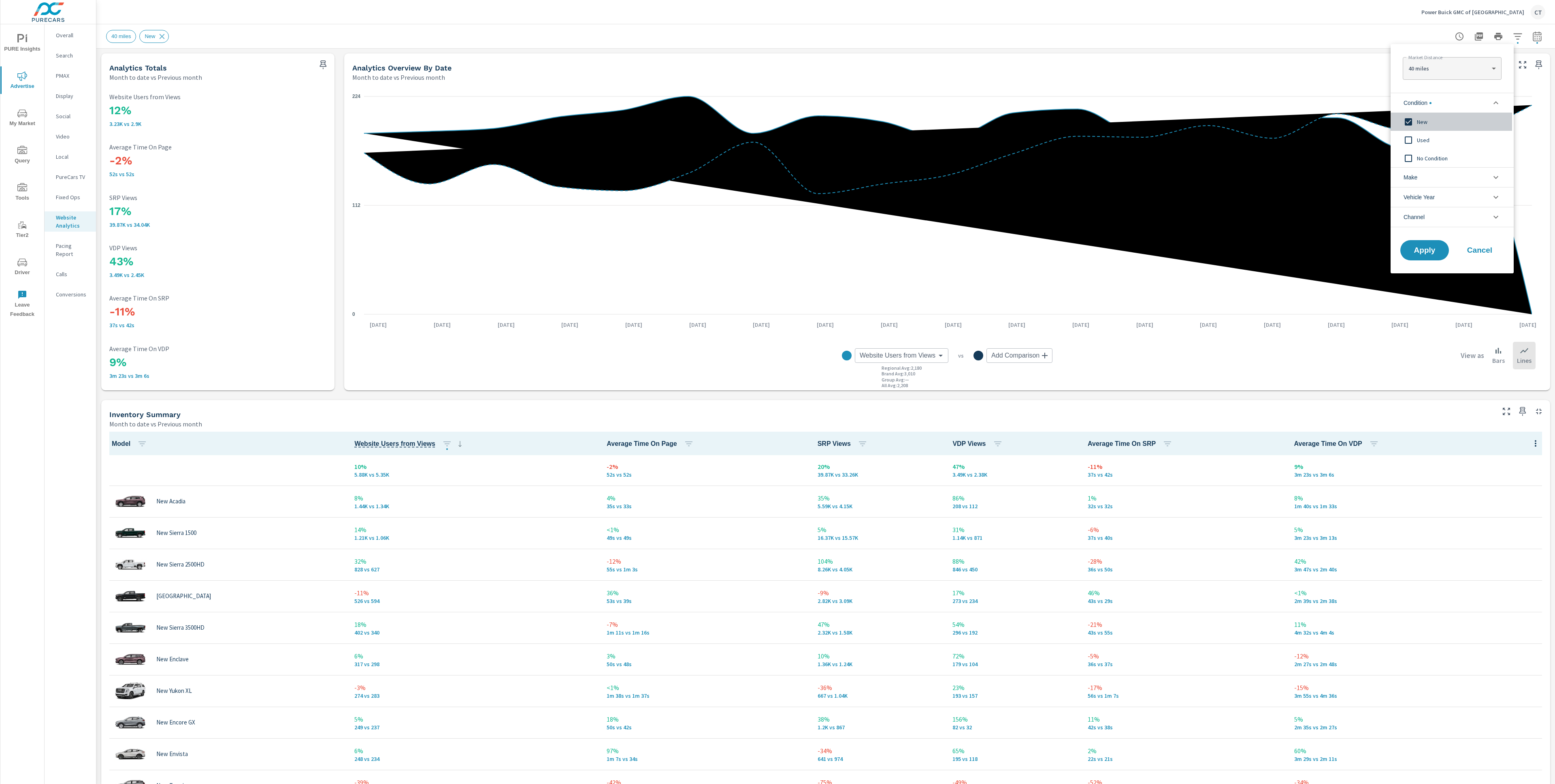
click at [1407, 122] on input "filter options" at bounding box center [1409, 122] width 17 height 17
click at [1406, 134] on input "filter options" at bounding box center [1409, 140] width 17 height 17
drag, startPoint x: 1426, startPoint y: 241, endPoint x: 1425, endPoint y: 246, distance: 5.1
click at [1426, 242] on div "Apply Cancel" at bounding box center [1452, 252] width 123 height 43
click at [1433, 248] on button "Apply" at bounding box center [1425, 250] width 50 height 21
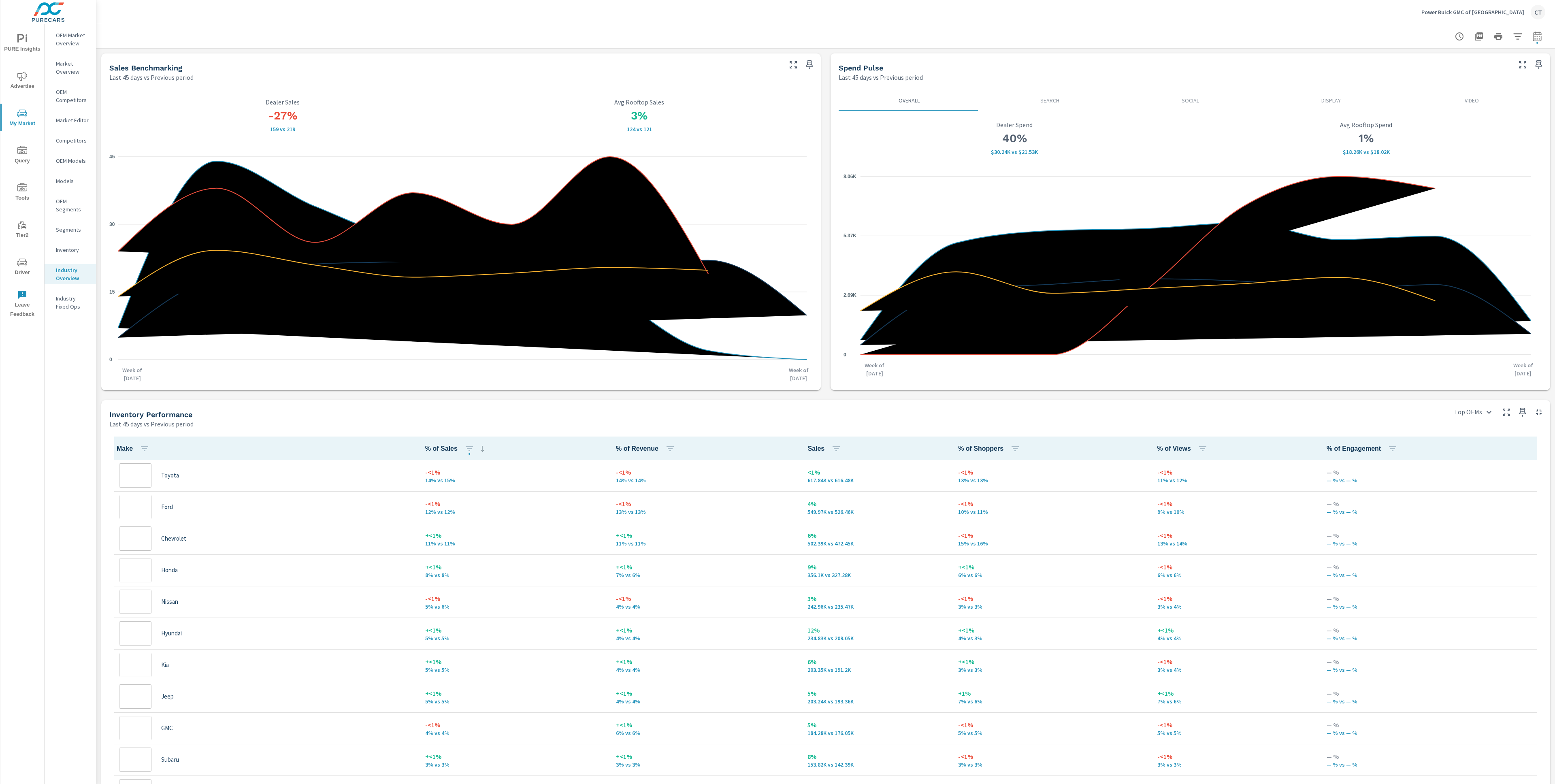
scroll to position [1, 0]
click at [30, 79] on span "Advertise" at bounding box center [22, 81] width 39 height 20
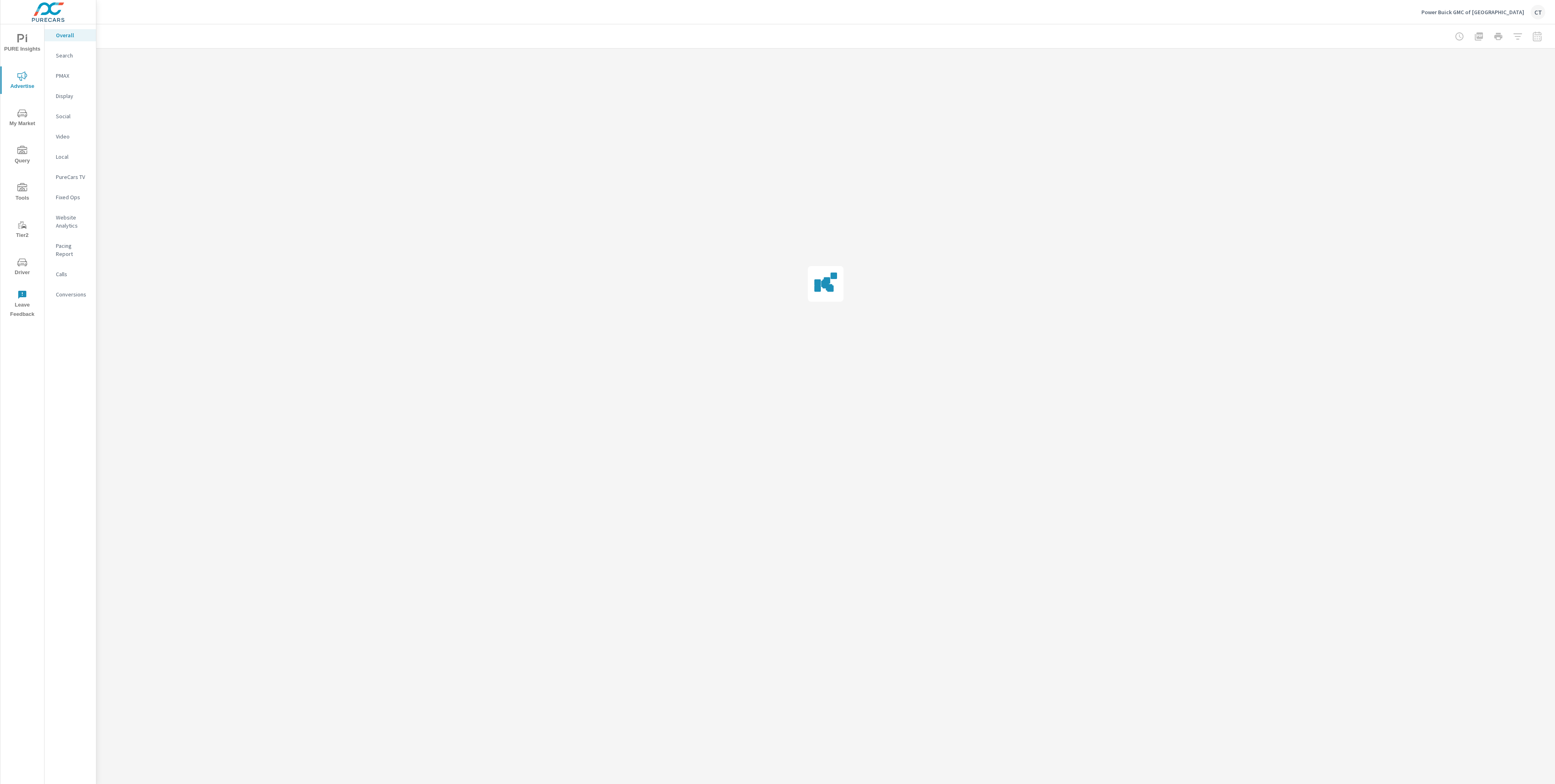
click at [21, 107] on button "My Market" at bounding box center [22, 117] width 44 height 27
click at [61, 256] on div "Inventory" at bounding box center [70, 250] width 51 height 12
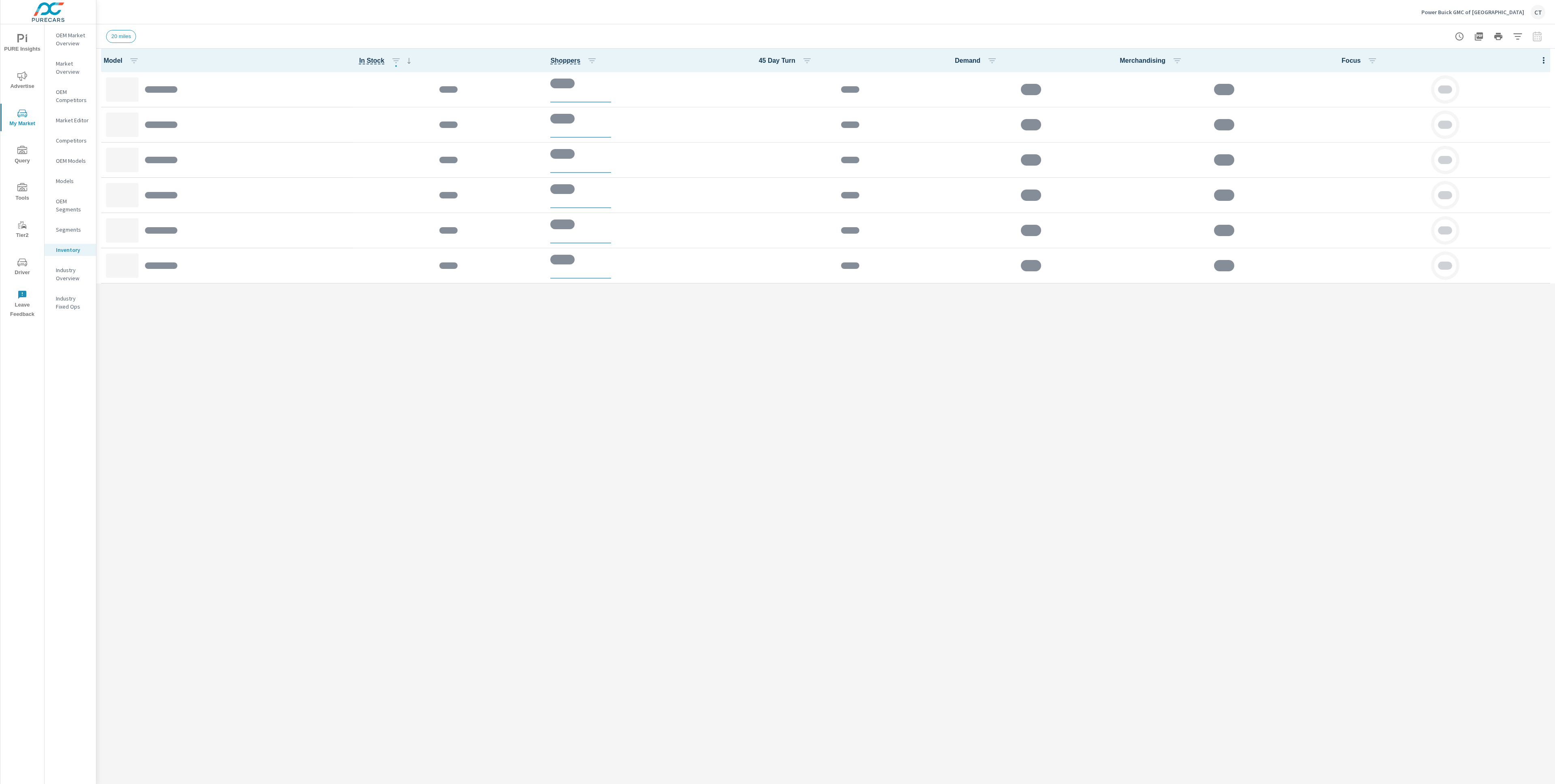
click at [1010, 466] on div "Model In Stock Shoppers 45 Day Turn Demand Merchandising Focus" at bounding box center [825, 415] width 1458 height 735
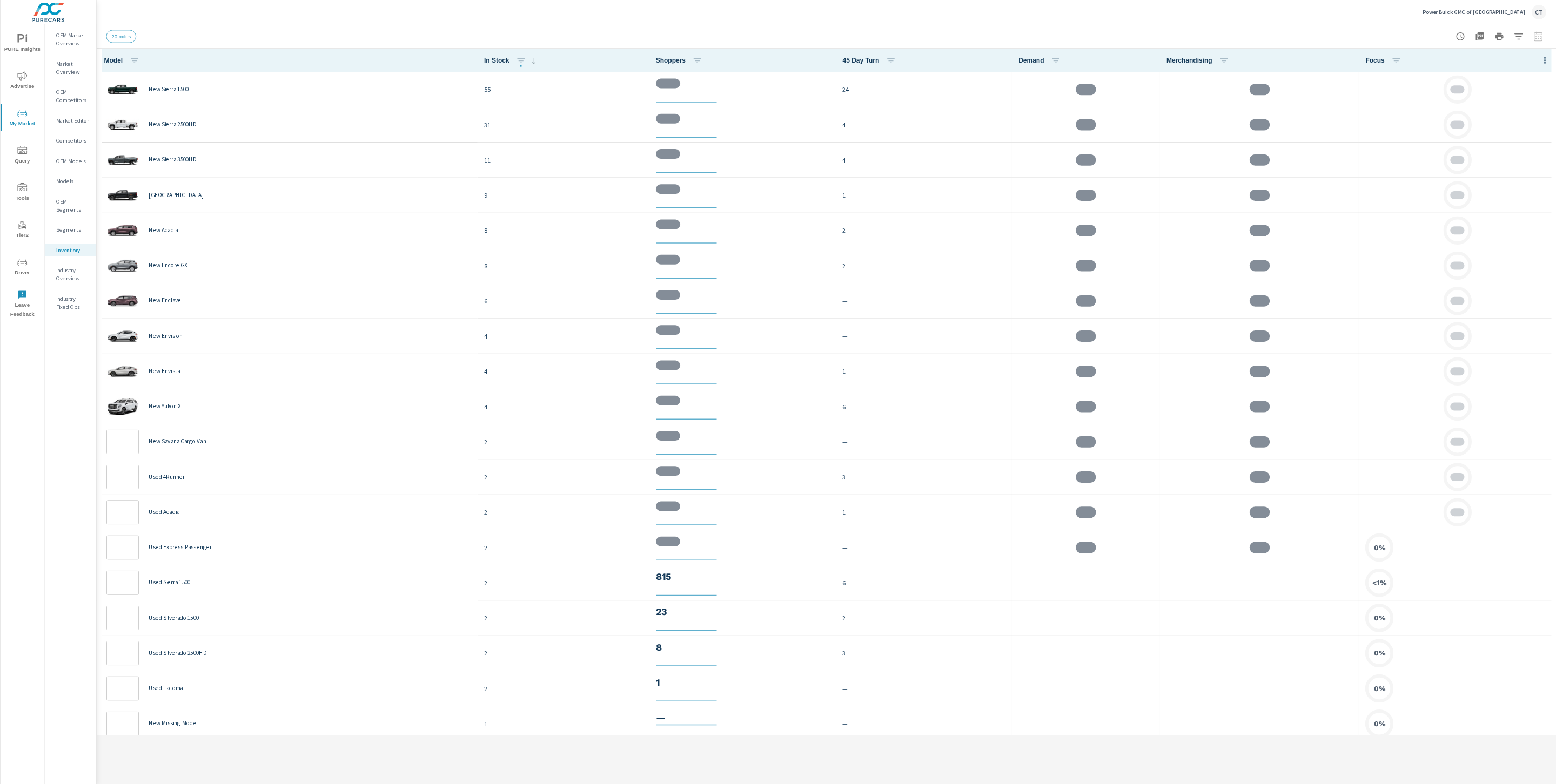
scroll to position [1, 0]
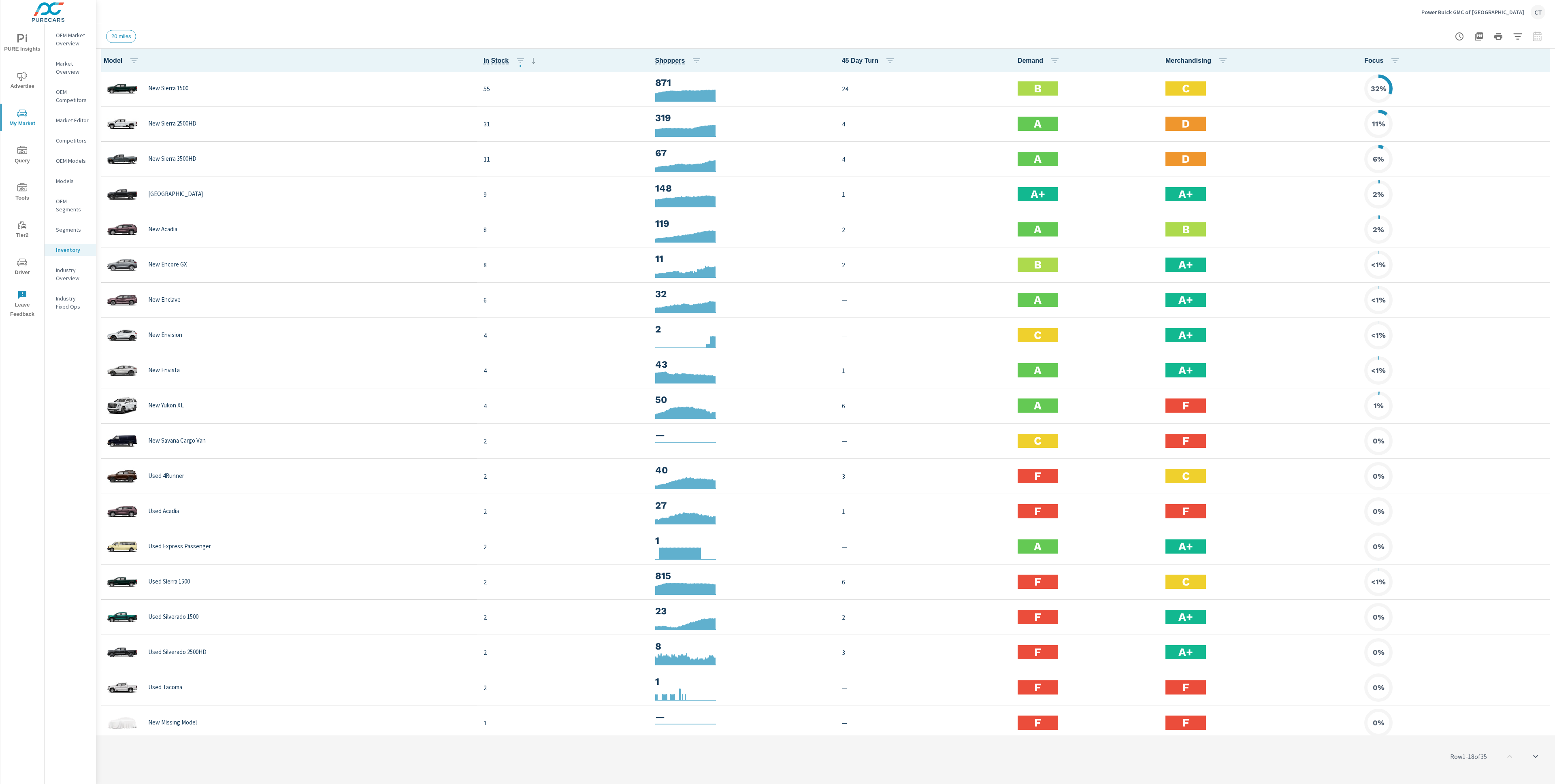
click at [1518, 32] on icon "button" at bounding box center [1518, 36] width 9 height 9
click at [1479, 68] on body "PURE Insights Advertise My Market Query Tools Tier2 Driver Leave Feedback OEM M…" at bounding box center [777, 392] width 1555 height 784
click at [1464, 91] on li "40 miles" at bounding box center [1464, 94] width 99 height 13
type Distance "40"
click at [1448, 157] on span "Apply" at bounding box center [1437, 156] width 33 height 8
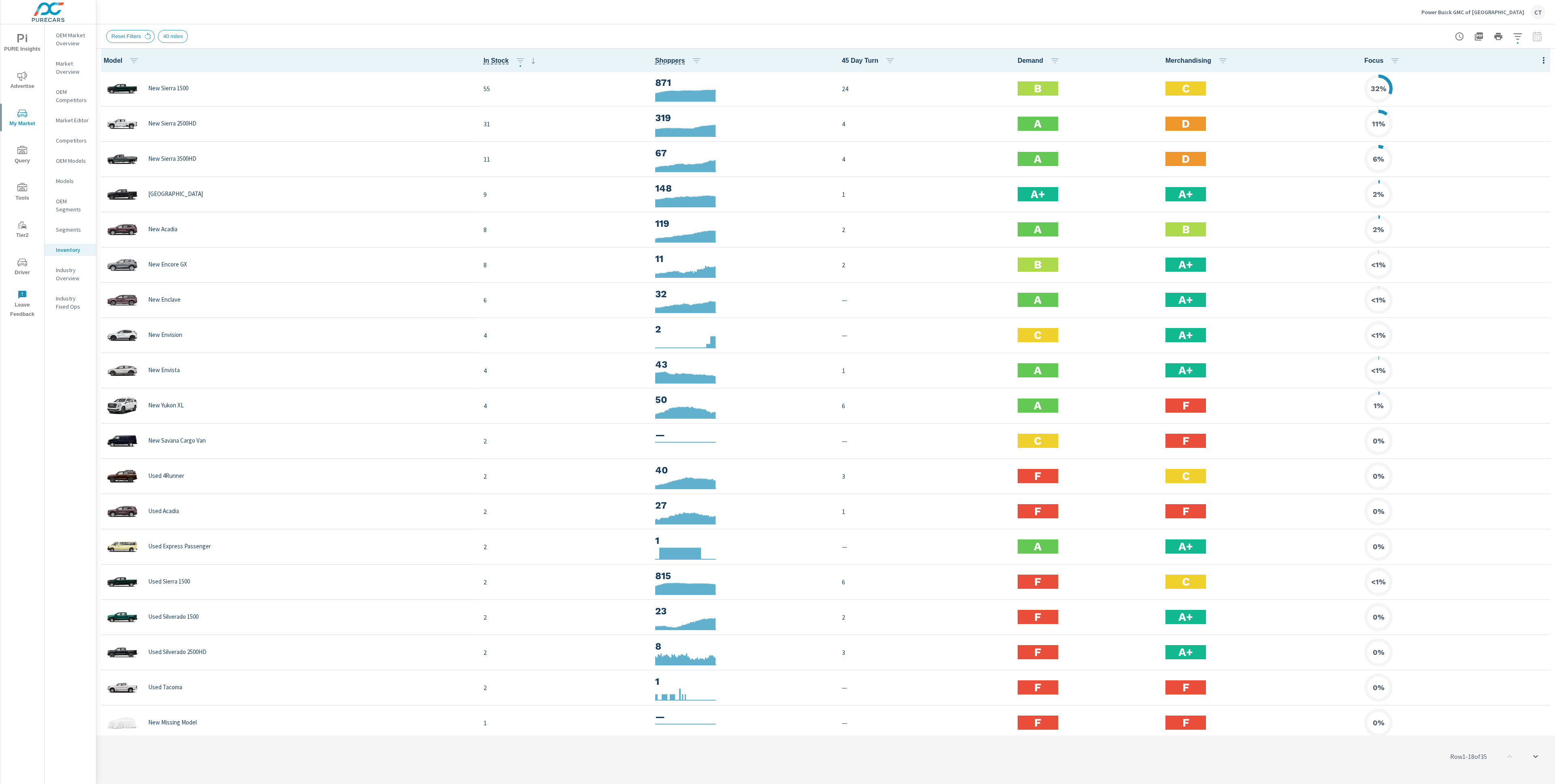
click at [1539, 58] on icon "button" at bounding box center [1543, 60] width 9 height 9
click at [1522, 105] on span "Audience" at bounding box center [1518, 108] width 51 height 8
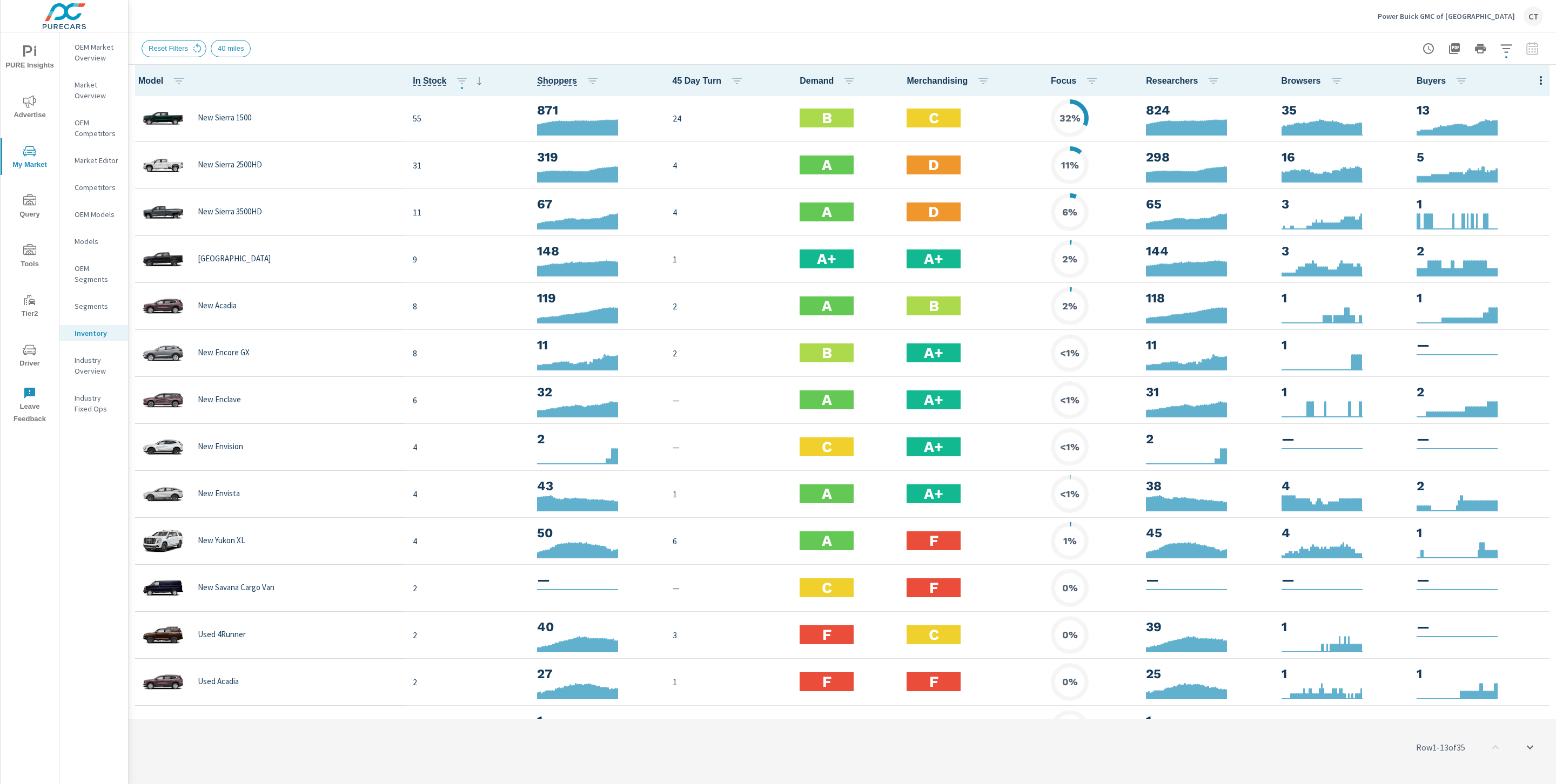
click at [1535, 81] on icon "button" at bounding box center [1541, 80] width 12 height 12
click at [1517, 185] on span "Inventory" at bounding box center [1506, 183] width 68 height 11
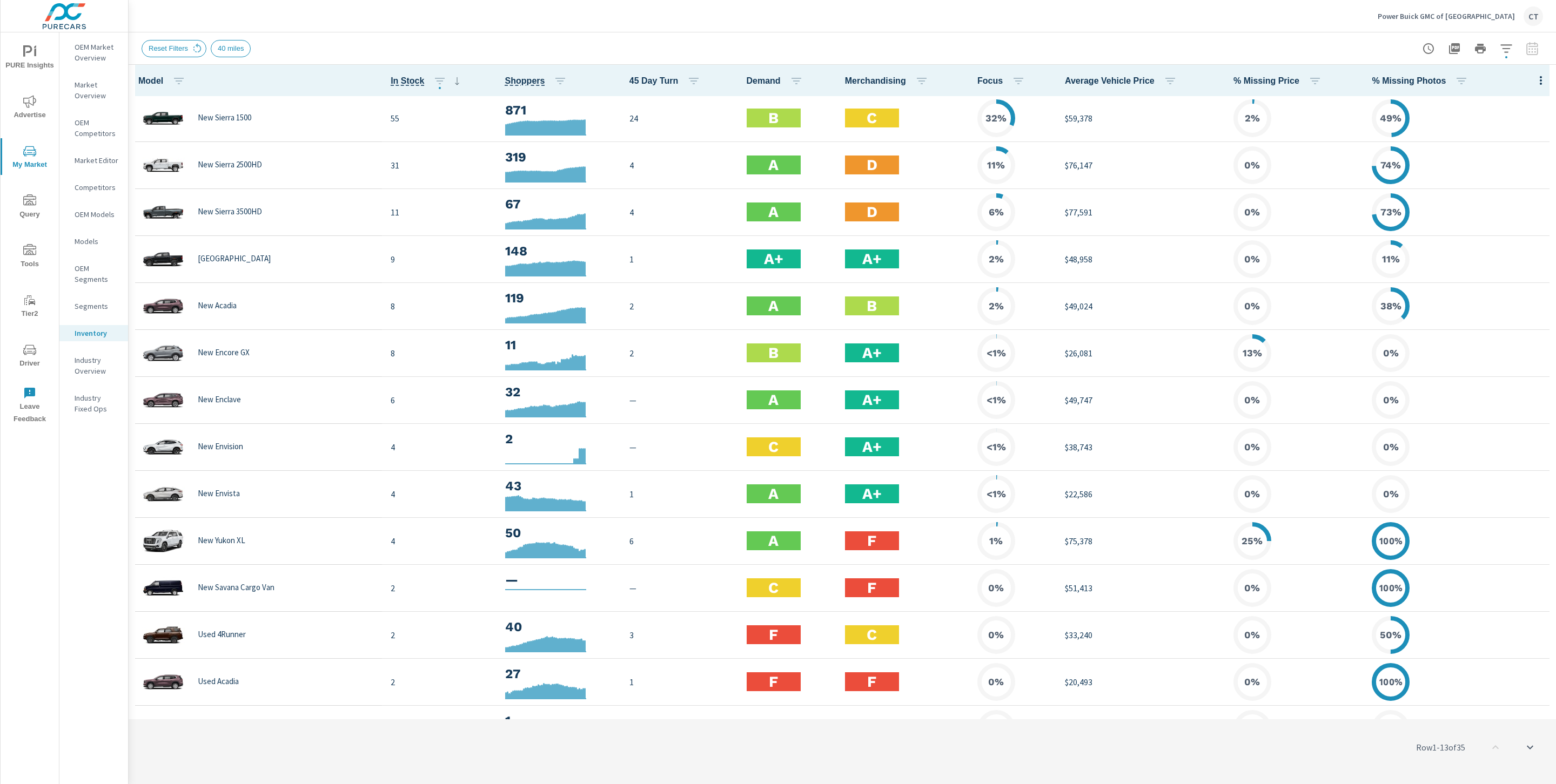
click at [1535, 79] on icon "button" at bounding box center [1541, 80] width 12 height 12
click at [1239, 49] on div at bounding box center [778, 392] width 1556 height 784
click at [1535, 81] on icon "button" at bounding box center [1541, 80] width 12 height 12
click at [1511, 141] on span "Audience" at bounding box center [1506, 144] width 68 height 11
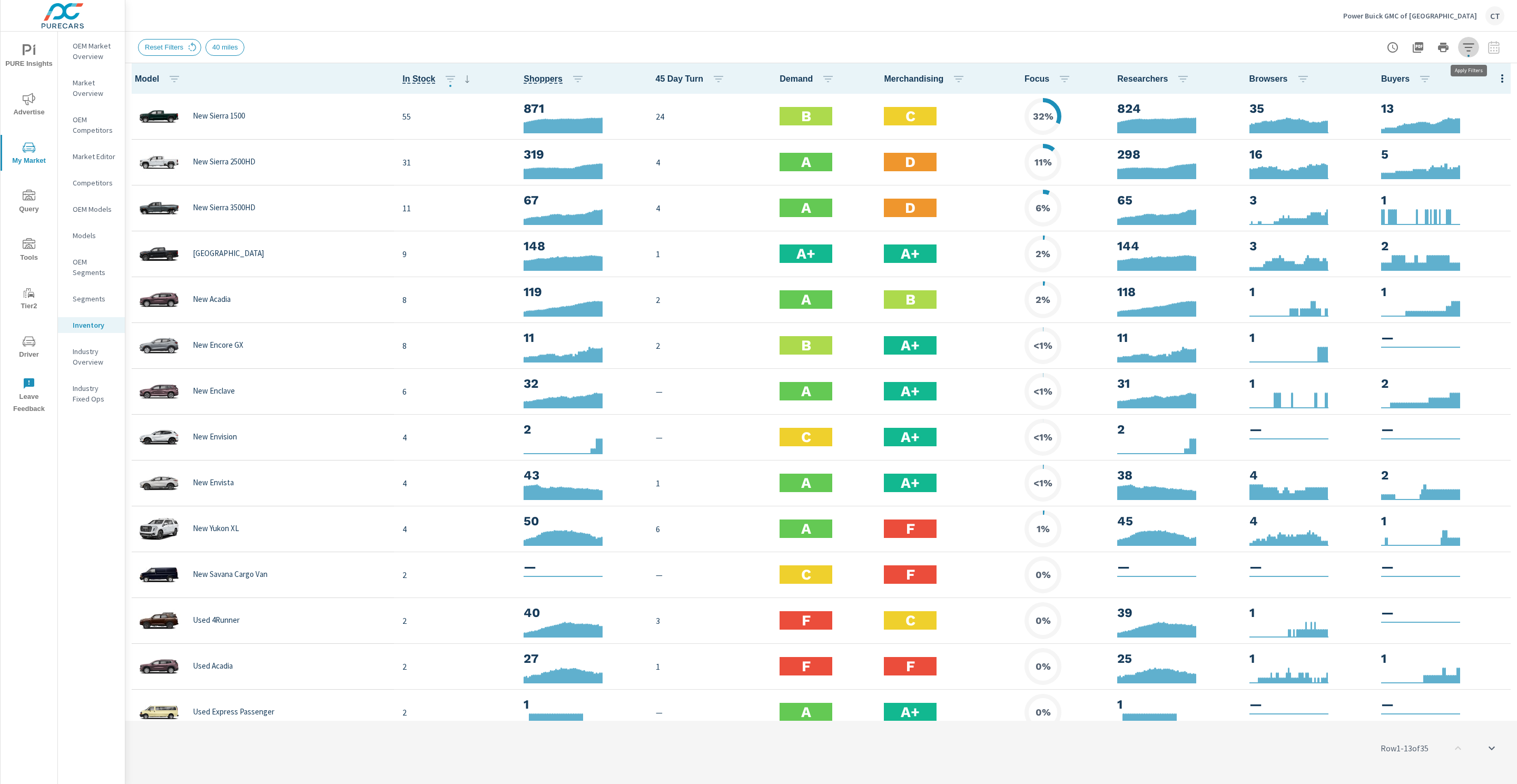
click at [1465, 44] on icon "button" at bounding box center [1468, 47] width 12 height 12
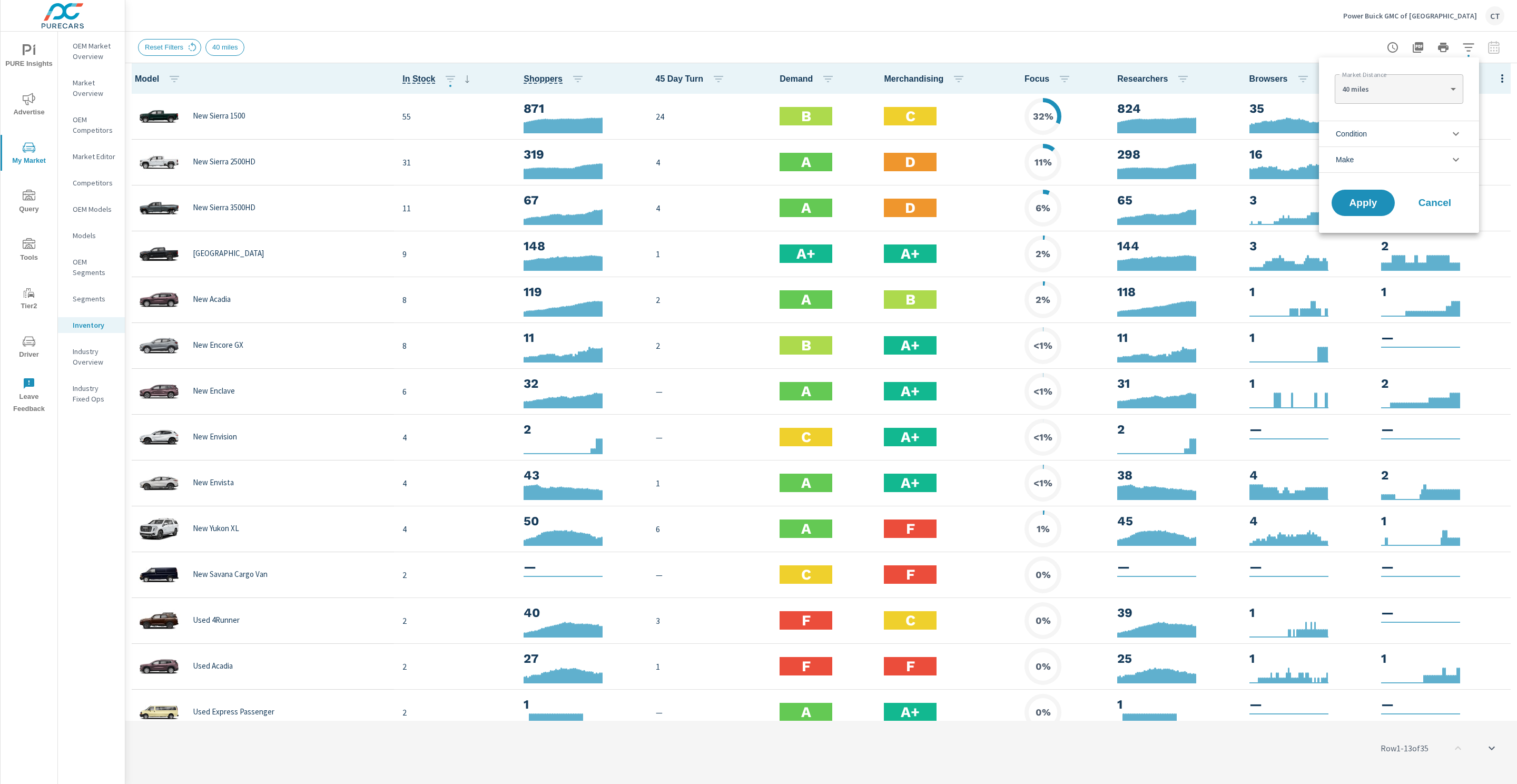
click at [1419, 134] on li "Condition" at bounding box center [1399, 134] width 160 height 26
click at [1394, 162] on span "New" at bounding box center [1411, 158] width 115 height 12
click at [1361, 280] on button "Apply" at bounding box center [1363, 274] width 66 height 27
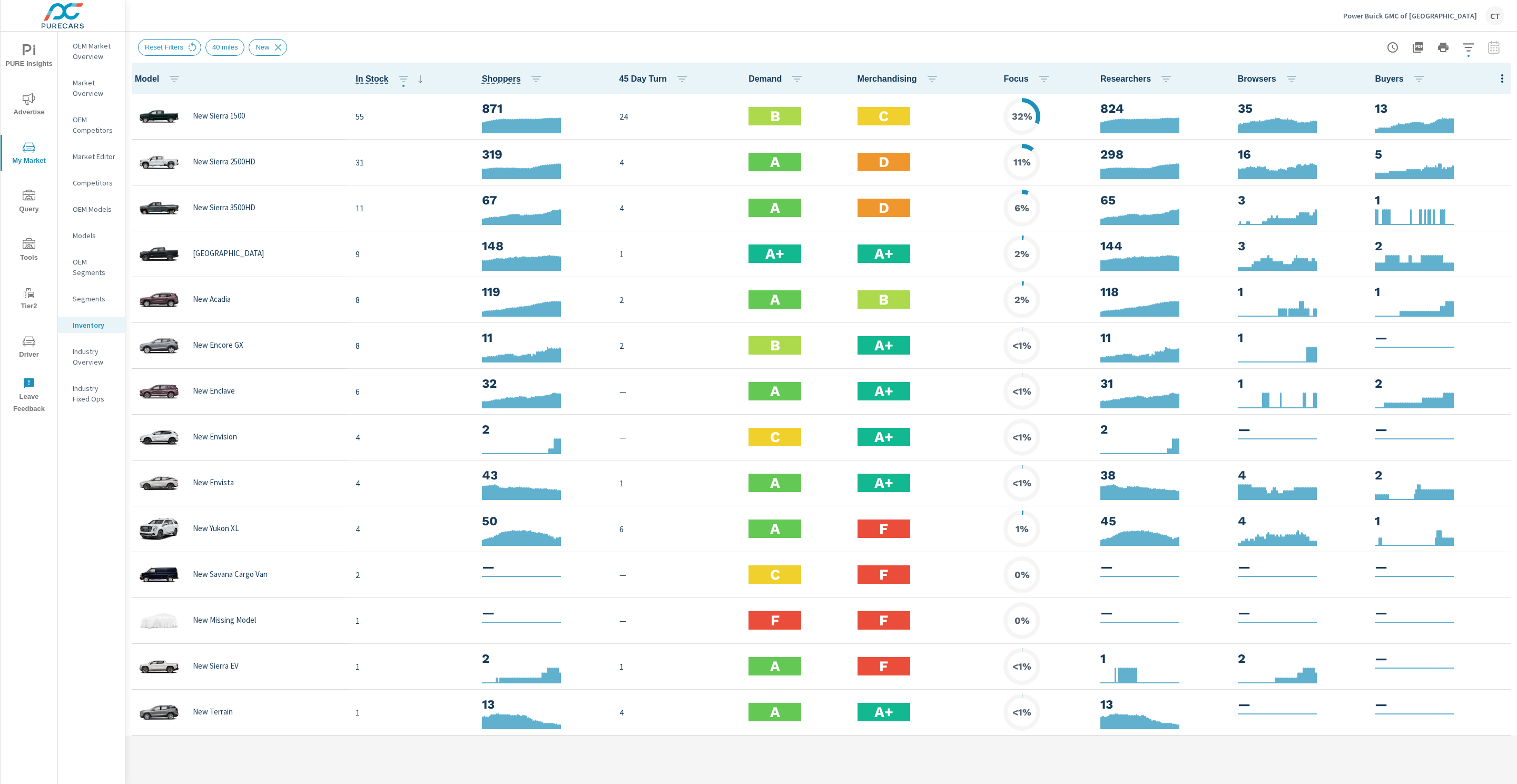
click at [637, 11] on div "Power Buick GMC of Salem CT" at bounding box center [821, 15] width 1367 height 31
click at [504, 30] on div "Power Buick GMC of [GEOGRAPHIC_DATA]" at bounding box center [821, 15] width 1367 height 31
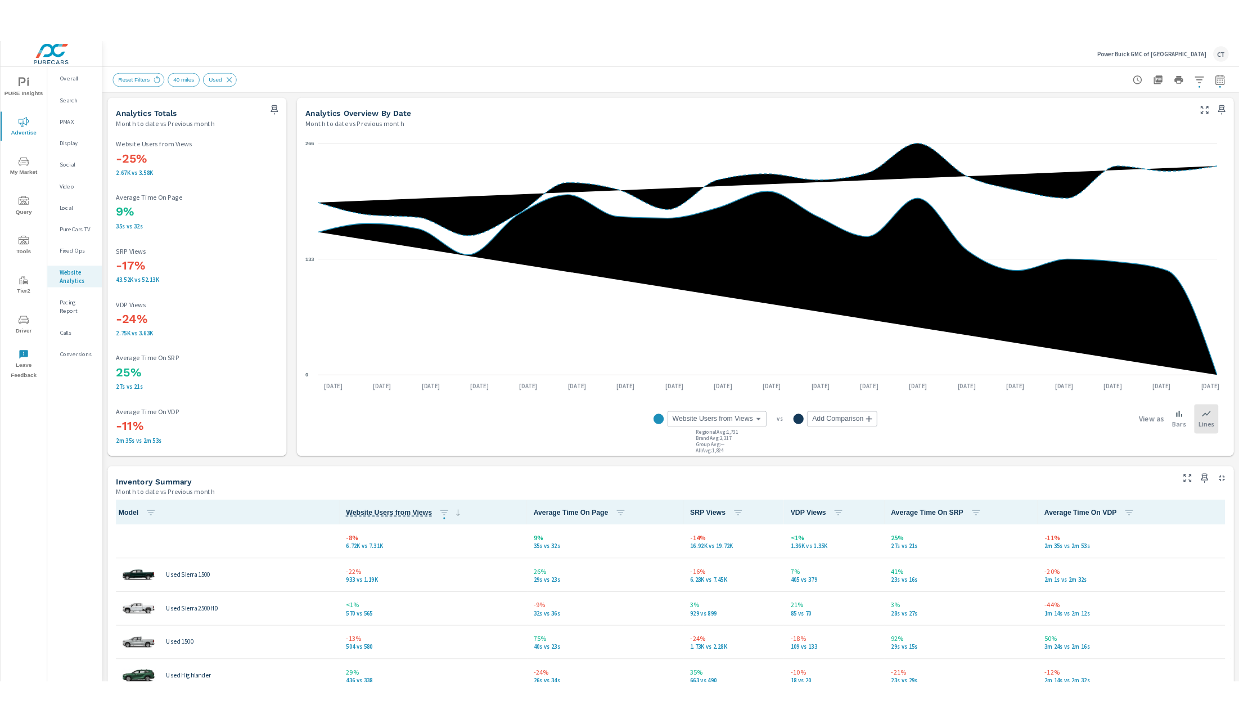
scroll to position [2, 0]
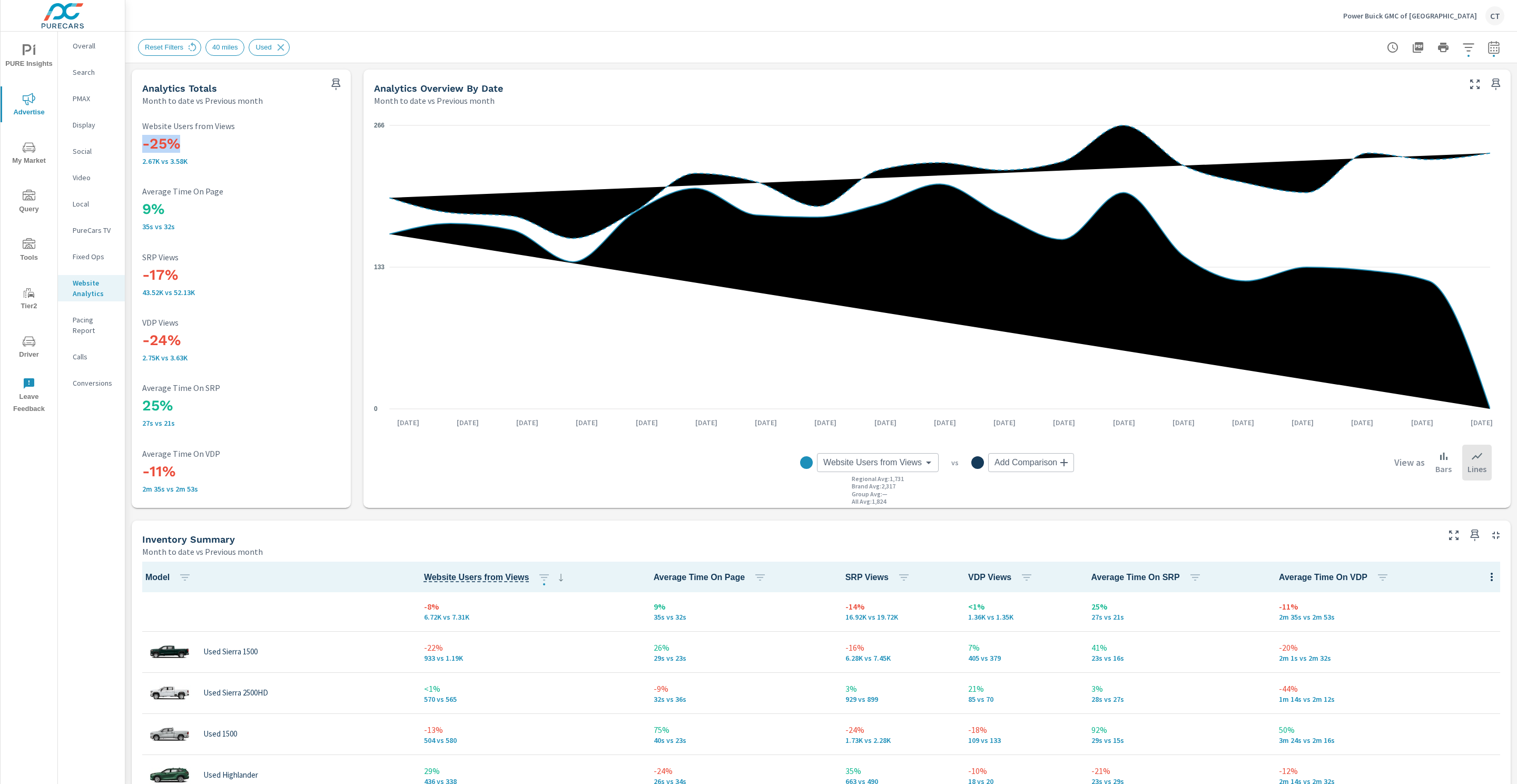
drag, startPoint x: 143, startPoint y: 146, endPoint x: 231, endPoint y: 150, distance: 88.1
click at [214, 353] on p "2.75K vs 3.63K" at bounding box center [241, 357] width 198 height 8
drag, startPoint x: 211, startPoint y: 353, endPoint x: 138, endPoint y: 336, distance: 75.0
click at [138, 336] on div "-25% 2.67K vs 3.58K Website Users from Views 9% 35s vs 32s Average Time On Page…" at bounding box center [241, 306] width 211 height 392
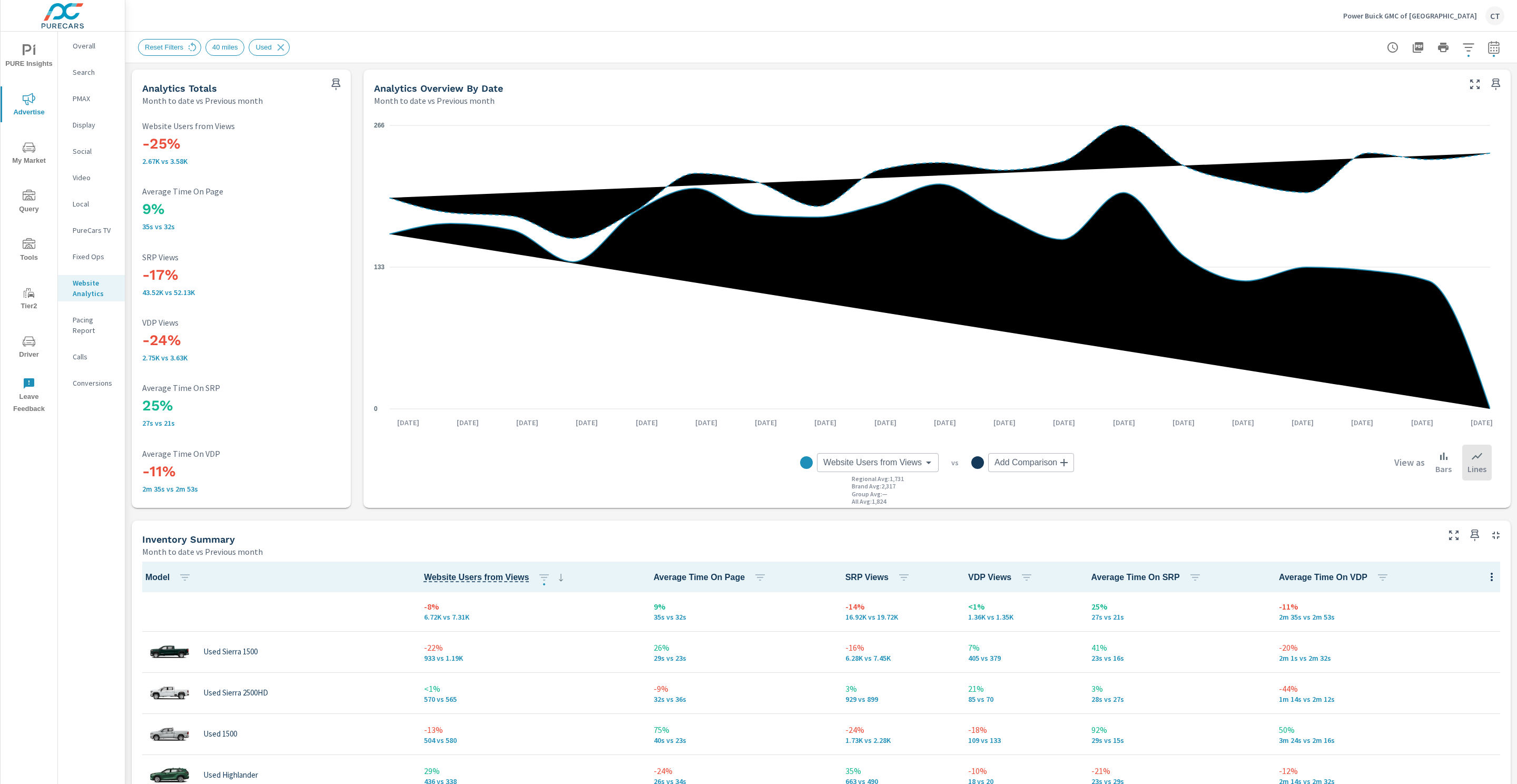
click at [198, 418] on div "25% 27s vs 21s Average Time On SRP" at bounding box center [241, 405] width 198 height 44
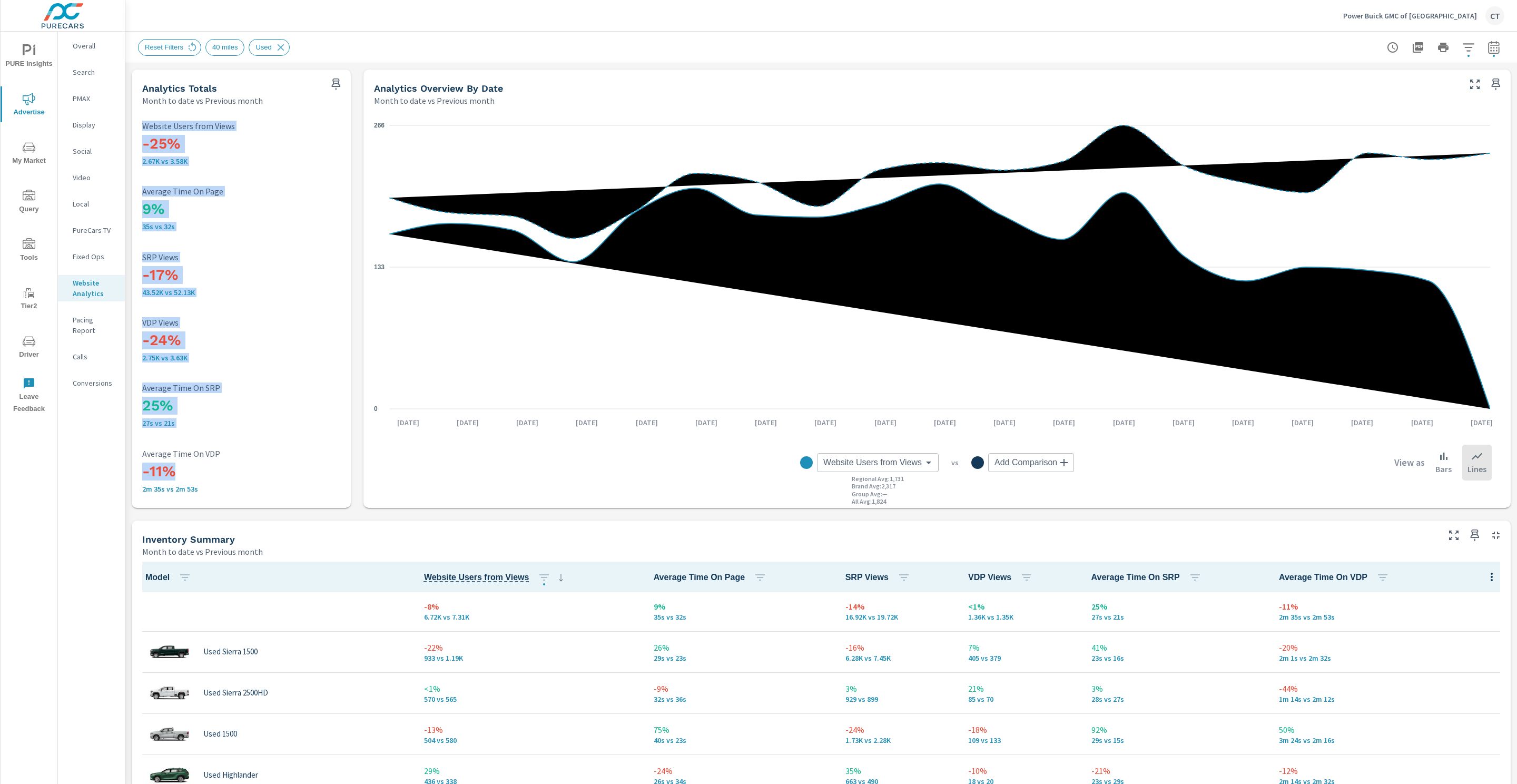
drag, startPoint x: 188, startPoint y: 475, endPoint x: 158, endPoint y: 509, distance: 45.3
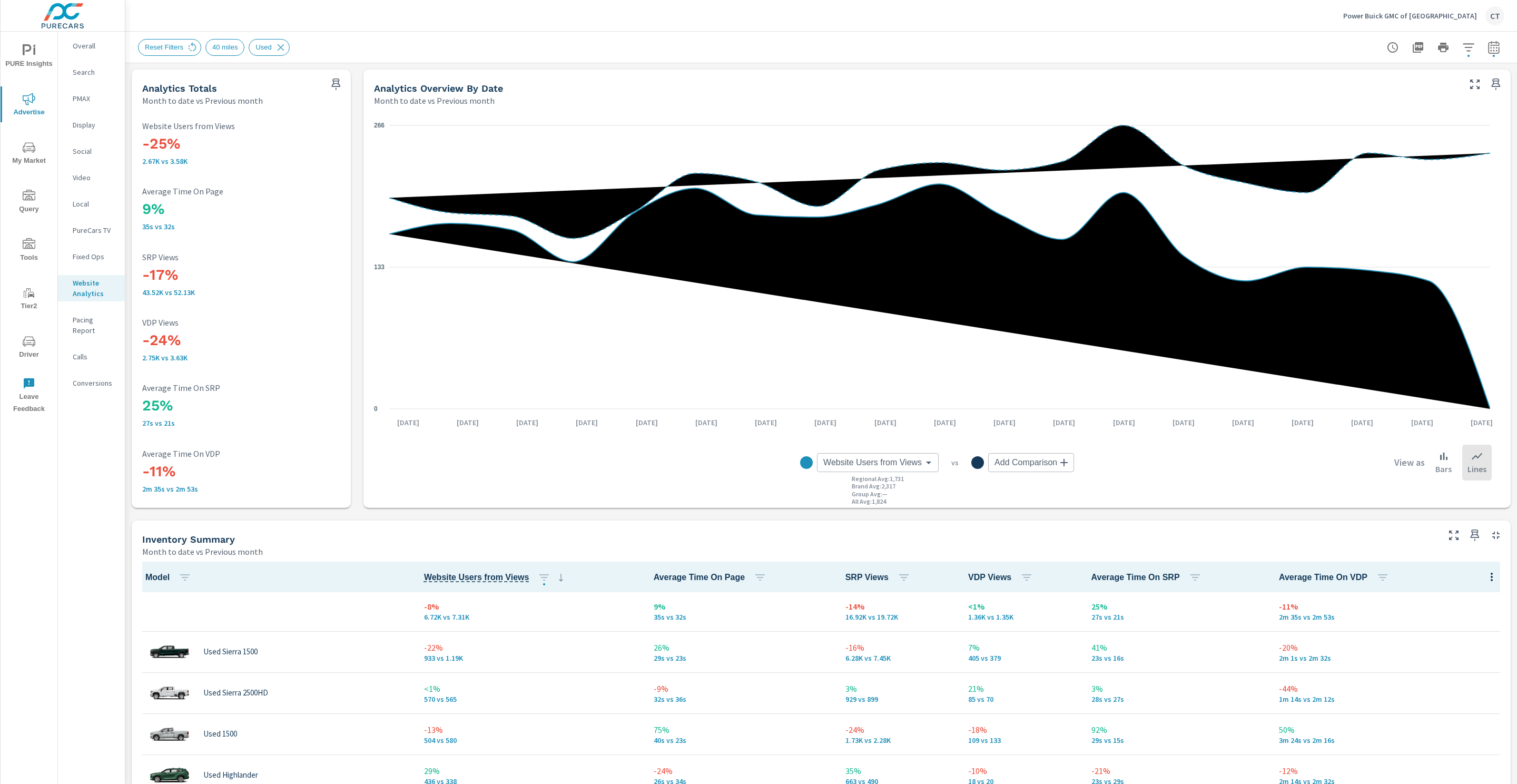
click at [189, 493] on div "-11% 2m 35s vs 2m 53s Average Time On VDP" at bounding box center [241, 471] width 198 height 52
drag, startPoint x: 202, startPoint y: 490, endPoint x: 130, endPoint y: 491, distance: 72.0
click at [132, 491] on div "Analytics Totals Month to date vs Previous month -25% 2.67K vs 3.58K Website Us…" at bounding box center [242, 288] width 219 height 438
click at [606, 540] on div "Inventory Summary" at bounding box center [790, 539] width 1295 height 12
drag, startPoint x: 181, startPoint y: 476, endPoint x: 146, endPoint y: 469, distance: 35.7
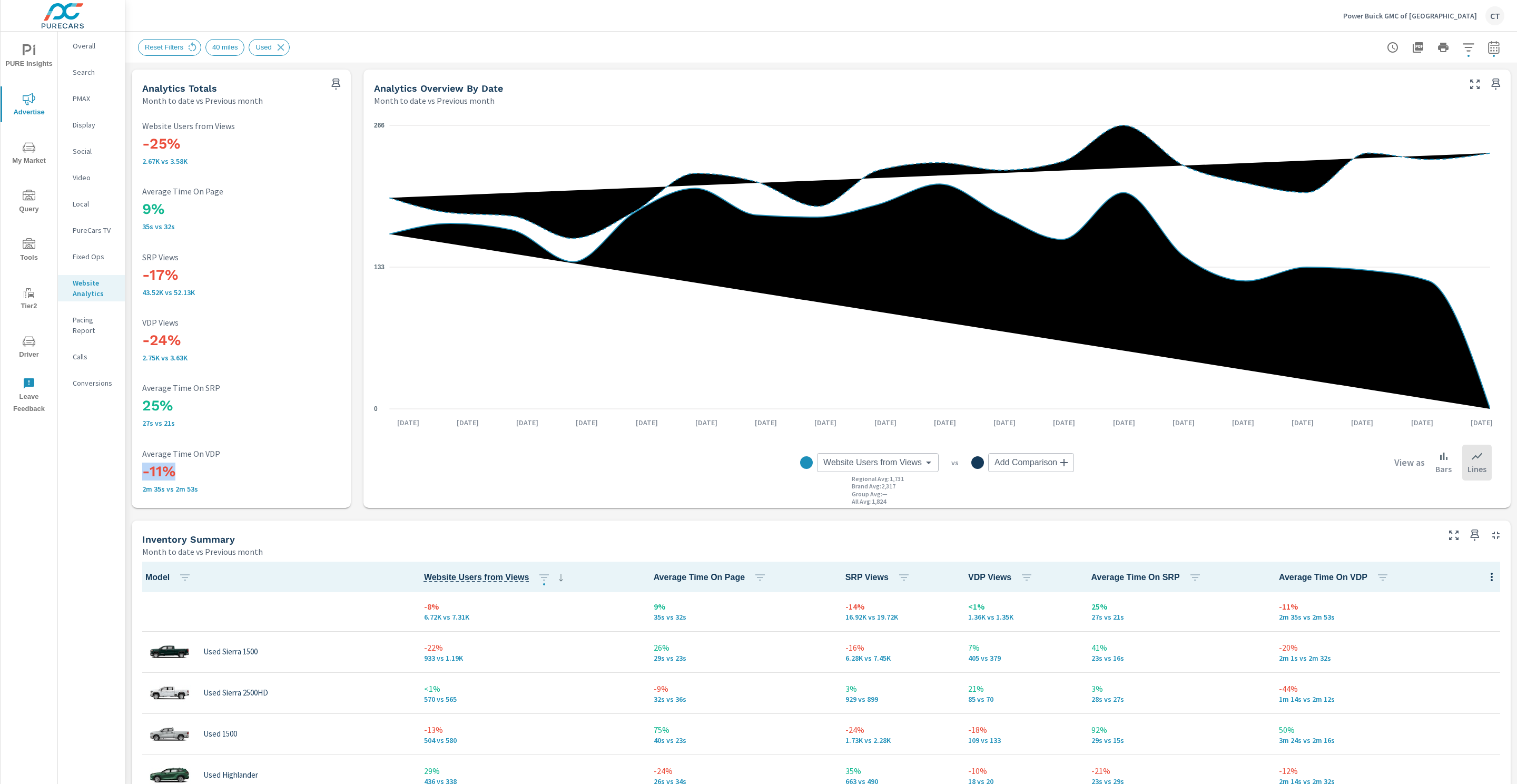
click at [145, 469] on h3 "-11%" at bounding box center [241, 471] width 198 height 18
click at [1072, 53] on div "Reset Filters 40 miles Used" at bounding box center [747, 48] width 1219 height 17
click at [342, 483] on div "-25% 2.67K vs 3.58K Website Users from Views 9% 35s vs 32s Average Time On Page…" at bounding box center [241, 306] width 211 height 392
drag, startPoint x: 1102, startPoint y: 63, endPoint x: 1107, endPoint y: 57, distance: 7.8
click at [1105, 62] on header "Reset Filters 40 miles Used" at bounding box center [822, 48] width 1392 height 32
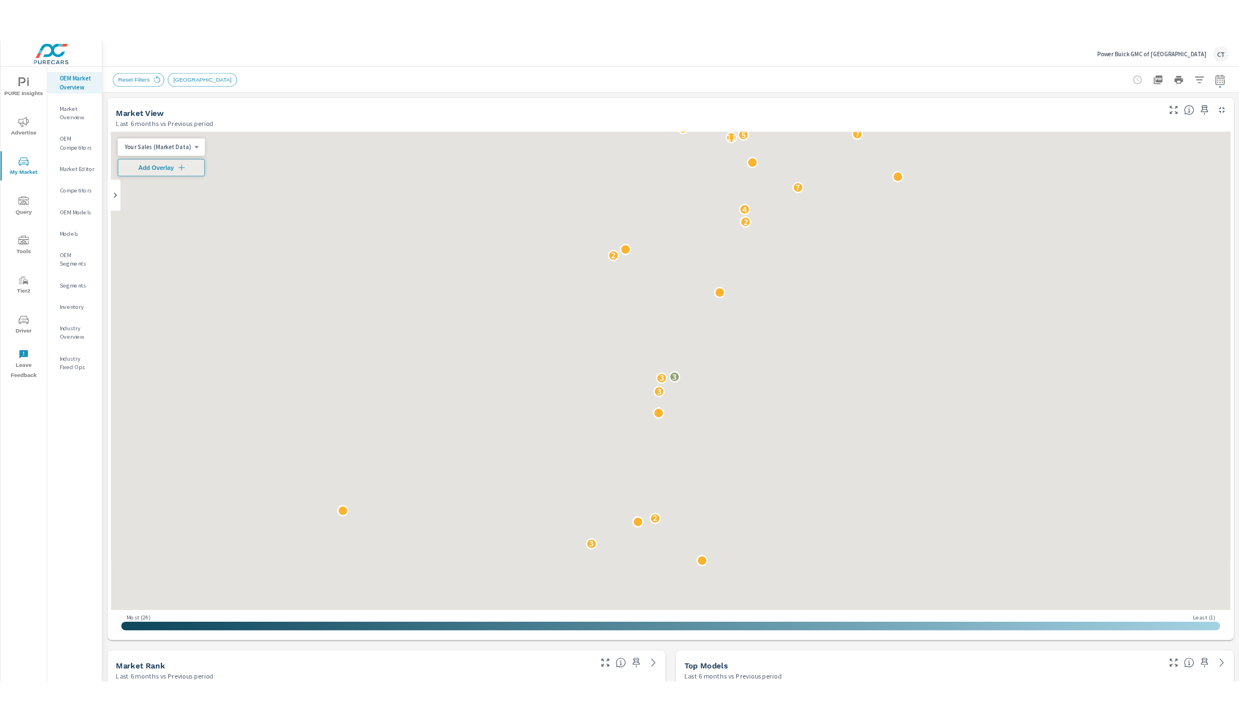
scroll to position [1, 0]
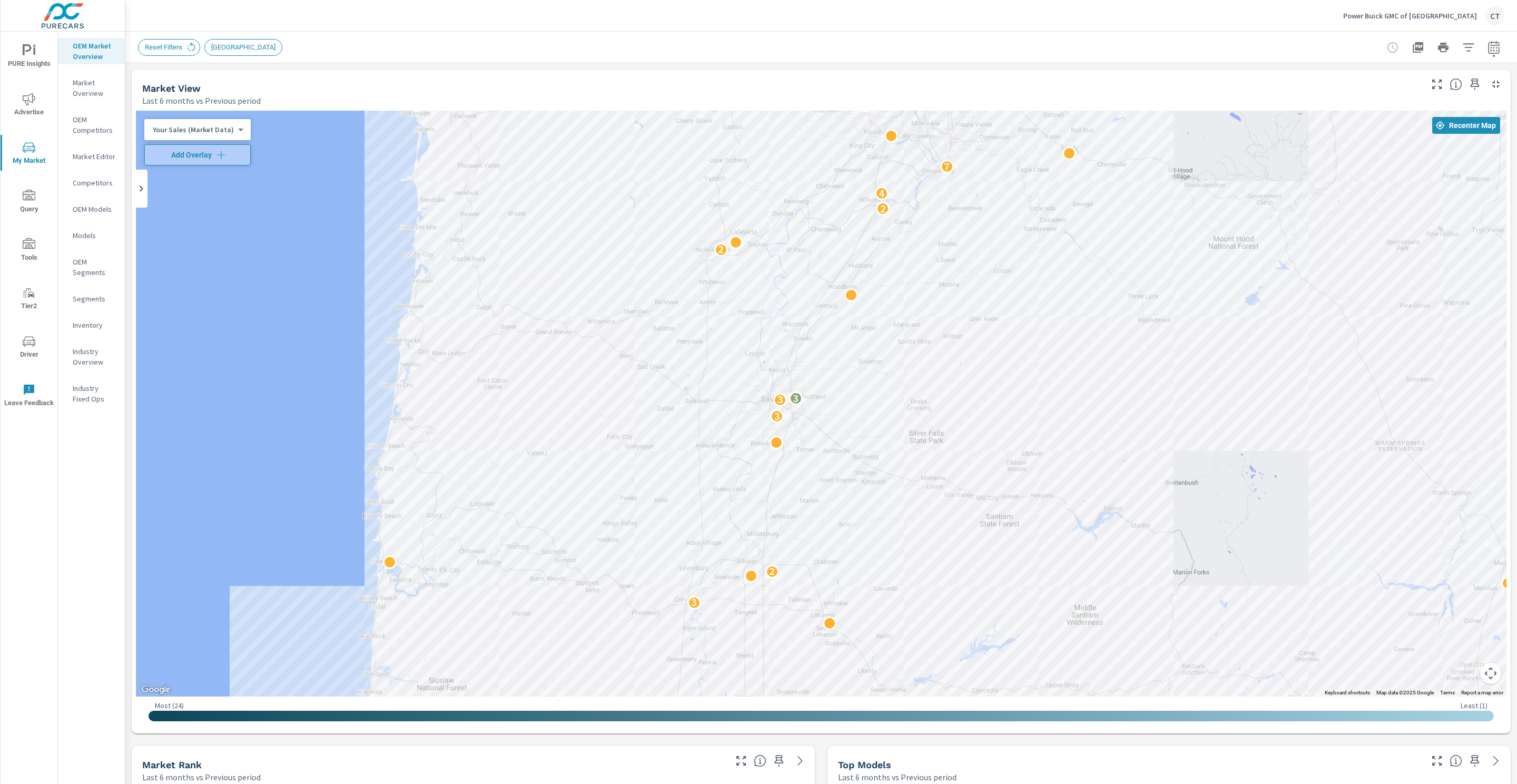
drag, startPoint x: 1332, startPoint y: 546, endPoint x: 1274, endPoint y: 551, distance: 58.2
click at [1302, 534] on div "2 6 3 3 2 3 3 3 2 2 4 7 11 5 7 3 6 2 4 2 2 11 6 8 2" at bounding box center [1298, 674] width 1012 height 569
click at [726, 102] on div "Last 6 months vs Previous period" at bounding box center [781, 100] width 1278 height 12
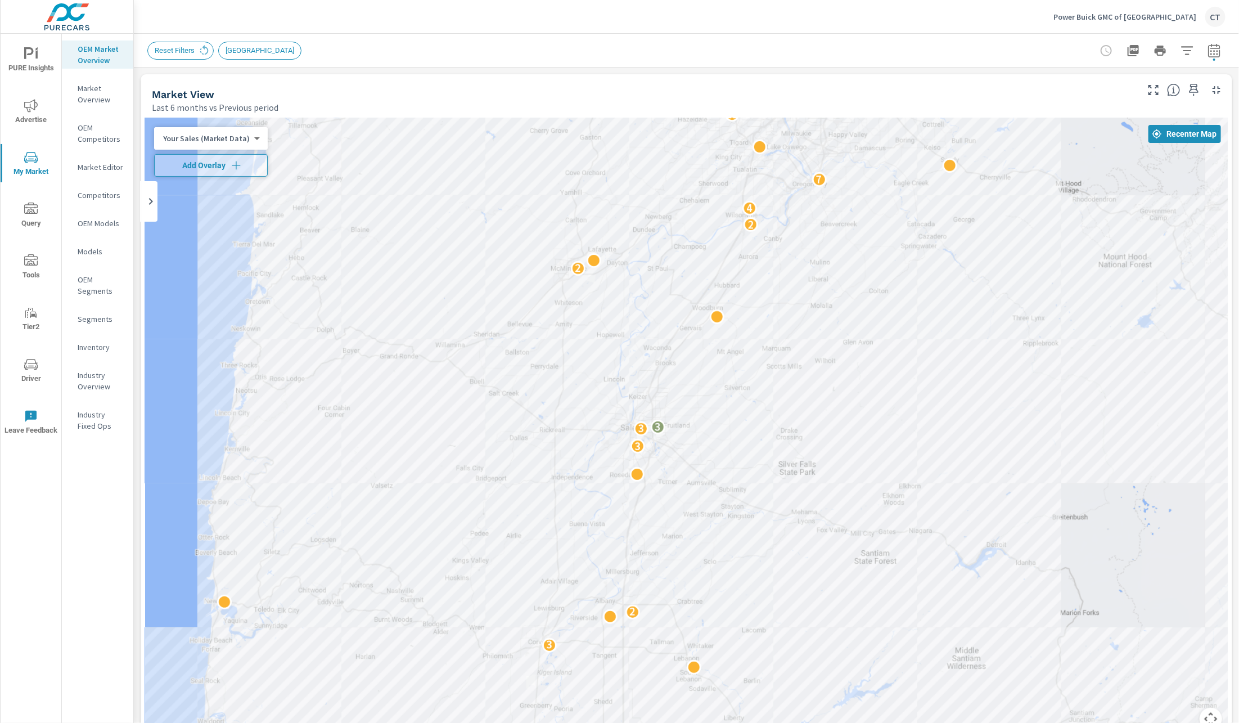
scroll to position [1, 0]
